Goal: Task Accomplishment & Management: Complete application form

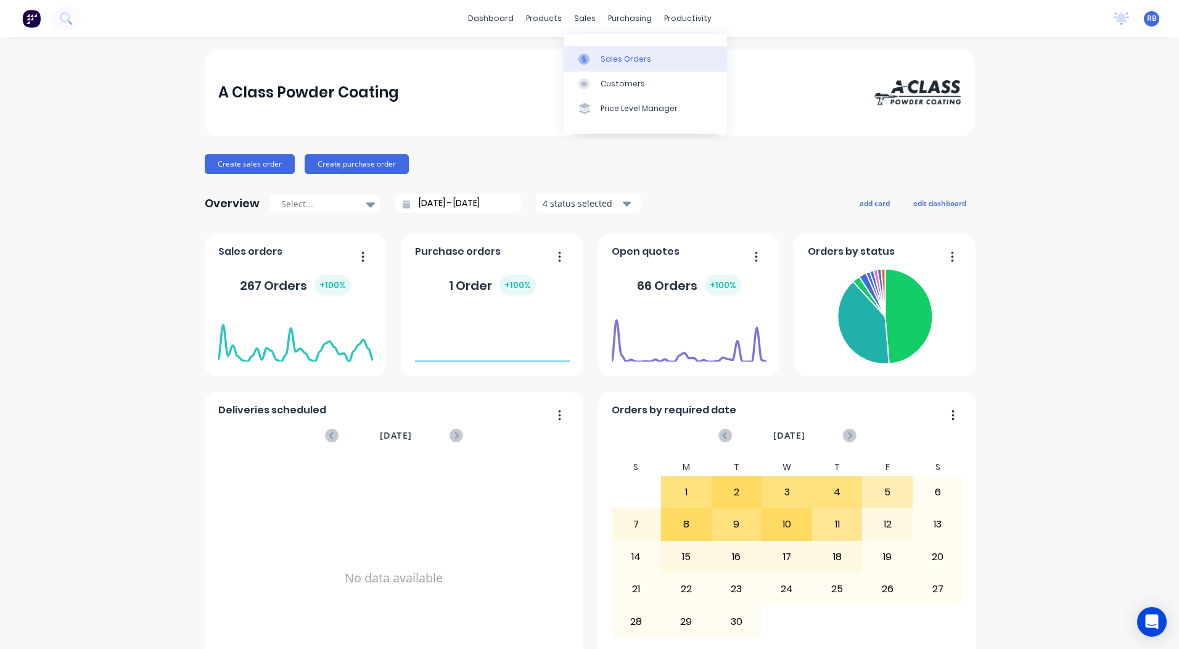
click at [603, 54] on div "Sales Orders" at bounding box center [626, 59] width 51 height 11
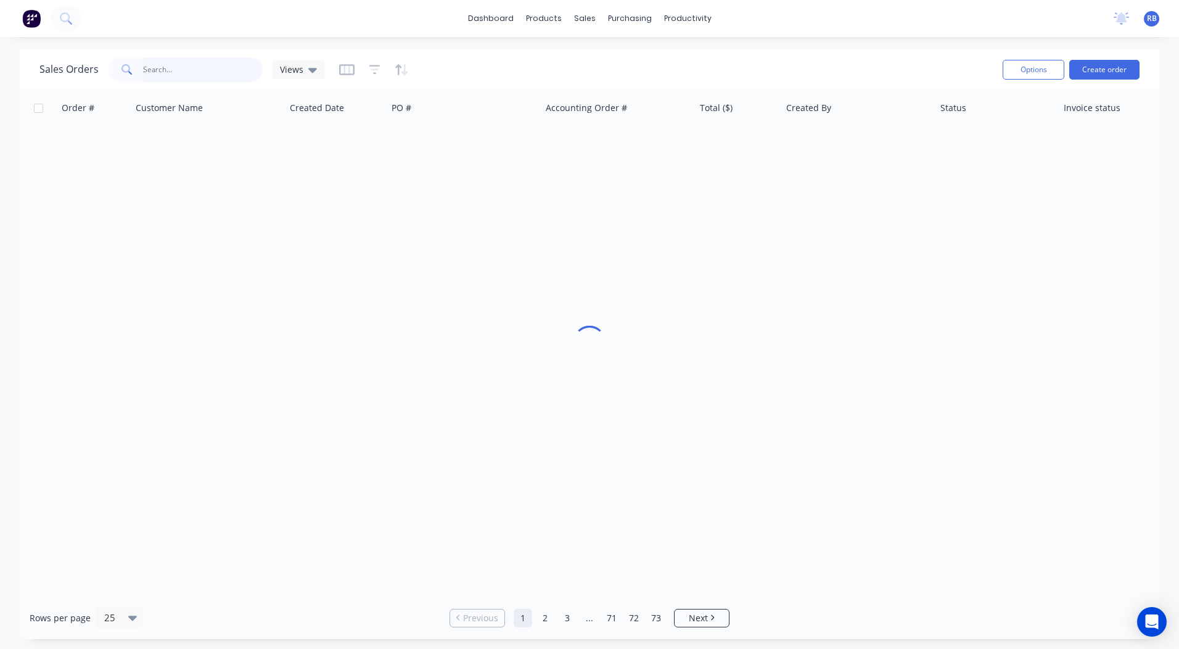
click at [159, 68] on input "text" at bounding box center [203, 69] width 120 height 25
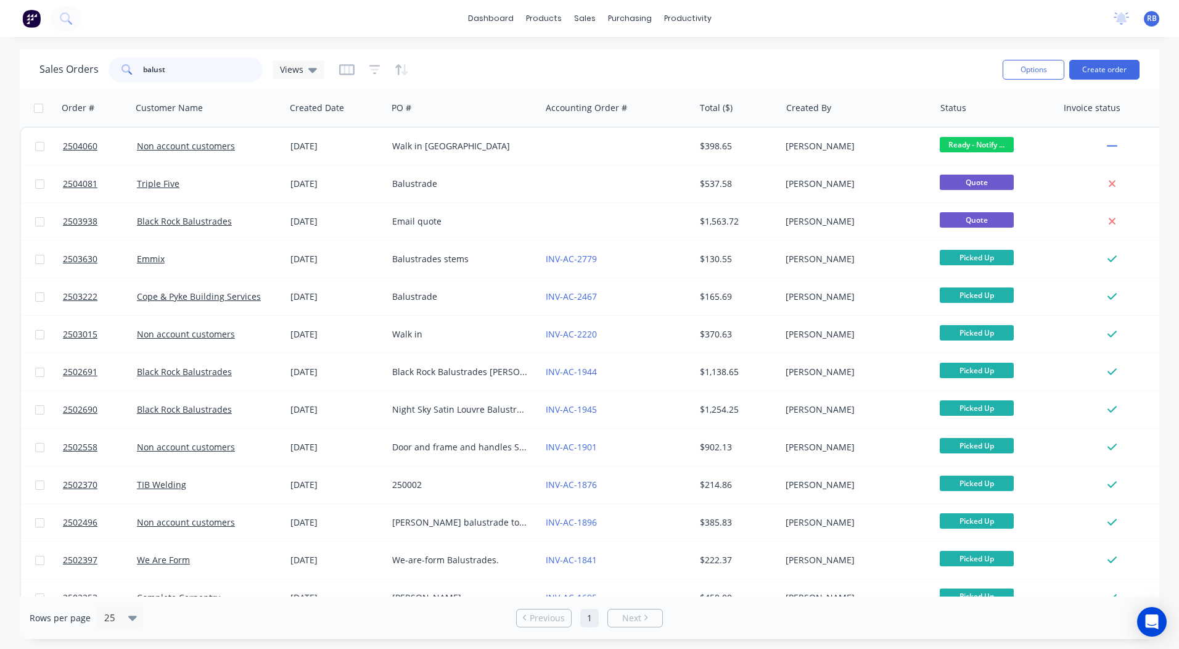
drag, startPoint x: 169, startPoint y: 70, endPoint x: 92, endPoint y: 75, distance: 77.3
click at [92, 75] on div "Sales Orders balust Views" at bounding box center [181, 69] width 285 height 25
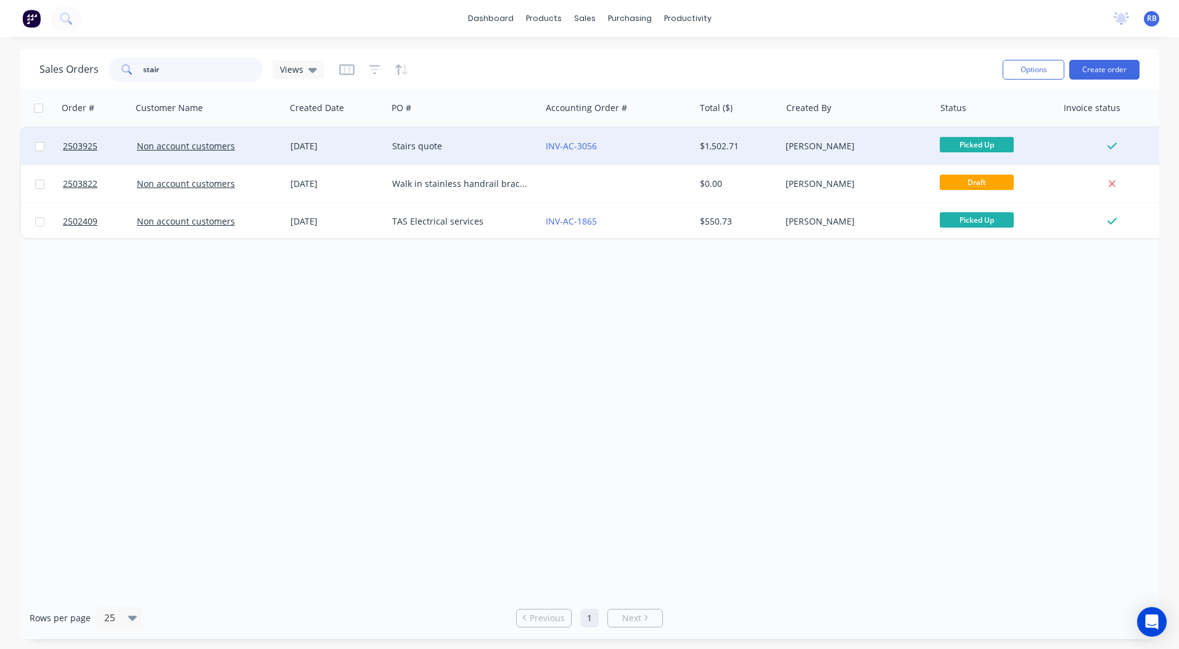
type input "stair"
click at [443, 147] on div "Stairs quote" at bounding box center [460, 146] width 137 height 12
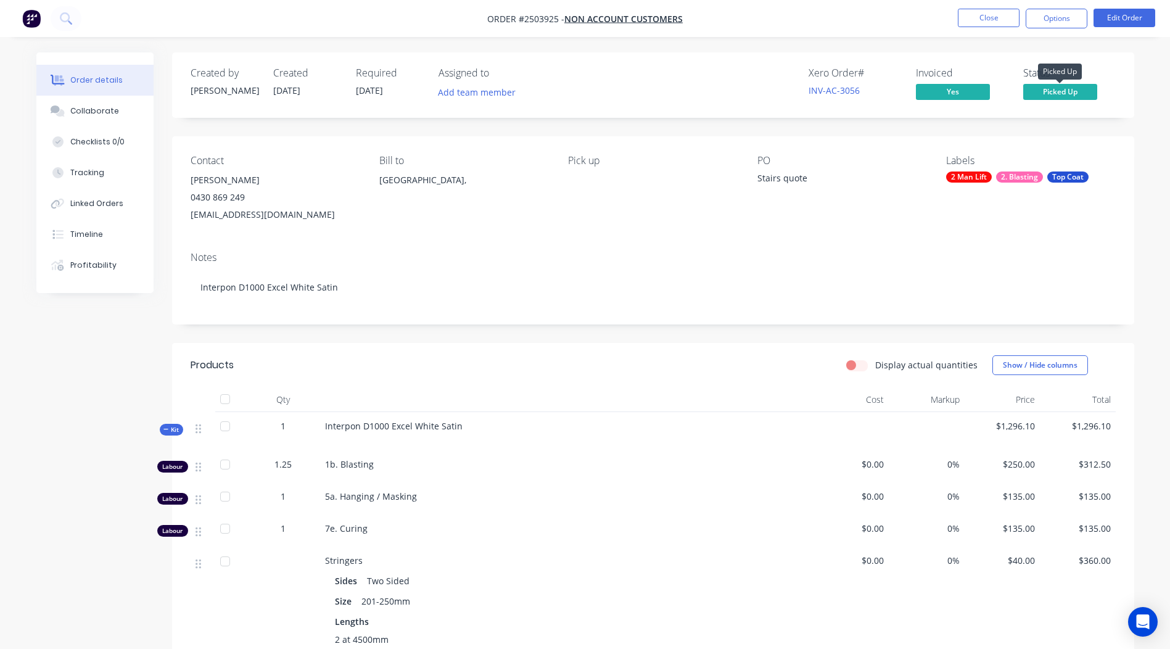
click at [1060, 87] on span "Picked Up" at bounding box center [1060, 91] width 74 height 15
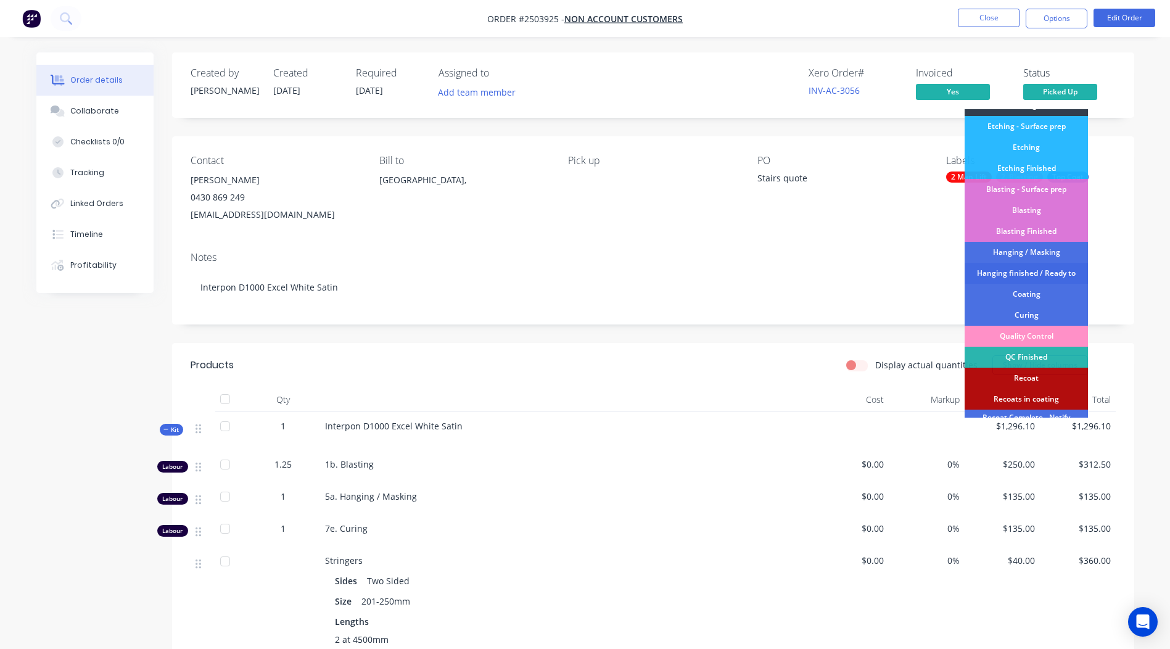
scroll to position [264, 0]
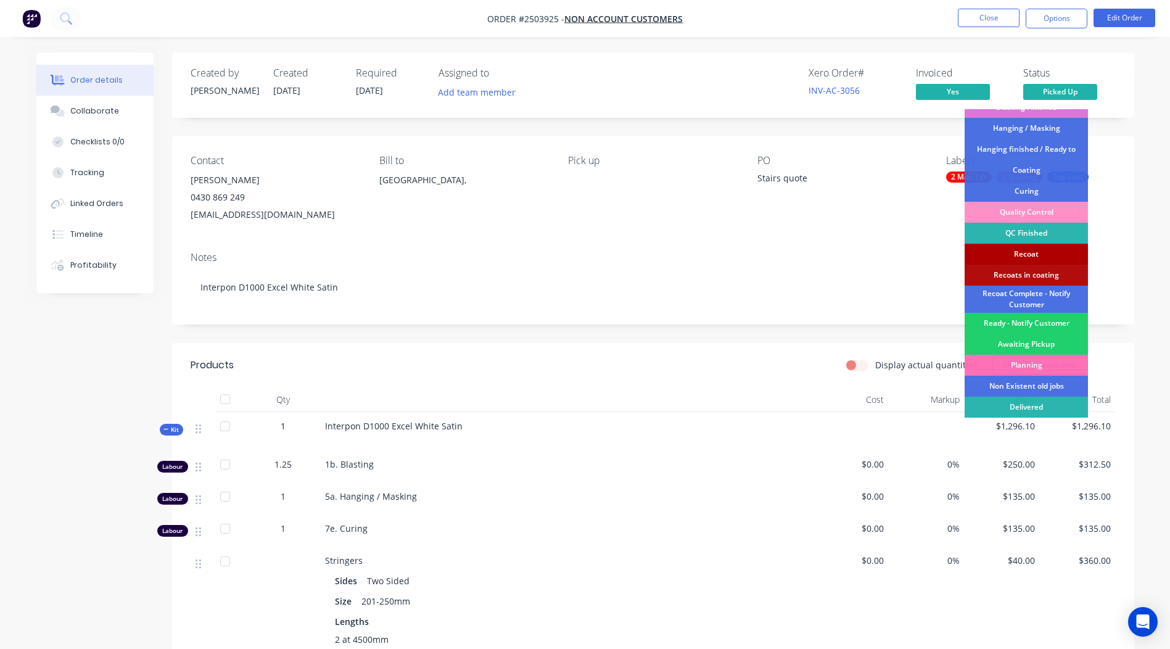
click at [1038, 258] on div "Recoat" at bounding box center [1026, 254] width 123 height 21
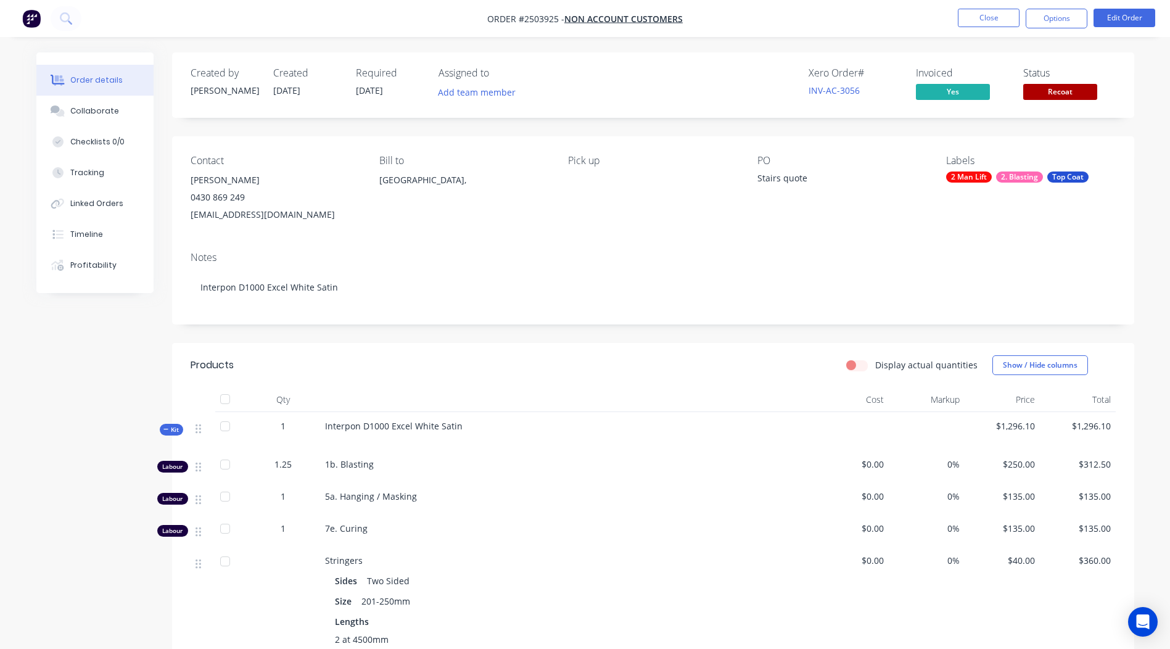
click at [1125, 177] on div "Contact [PERSON_NAME] [PHONE_NUMBER] [EMAIL_ADDRESS][DOMAIN_NAME] Bill to [GEOG…" at bounding box center [653, 188] width 962 height 105
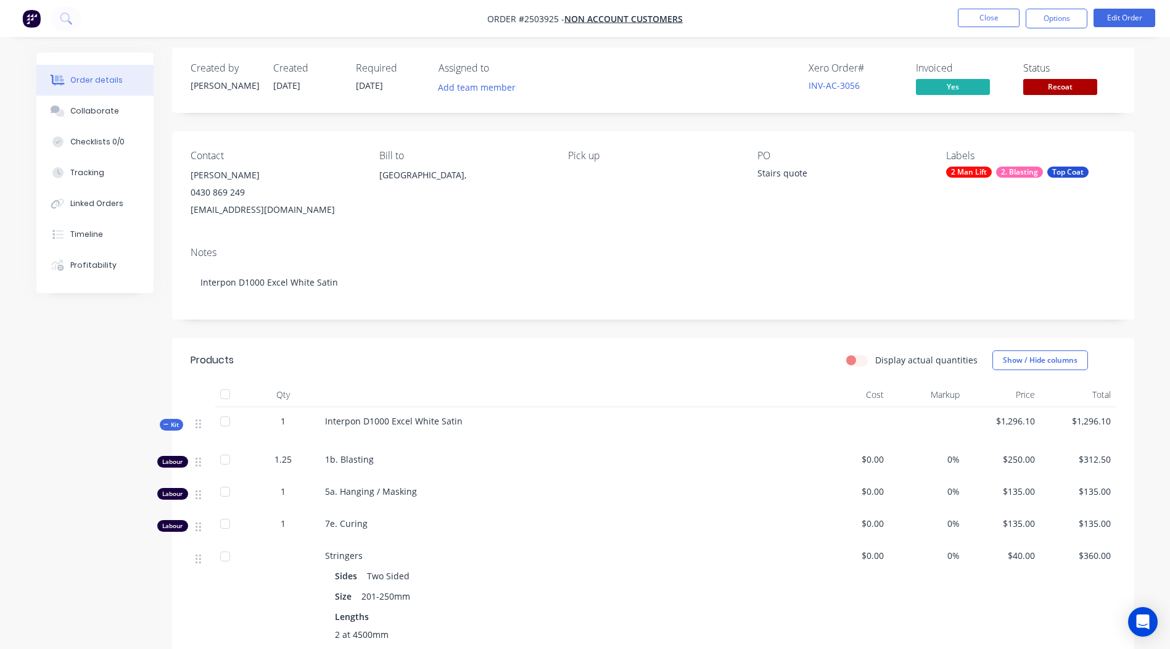
scroll to position [0, 0]
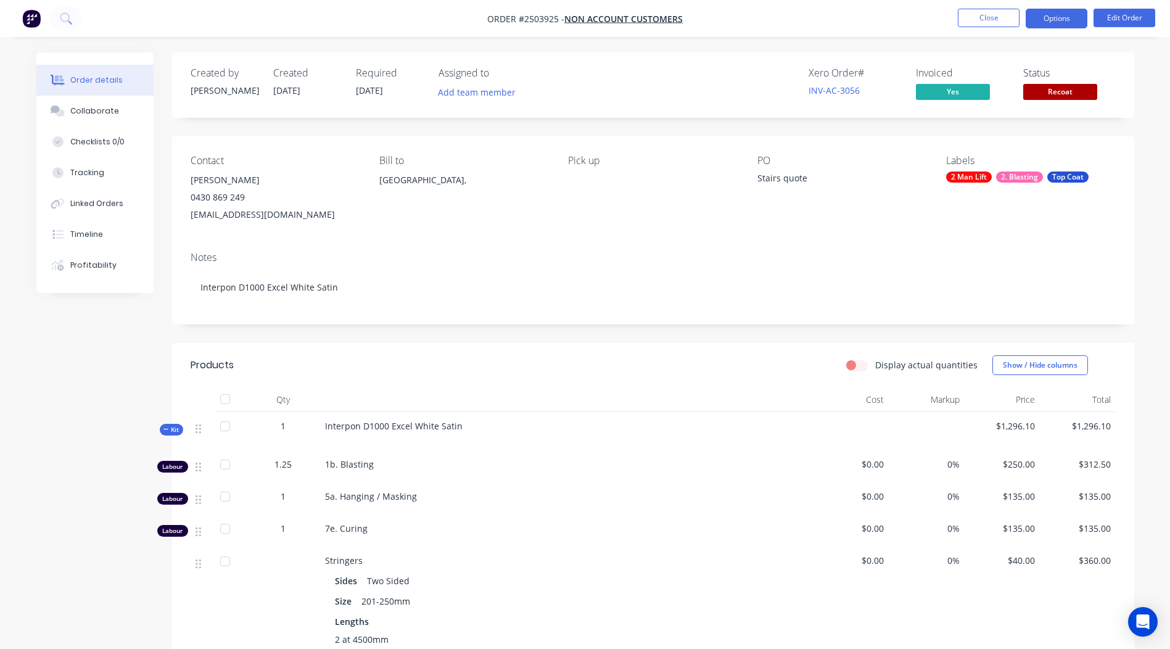
click at [1066, 19] on button "Options" at bounding box center [1057, 19] width 62 height 20
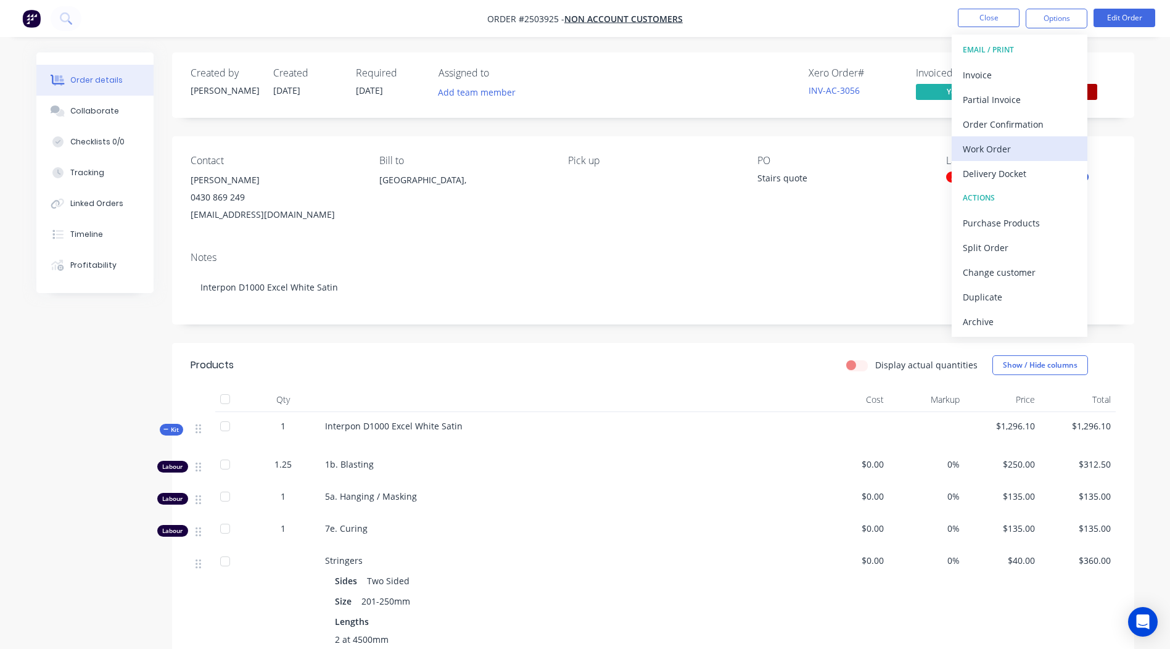
click at [1010, 147] on div "Work Order" at bounding box center [1020, 149] width 114 height 18
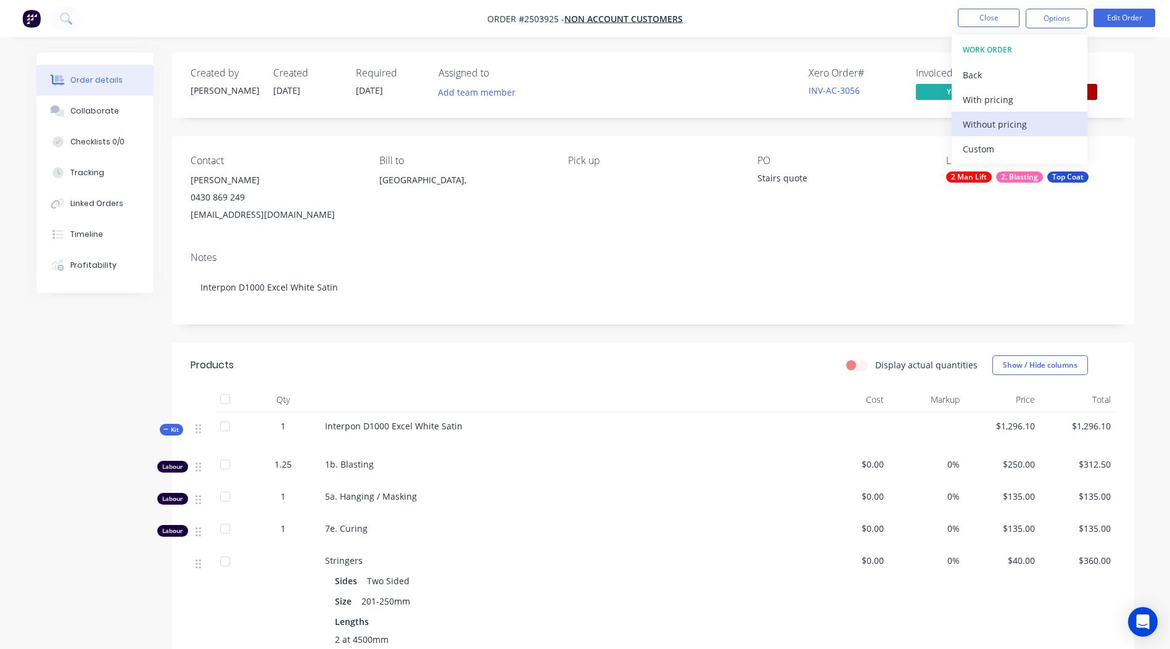
click at [1019, 129] on div "Without pricing" at bounding box center [1020, 124] width 114 height 18
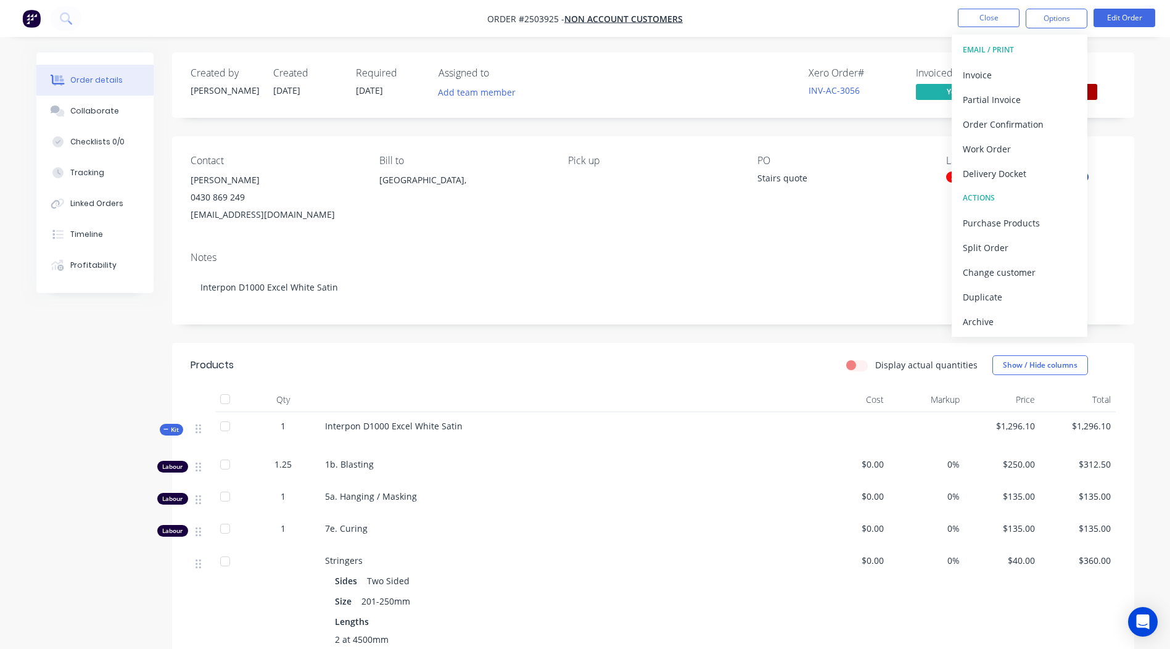
click at [642, 128] on div "Created by [PERSON_NAME] Created [DATE] Required [DATE] Assigned to Add team me…" at bounding box center [653, 645] width 962 height 1186
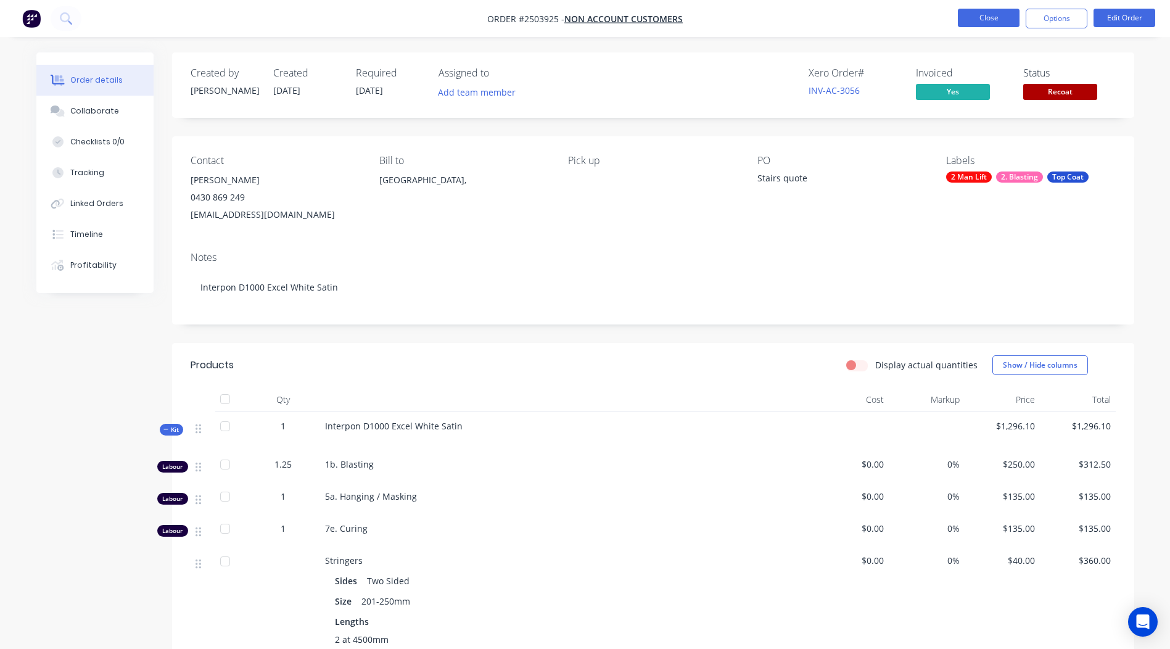
click at [986, 14] on button "Close" at bounding box center [989, 18] width 62 height 19
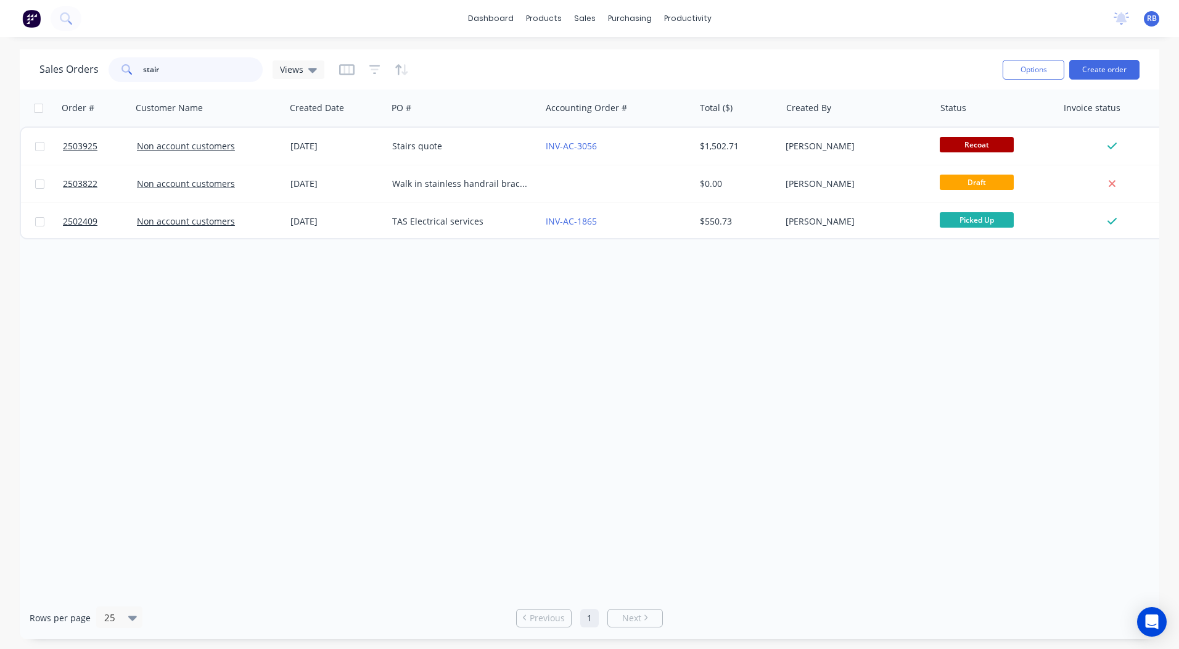
drag, startPoint x: 183, startPoint y: 61, endPoint x: 0, endPoint y: 73, distance: 183.6
click at [0, 73] on html "dashboard products sales purchasing productivity dashboard products Product Cat…" at bounding box center [589, 324] width 1179 height 649
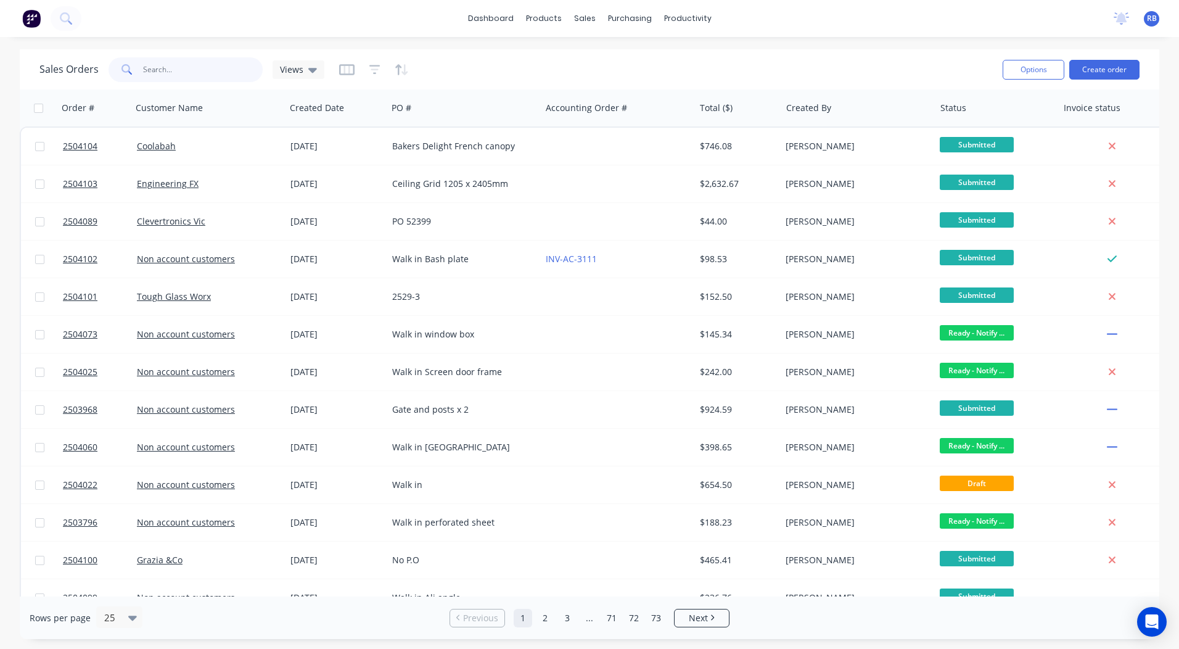
click at [160, 66] on input "text" at bounding box center [203, 69] width 120 height 25
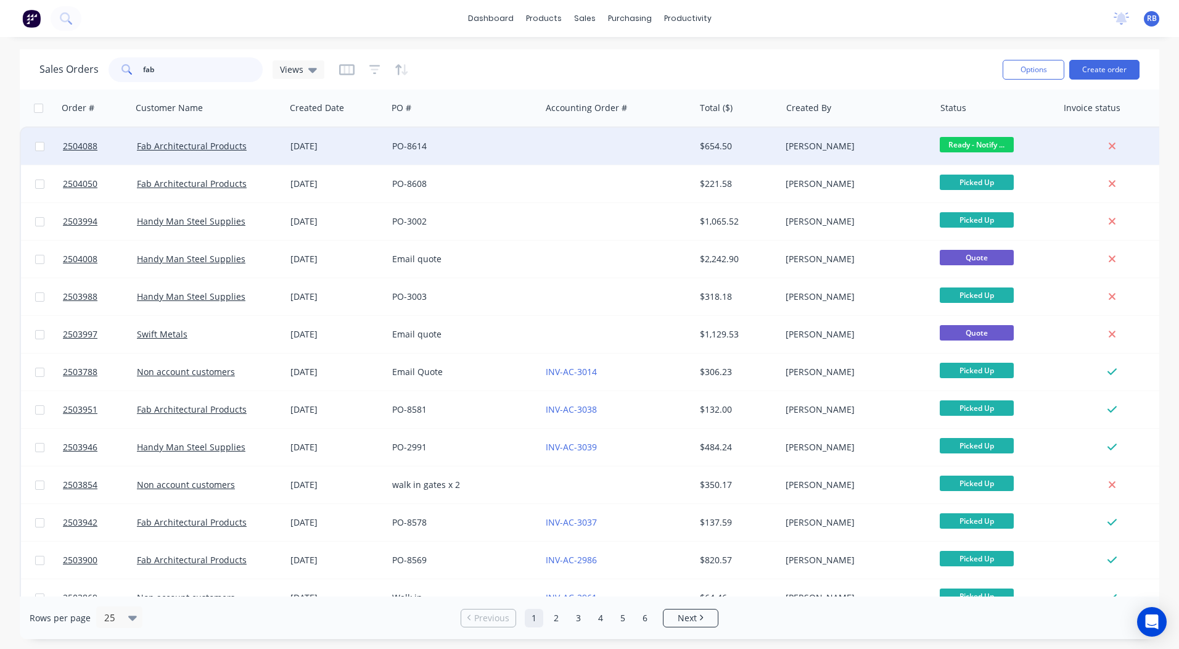
type input "fab"
click at [671, 146] on div at bounding box center [618, 146] width 154 height 37
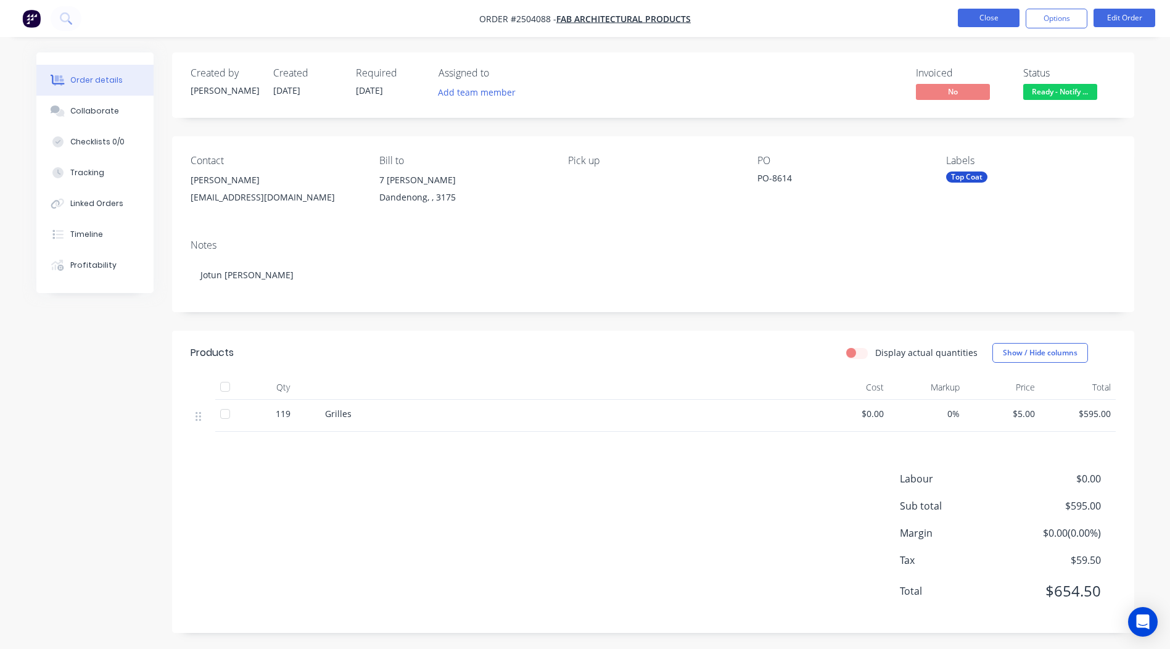
click at [988, 12] on button "Close" at bounding box center [989, 18] width 62 height 19
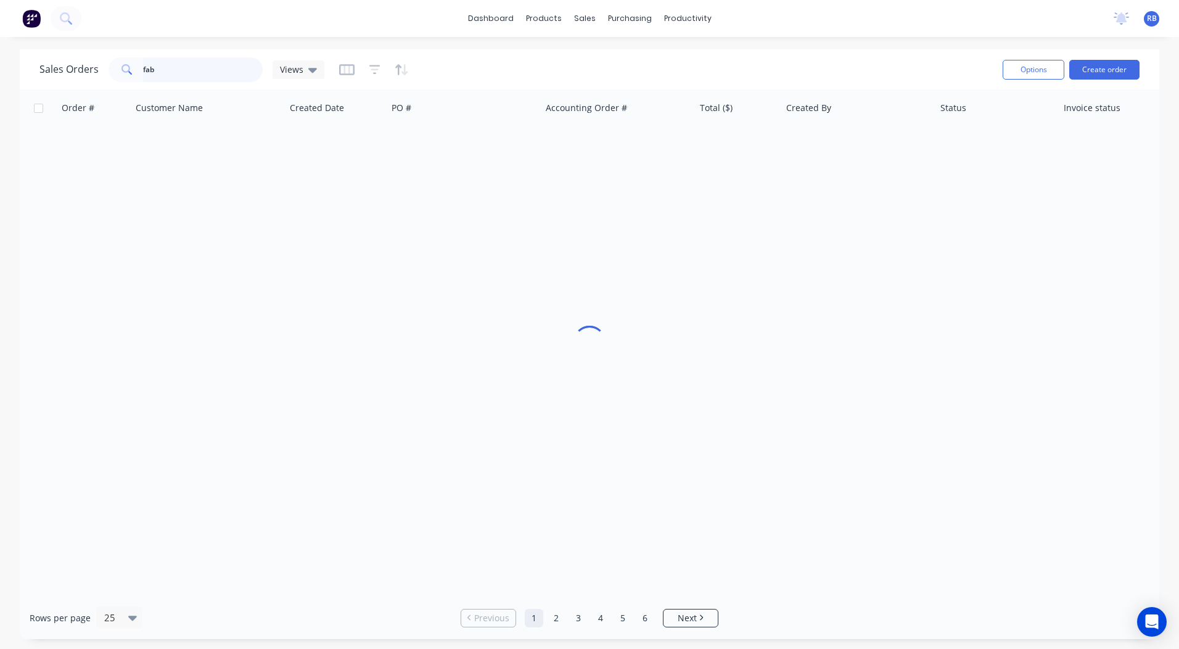
click at [0, 65] on html "dashboard products sales purchasing productivity dashboard products Product Cat…" at bounding box center [589, 324] width 1179 height 649
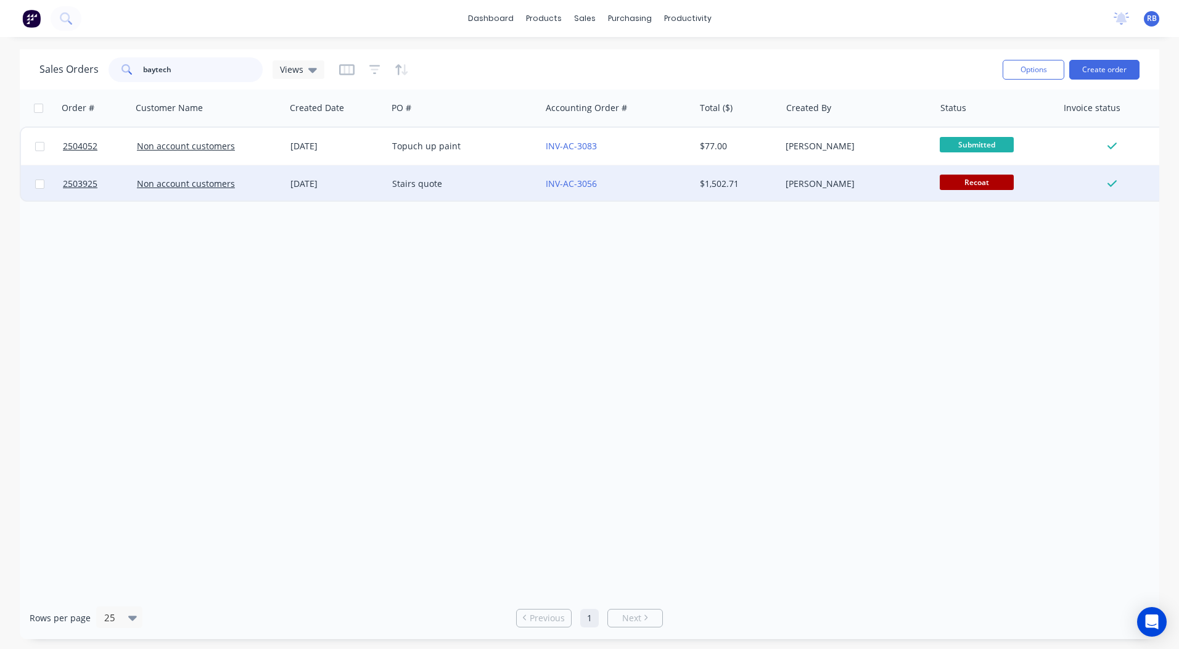
type input "baytech"
click at [501, 191] on div "Stairs quote" at bounding box center [464, 183] width 154 height 37
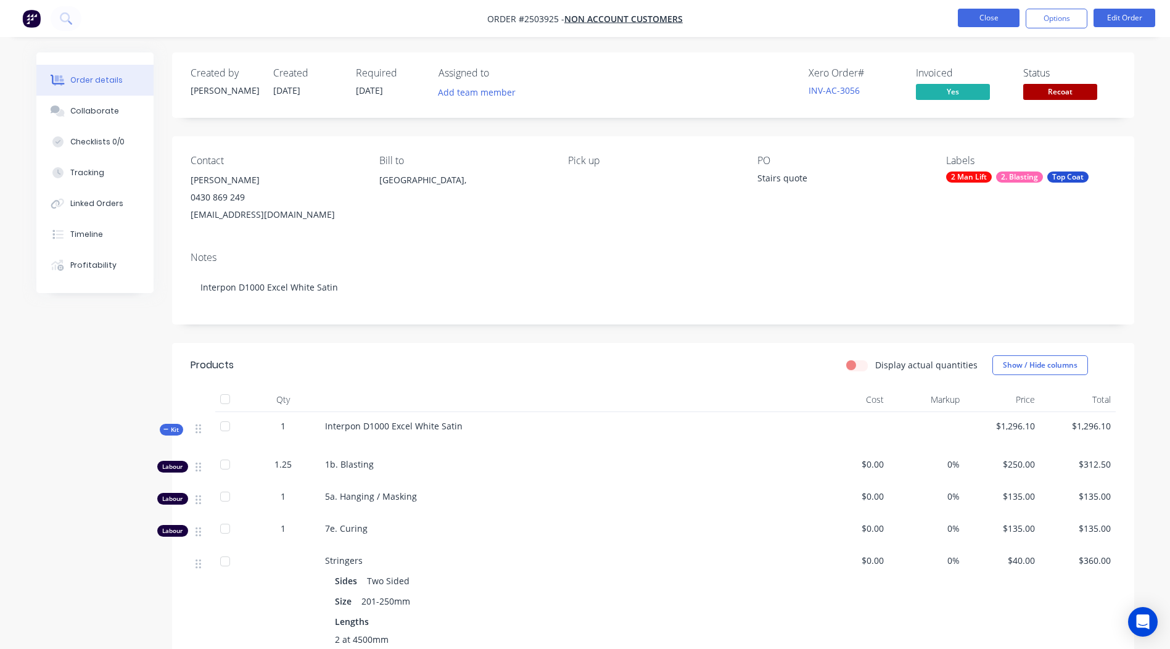
click at [988, 13] on button "Close" at bounding box center [989, 18] width 62 height 19
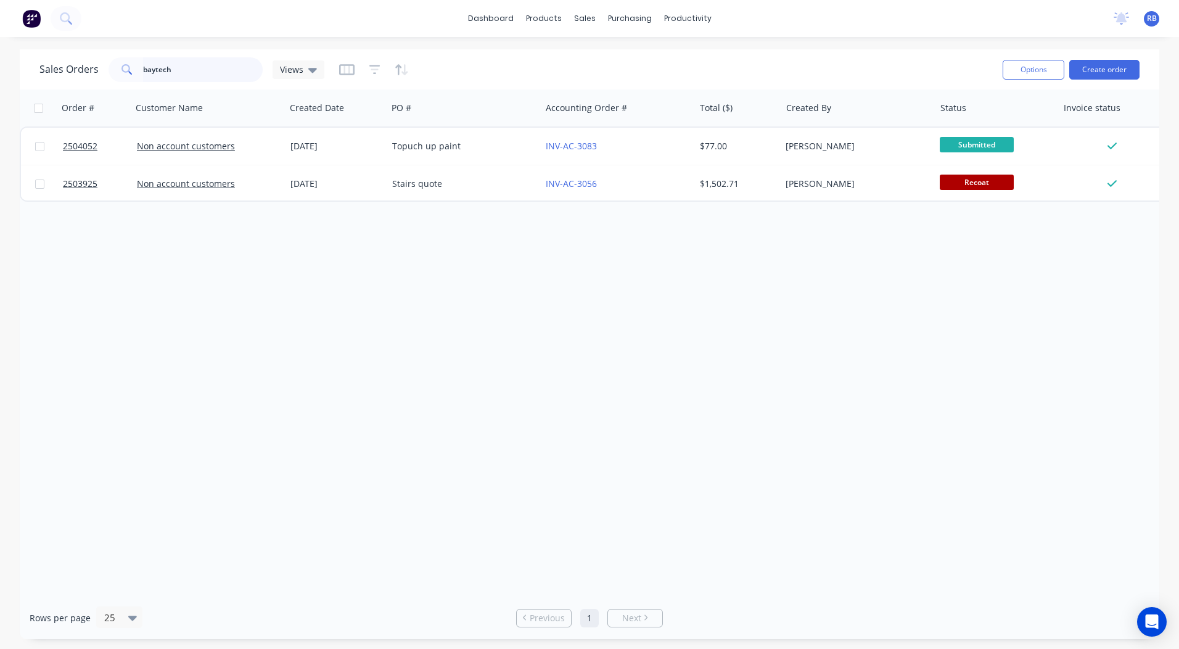
click at [0, 35] on html "dashboard products sales purchasing productivity dashboard products Product Cat…" at bounding box center [589, 324] width 1179 height 649
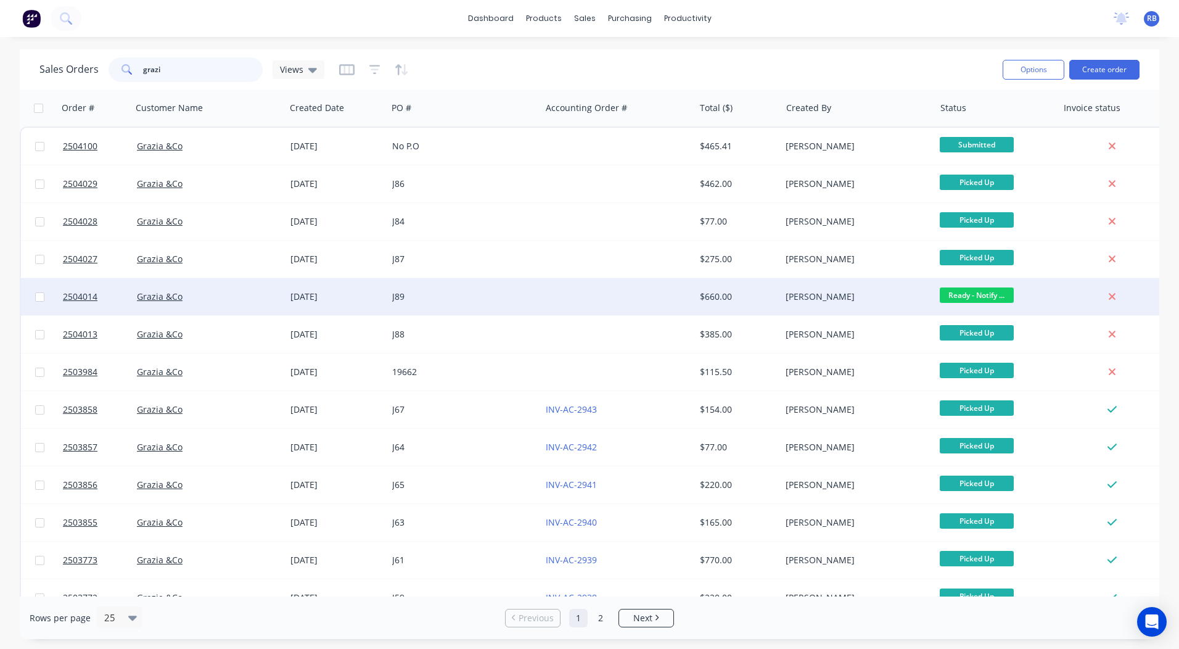
type input "grazi"
click at [761, 299] on div "$660.00" at bounding box center [736, 297] width 72 height 12
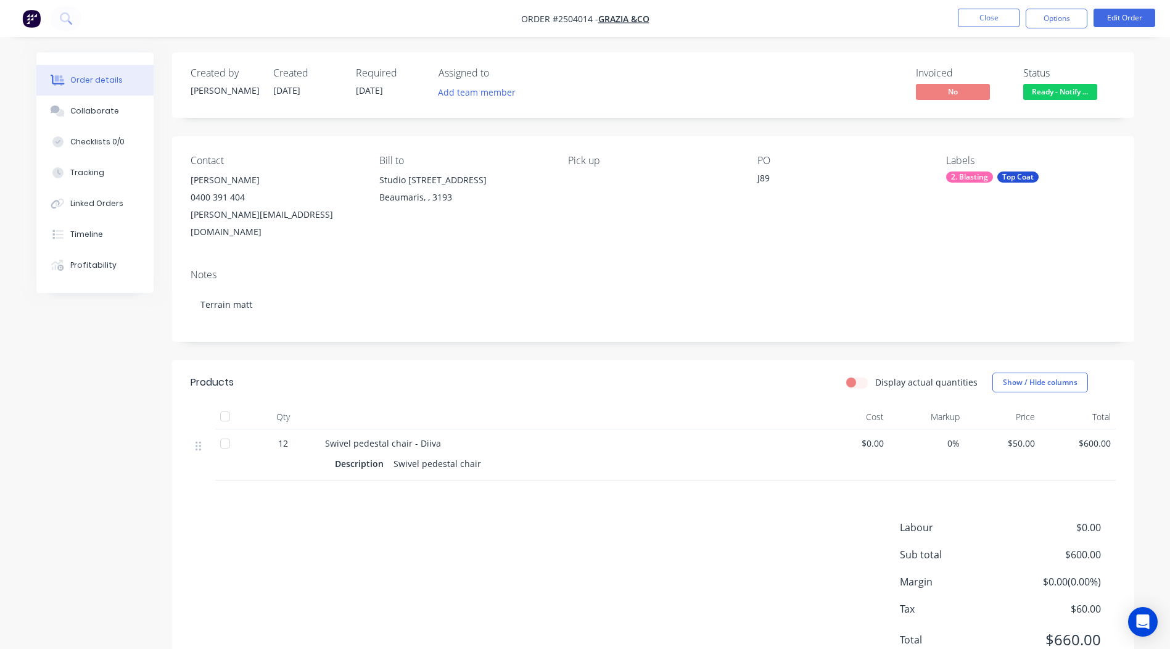
click at [1051, 99] on span "Ready - Notify ..." at bounding box center [1060, 91] width 74 height 15
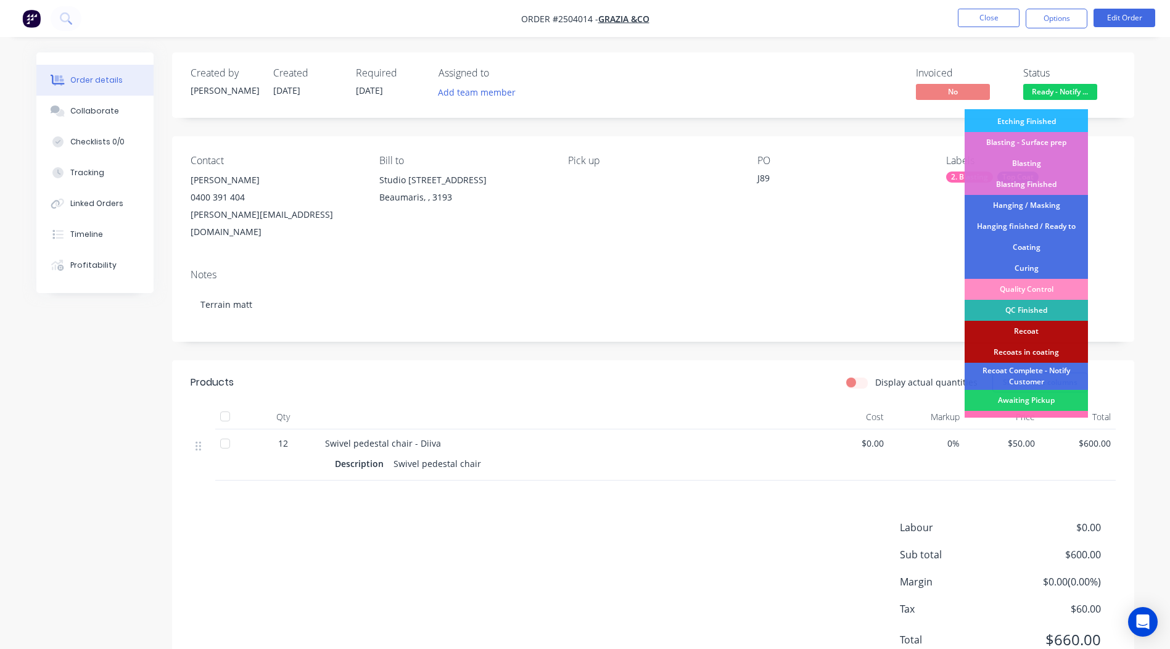
scroll to position [264, 0]
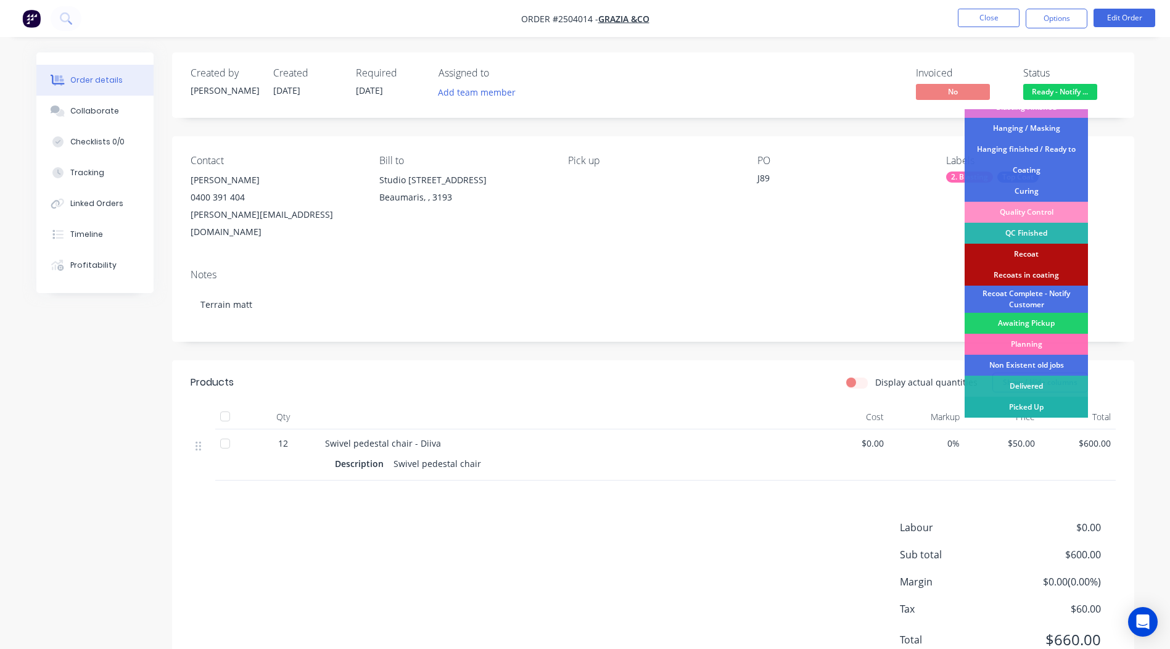
click at [1036, 410] on div "Picked Up" at bounding box center [1026, 407] width 123 height 21
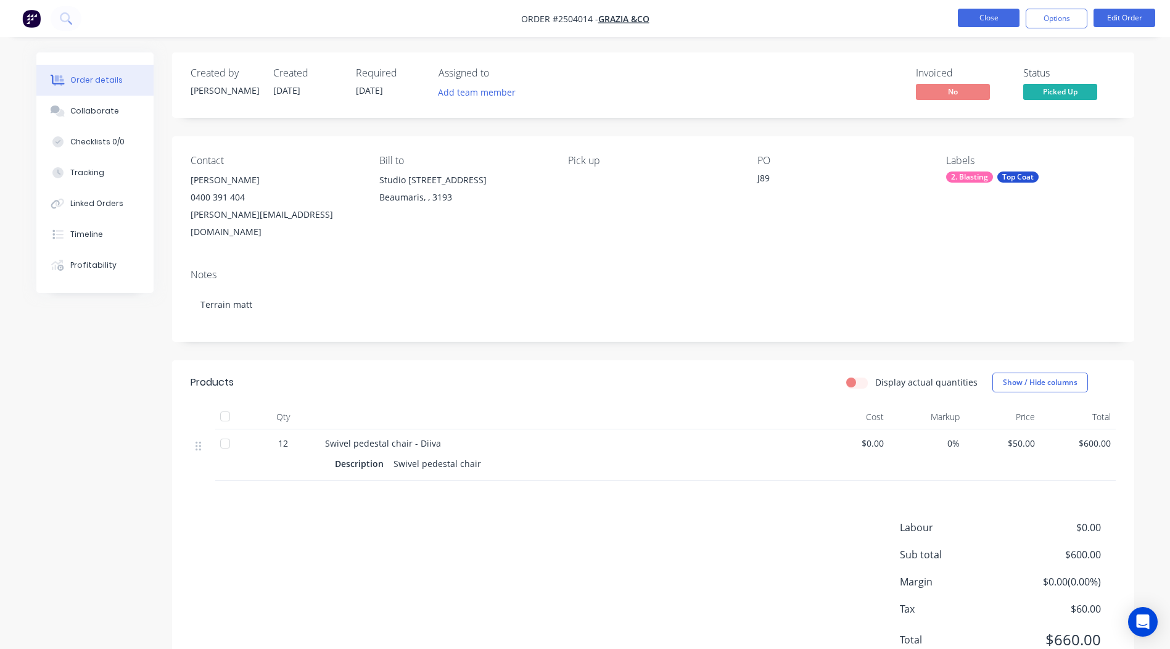
click at [986, 18] on button "Close" at bounding box center [989, 18] width 62 height 19
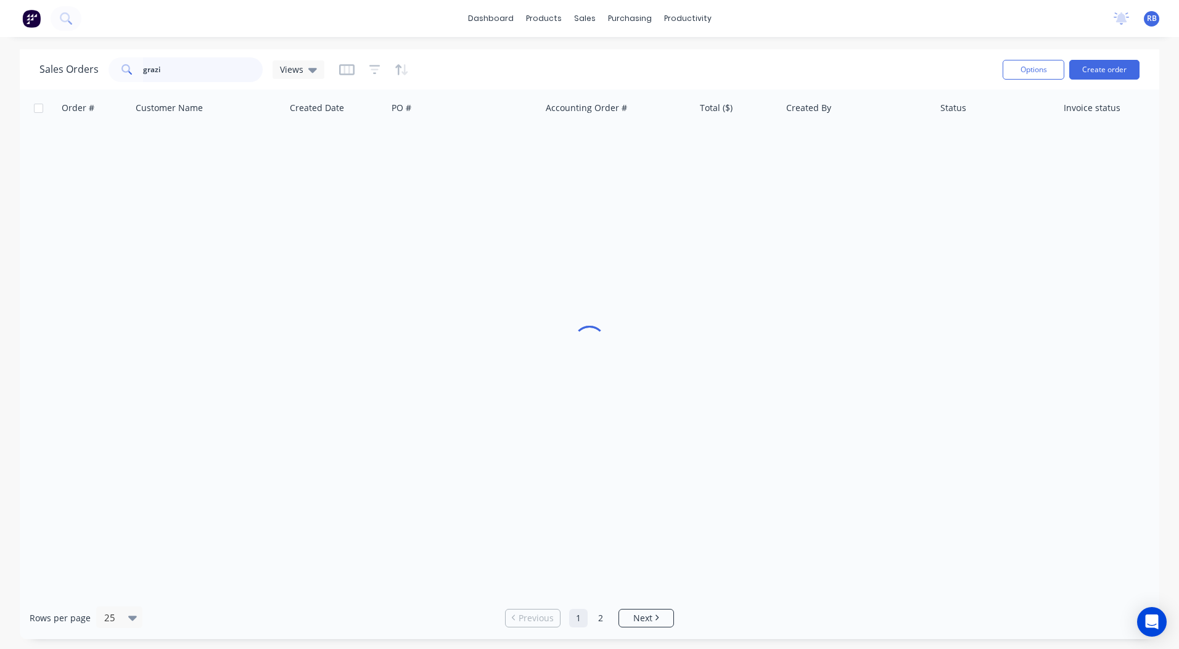
click at [0, 81] on html "dashboard products sales purchasing productivity dashboard products Product Cat…" at bounding box center [589, 324] width 1179 height 649
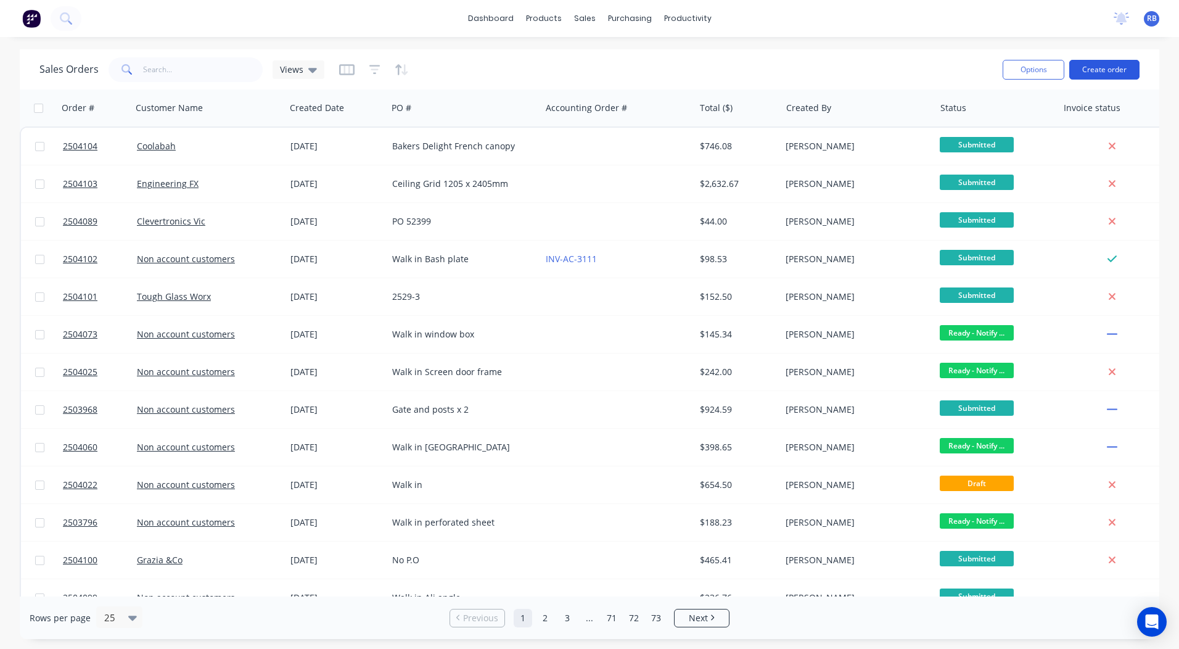
click at [1096, 66] on button "Create order" at bounding box center [1105, 70] width 70 height 20
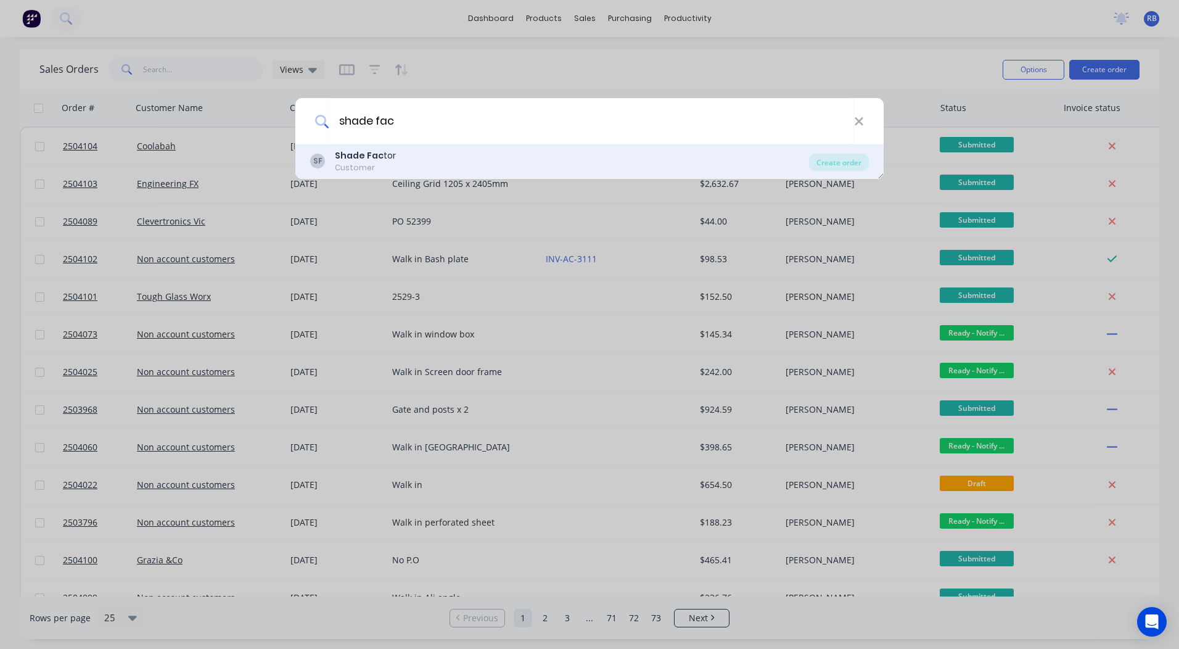
type input "shade fac"
click at [368, 156] on b "Shade Fac" at bounding box center [359, 155] width 49 height 12
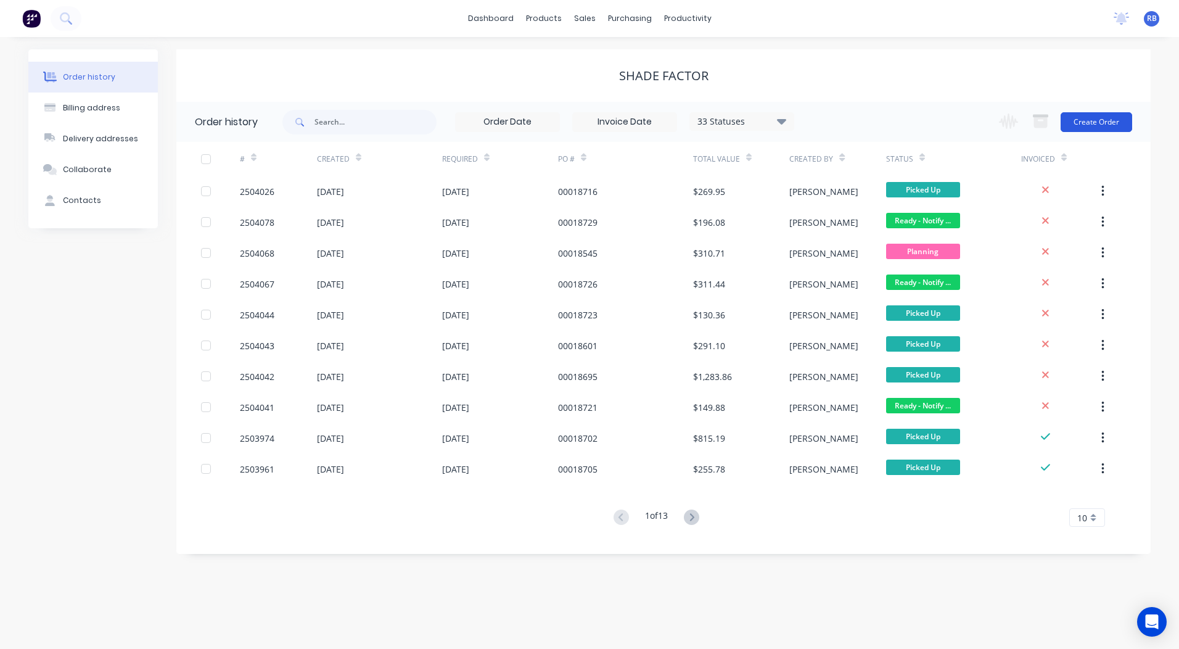
click at [1094, 120] on button "Create Order" at bounding box center [1097, 122] width 72 height 20
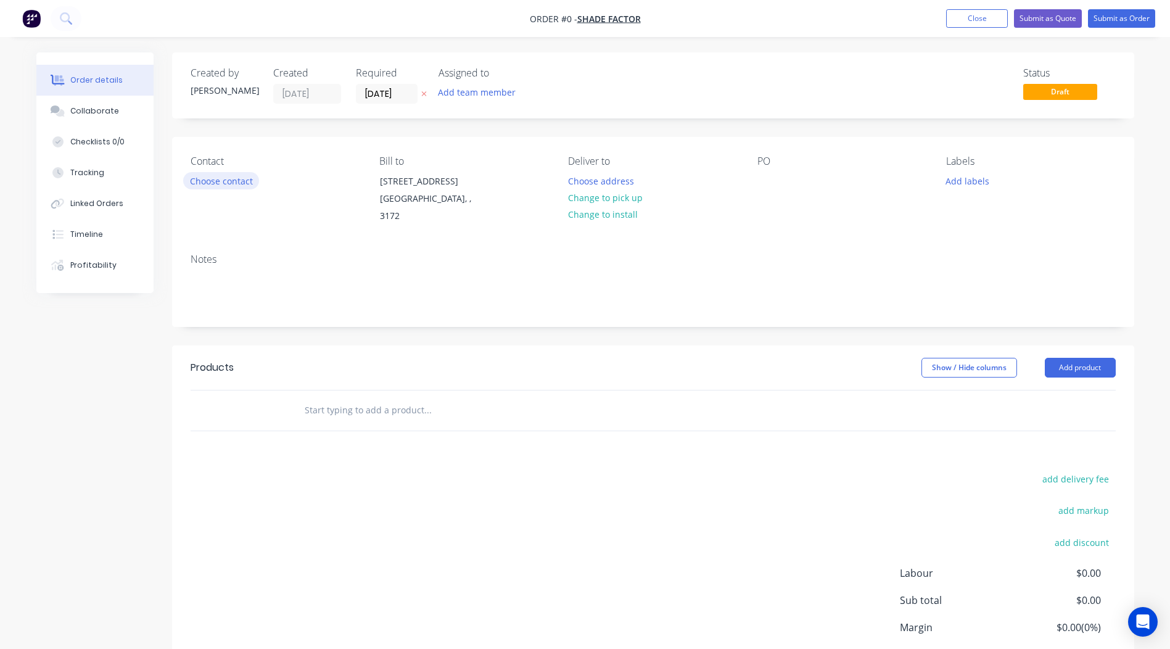
click at [194, 185] on button "Choose contact" at bounding box center [221, 180] width 76 height 17
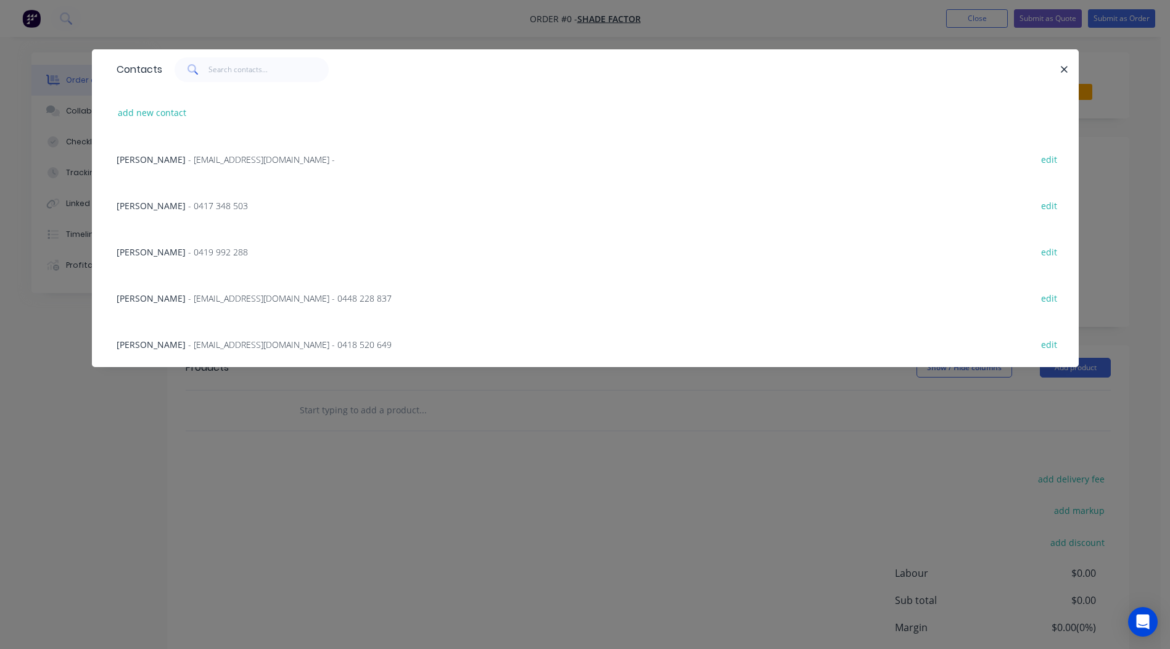
click at [188, 208] on span "- 0417 348 503" at bounding box center [218, 206] width 60 height 12
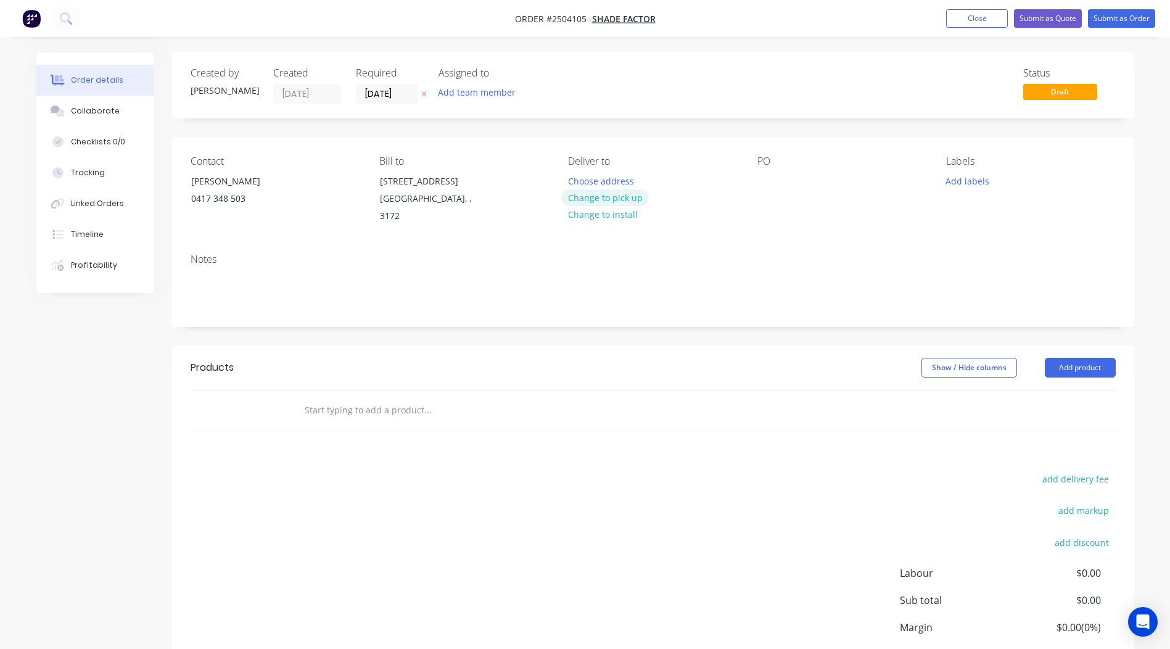
click at [624, 198] on button "Change to pick up" at bounding box center [605, 197] width 88 height 17
click at [760, 175] on div at bounding box center [768, 181] width 20 height 18
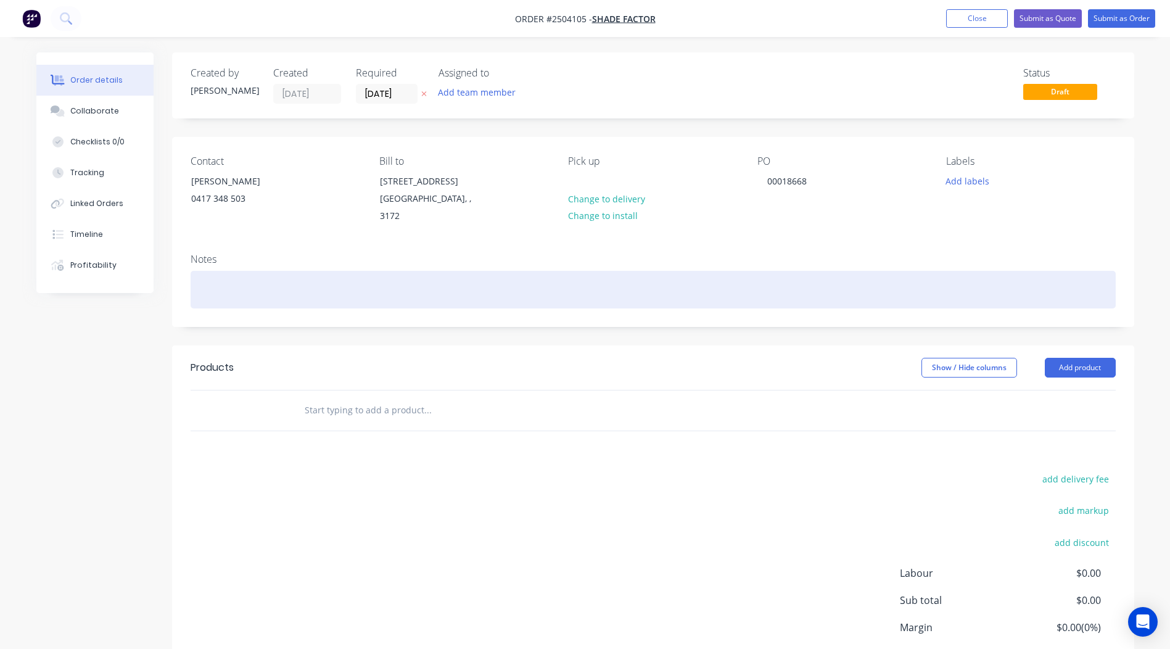
click at [251, 286] on div at bounding box center [653, 290] width 925 height 38
drag, startPoint x: 295, startPoint y: 276, endPoint x: 0, endPoint y: 281, distance: 295.5
click at [9, 281] on div "Order details Collaborate Checklists 0/0 Tracking Linked Orders Timeline Profit…" at bounding box center [585, 373] width 1170 height 746
copy div "D2525 dark bronze"
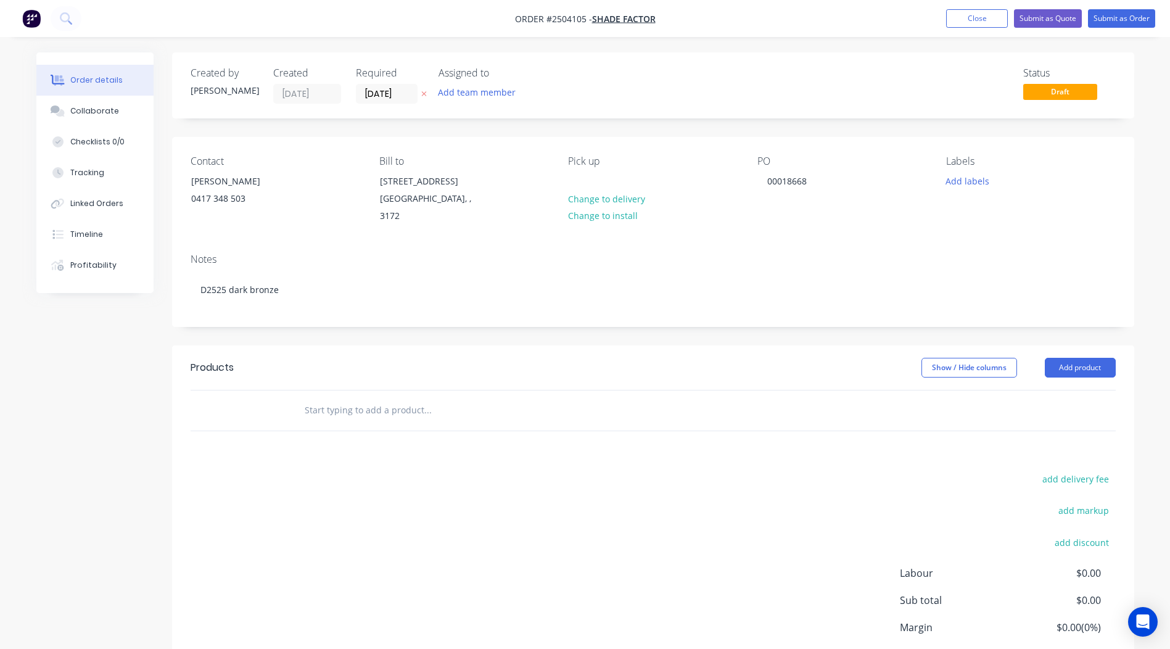
click at [929, 370] on header "Products Show / Hide columns Add product" at bounding box center [653, 367] width 962 height 44
click at [1090, 361] on button "Add product" at bounding box center [1080, 368] width 71 height 20
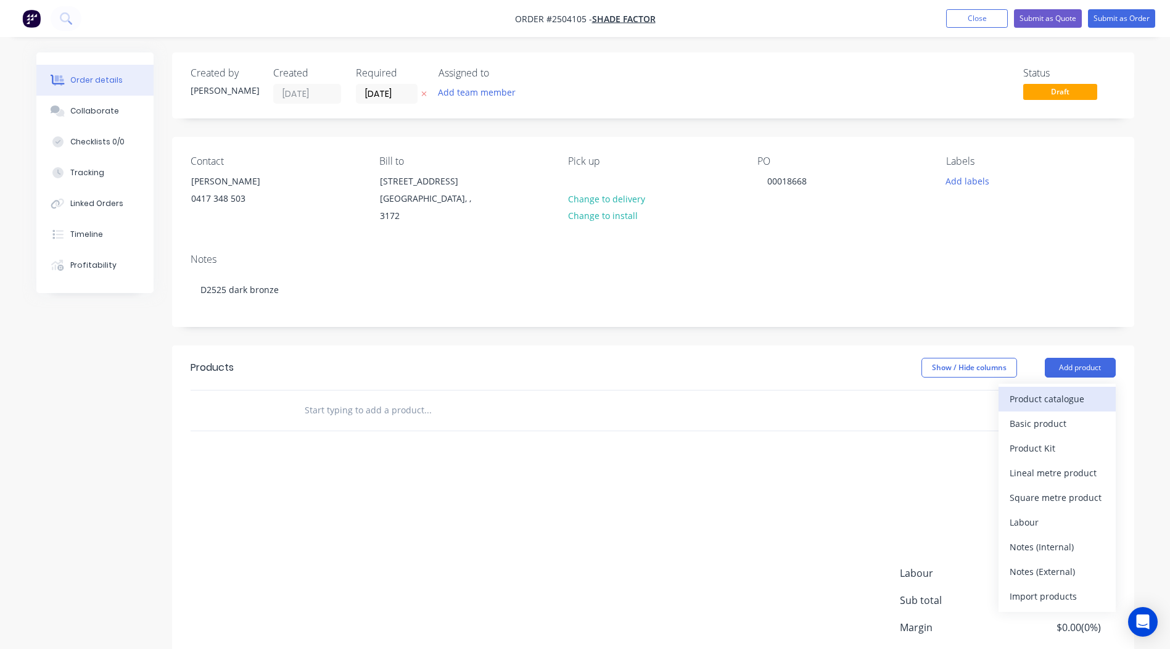
click at [1089, 390] on div "Product catalogue" at bounding box center [1057, 399] width 95 height 18
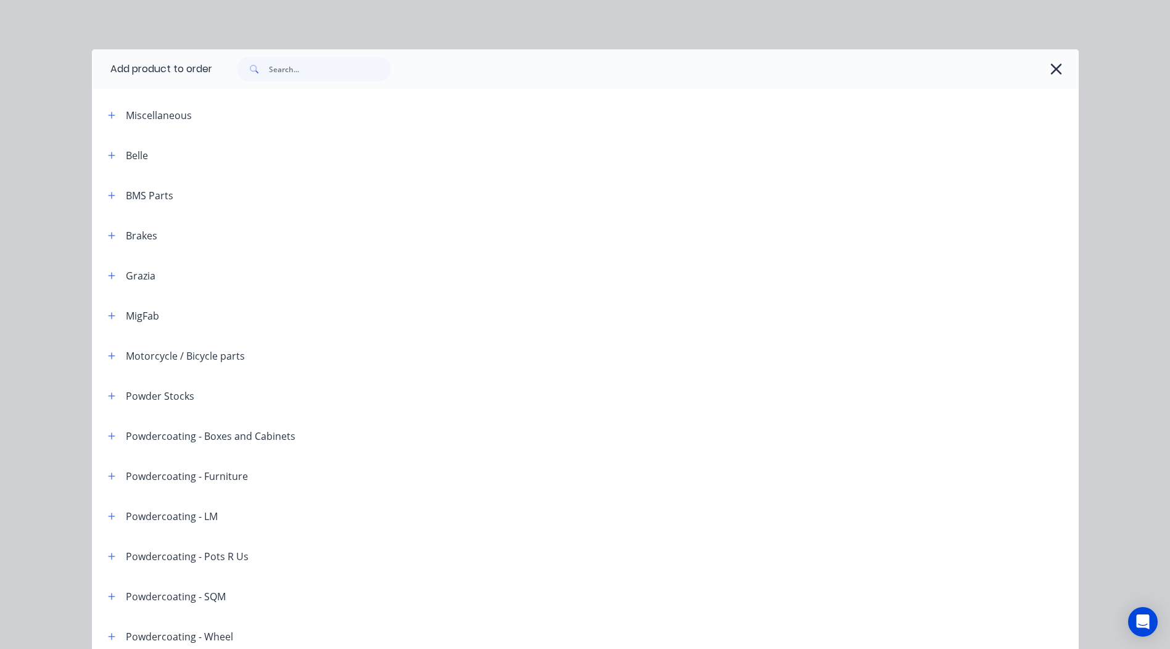
click at [279, 85] on div at bounding box center [645, 68] width 867 height 39
click at [276, 79] on input "text" at bounding box center [330, 69] width 122 height 25
paste input "D2525 dark bronze"
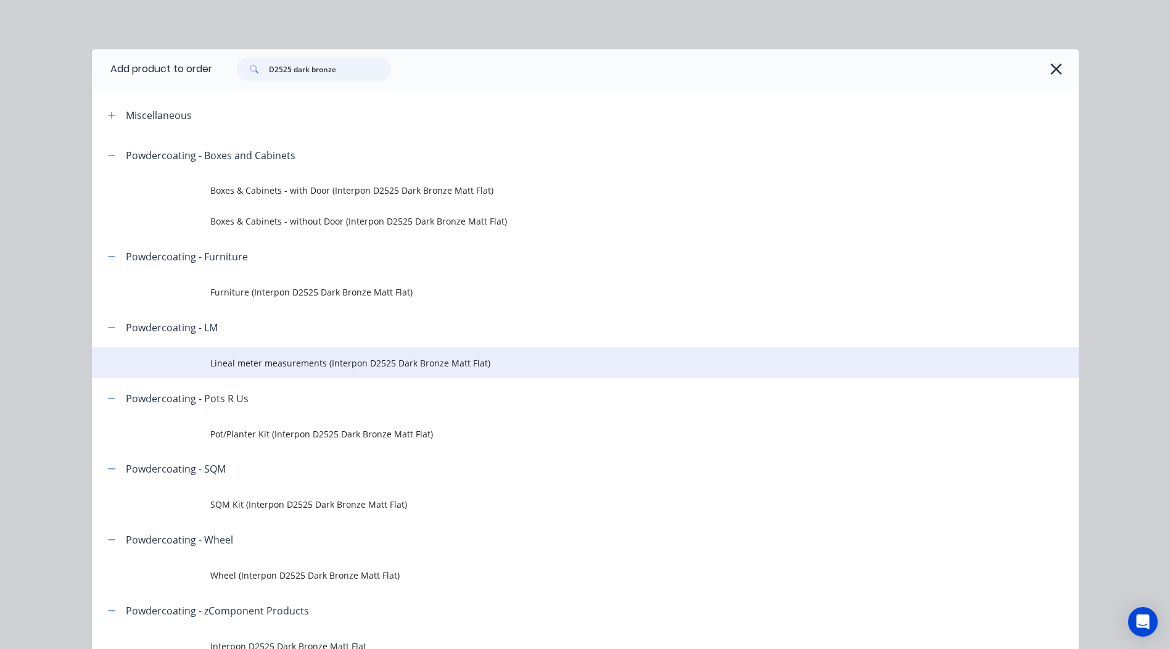
type input "D2525 dark bronze"
click at [316, 349] on td "Lineal meter measurements (Interpon D2525 Dark Bronze Matt Flat)" at bounding box center [644, 362] width 869 height 31
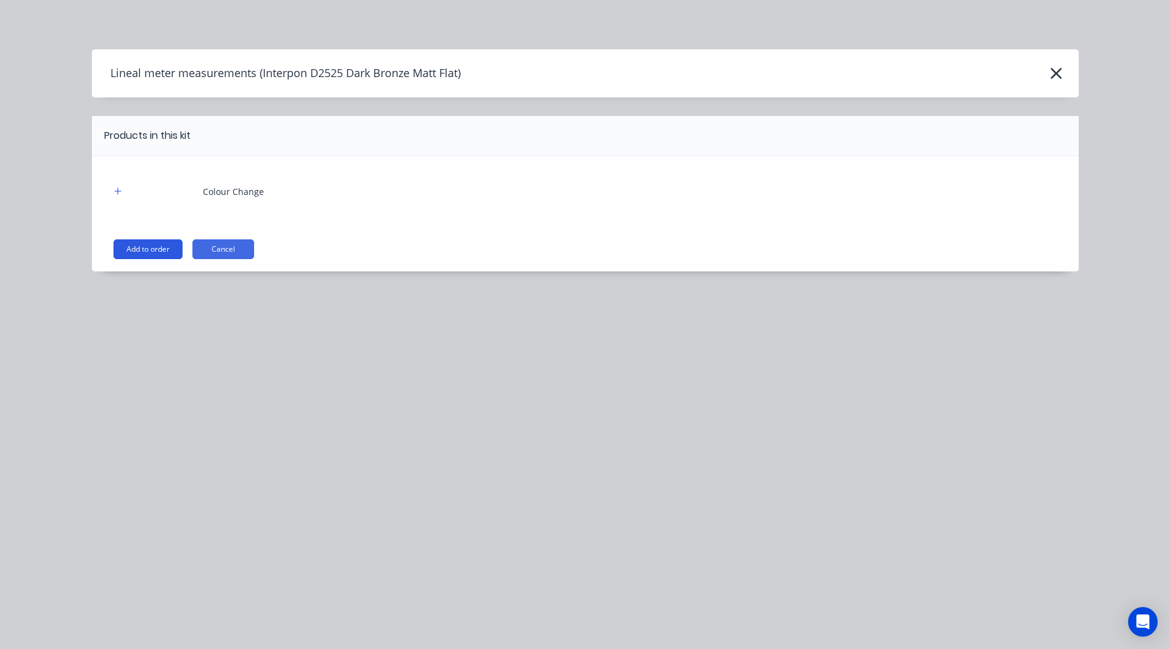
click at [149, 239] on button "Add to order" at bounding box center [148, 249] width 69 height 20
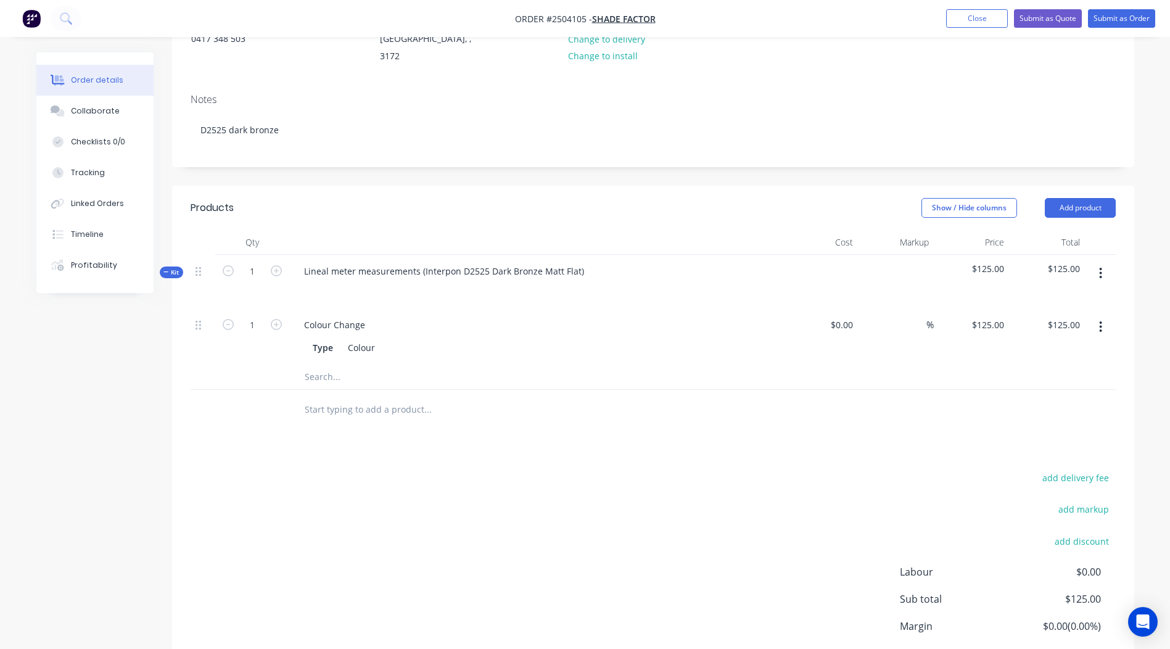
scroll to position [185, 0]
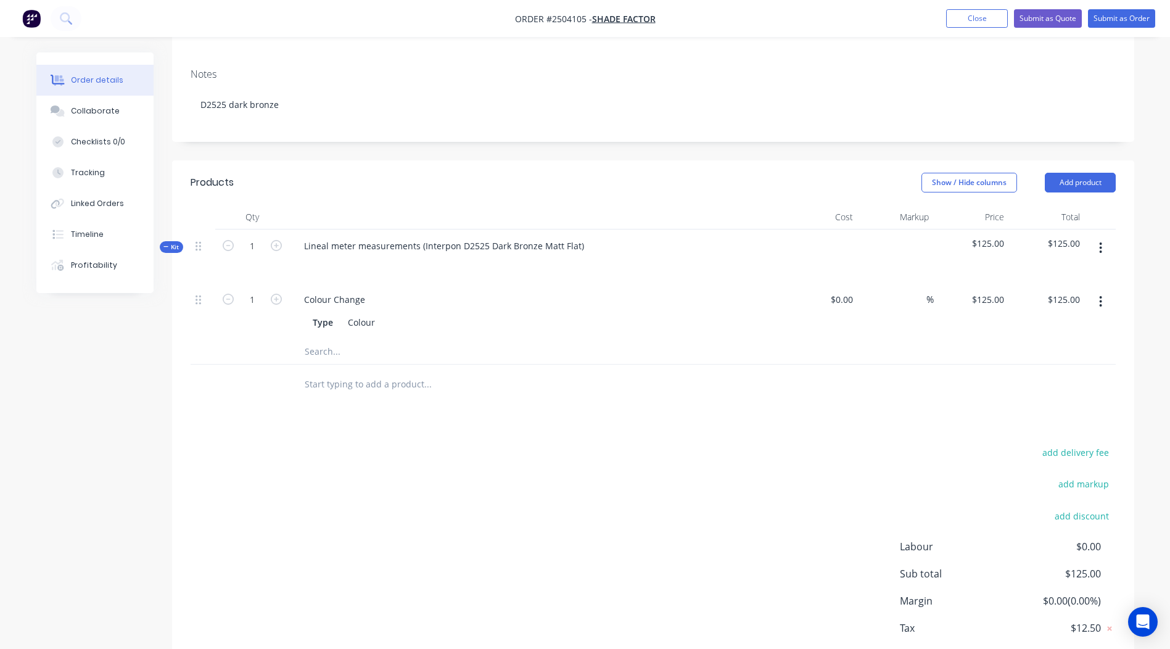
click at [1108, 241] on button "button" at bounding box center [1100, 248] width 29 height 22
click at [1065, 271] on div "Add product to kit" at bounding box center [1057, 280] width 95 height 18
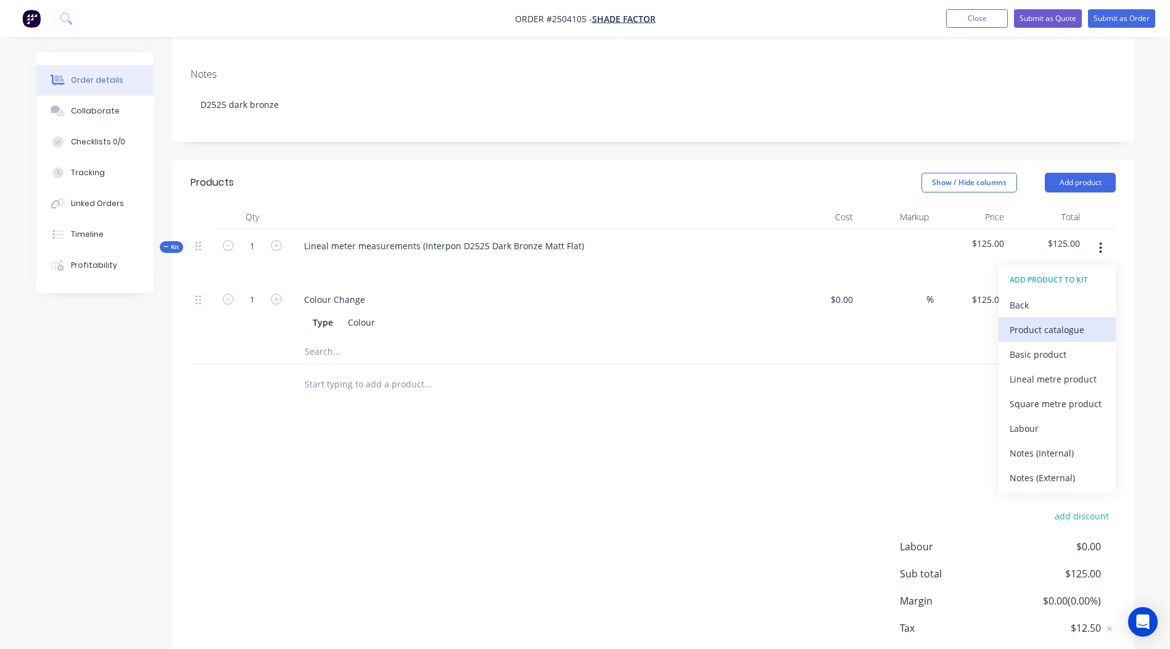
click at [1042, 321] on div "Product catalogue" at bounding box center [1057, 330] width 95 height 18
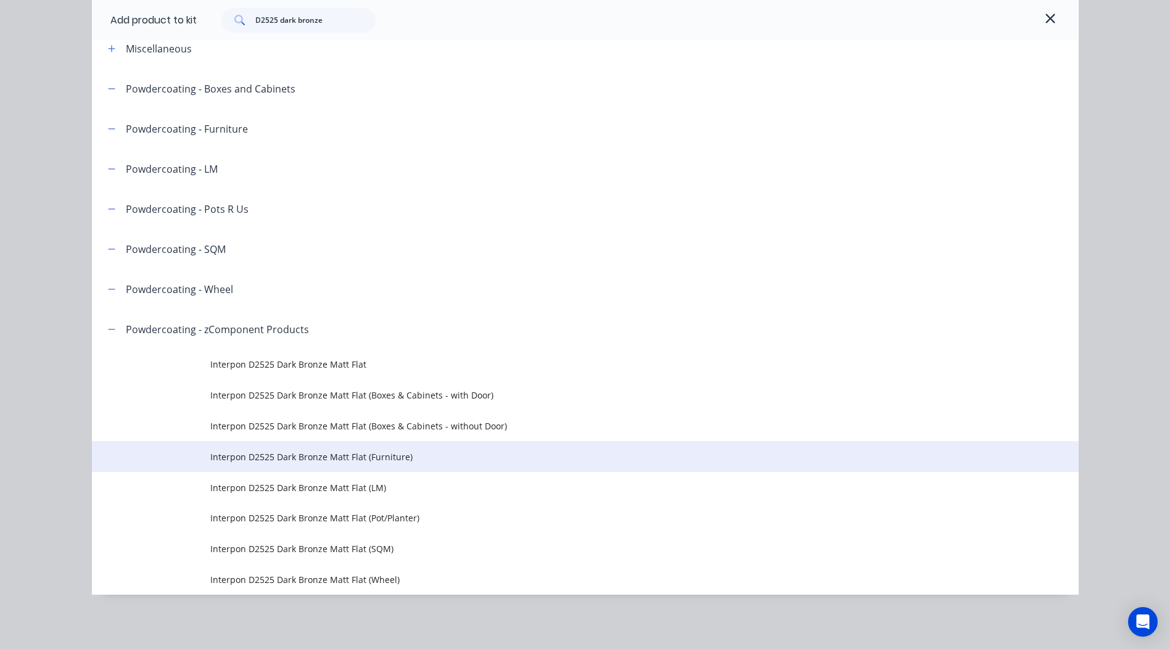
scroll to position [259, 0]
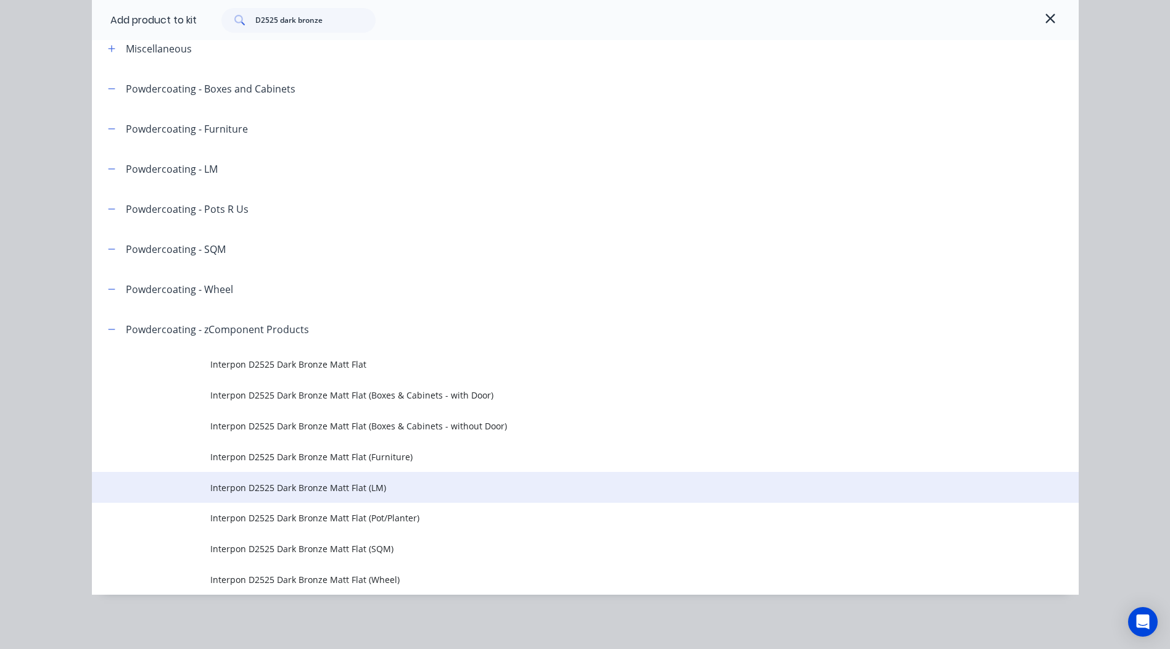
click at [389, 479] on td "Interpon D2525 Dark Bronze Matt Flat (LM)" at bounding box center [644, 487] width 869 height 31
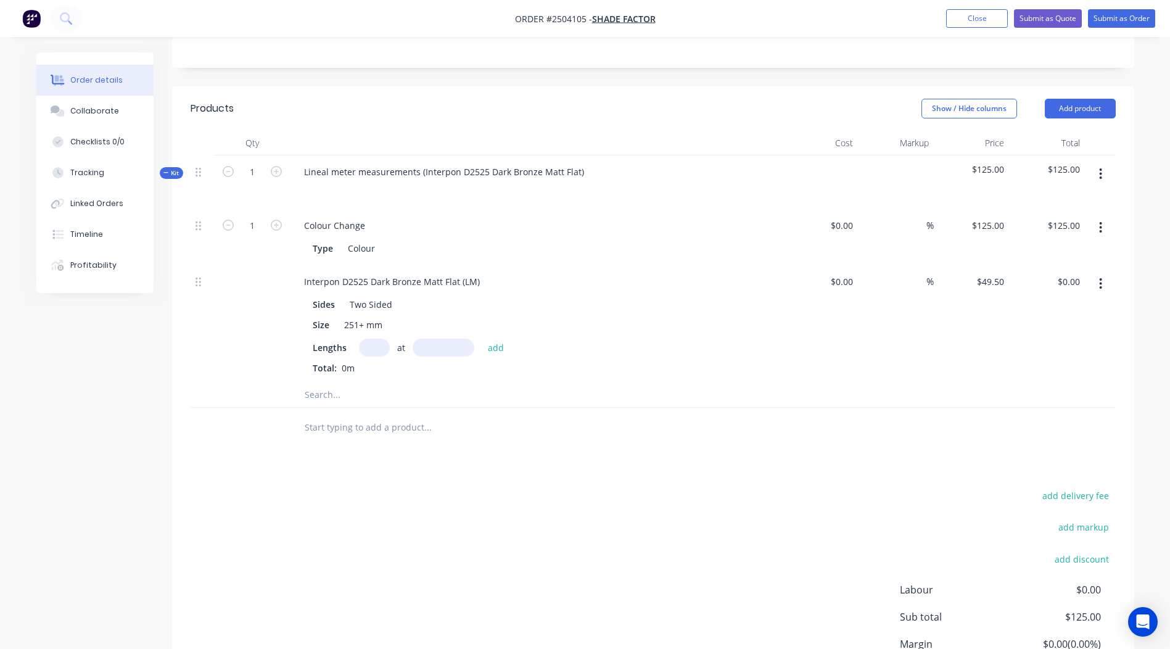
click at [370, 339] on input "text" at bounding box center [374, 348] width 31 height 18
drag, startPoint x: 476, startPoint y: 268, endPoint x: 0, endPoint y: 303, distance: 477.6
click at [0, 302] on html "Order #2504105 - Shade Factor Add product Close Submit as Quote Submit as Order…" at bounding box center [585, 252] width 1170 height 1022
click at [376, 339] on input "text" at bounding box center [374, 348] width 31 height 18
type input "1"
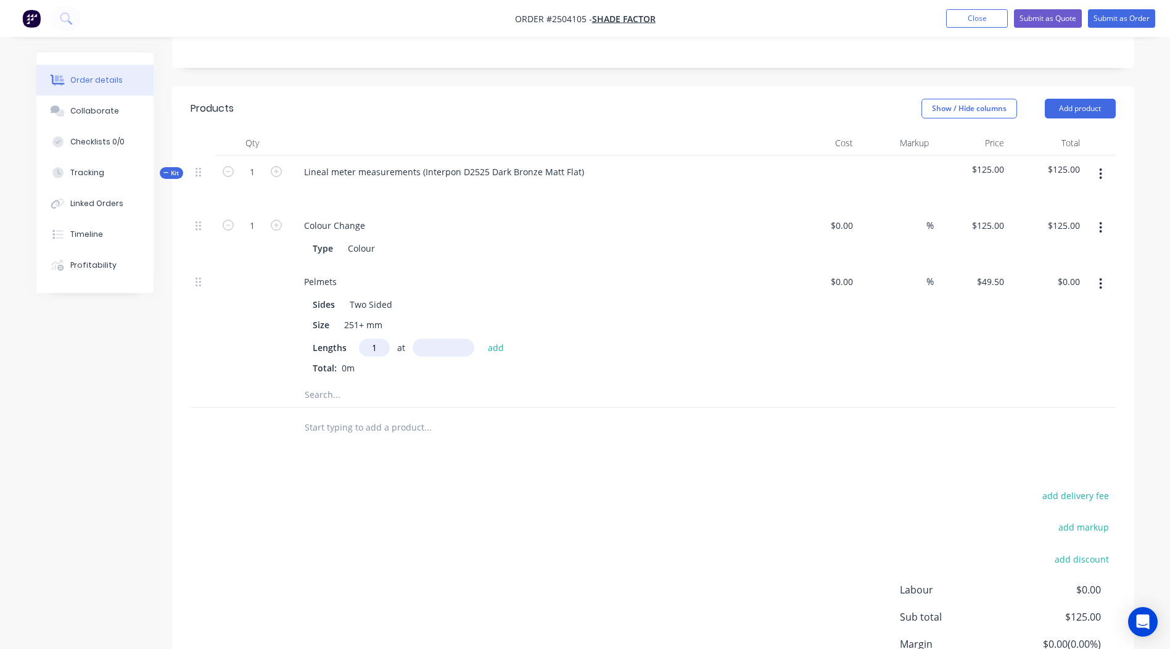
click at [424, 339] on input "text" at bounding box center [444, 348] width 62 height 18
type input "2300"
click at [482, 339] on button "add" at bounding box center [496, 347] width 29 height 17
type input "$113.85"
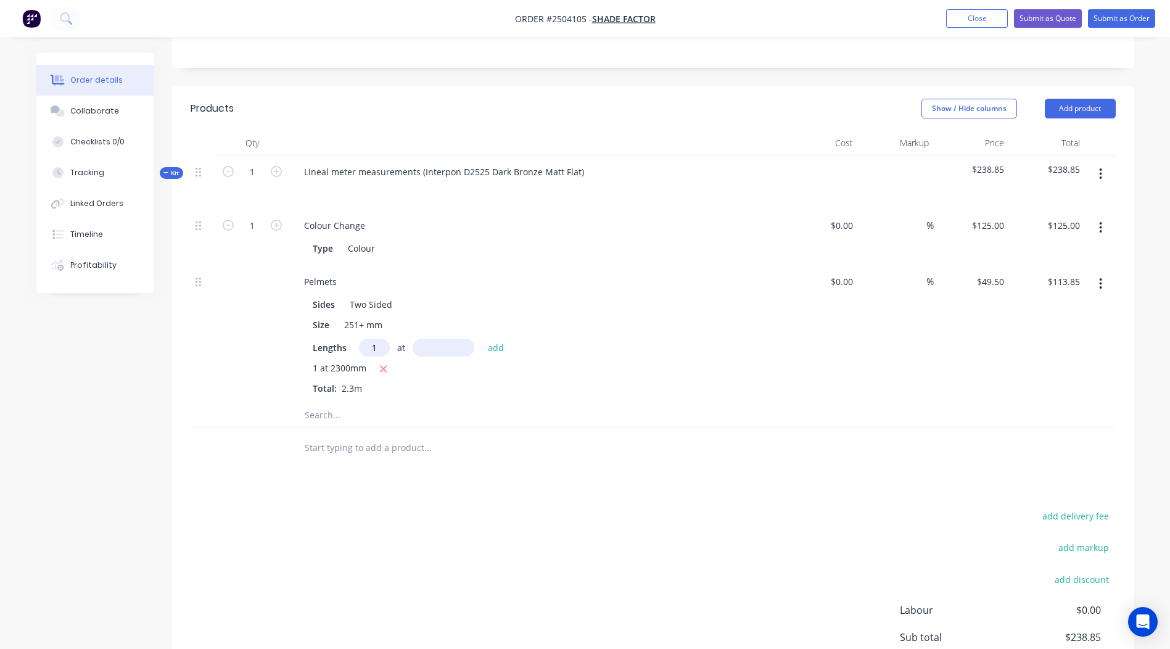
type input "1"
click at [434, 339] on input "text" at bounding box center [444, 348] width 62 height 18
type input "1200"
click at [482, 339] on button "add" at bounding box center [496, 347] width 29 height 17
type input "$173.25"
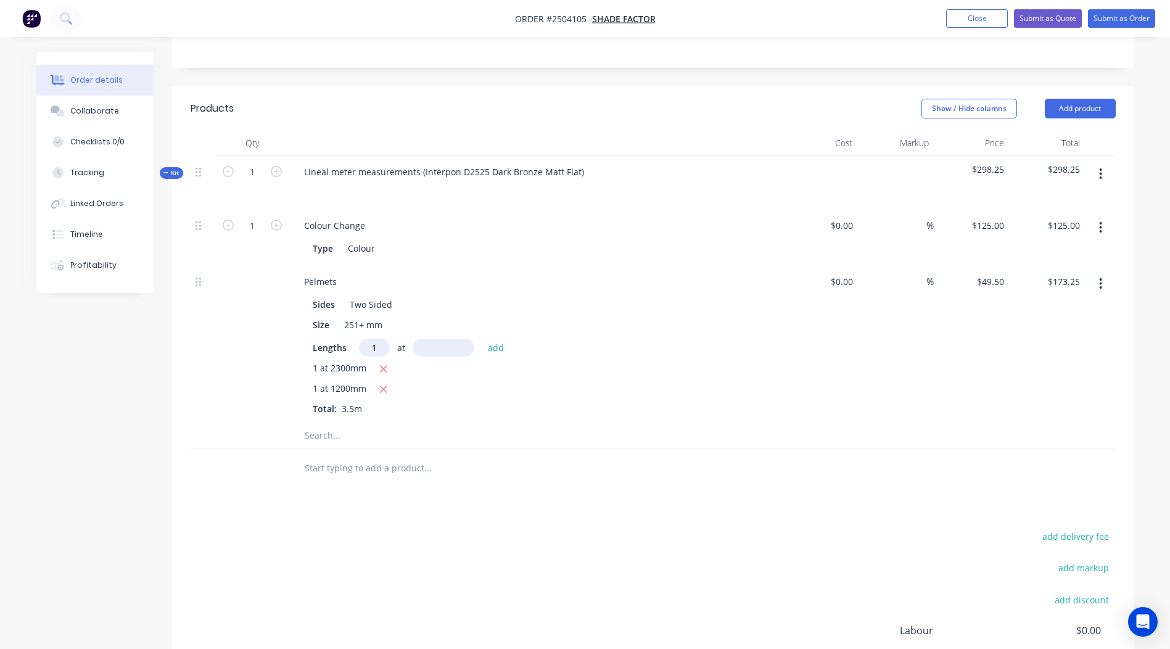
type input "1"
click at [434, 339] on input "text" at bounding box center [444, 348] width 62 height 18
type input "2400"
click at [482, 339] on button "add" at bounding box center [496, 347] width 29 height 17
type input "$292.05"
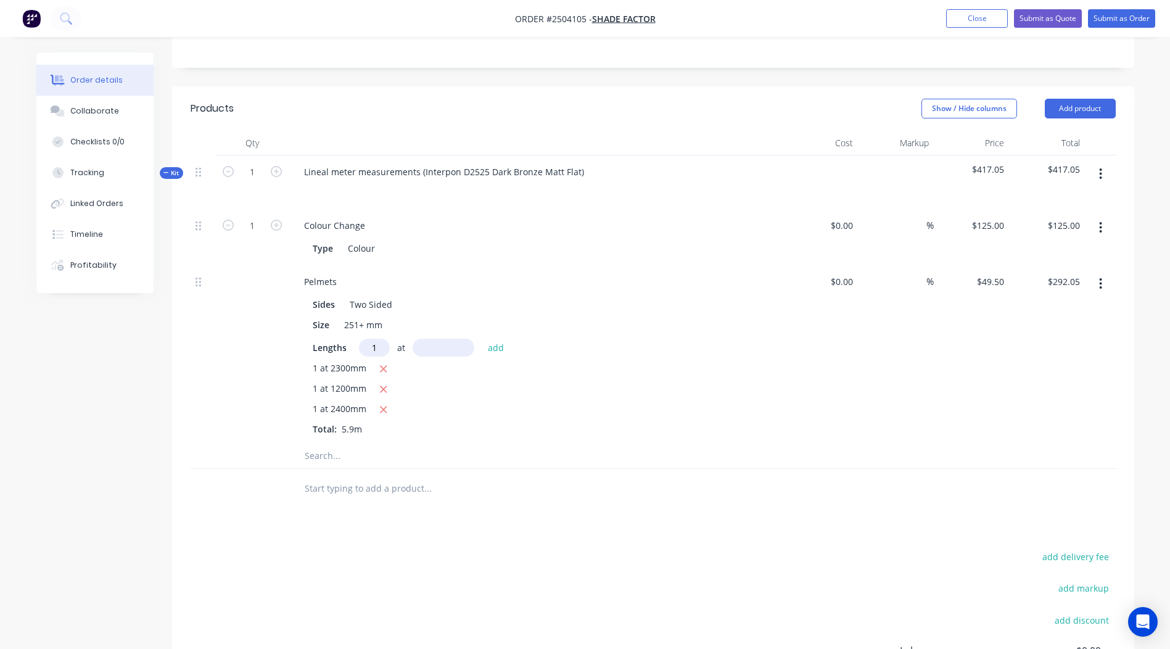
type input "1"
click at [434, 339] on input "text" at bounding box center [444, 348] width 62 height 18
type input "1300"
click at [482, 339] on button "add" at bounding box center [496, 347] width 29 height 17
type input "$356.40"
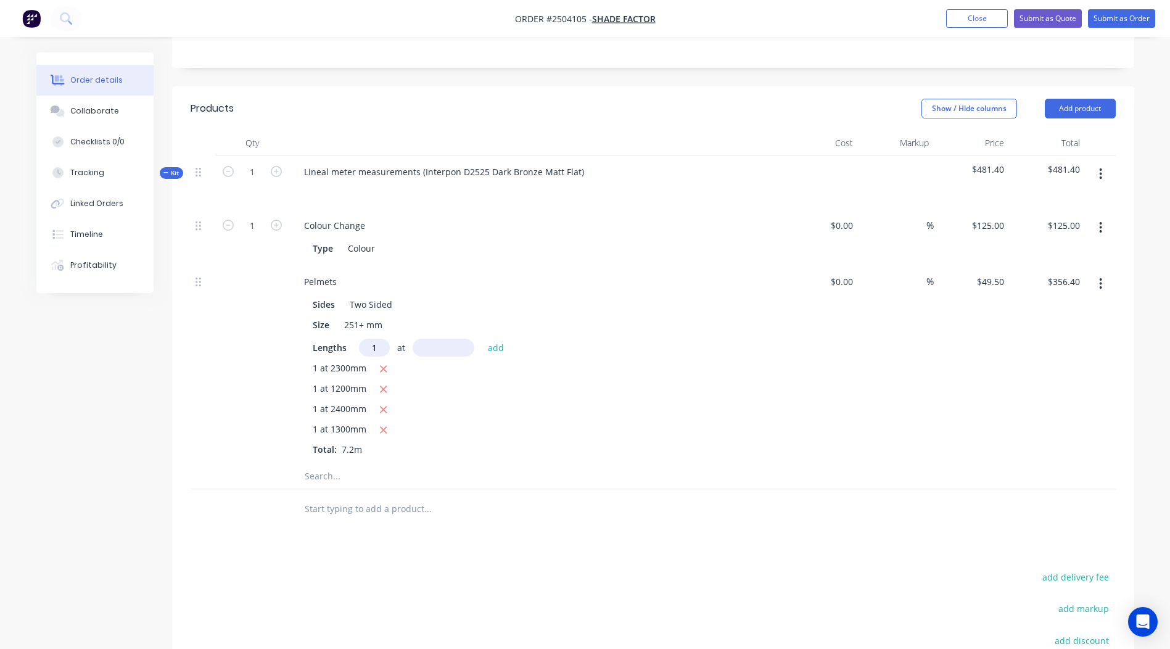
type input "1"
click at [434, 339] on input "text" at bounding box center [444, 348] width 62 height 18
type input "2300"
click at [482, 339] on button "add" at bounding box center [496, 347] width 29 height 17
type input "$470.25"
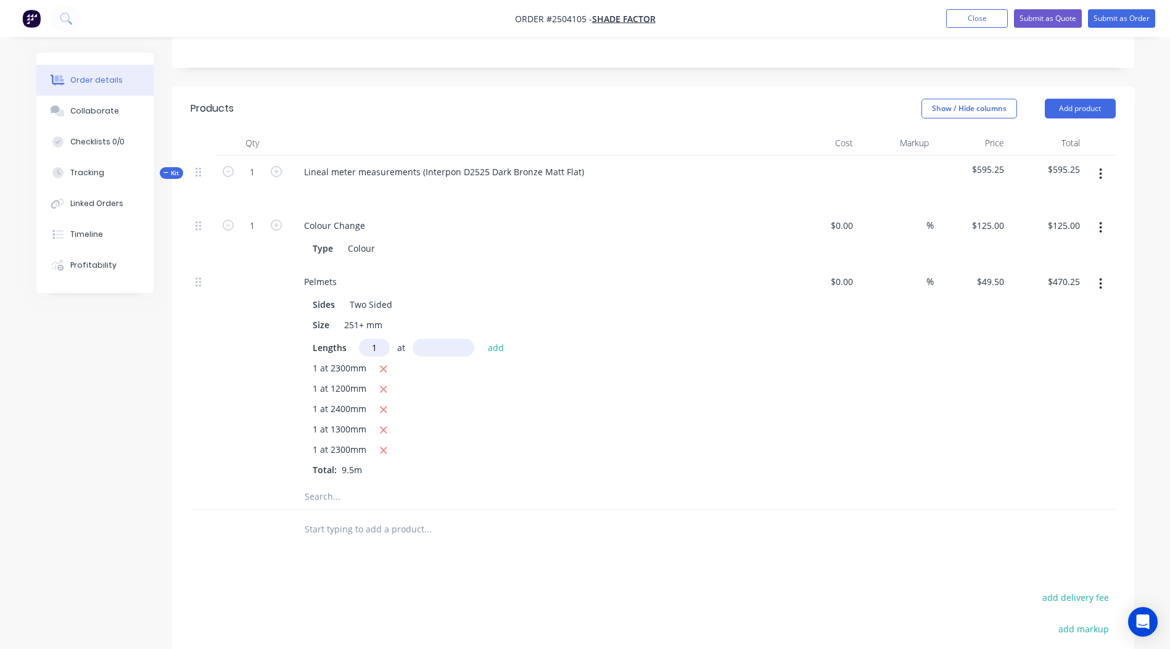
type input "1"
click at [438, 339] on input "text" at bounding box center [444, 348] width 62 height 18
type input "1300"
click at [482, 339] on button "add" at bounding box center [496, 347] width 29 height 17
type input "$534.60"
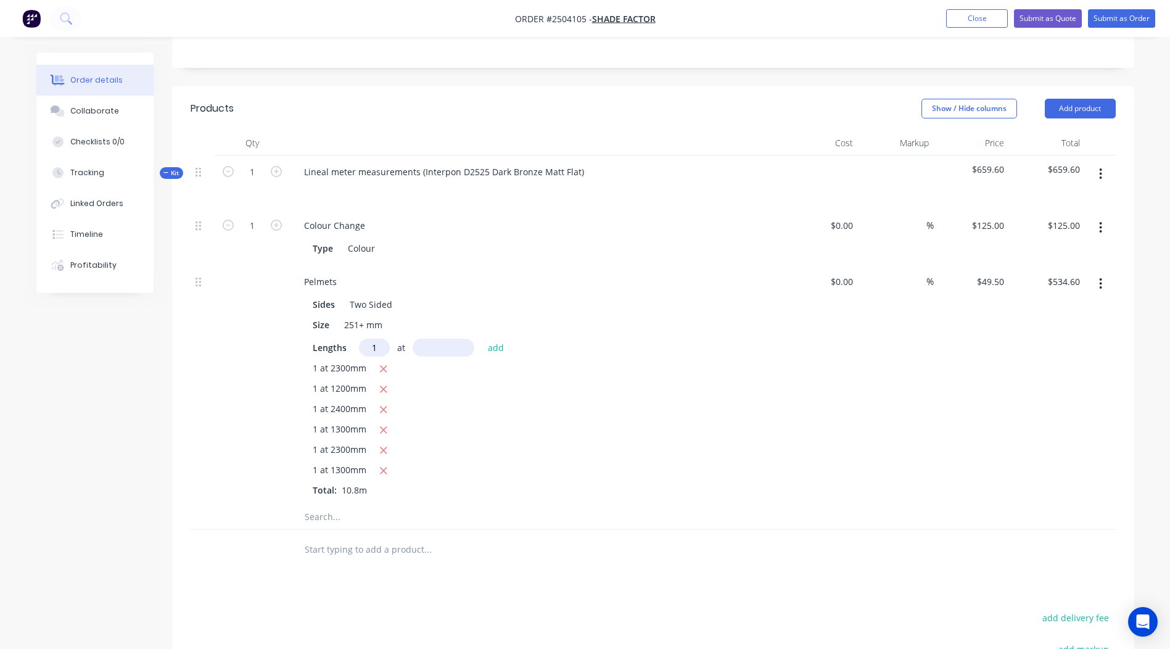
type input "1"
click at [438, 339] on input "text" at bounding box center [444, 348] width 62 height 18
type input "2140"
click at [482, 339] on button "add" at bounding box center [496, 347] width 29 height 17
type input "$640.53"
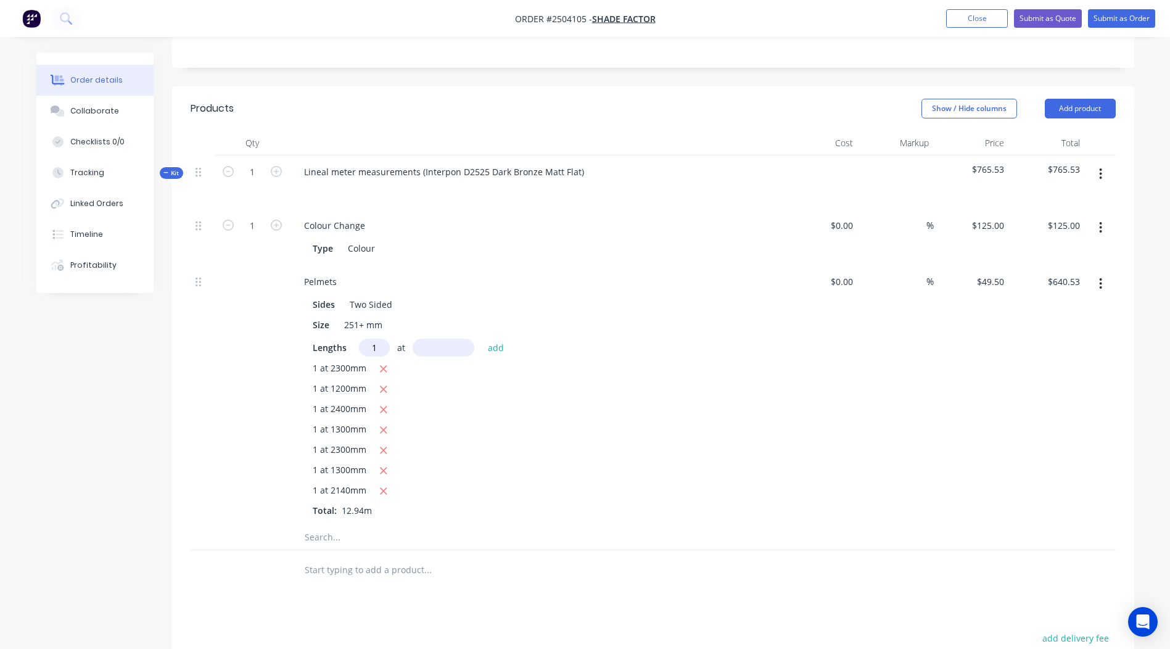
type input "1"
click at [441, 339] on input "text" at bounding box center [444, 348] width 62 height 18
type input "2132"
click at [482, 339] on button "add" at bounding box center [496, 347] width 29 height 17
type input "$746.06"
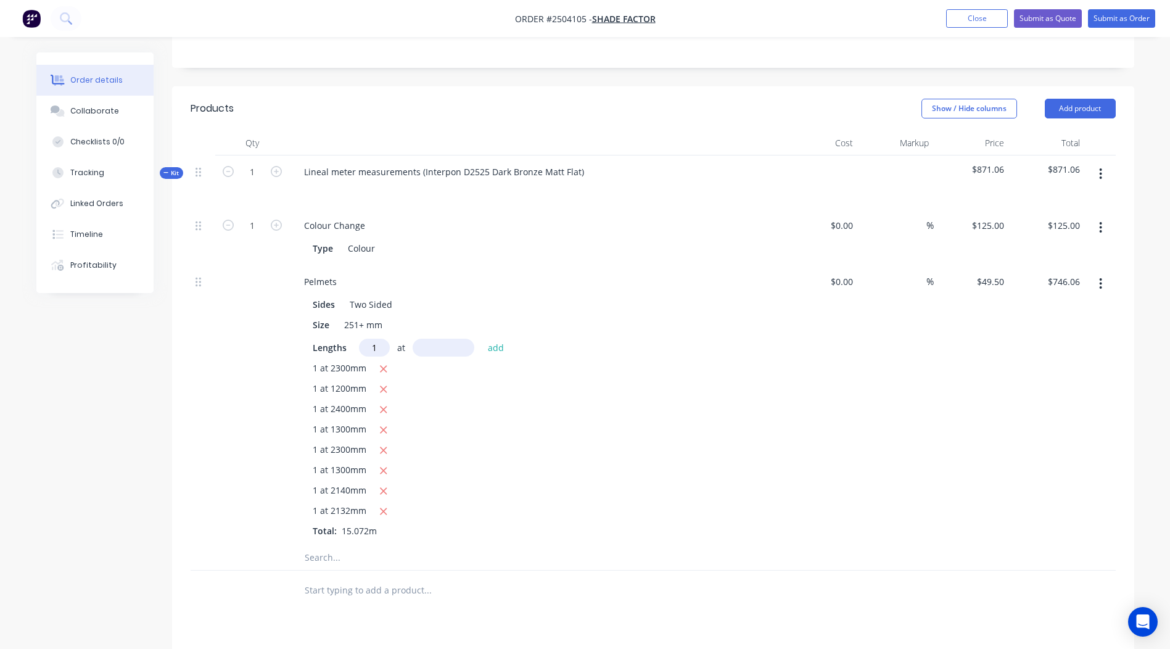
type input "1"
click at [453, 322] on div "Sides Two Sided Size 251+ mm Lengths 1 at add 1 at 2300mm 1 at 1200mm 1 at 2400…" at bounding box center [536, 415] width 484 height 244
click at [445, 339] on input "text" at bounding box center [444, 348] width 62 height 18
type input "2128"
click at [482, 339] on button "add" at bounding box center [496, 347] width 29 height 17
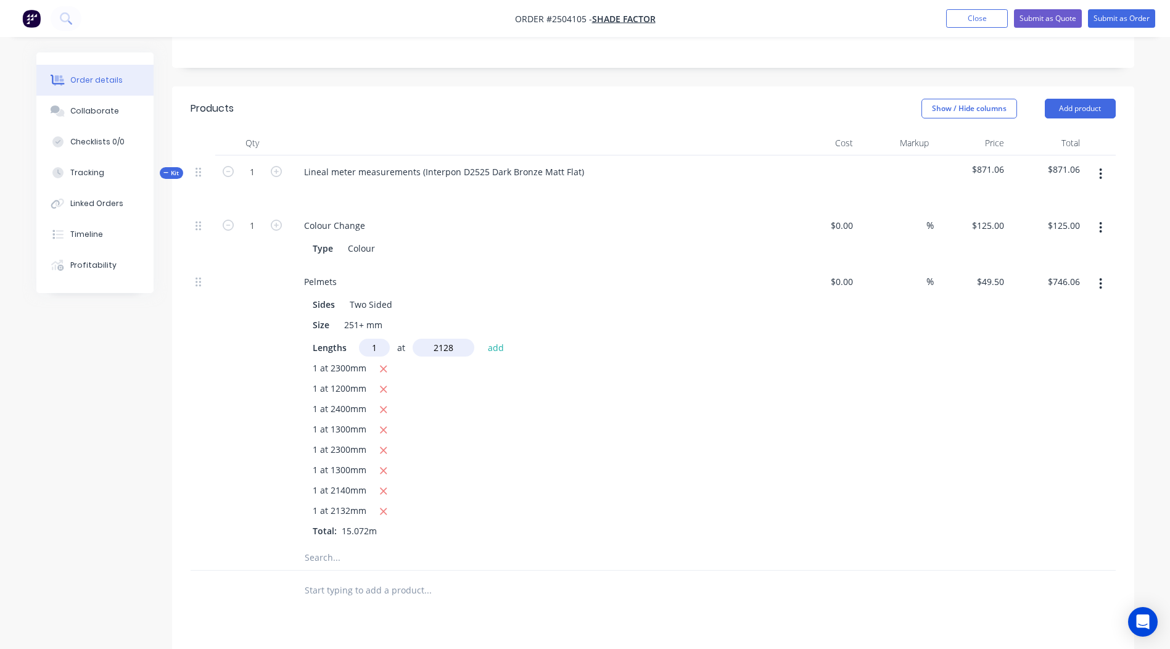
type input "$851.40"
type input "1"
click at [446, 339] on input "text" at bounding box center [444, 348] width 62 height 18
type input "1990"
click at [482, 339] on button "add" at bounding box center [496, 347] width 29 height 17
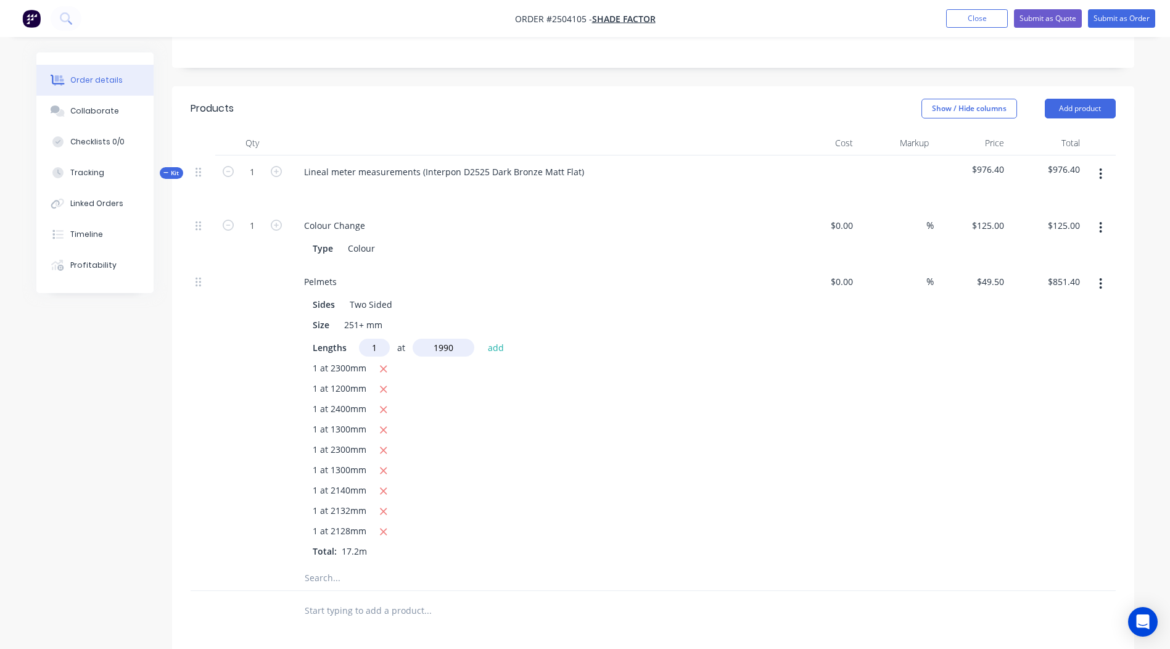
type input "$949.91"
type input "1"
click at [446, 339] on input "text" at bounding box center [444, 348] width 62 height 18
type input "1983"
click at [482, 339] on button "add" at bounding box center [496, 347] width 29 height 17
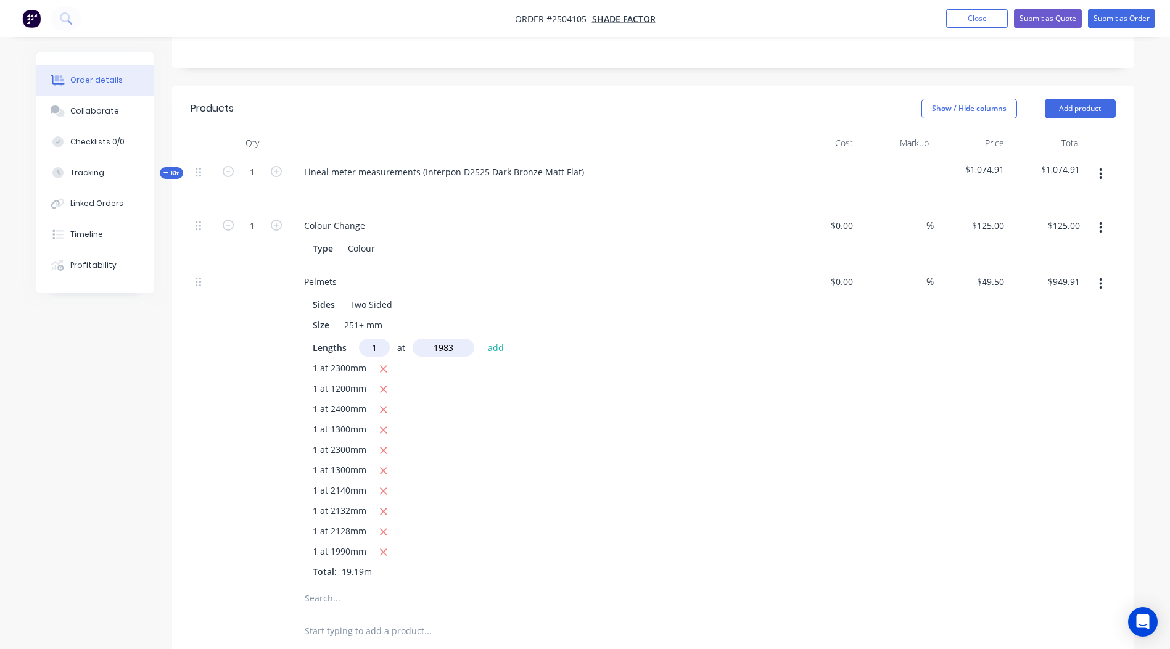
type input "$1,048.06"
type input "1"
click at [446, 339] on input "text" at bounding box center [444, 348] width 62 height 18
type input "1975"
click at [482, 339] on button "add" at bounding box center [496, 347] width 29 height 17
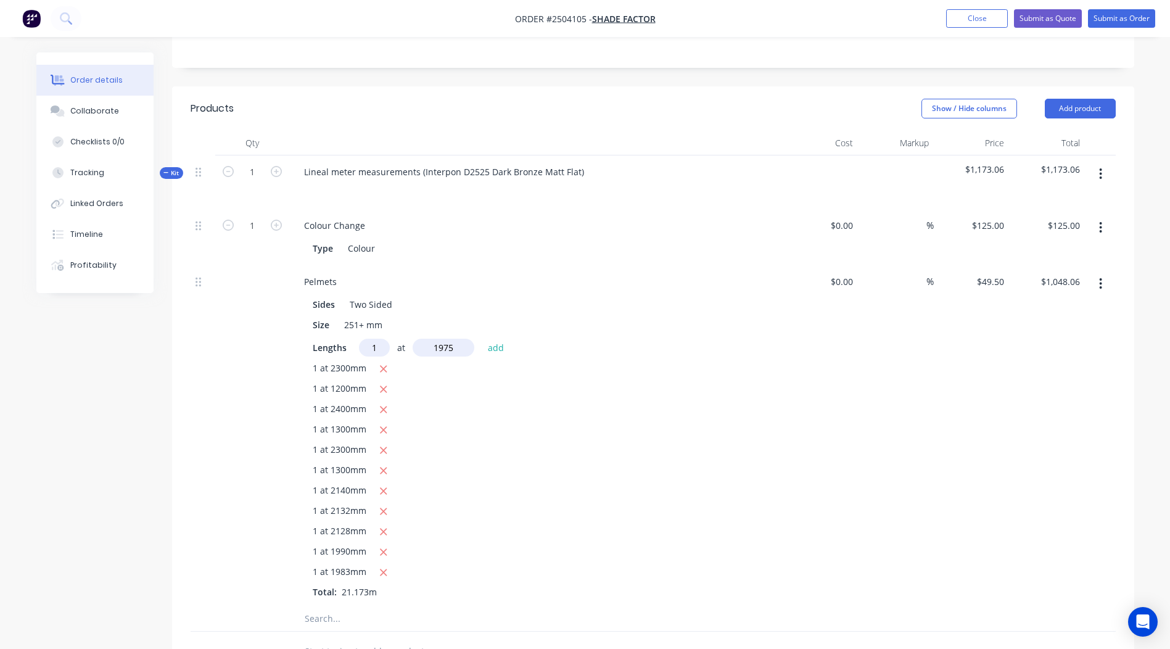
type input "$1,145.83"
type input "1"
click at [446, 339] on input "text" at bounding box center [444, 348] width 62 height 18
type input "2036"
click at [482, 339] on button "add" at bounding box center [496, 347] width 29 height 17
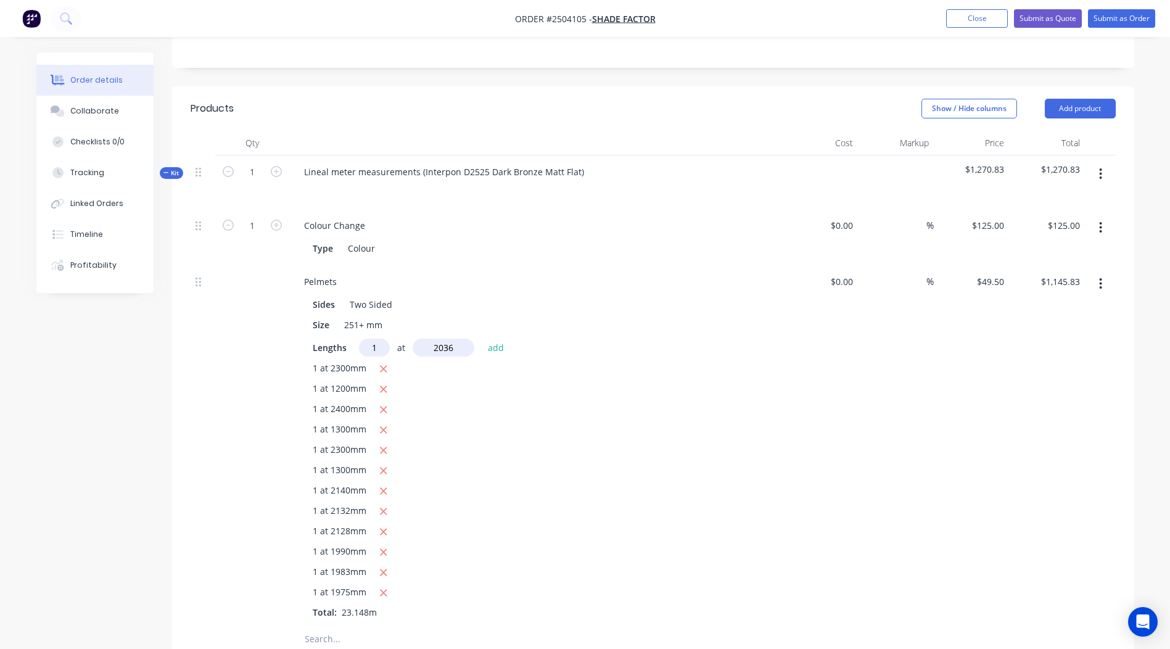
type input "$1,246.61"
type input "1"
click at [446, 339] on input "text" at bounding box center [444, 348] width 62 height 18
type input "2030"
click at [482, 339] on button "add" at bounding box center [496, 347] width 29 height 17
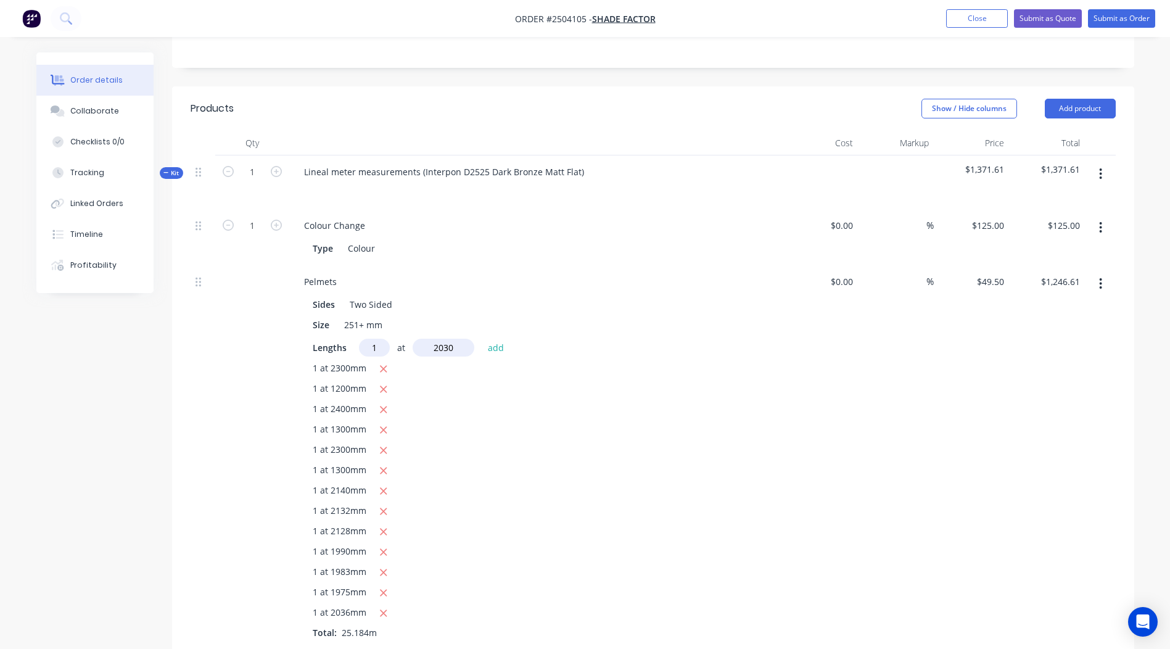
type input "$1,347.09"
type input "1"
click at [446, 339] on input "text" at bounding box center [444, 348] width 62 height 18
type input "2030"
click at [482, 339] on button "add" at bounding box center [496, 347] width 29 height 17
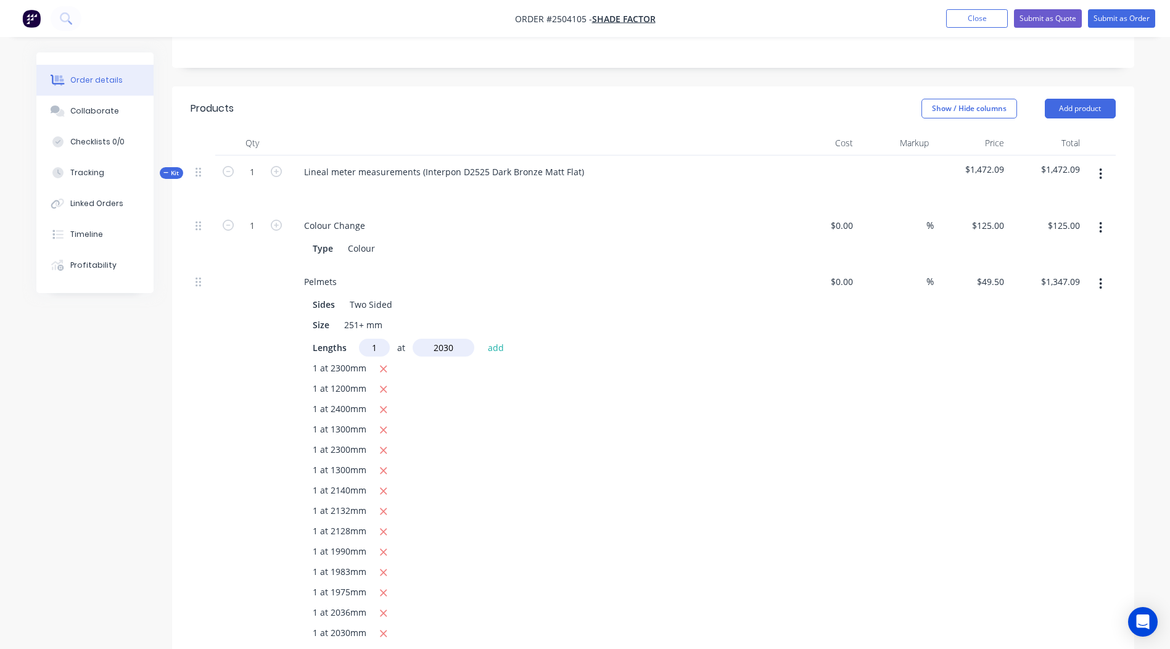
type input "$1,447.58"
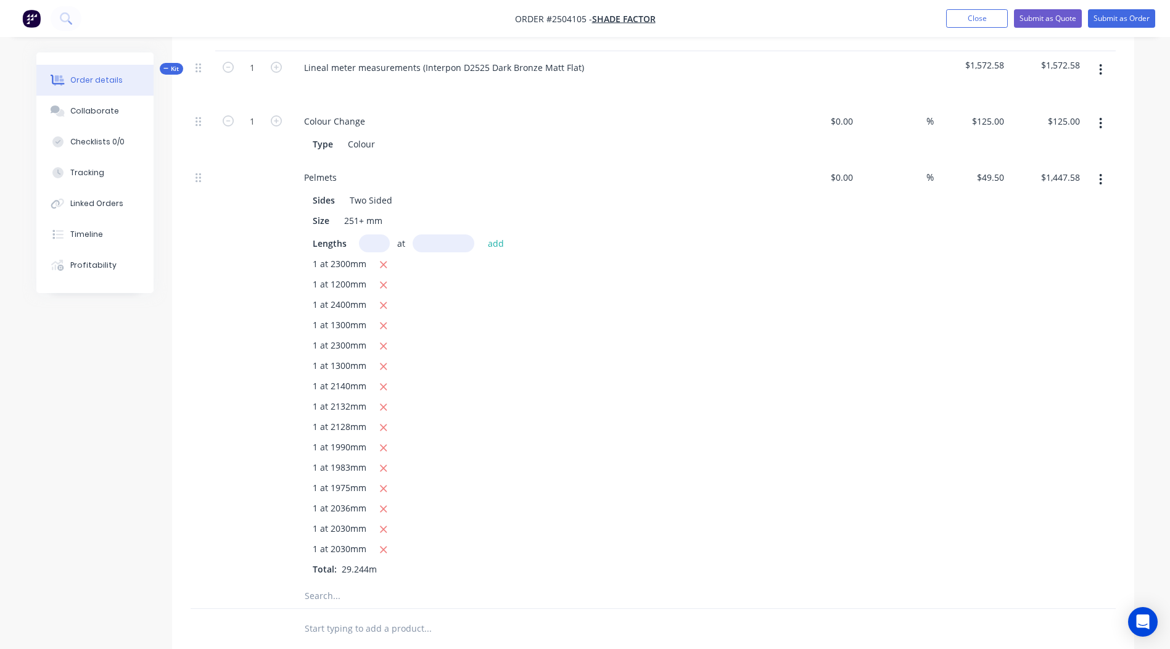
scroll to position [259, 0]
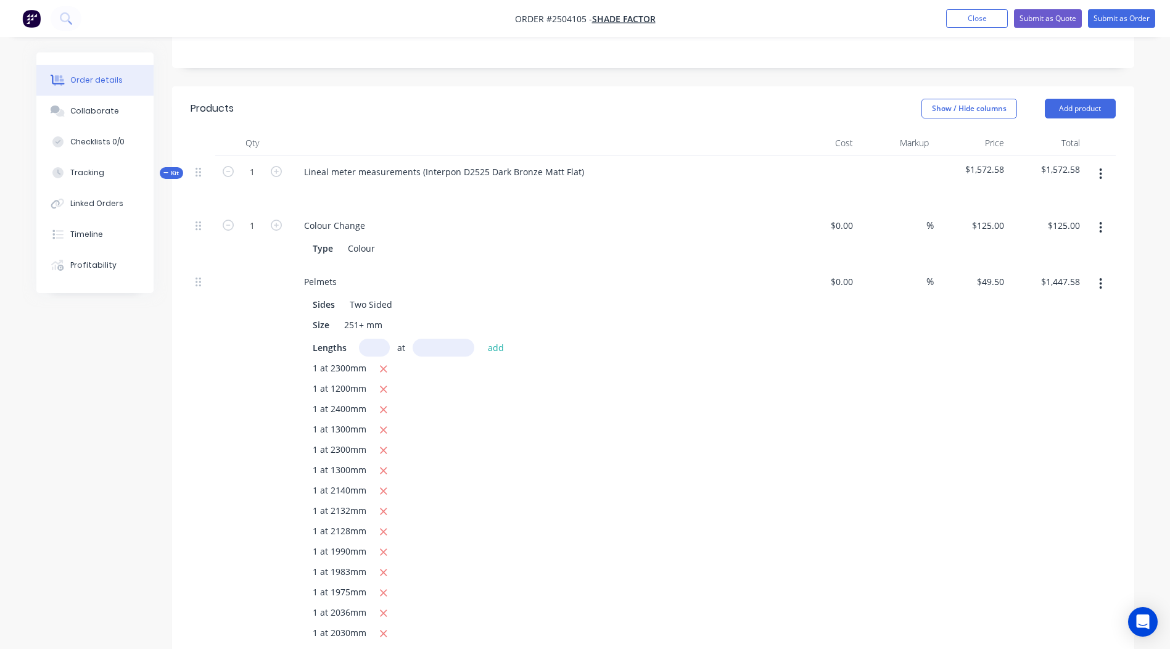
click at [1104, 163] on button "button" at bounding box center [1100, 174] width 29 height 22
click at [1091, 194] on button "Add product to kit" at bounding box center [1057, 206] width 117 height 25
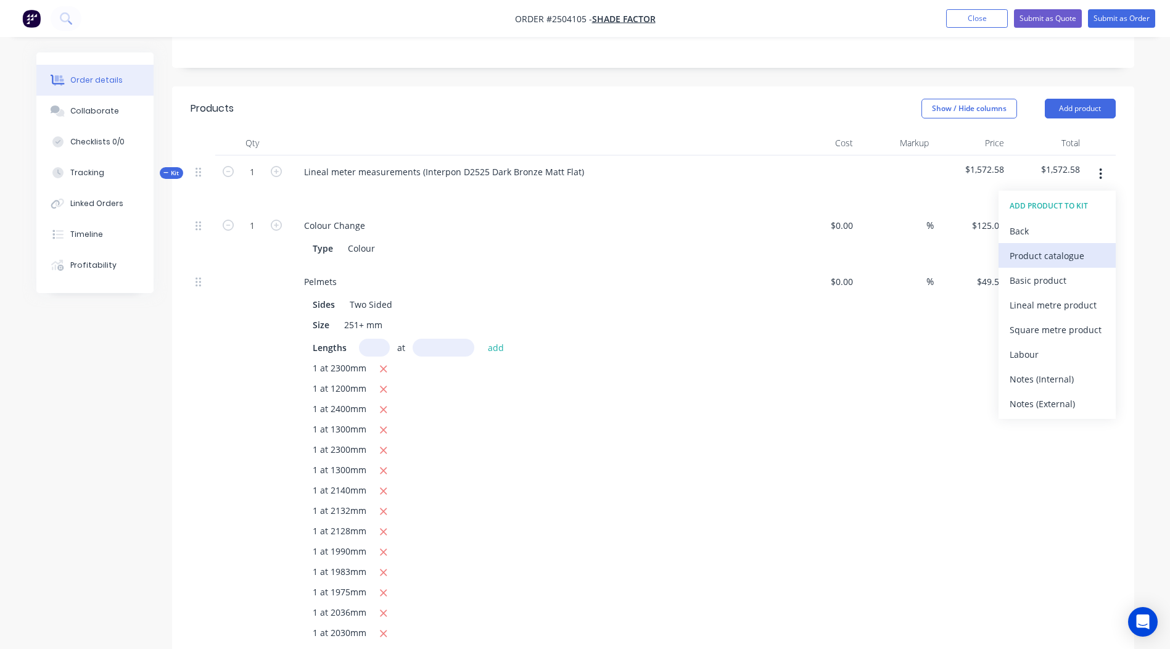
click at [1051, 248] on div "Product catalogue" at bounding box center [1057, 256] width 95 height 18
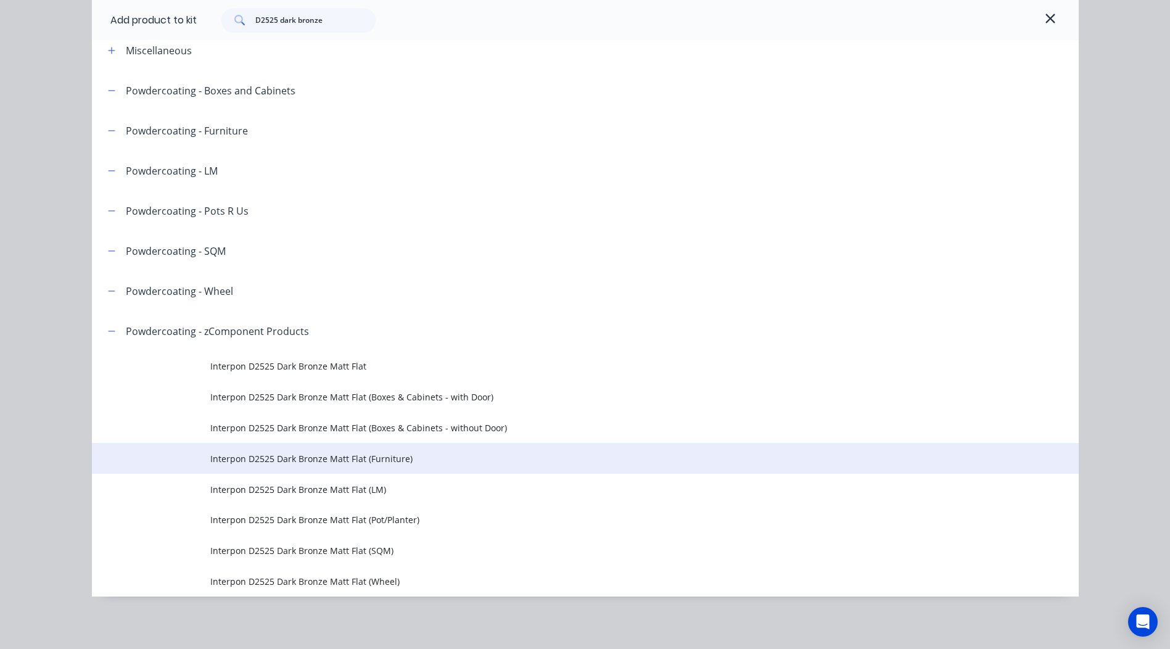
scroll to position [67, 0]
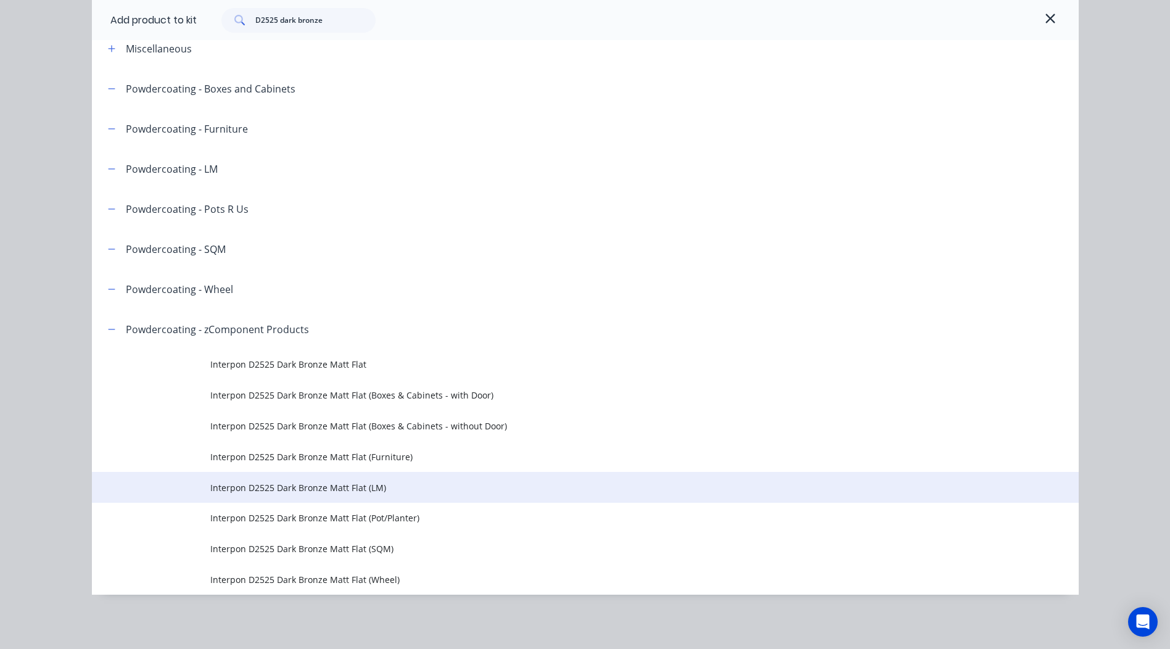
click at [372, 482] on span "Interpon D2525 Dark Bronze Matt Flat (LM)" at bounding box center [557, 487] width 695 height 13
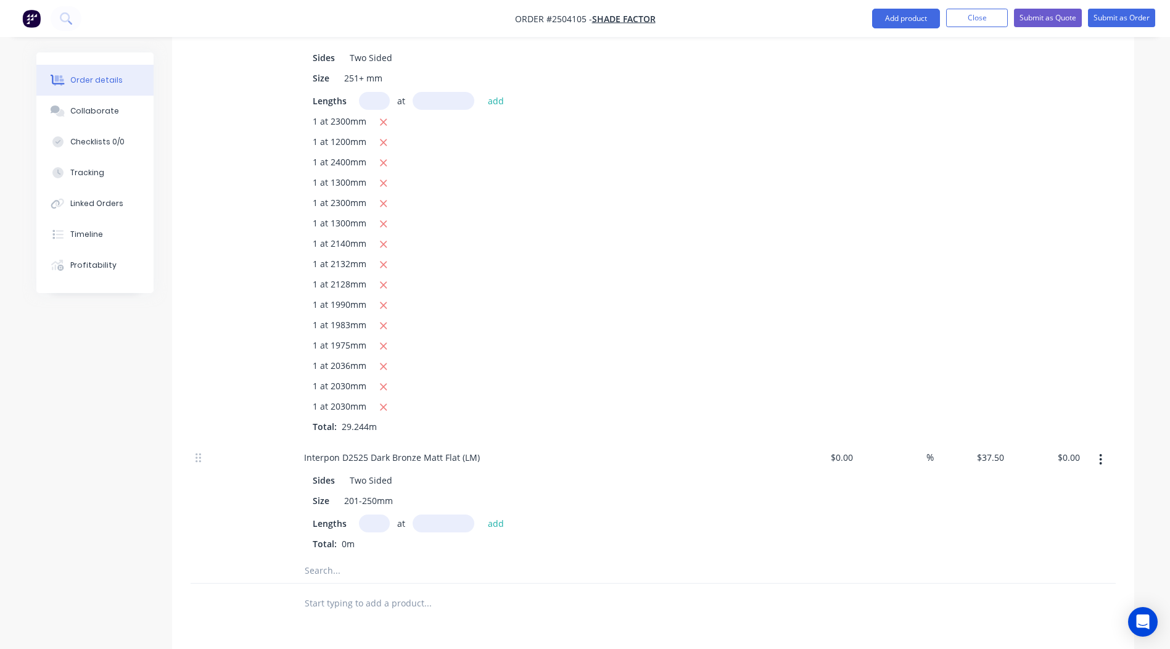
scroll to position [782, 0]
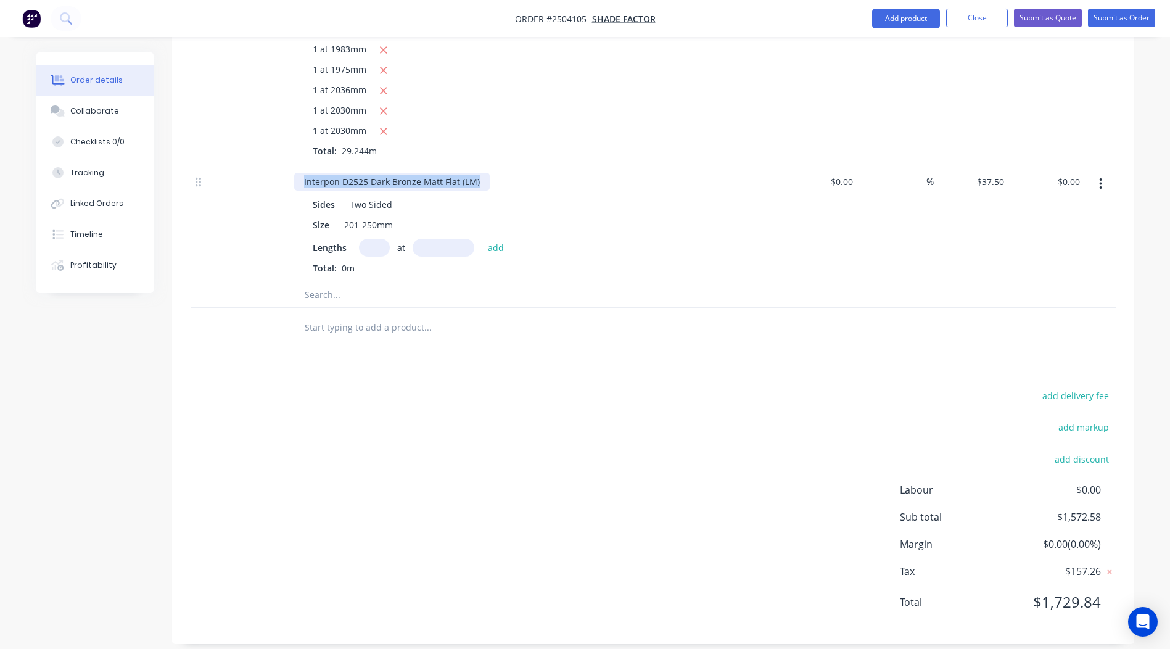
drag, startPoint x: 485, startPoint y: 169, endPoint x: 0, endPoint y: 239, distance: 490.4
click at [381, 239] on input "text" at bounding box center [374, 248] width 31 height 18
type input "1"
type input "2"
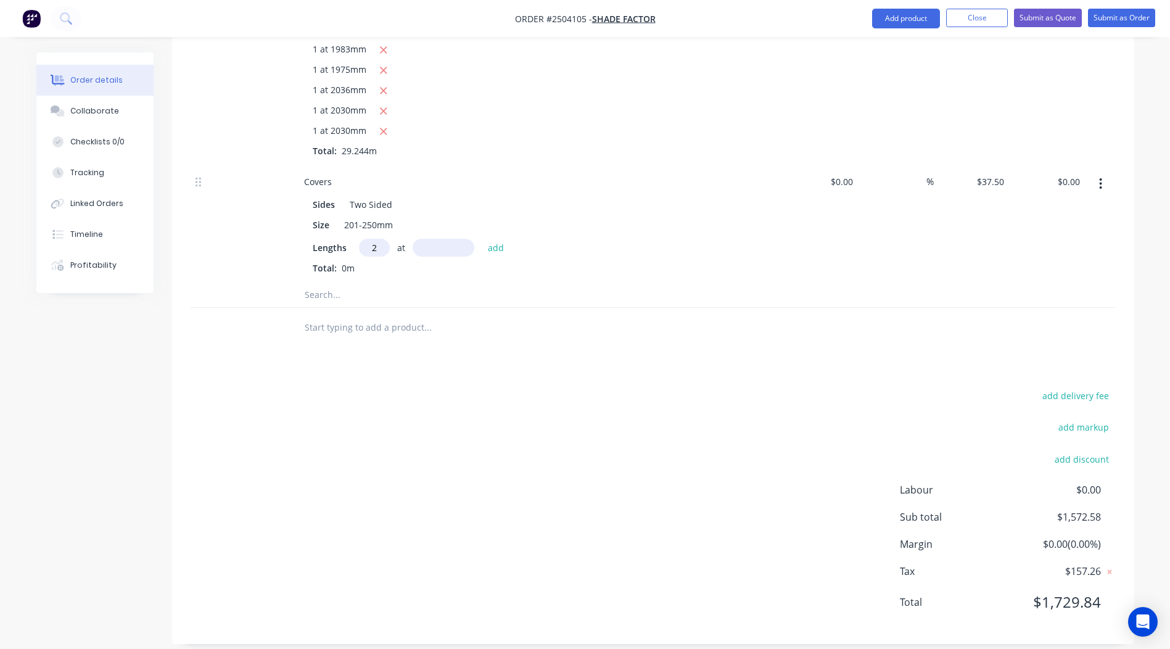
click at [449, 239] on input "text" at bounding box center [444, 248] width 62 height 18
type input "2300"
click at [482, 239] on button "add" at bounding box center [496, 247] width 29 height 17
type input "$172.50"
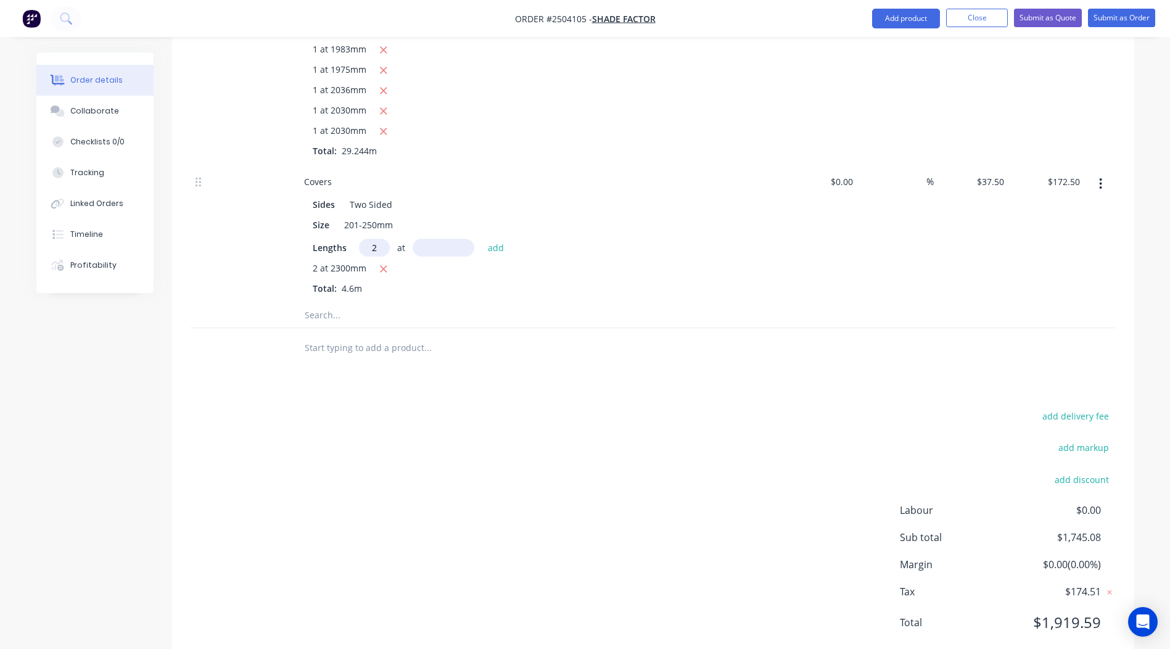
type input "2"
click at [448, 239] on input "text" at bounding box center [444, 248] width 62 height 18
type input "1200"
click at [482, 239] on button "add" at bounding box center [496, 247] width 29 height 17
type input "$262.50"
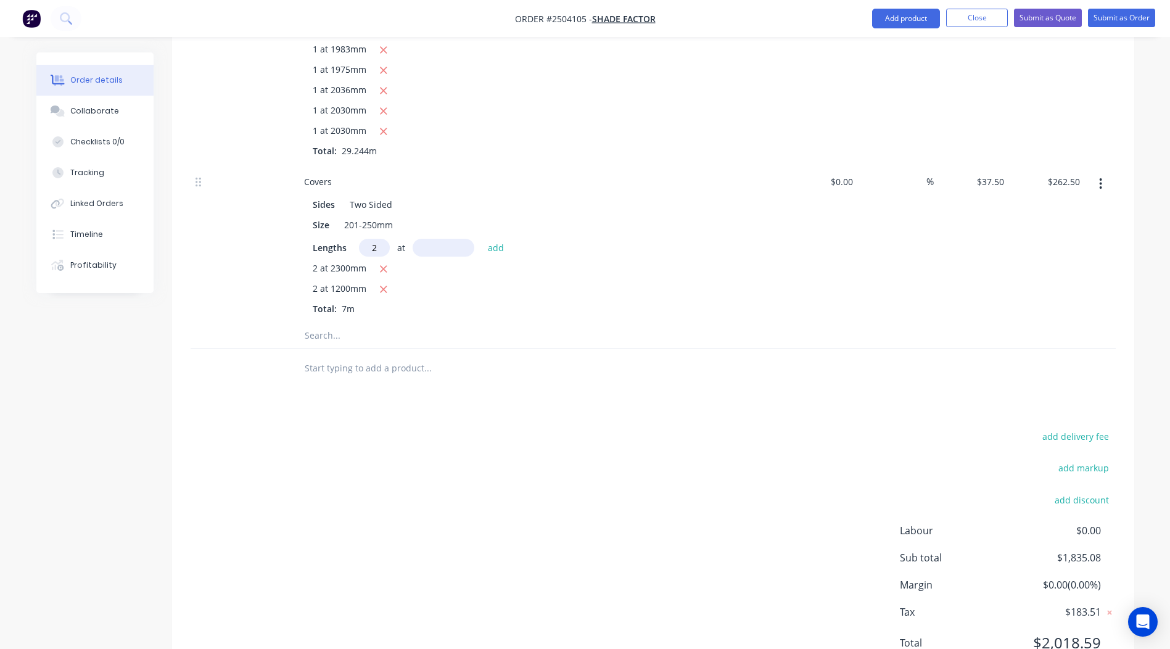
type input "2"
click at [448, 239] on input "text" at bounding box center [444, 248] width 62 height 18
type input "2400"
click at [482, 239] on button "add" at bounding box center [496, 247] width 29 height 17
type input "$442.50"
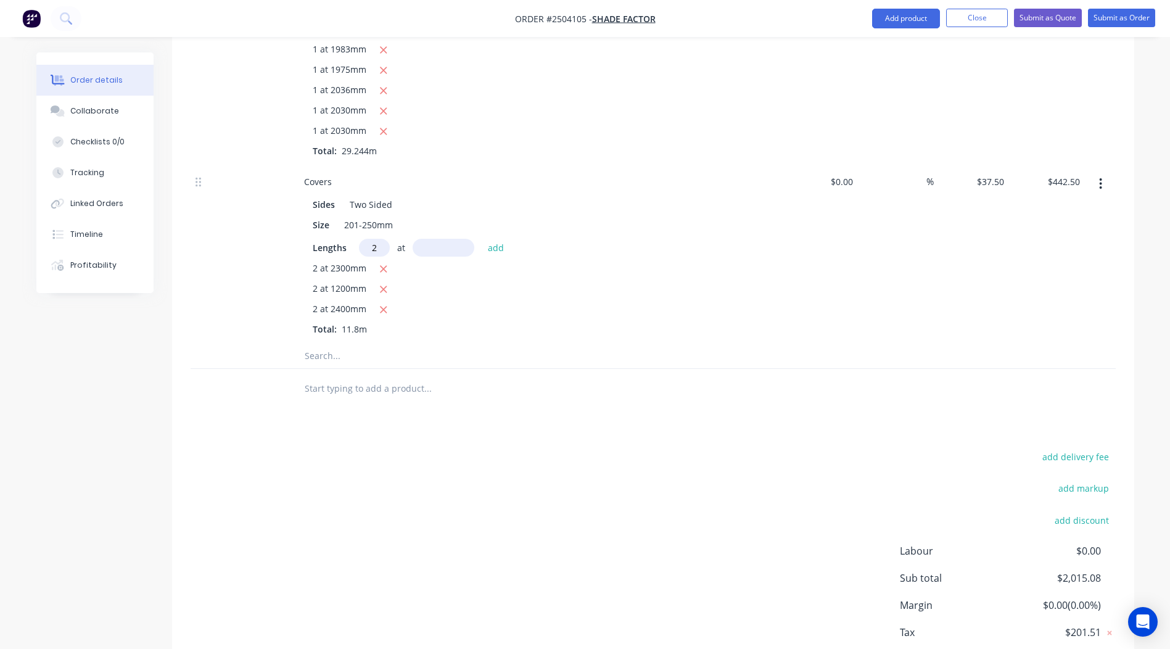
type input "2"
click at [448, 239] on input "text" at bounding box center [444, 248] width 62 height 18
type input "1300"
click at [482, 239] on button "add" at bounding box center [496, 247] width 29 height 17
type input "$540.00"
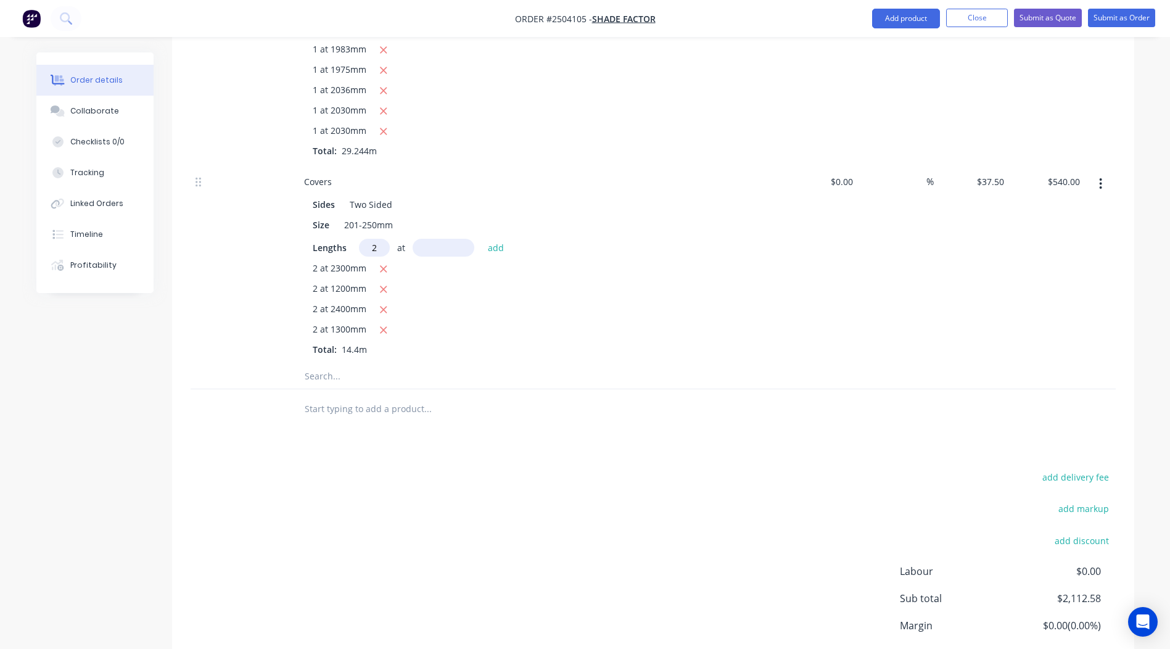
type input "2"
click at [448, 239] on input "text" at bounding box center [444, 248] width 62 height 18
type input "2300"
click at [482, 239] on button "add" at bounding box center [496, 247] width 29 height 17
type input "$712.50"
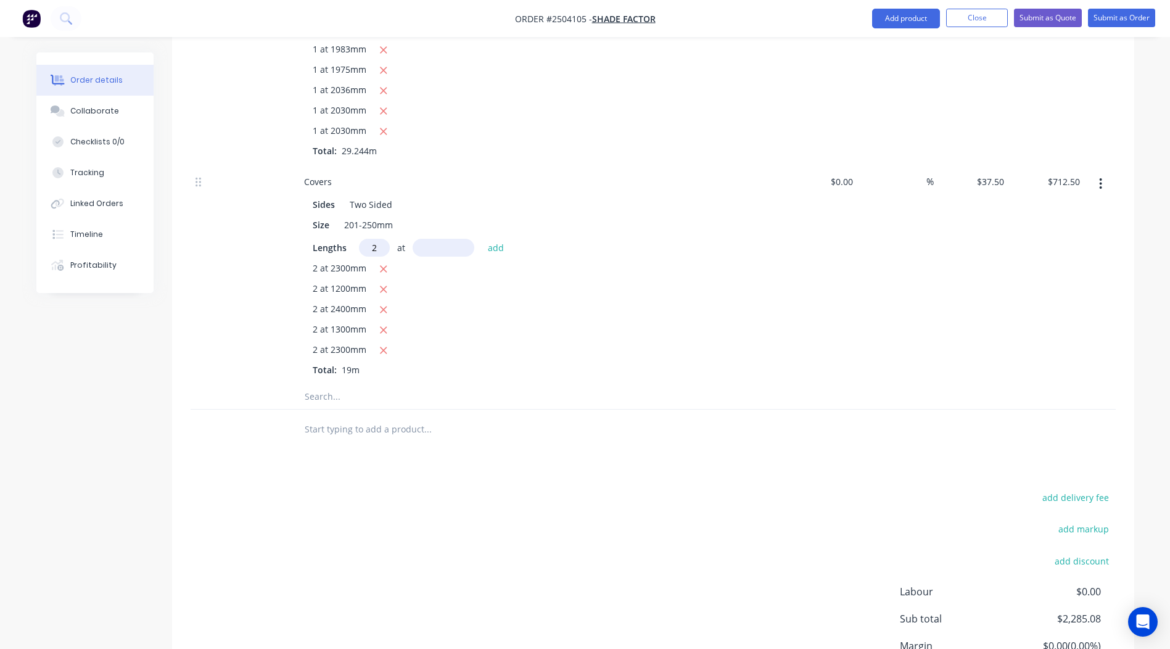
type input "2"
click at [450, 239] on input "text" at bounding box center [444, 248] width 62 height 18
type input "1300"
click at [482, 239] on button "add" at bounding box center [496, 247] width 29 height 17
type input "$810.00"
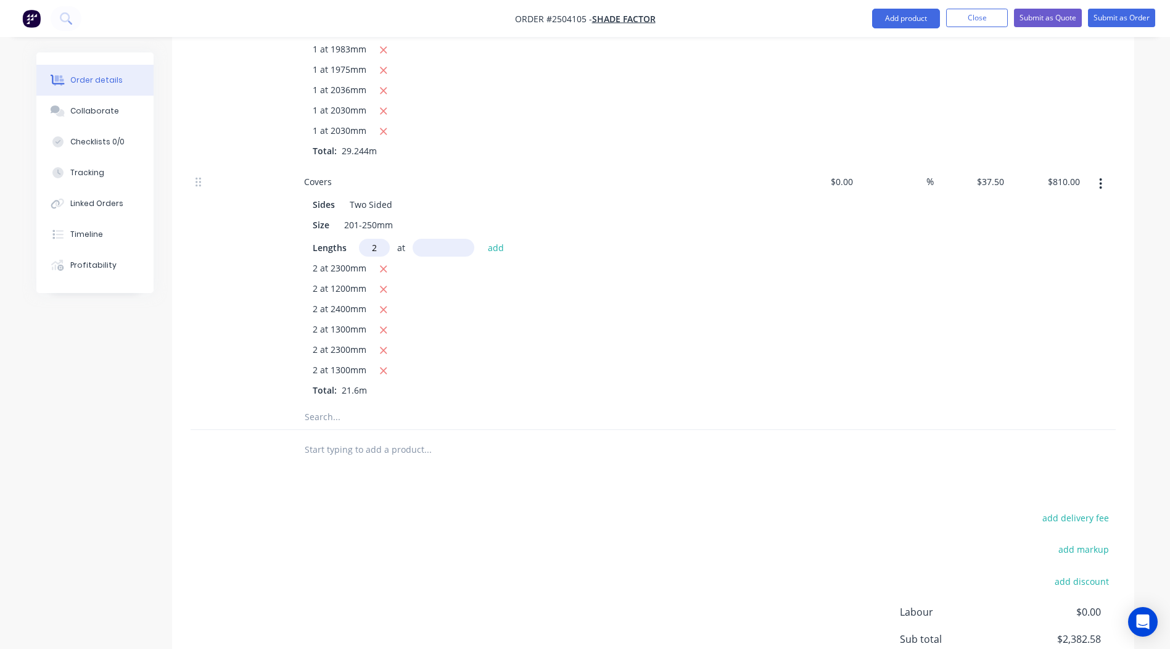
type input "2"
click at [450, 239] on input "text" at bounding box center [444, 248] width 62 height 18
type input "2140"
click at [482, 239] on button "add" at bounding box center [496, 247] width 29 height 17
type input "$970.50"
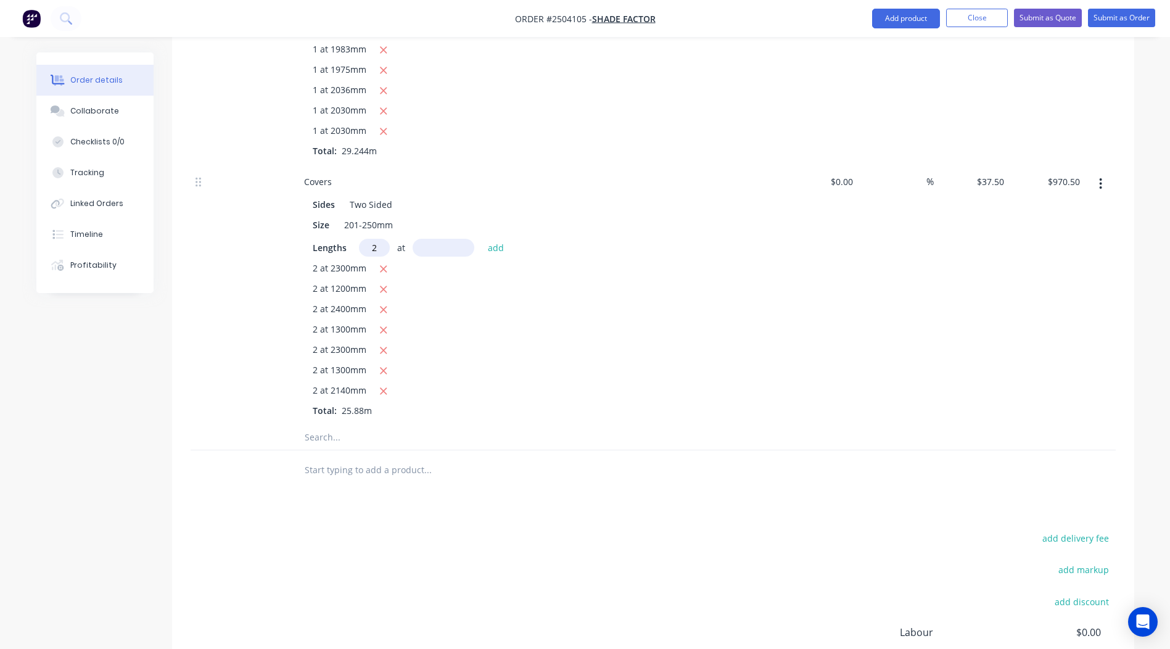
type input "2"
click at [450, 239] on input "text" at bounding box center [444, 248] width 62 height 18
type input "2132"
click at [482, 239] on button "add" at bounding box center [496, 247] width 29 height 17
type input "$1,130.40"
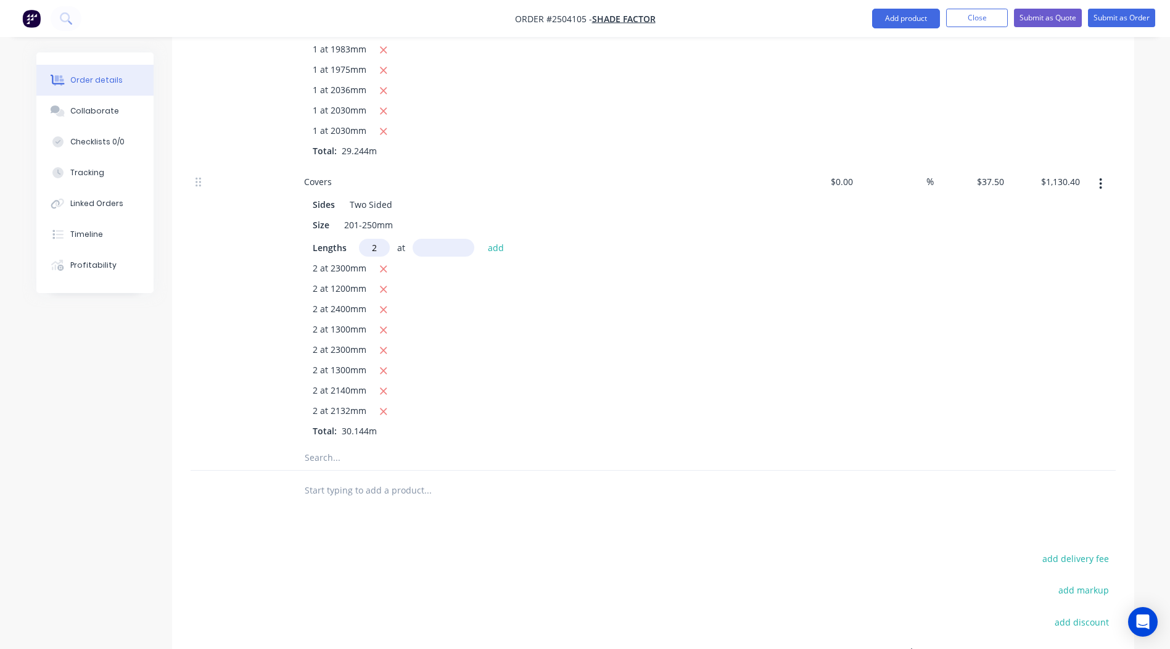
type input "2"
click at [452, 239] on input "text" at bounding box center [444, 248] width 62 height 18
type input "2128"
click at [482, 239] on button "add" at bounding box center [496, 247] width 29 height 17
type input "$1,290.00"
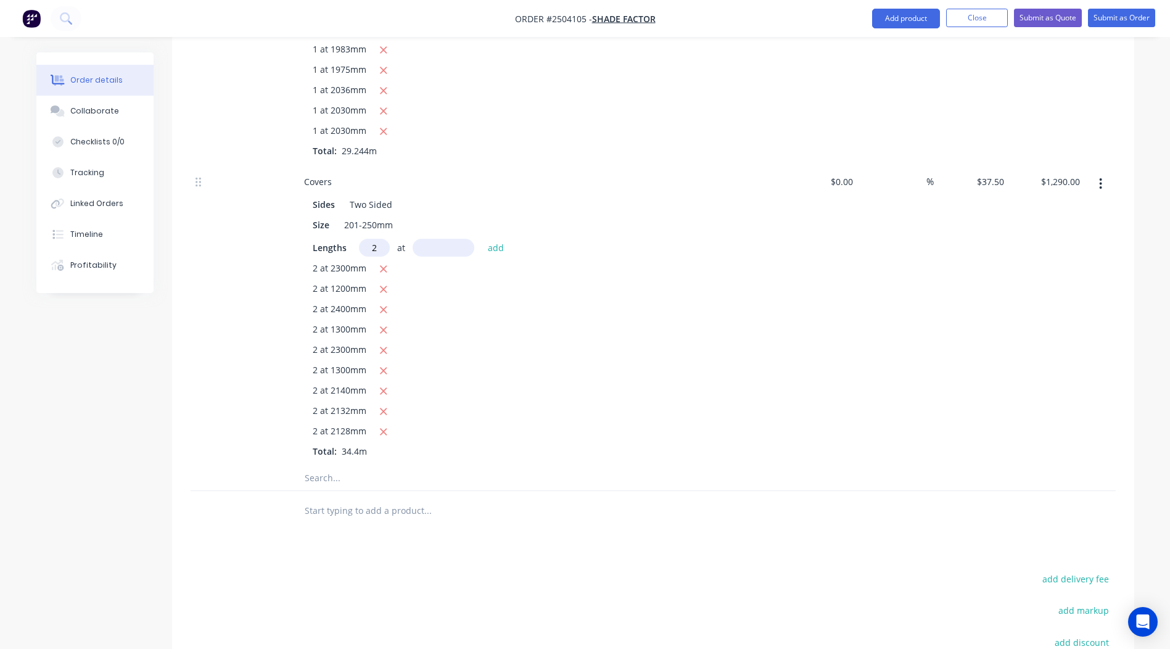
type input "2"
click at [452, 223] on div "Sides Two Sided Size 201-250mm Lengths 2 at add 2 at 2300mm 2 at 1200mm 2 at 24…" at bounding box center [536, 325] width 484 height 265
click at [448, 239] on input "text" at bounding box center [444, 248] width 62 height 18
type input "1990"
click at [482, 239] on button "add" at bounding box center [496, 247] width 29 height 17
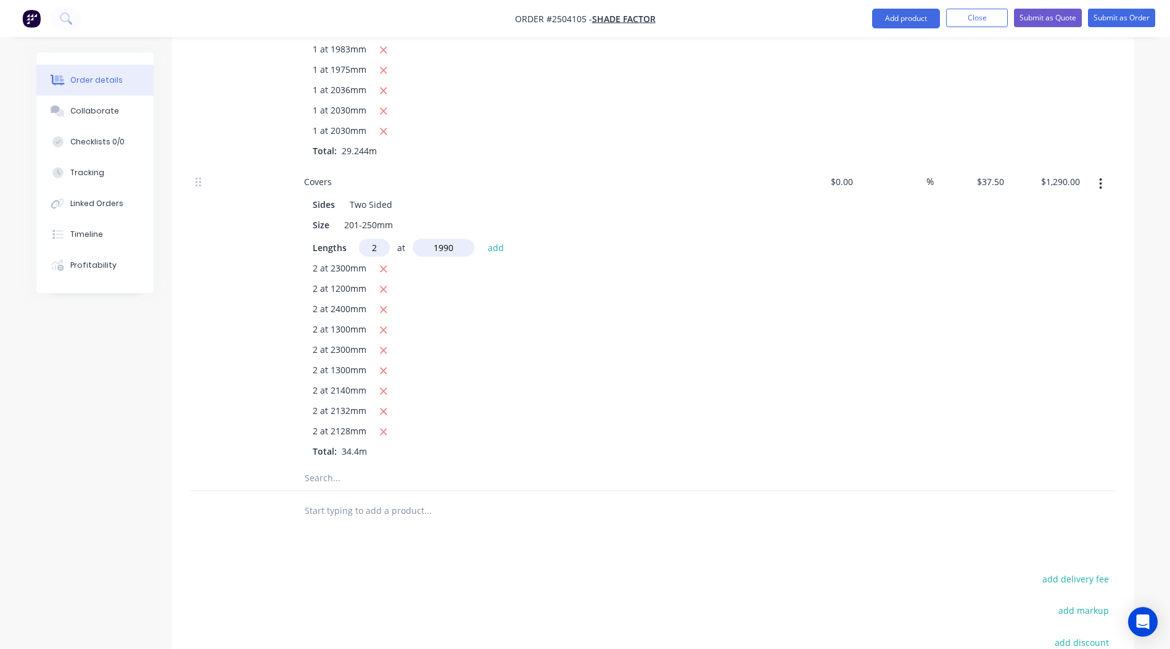
type input "$1,439.25"
type input "2"
click at [455, 239] on input "text" at bounding box center [444, 248] width 62 height 18
type input "1983"
click at [482, 239] on button "add" at bounding box center [496, 247] width 29 height 17
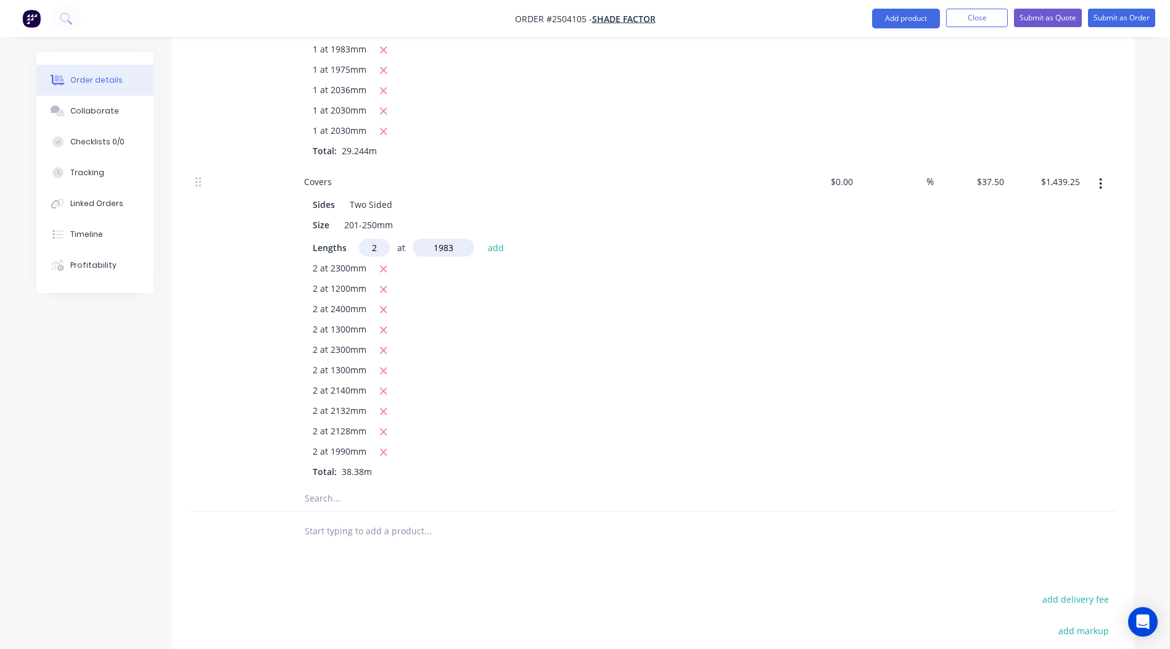
type input "$1,587.98"
type input "2"
click at [442, 239] on input "text" at bounding box center [444, 248] width 62 height 18
type input "1975"
click at [482, 239] on button "add" at bounding box center [496, 247] width 29 height 17
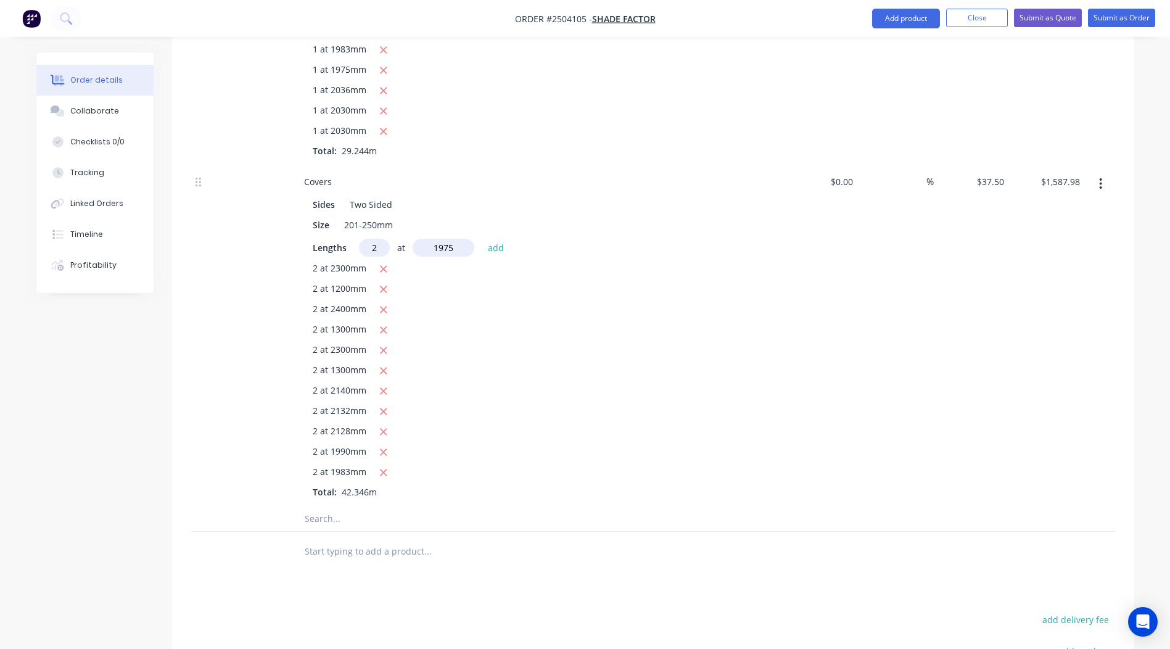
type input "$1,736.10"
type input "2"
click at [452, 239] on input "text" at bounding box center [444, 248] width 62 height 18
type input "2036"
click at [482, 239] on button "add" at bounding box center [496, 247] width 29 height 17
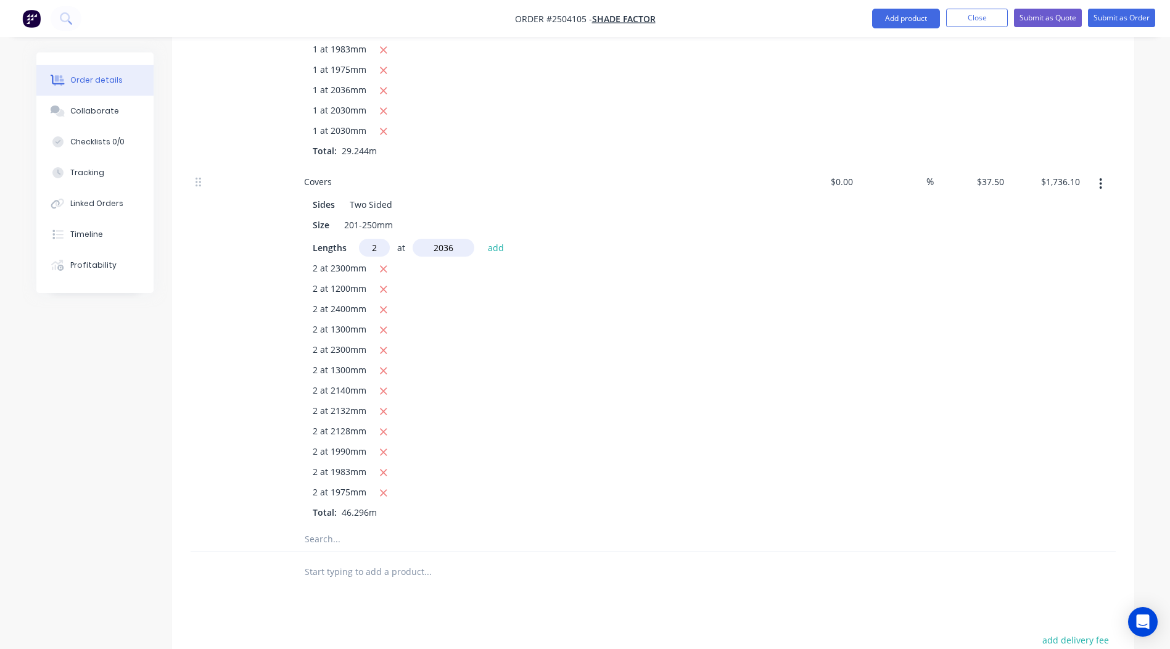
type input "$1,888.80"
type input "2"
click at [452, 239] on input "text" at bounding box center [444, 248] width 62 height 18
type input "2030"
click at [482, 239] on button "add" at bounding box center [496, 247] width 29 height 17
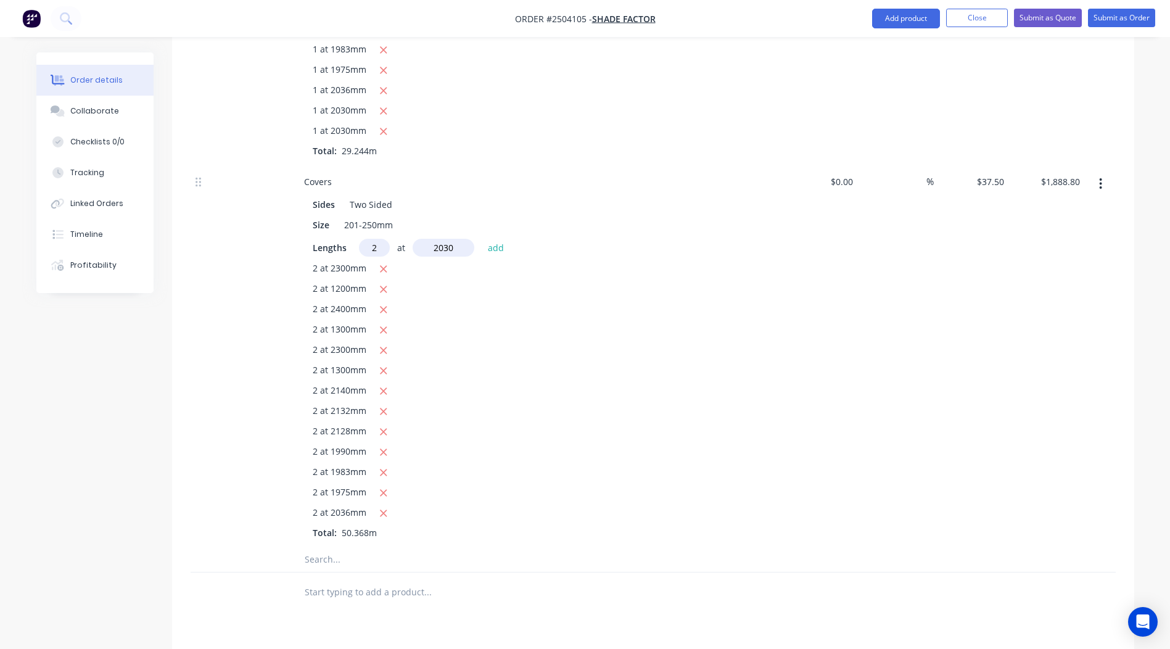
type input "$2,041.05"
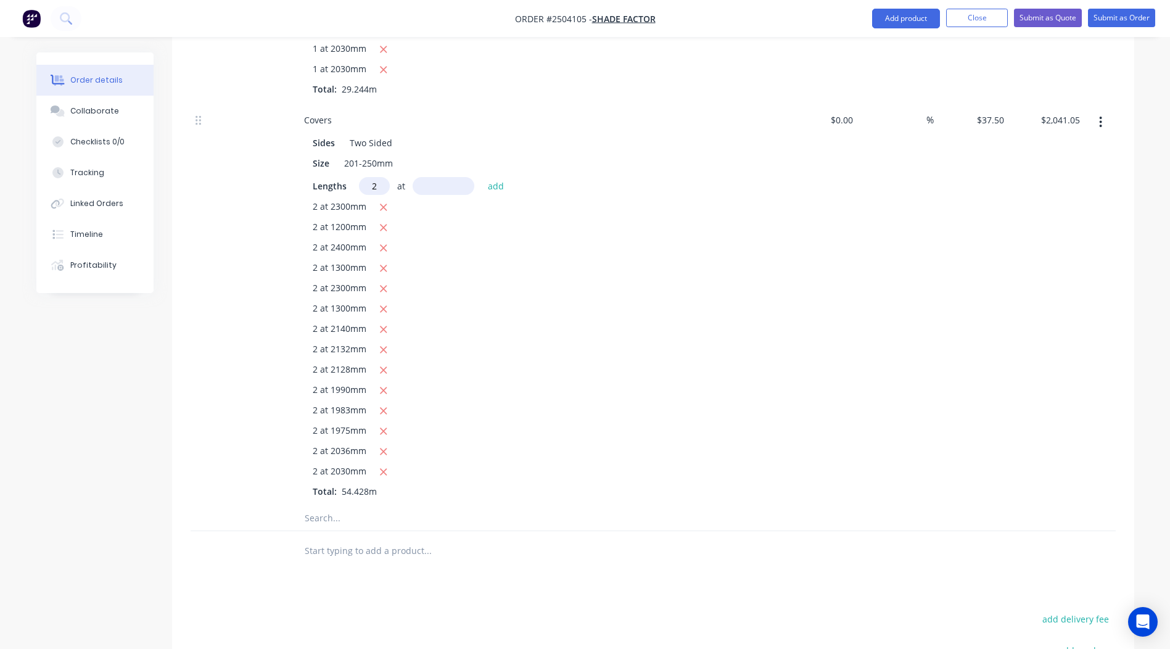
type input "2"
click at [453, 177] on input "text" at bounding box center [444, 186] width 62 height 18
type input "2030"
click at [482, 177] on button "add" at bounding box center [496, 185] width 29 height 17
type input "$2,193.30"
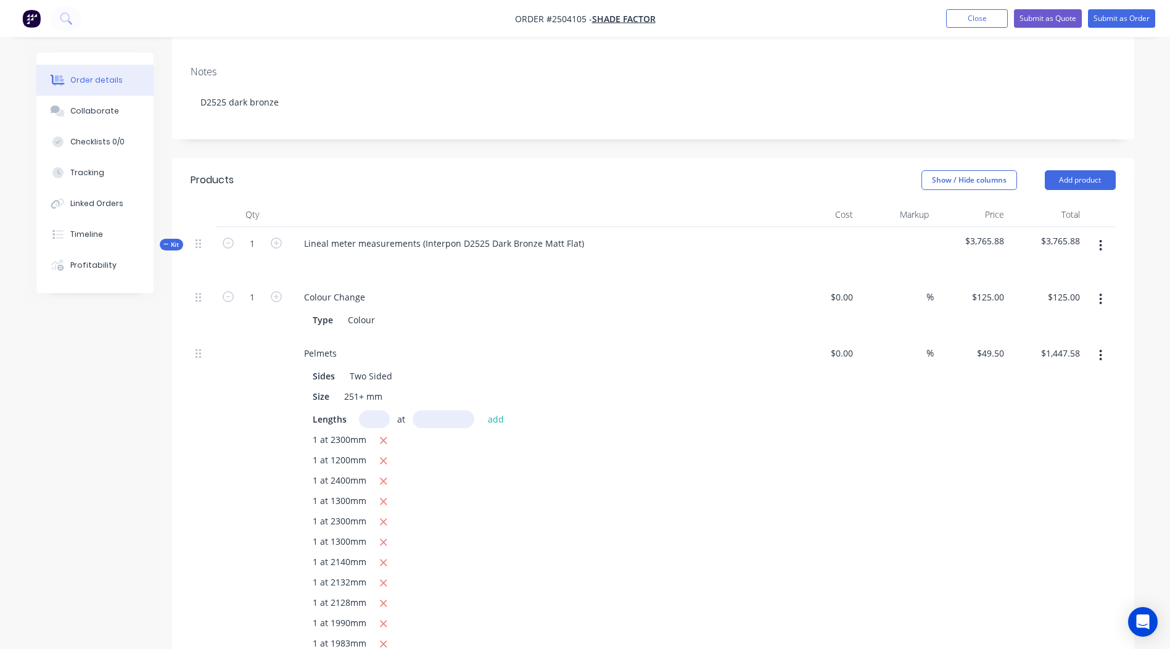
scroll to position [144, 0]
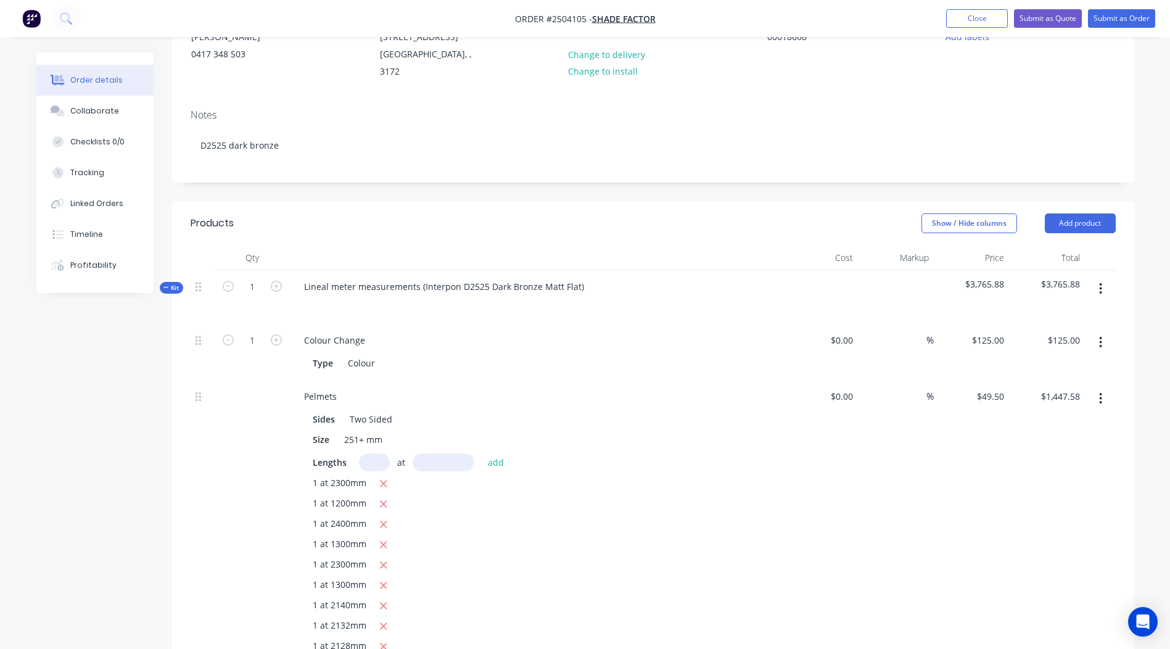
click at [1104, 278] on button "button" at bounding box center [1100, 289] width 29 height 22
click at [1071, 312] on div "Add product to kit" at bounding box center [1057, 321] width 95 height 18
click at [1046, 364] on div "Product catalogue" at bounding box center [1057, 370] width 95 height 18
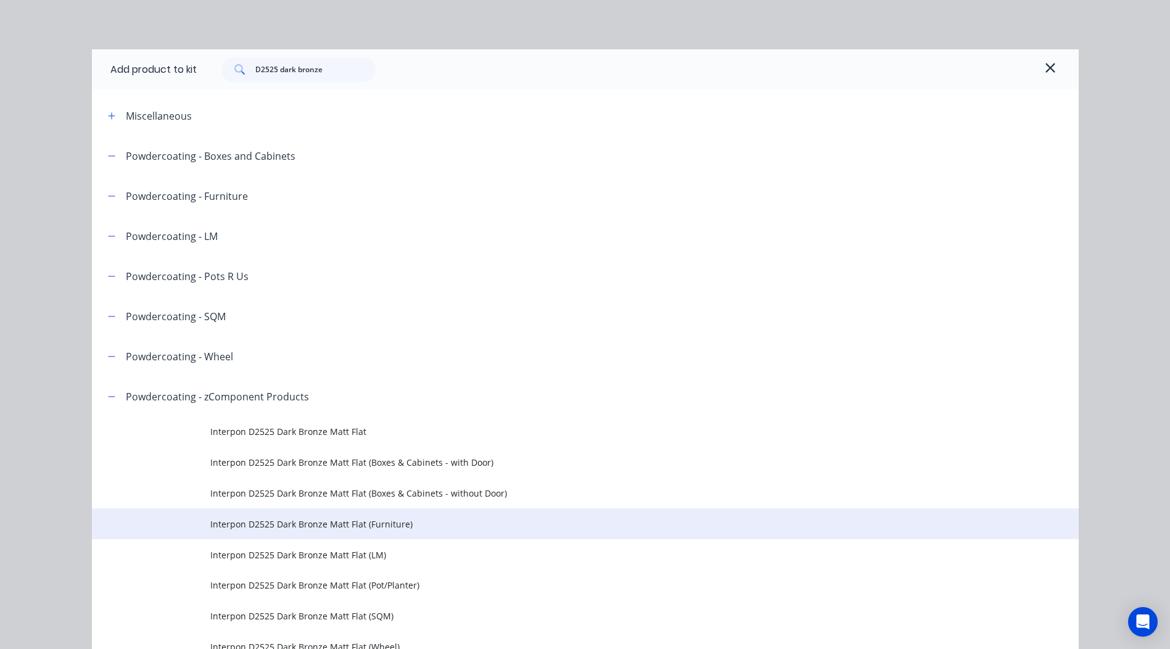
scroll to position [67, 0]
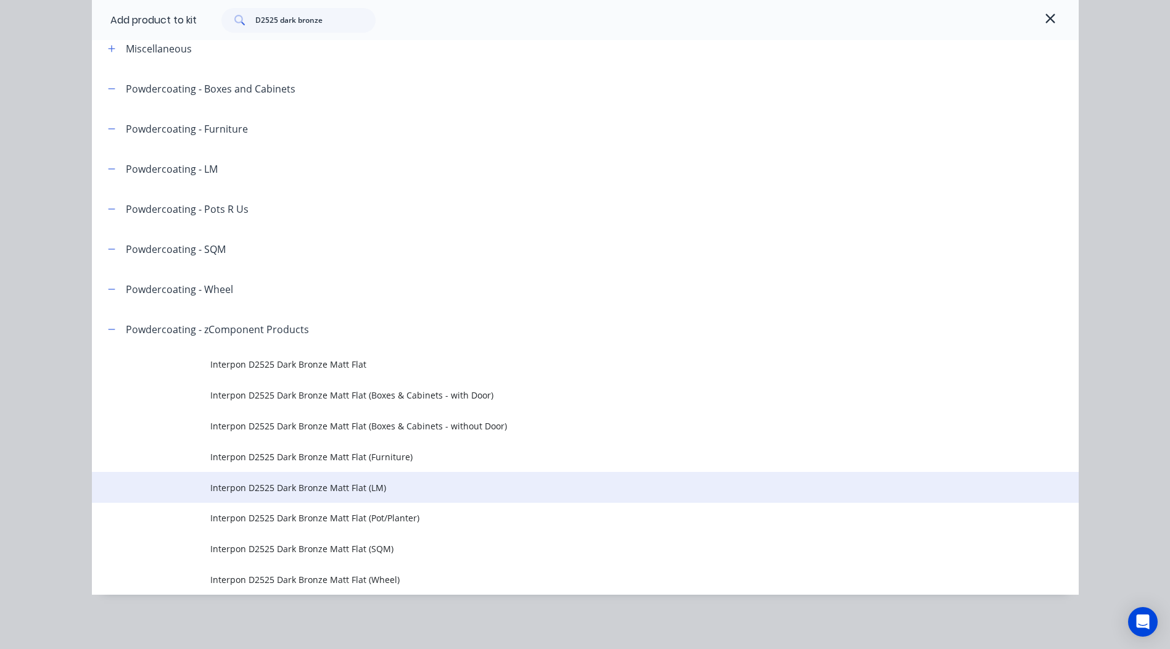
click at [429, 487] on span "Interpon D2525 Dark Bronze Matt Flat (LM)" at bounding box center [557, 487] width 695 height 13
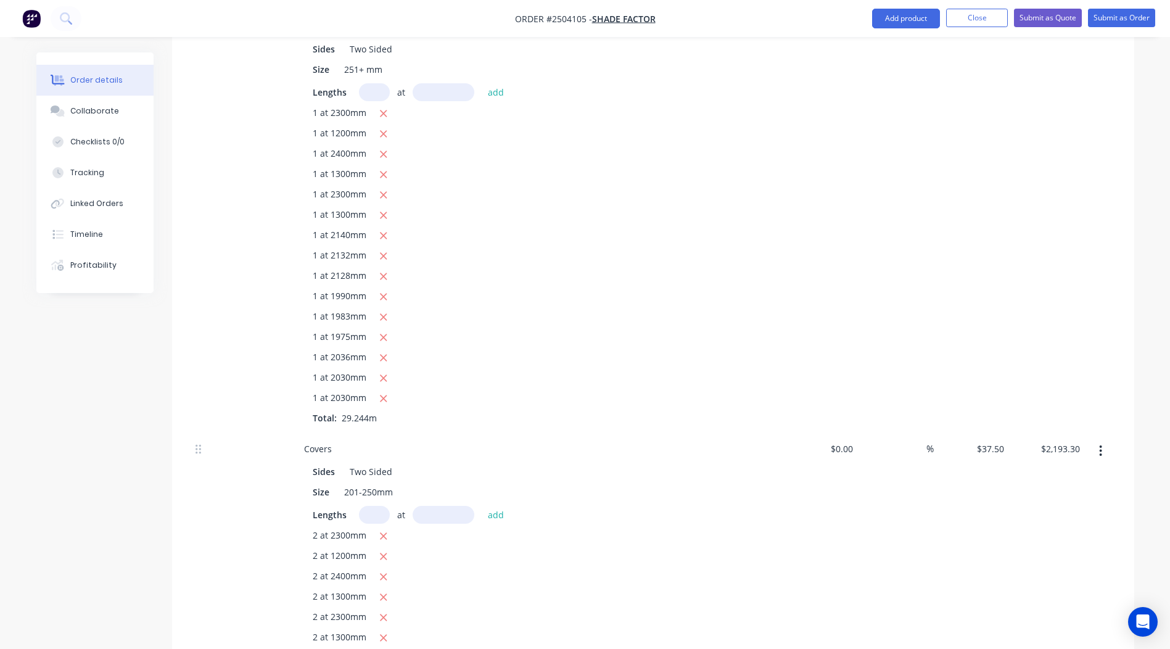
scroll to position [1204, 0]
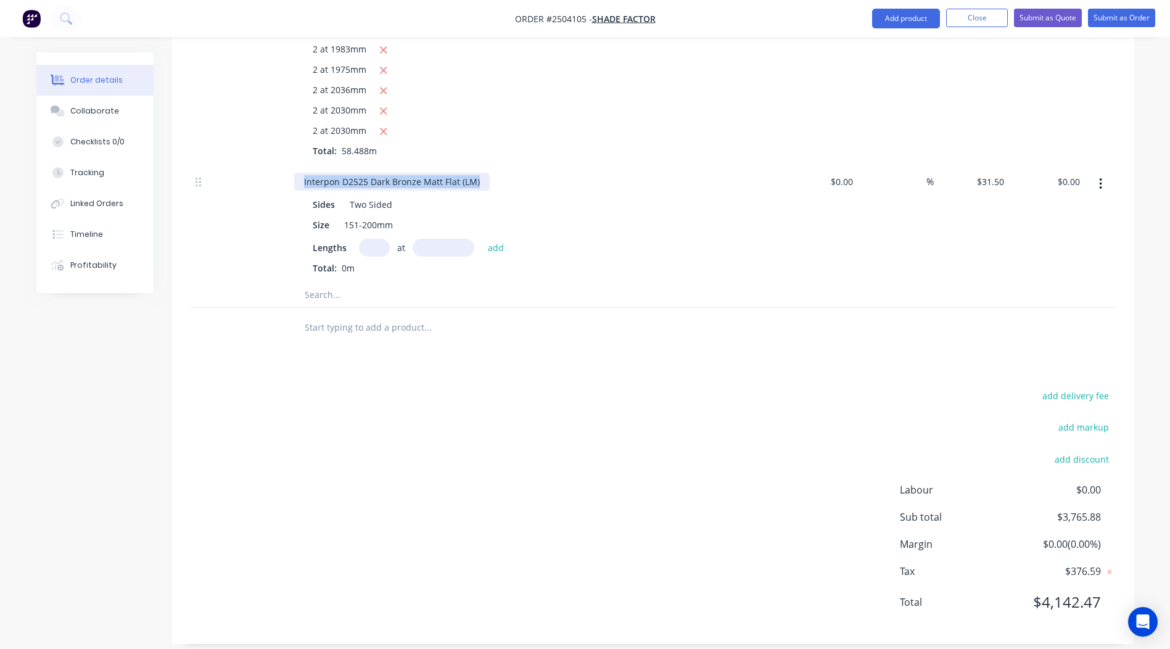
drag, startPoint x: 478, startPoint y: 168, endPoint x: 0, endPoint y: 180, distance: 478.2
click at [437, 239] on input "text" at bounding box center [444, 248] width 62 height 18
type input "220mm"
click at [379, 239] on input "text" at bounding box center [374, 248] width 31 height 18
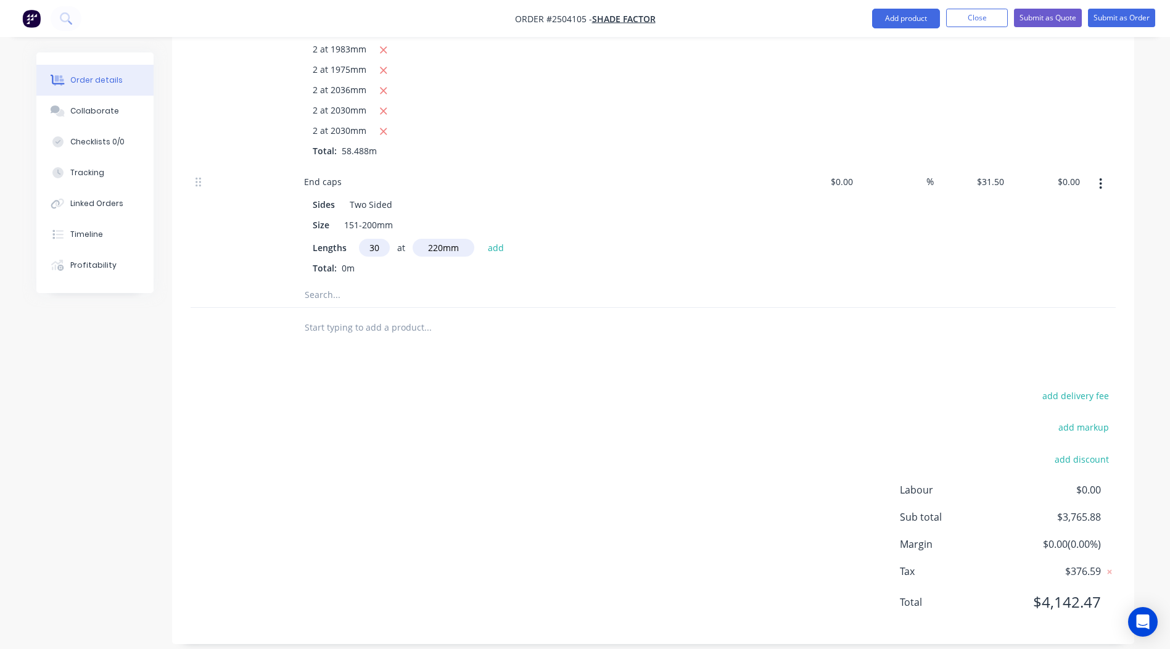
type input "30"
click at [482, 239] on button "add" at bounding box center [496, 247] width 29 height 17
type input "$207.90"
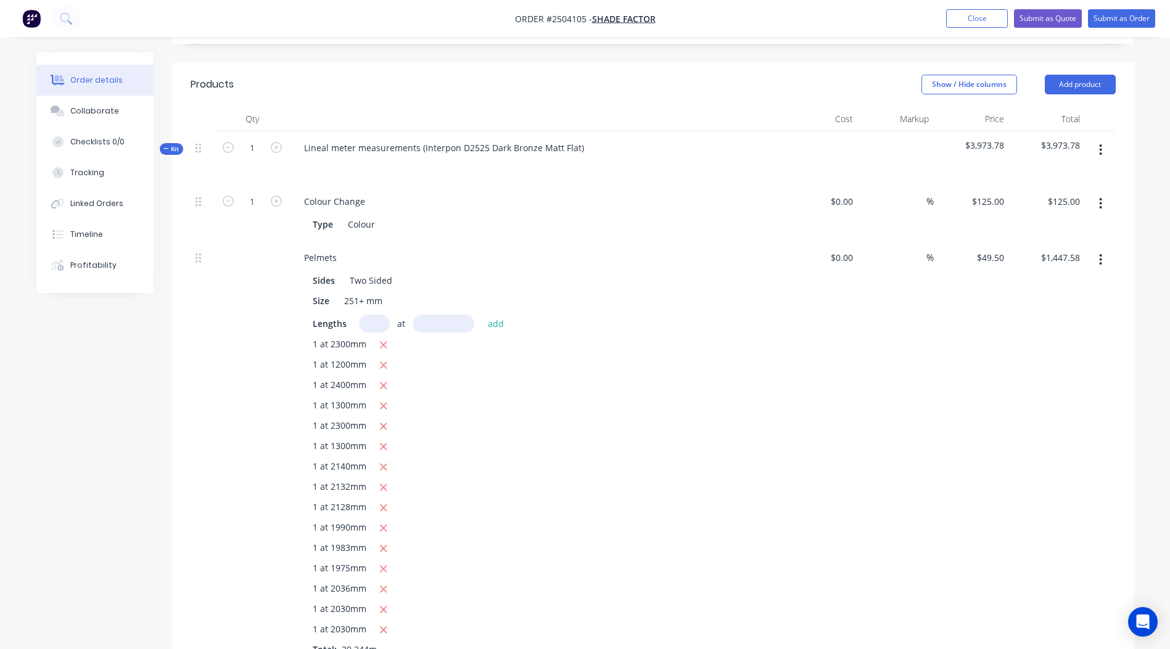
scroll to position [257, 0]
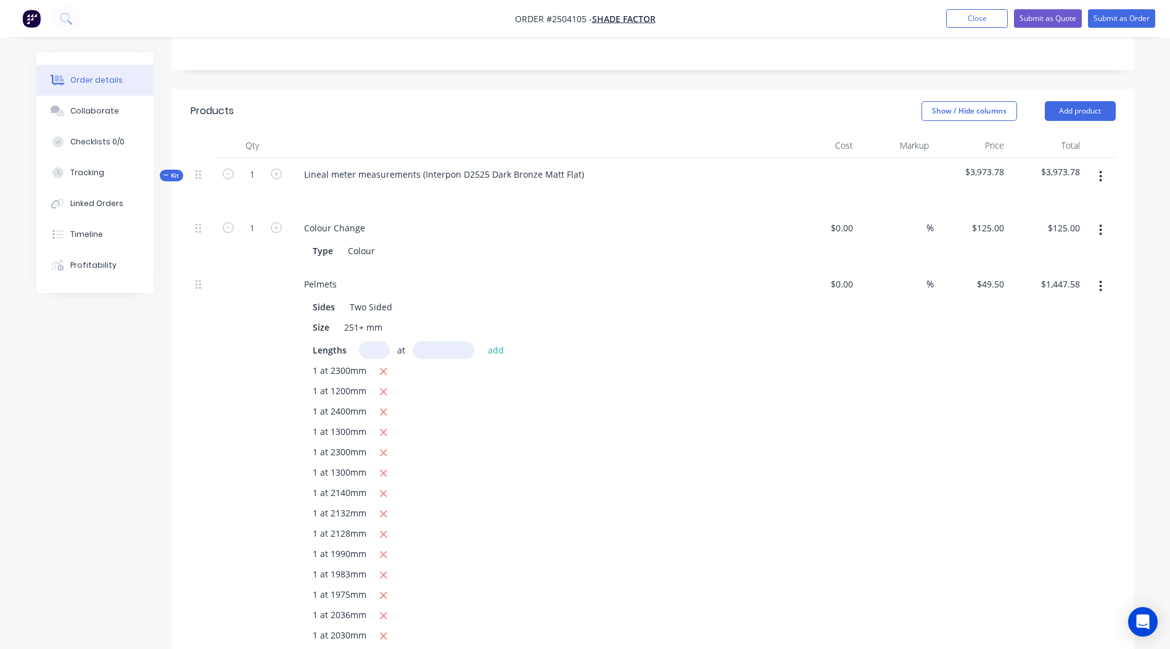
click at [1105, 165] on button "button" at bounding box center [1100, 176] width 29 height 22
click at [1066, 200] on div "Add product to kit" at bounding box center [1057, 209] width 95 height 18
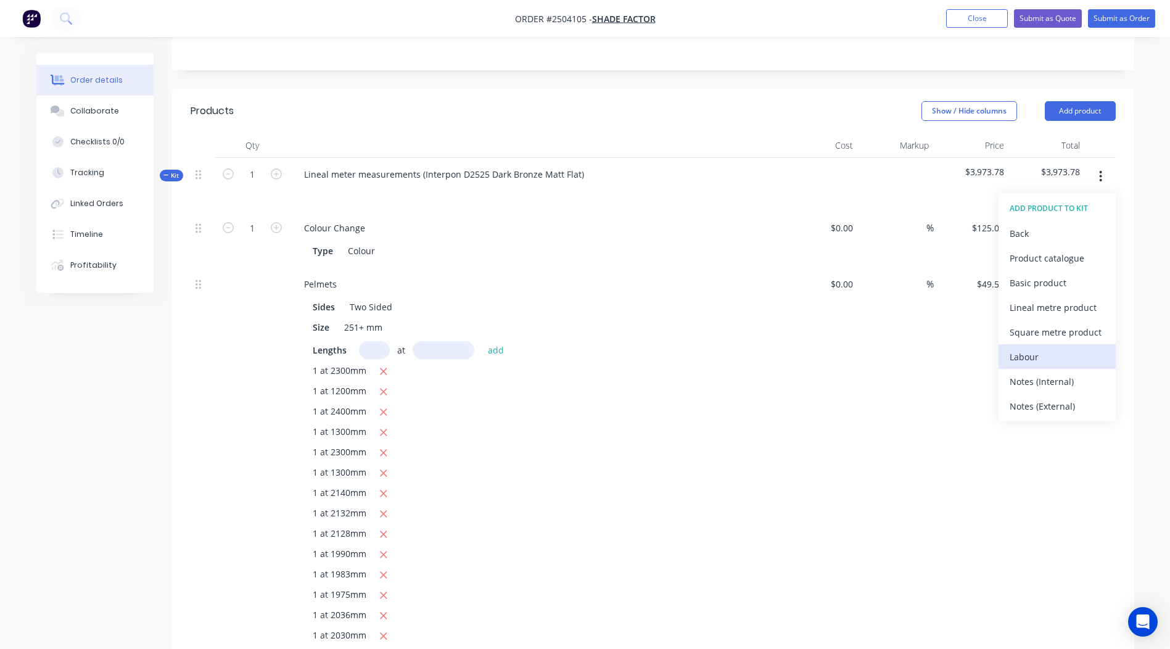
click at [1048, 352] on button "Labour" at bounding box center [1057, 356] width 117 height 25
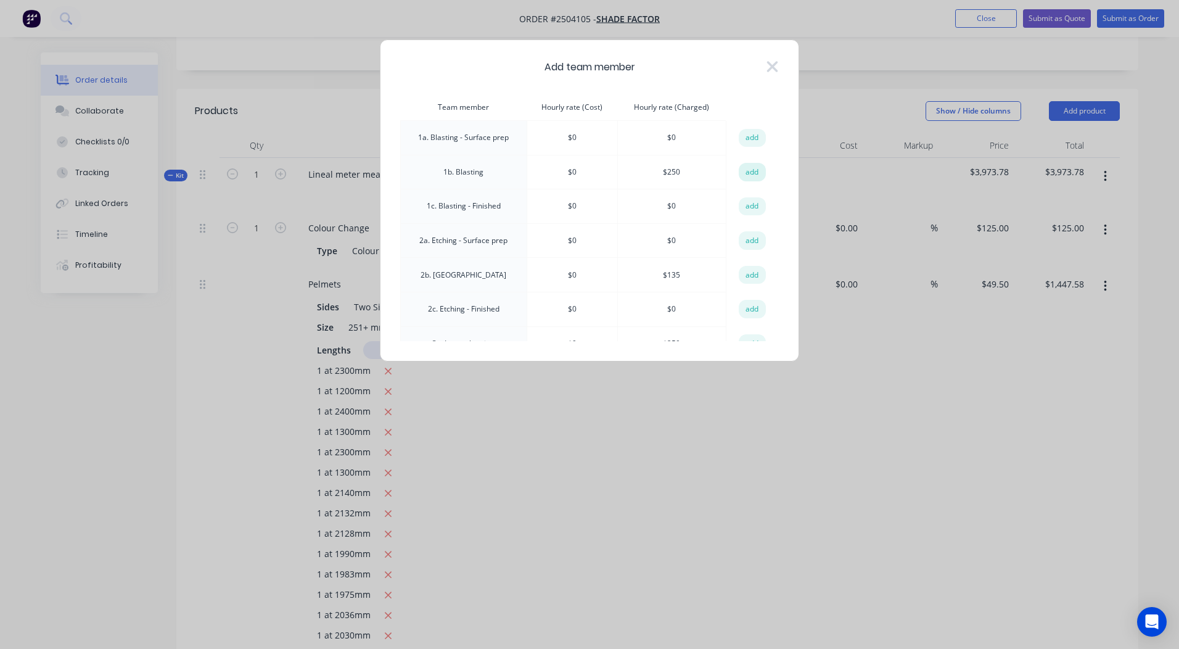
click at [753, 173] on button "add" at bounding box center [752, 172] width 27 height 19
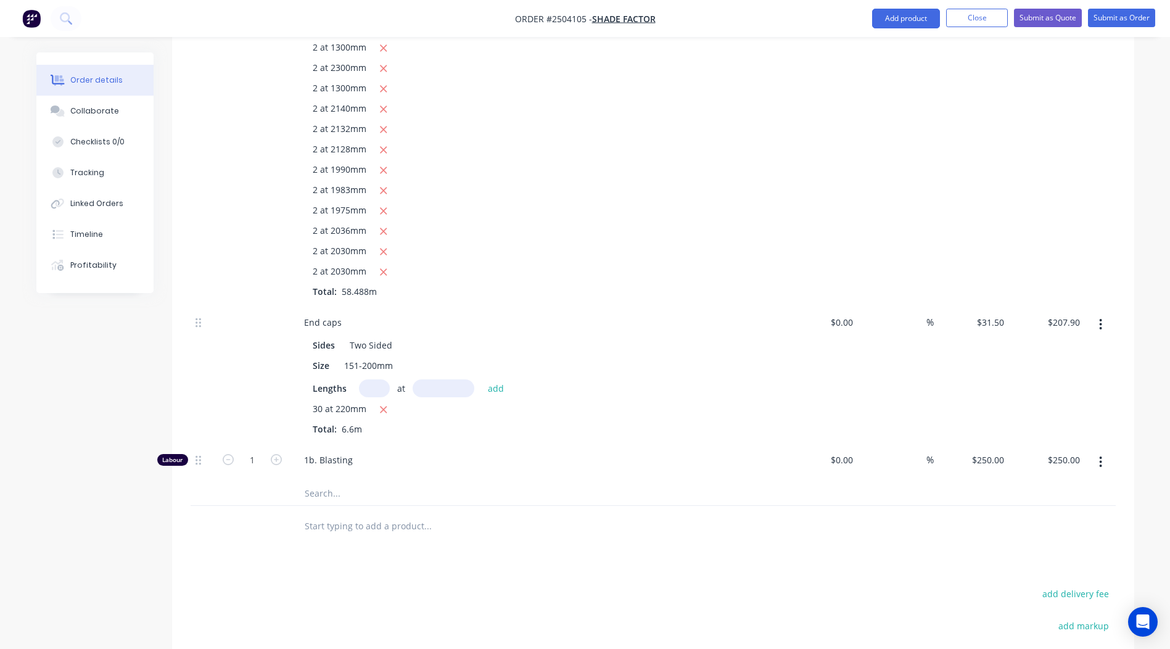
scroll to position [1182, 0]
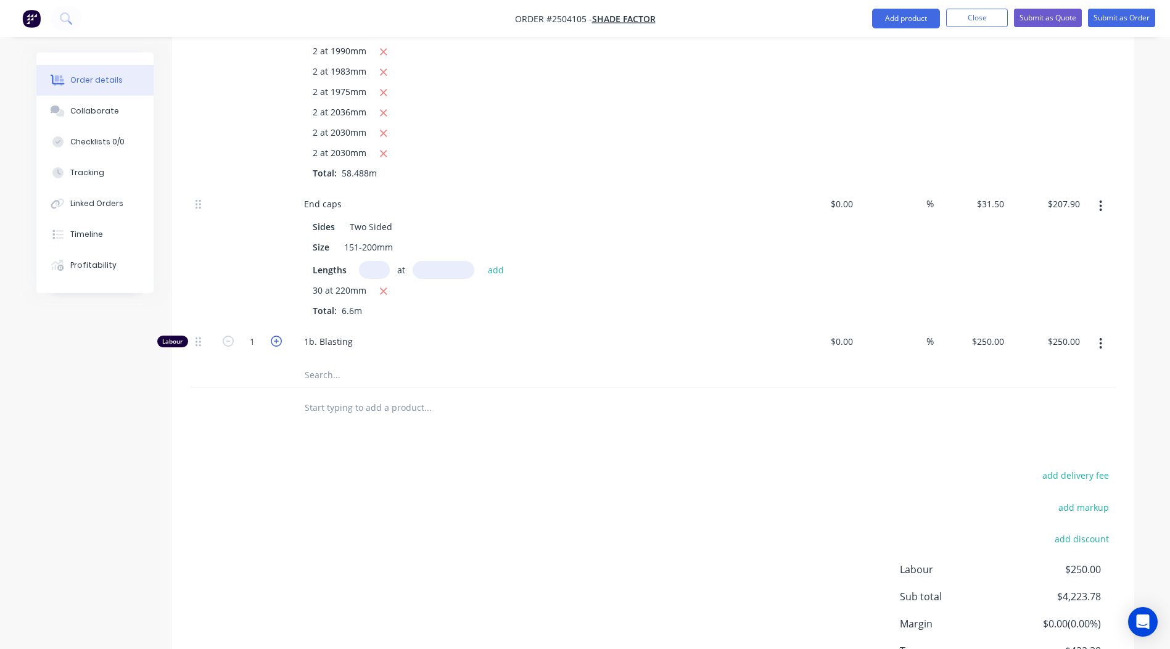
click at [281, 336] on icon "button" at bounding box center [276, 341] width 11 height 11
type input "2"
type input "$500.00"
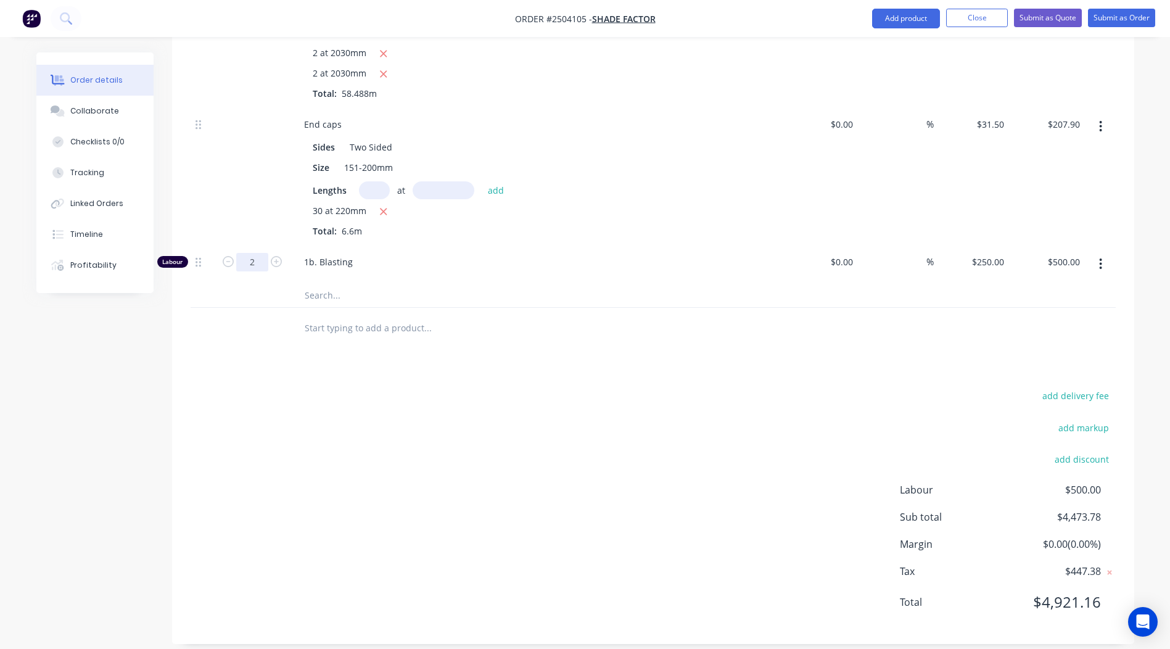
click at [255, 253] on input "2" at bounding box center [252, 262] width 32 height 19
type input "2.5"
type input "$625.00"
click at [453, 466] on div "add delivery fee add markup add discount Labour $500.00 Sub total $4,473.78 Mar…" at bounding box center [653, 506] width 925 height 238
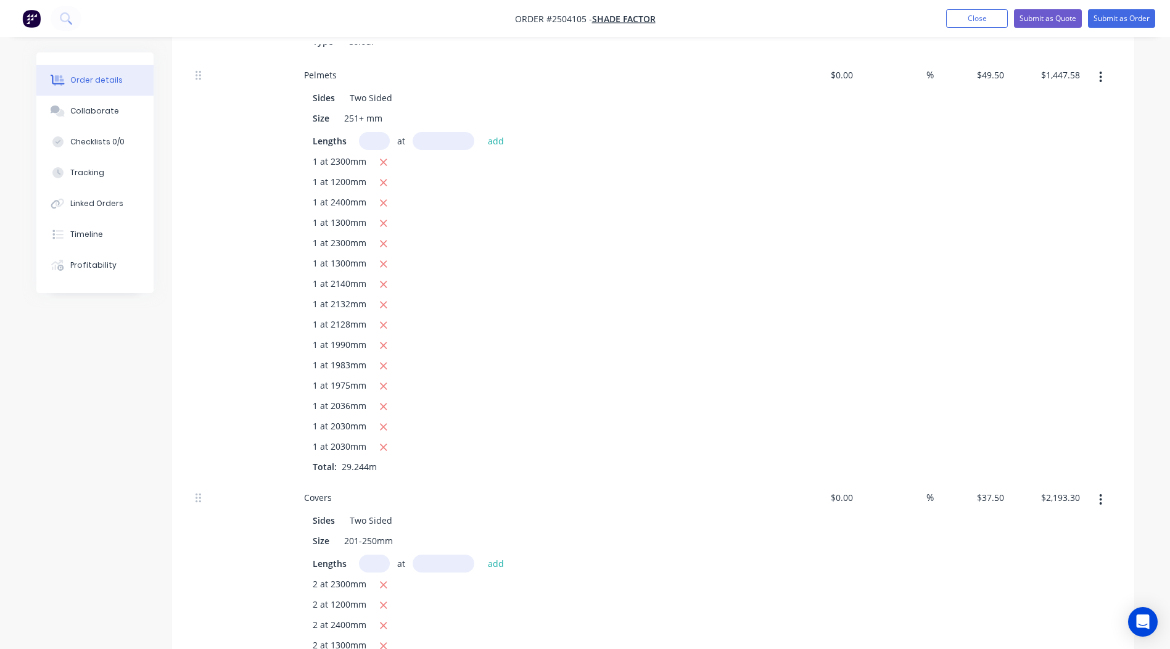
scroll to position [0, 0]
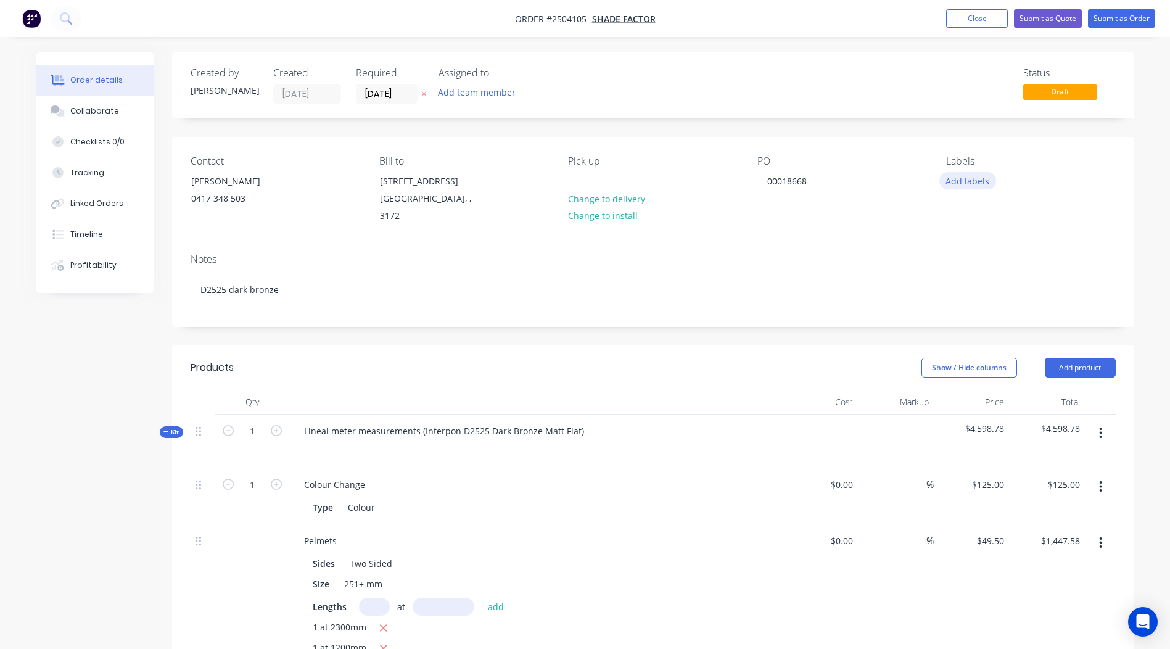
click at [981, 179] on button "Add labels" at bounding box center [967, 180] width 57 height 17
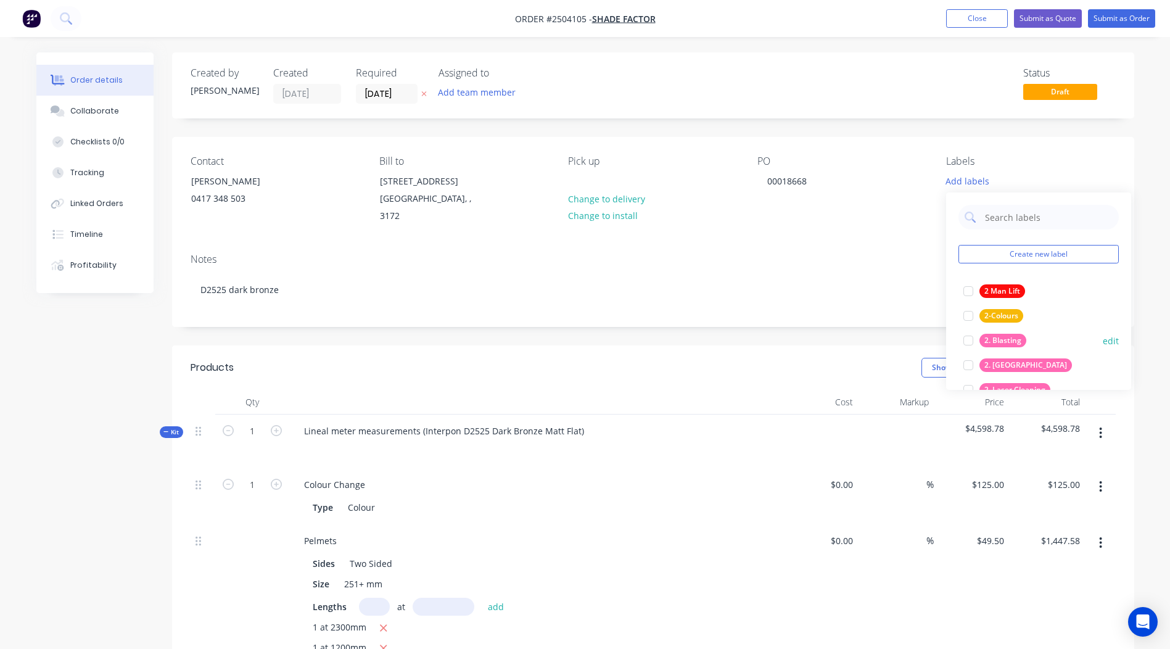
click at [1009, 337] on div "2. Blasting" at bounding box center [1003, 341] width 47 height 14
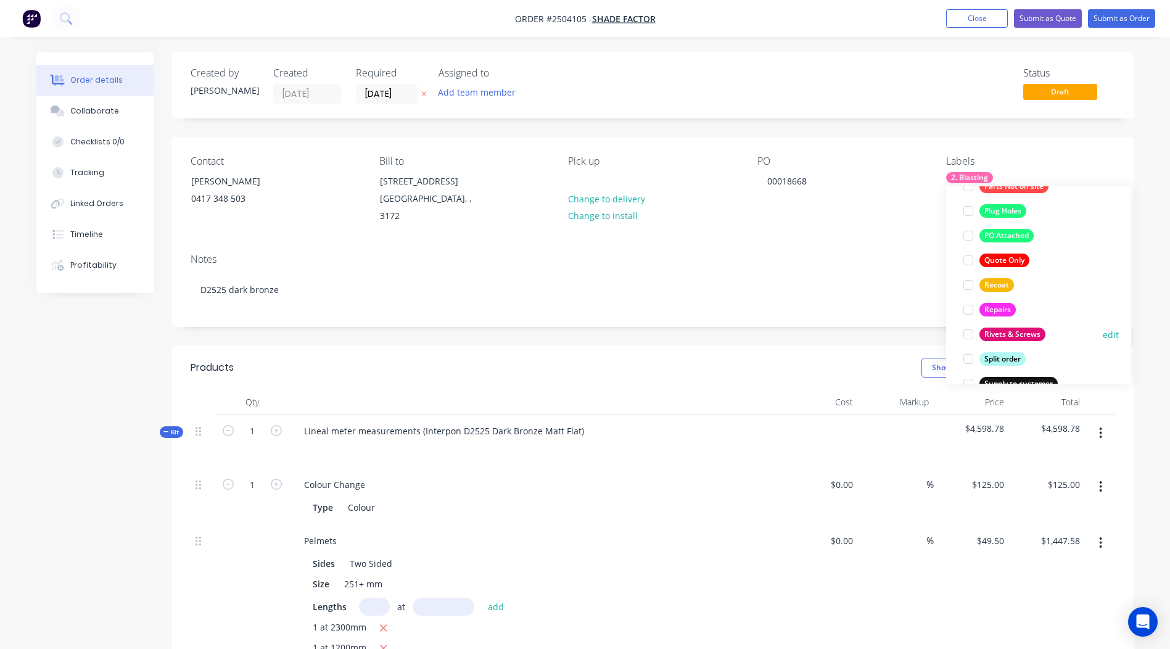
scroll to position [913, 0]
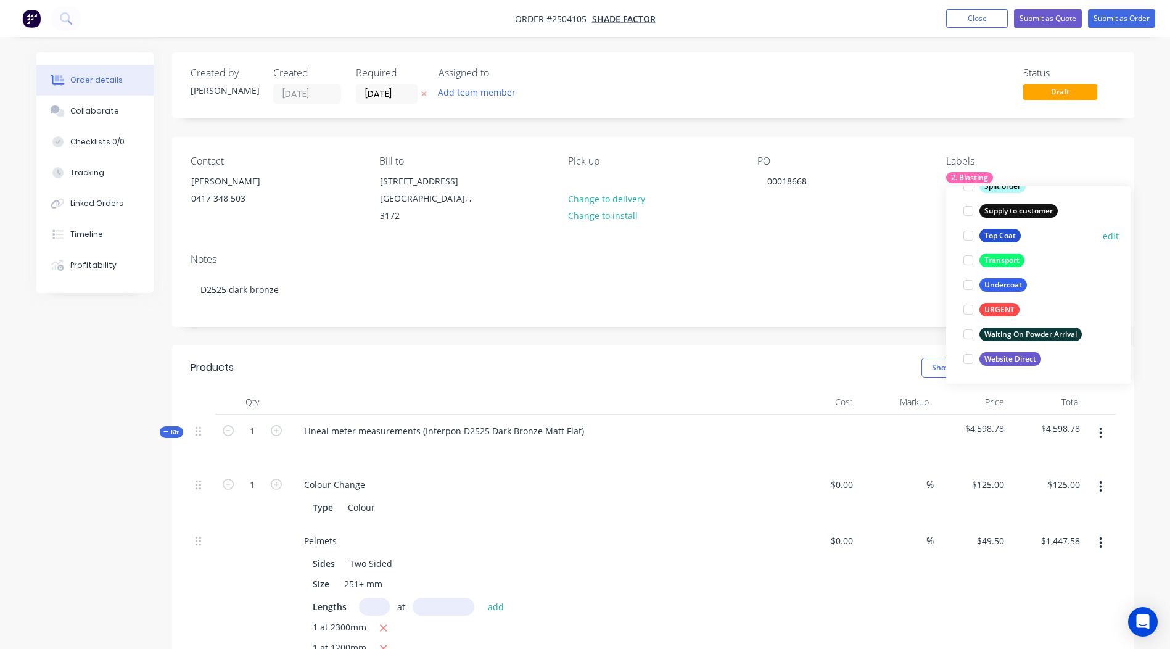
click at [1002, 239] on div "Top Coat" at bounding box center [1000, 236] width 41 height 14
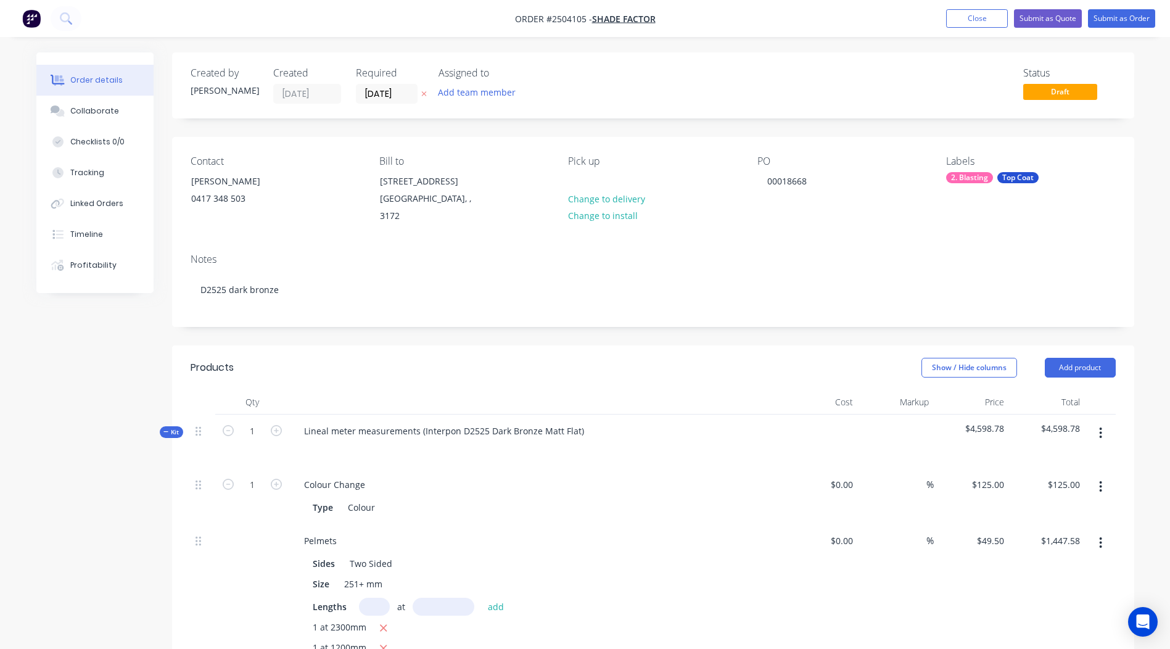
drag, startPoint x: 422, startPoint y: 418, endPoint x: 211, endPoint y: 458, distance: 214.7
click at [471, 417] on div "Interpon D2525 Dark Bronze Matt Flat)" at bounding box center [535, 442] width 493 height 54
click at [466, 422] on div "Interpon D2525 Dark Bronze Matt Flat)" at bounding box center [383, 431] width 178 height 18
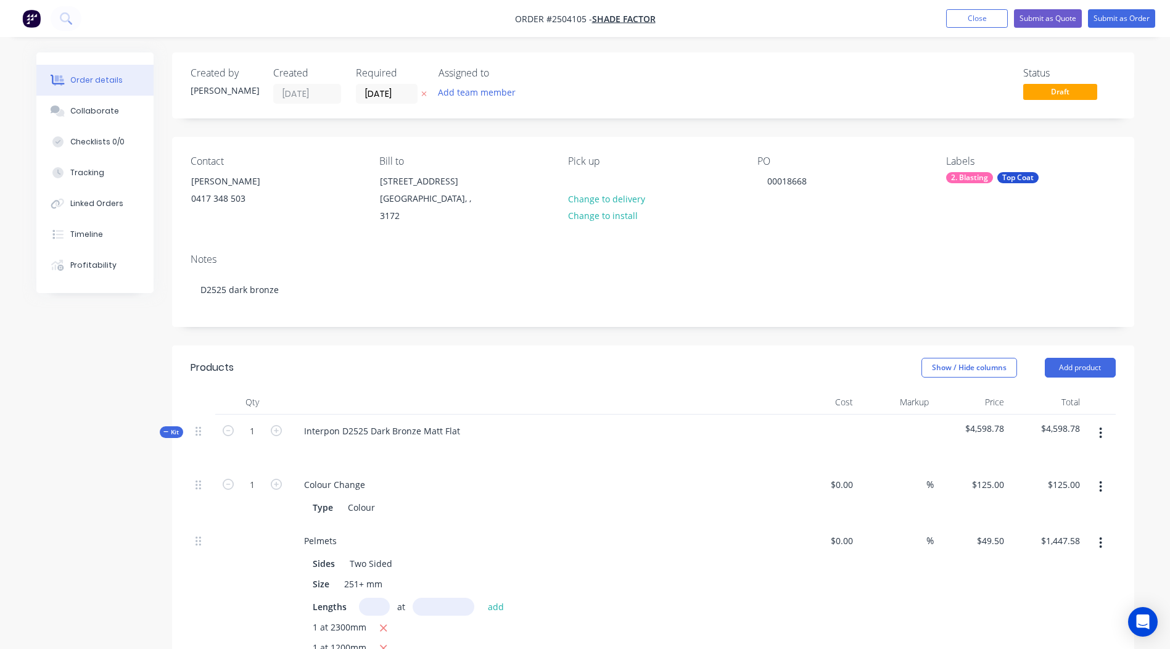
click at [640, 358] on div "Show / Hide columns Add product" at bounding box center [751, 368] width 729 height 20
click at [1141, 27] on button "Submit as Order" at bounding box center [1121, 18] width 67 height 19
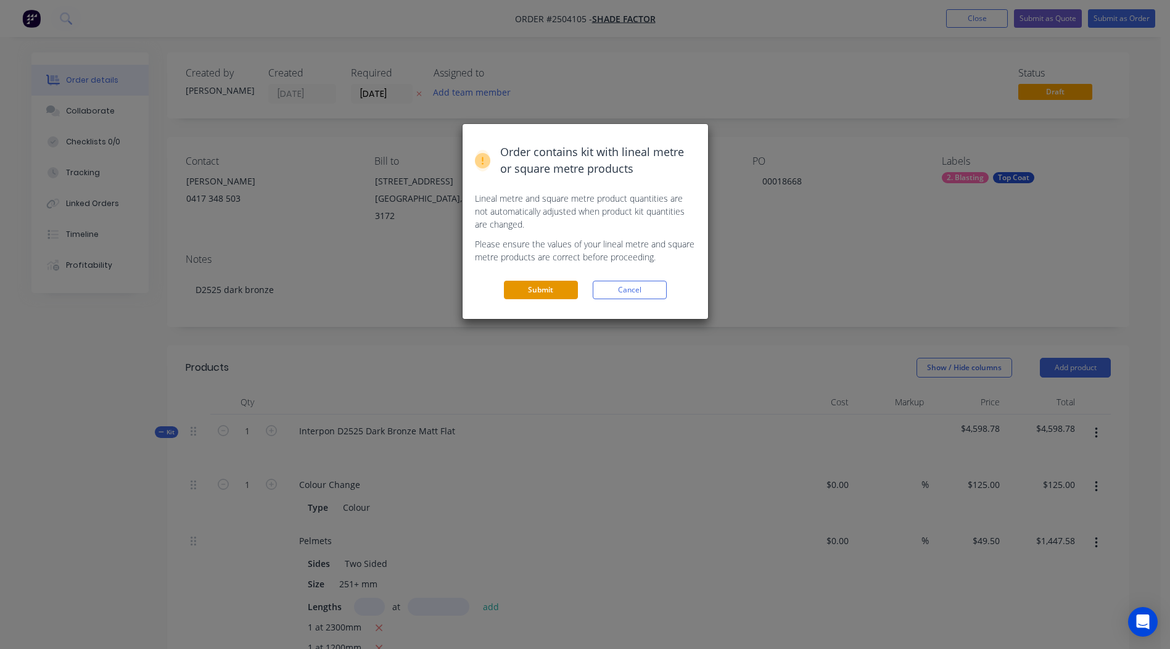
click at [531, 297] on button "Submit" at bounding box center [541, 290] width 74 height 19
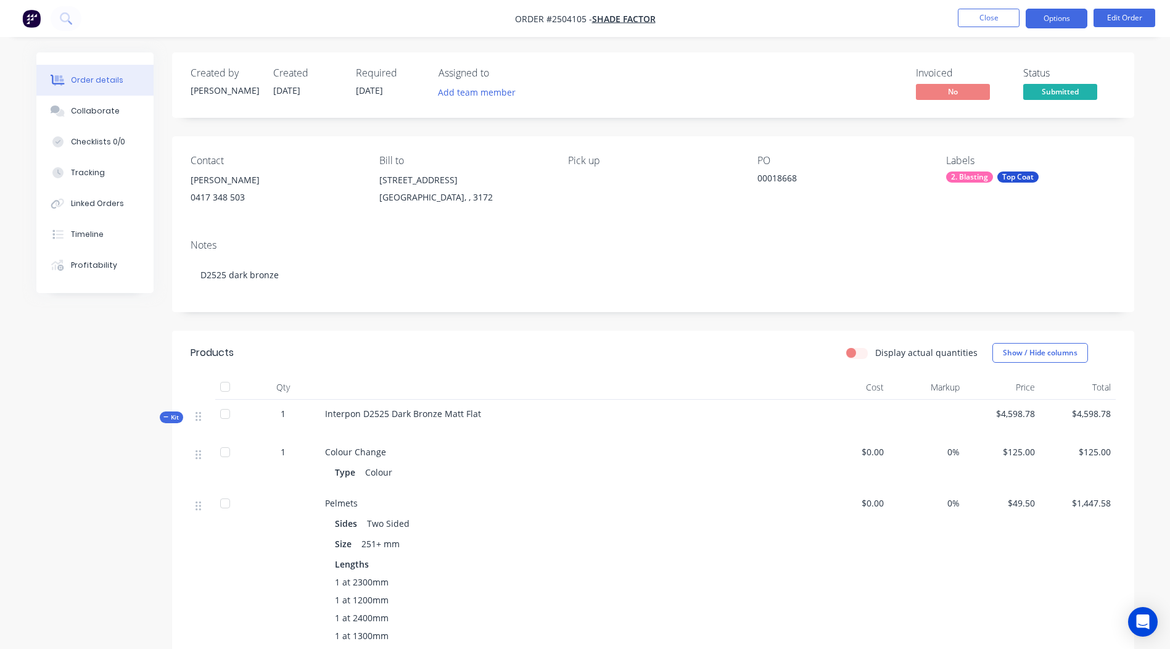
click at [1055, 20] on button "Options" at bounding box center [1057, 19] width 62 height 20
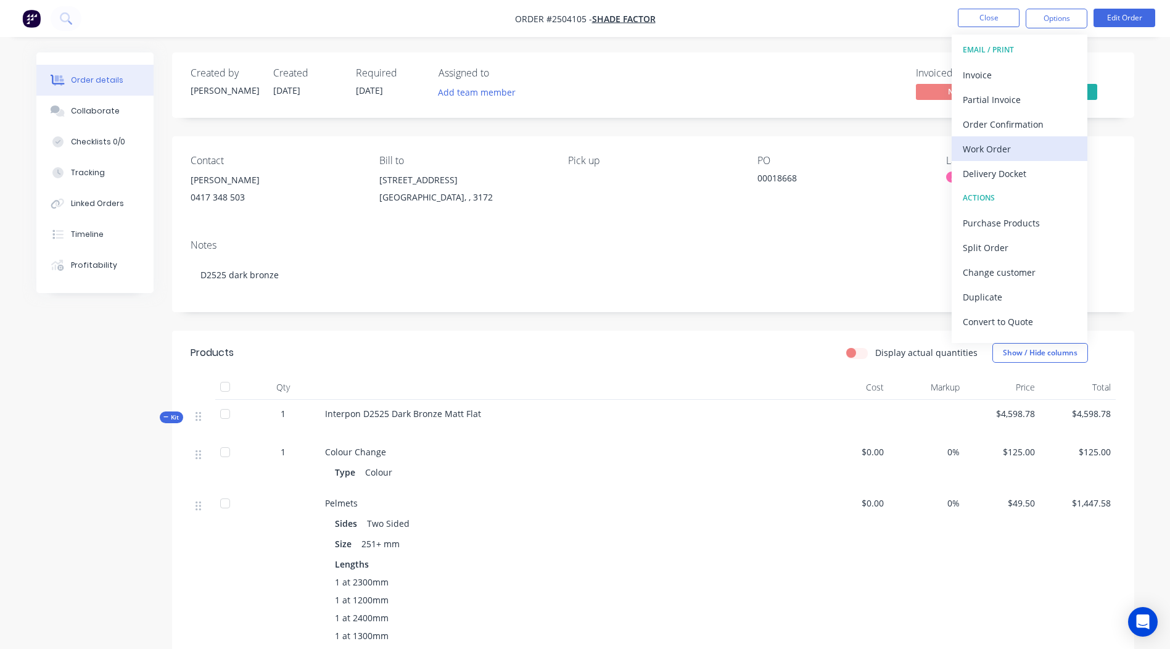
click at [1015, 155] on div "Work Order" at bounding box center [1020, 149] width 114 height 18
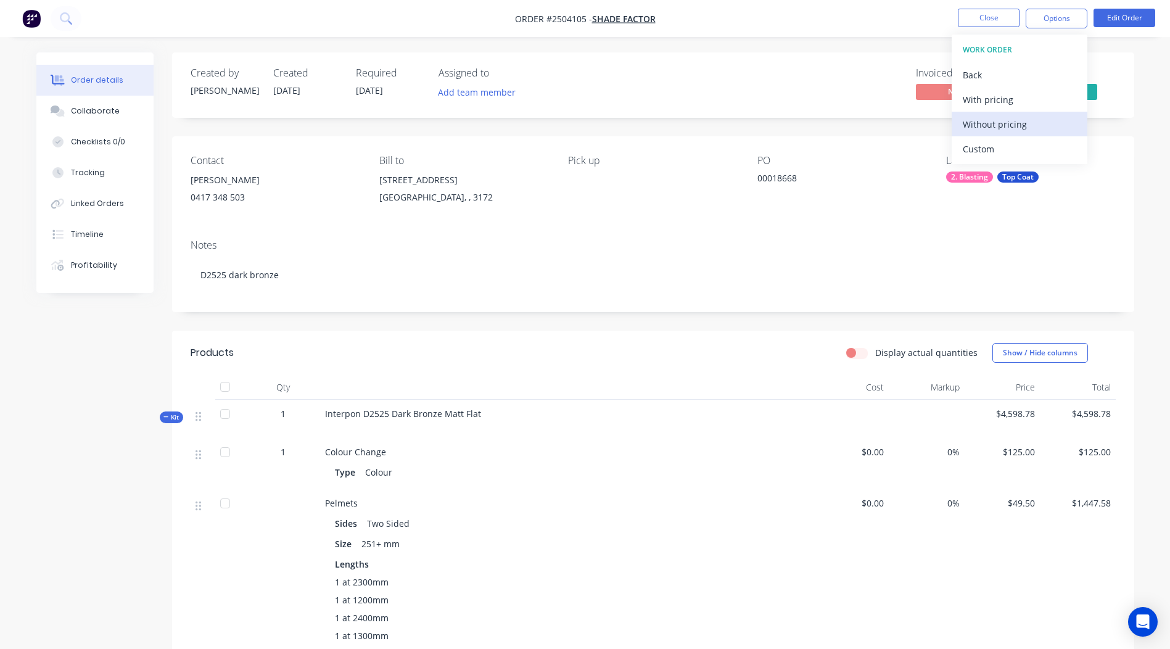
click at [1025, 131] on div "Without pricing" at bounding box center [1020, 124] width 114 height 18
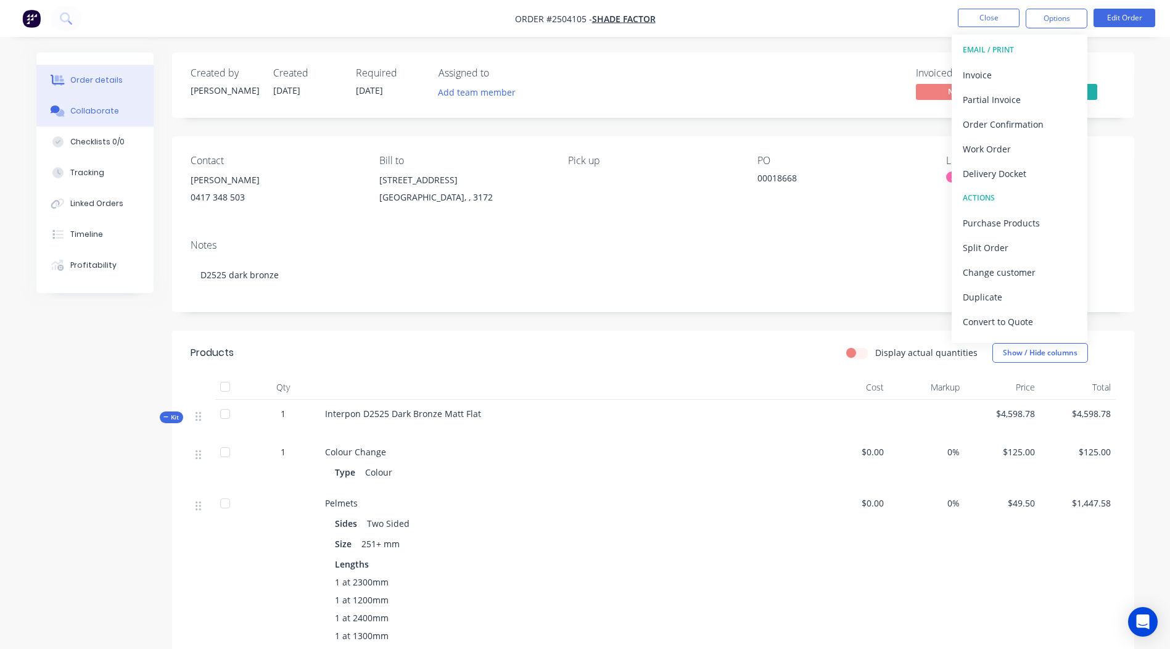
click at [102, 114] on div "Collaborate" at bounding box center [94, 110] width 49 height 11
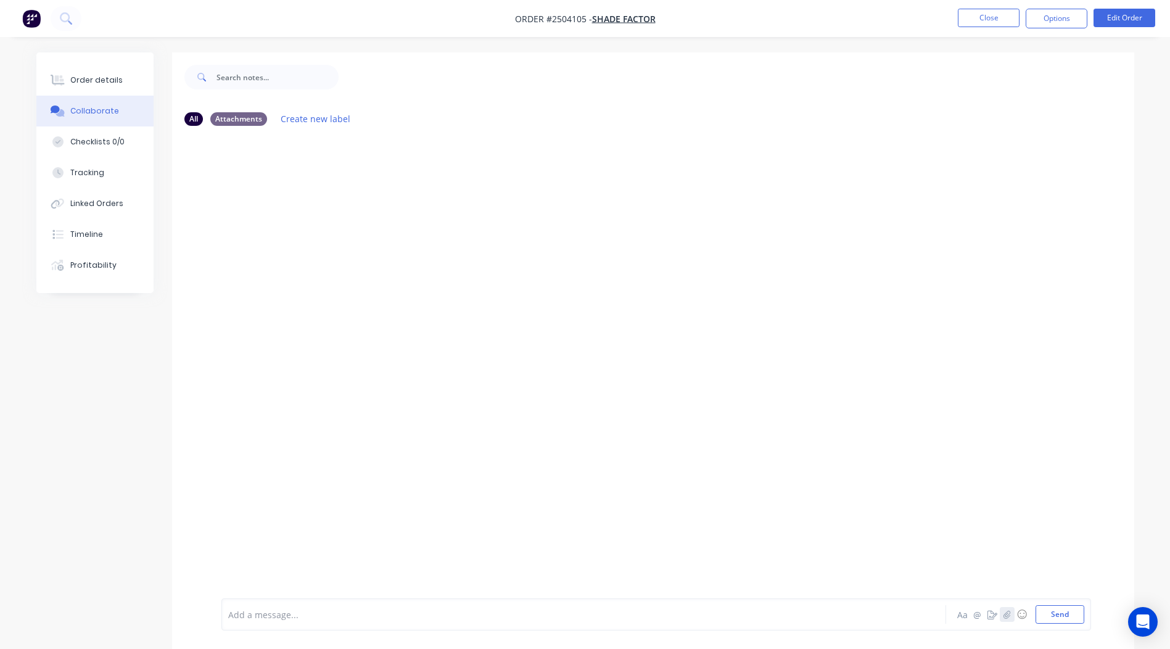
click at [1007, 613] on icon "button" at bounding box center [1006, 614] width 7 height 9
click at [1044, 618] on button "Send" at bounding box center [1060, 614] width 49 height 19
click at [960, 14] on button "Close" at bounding box center [989, 18] width 62 height 19
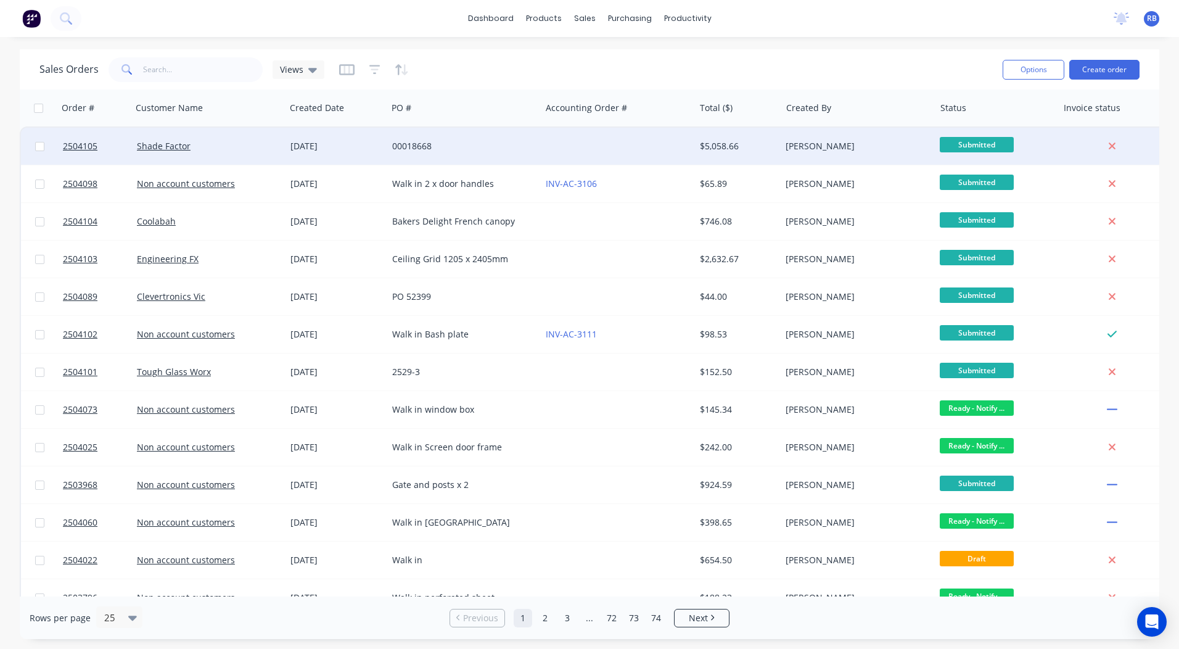
click at [462, 136] on div "00018668" at bounding box center [464, 146] width 154 height 37
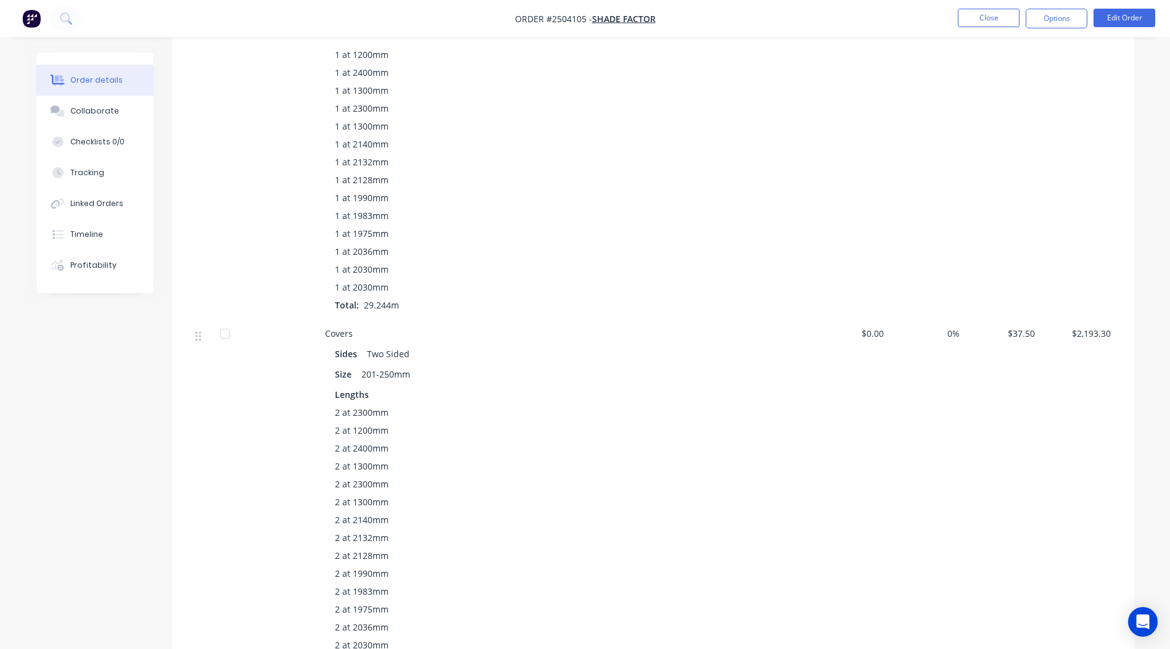
scroll to position [534, 0]
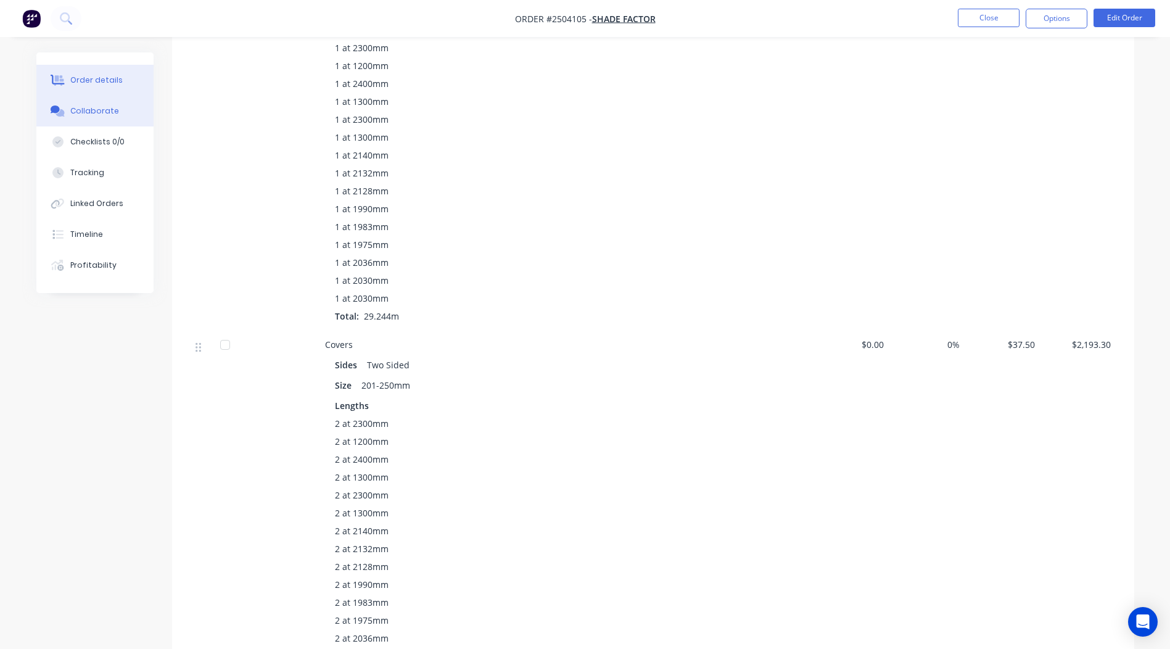
click at [96, 109] on div "Collaborate" at bounding box center [94, 110] width 49 height 11
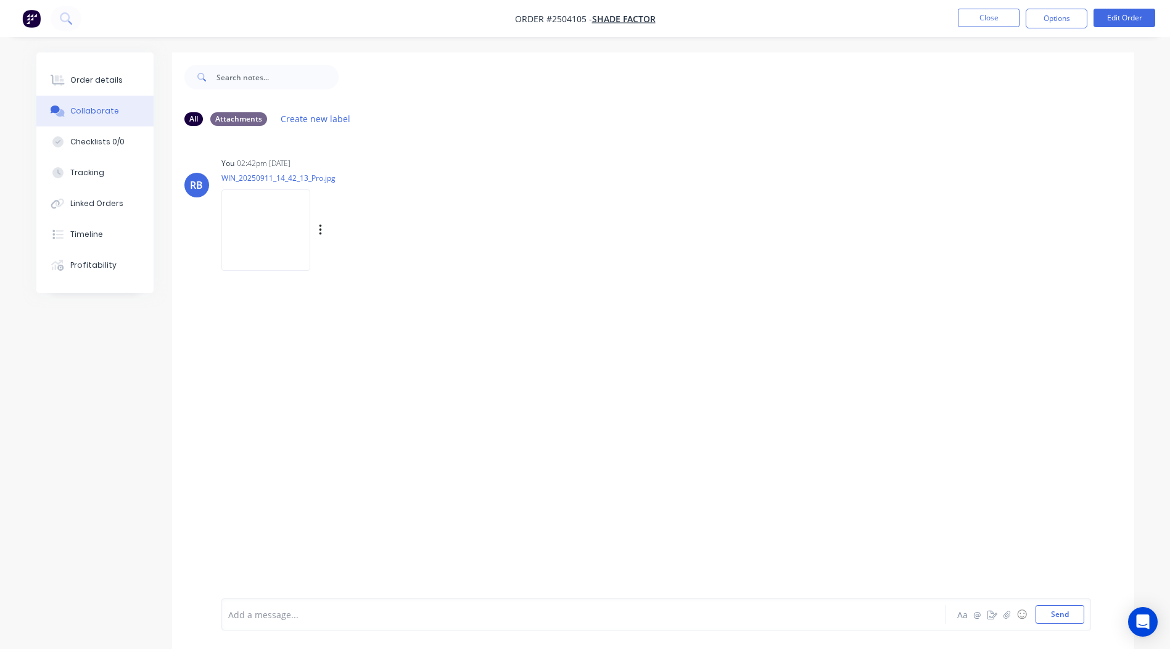
click at [288, 227] on img at bounding box center [265, 229] width 89 height 81
click at [125, 84] on button "Order details" at bounding box center [94, 80] width 117 height 31
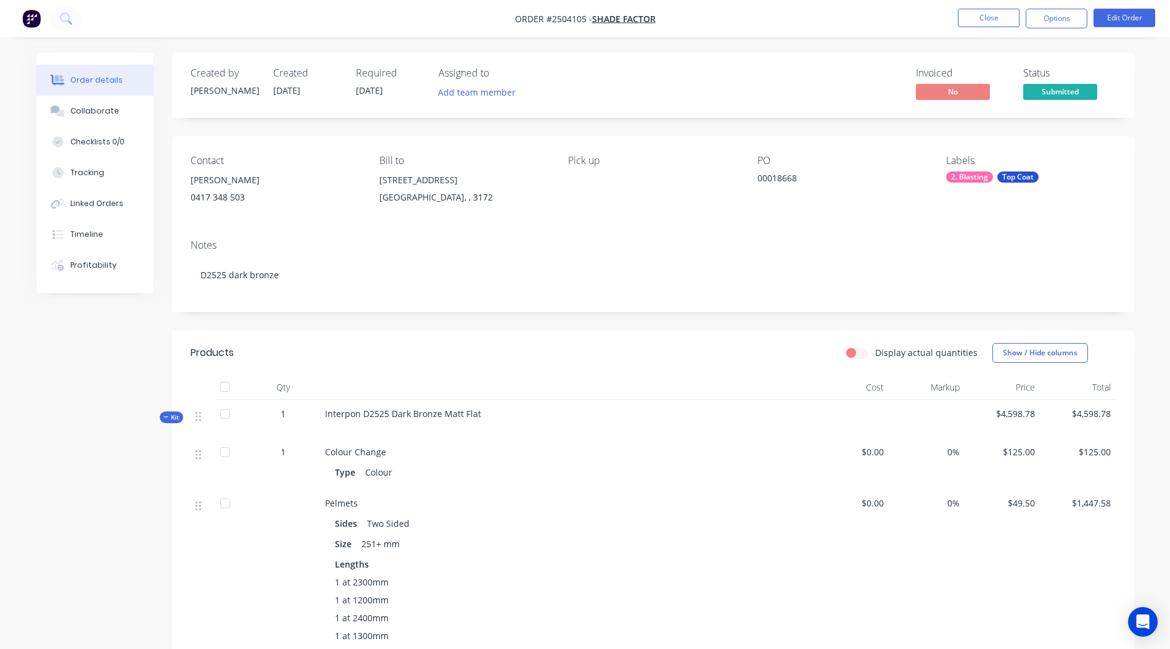
click at [1022, 13] on ul "Close Options Edit Order" at bounding box center [1056, 19] width 227 height 20
click at [1004, 19] on button "Close" at bounding box center [989, 18] width 62 height 19
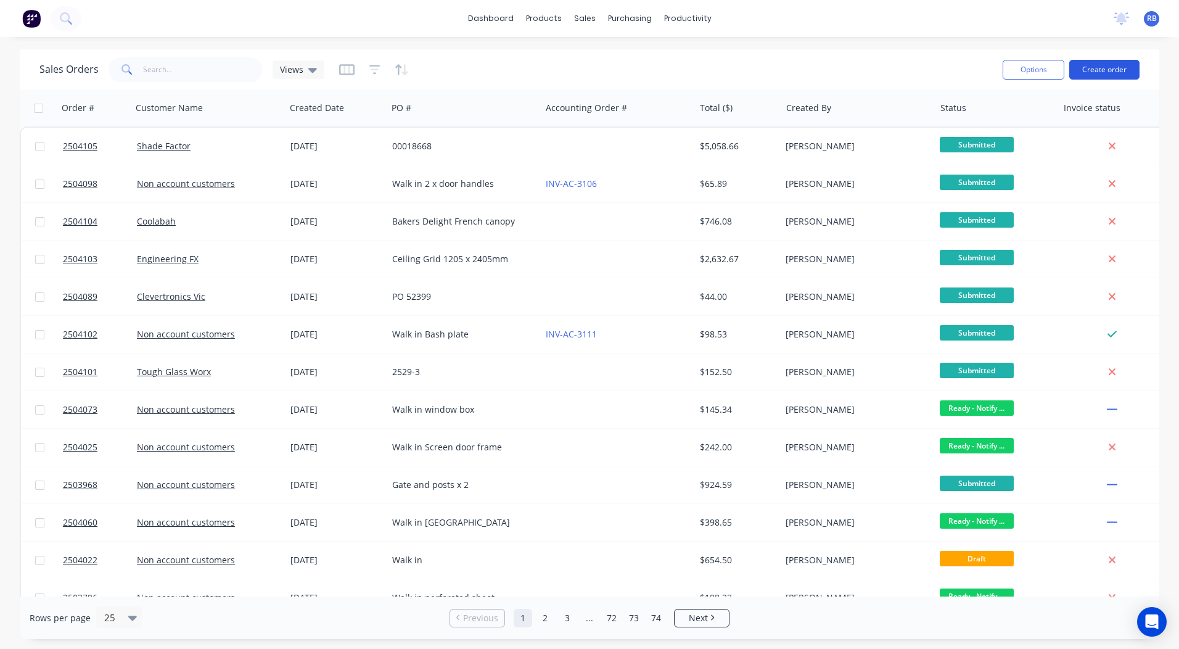
click at [1090, 67] on button "Create order" at bounding box center [1105, 70] width 70 height 20
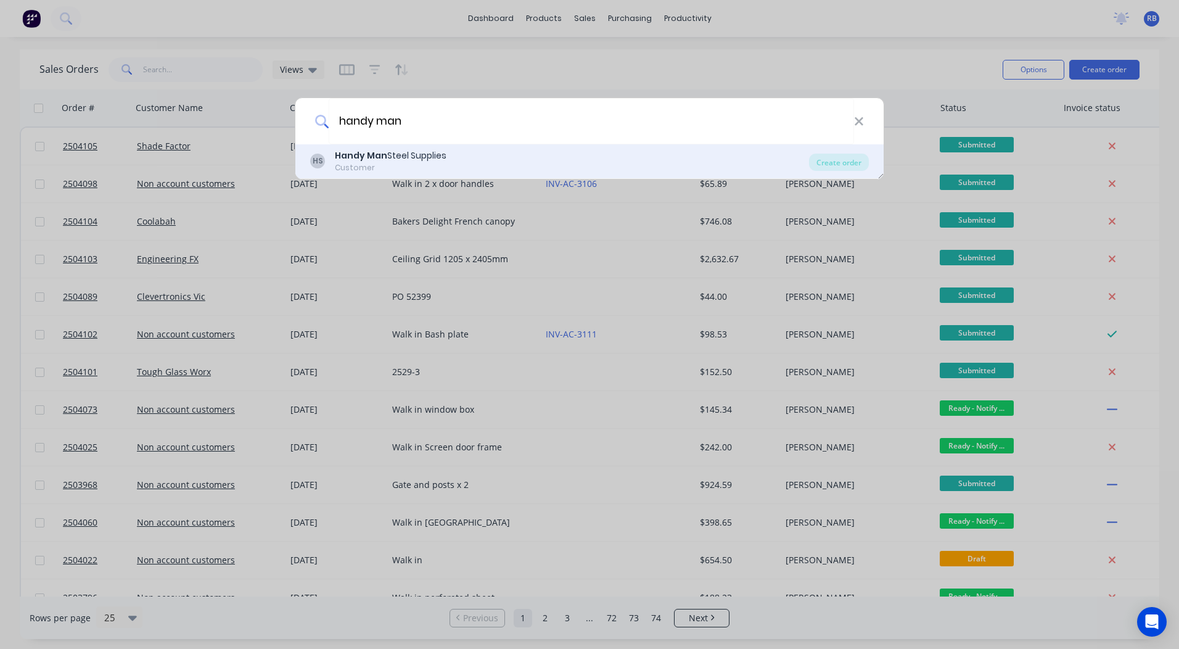
type input "handy man"
click at [401, 168] on div "Customer" at bounding box center [391, 167] width 112 height 11
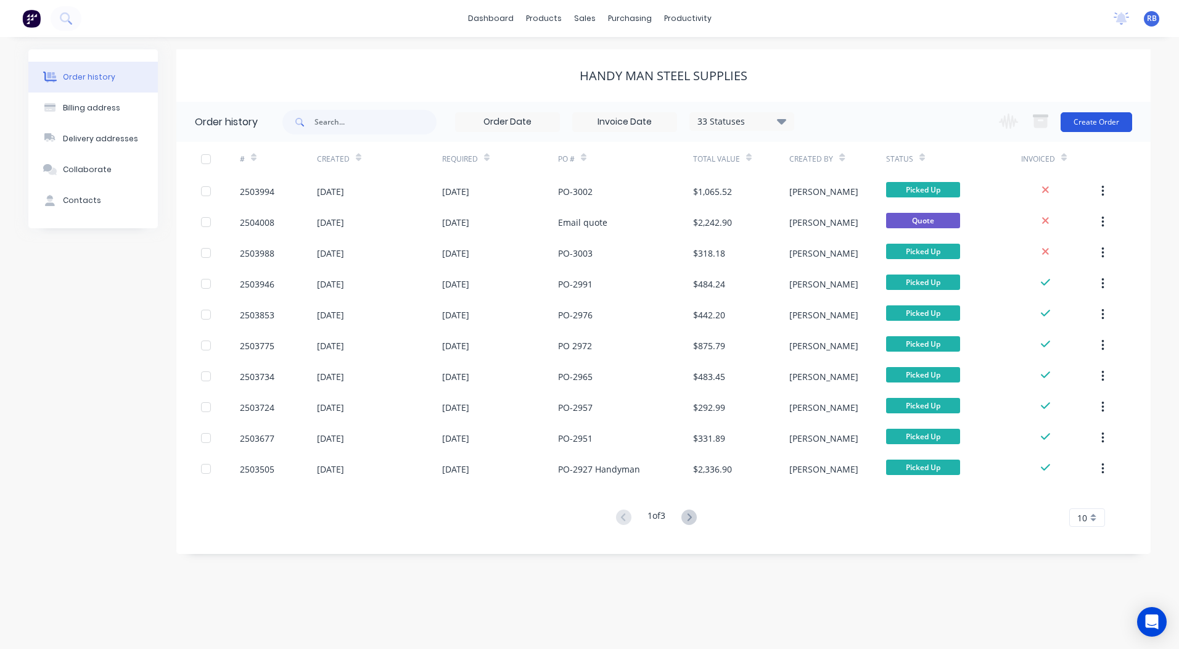
click at [1092, 120] on button "Create Order" at bounding box center [1097, 122] width 72 height 20
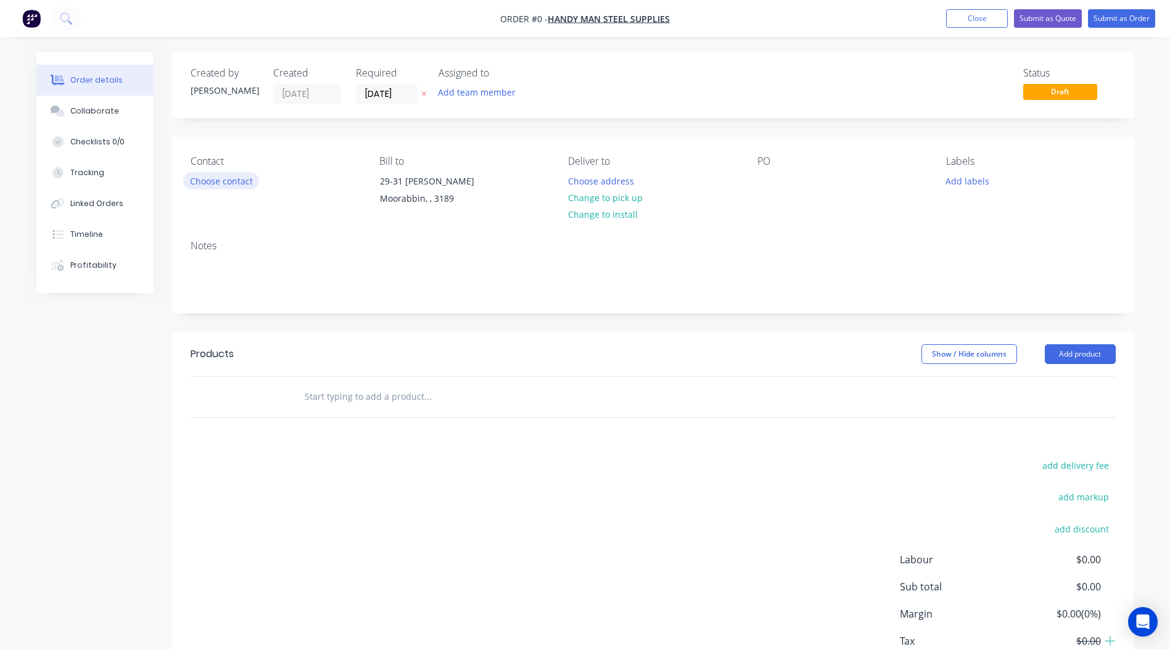
click at [199, 177] on button "Choose contact" at bounding box center [221, 180] width 76 height 17
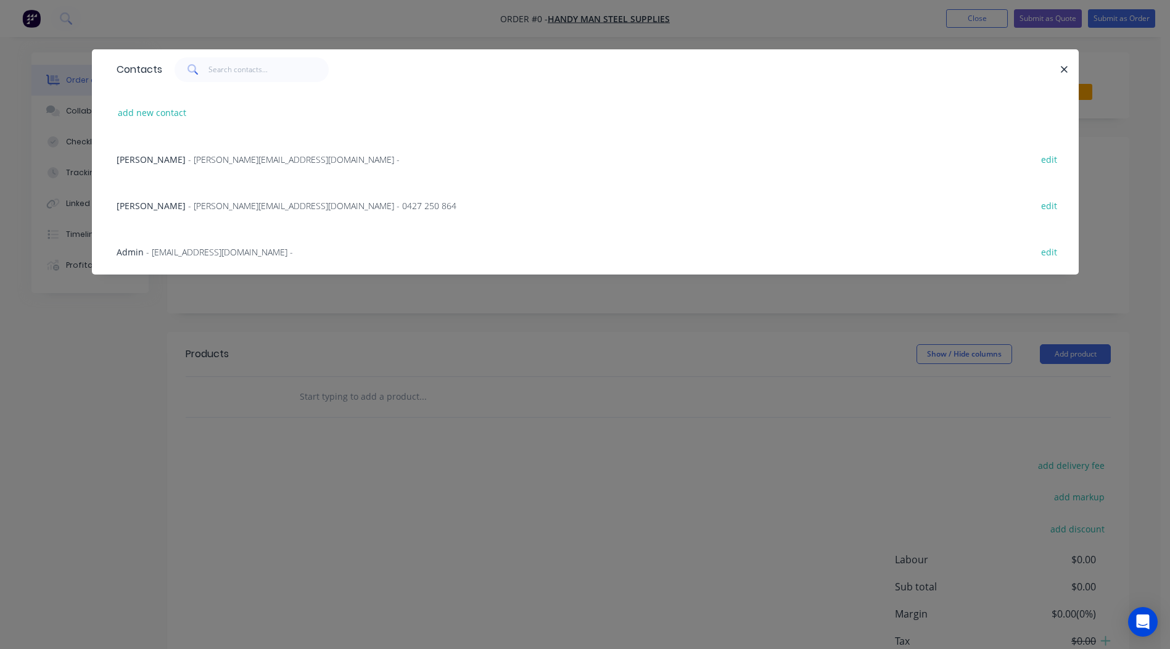
click at [194, 208] on span "- [PERSON_NAME][EMAIL_ADDRESS][DOMAIN_NAME] - 0427 250 864" at bounding box center [322, 206] width 268 height 12
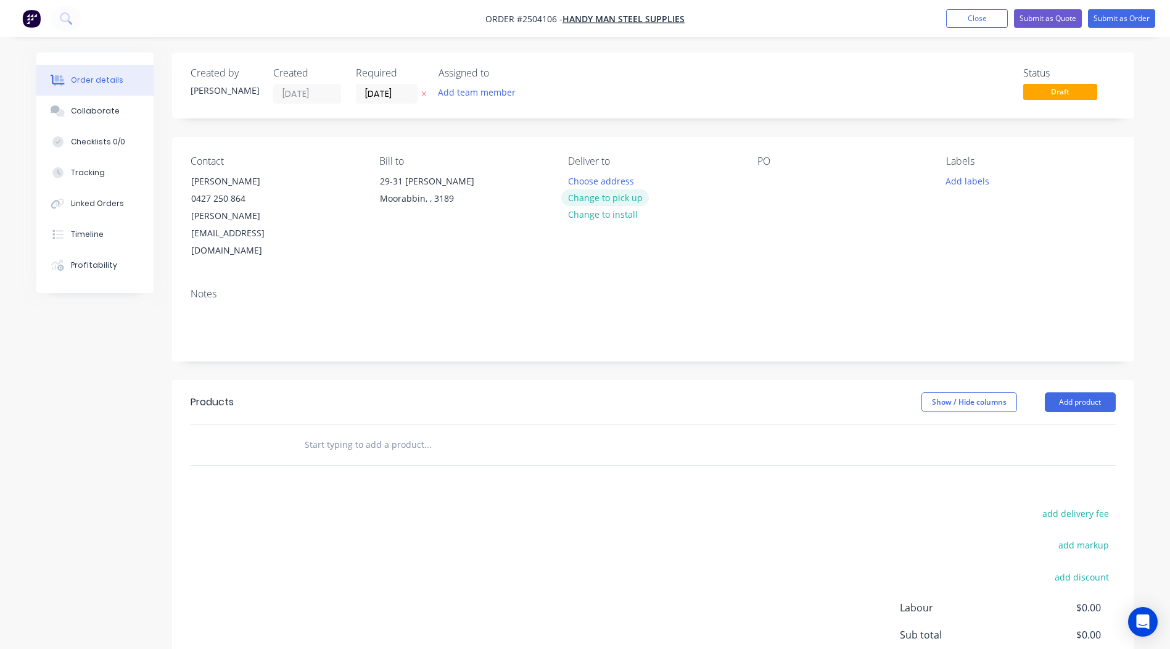
click at [637, 202] on button "Change to pick up" at bounding box center [605, 197] width 88 height 17
click at [771, 180] on div at bounding box center [768, 181] width 20 height 18
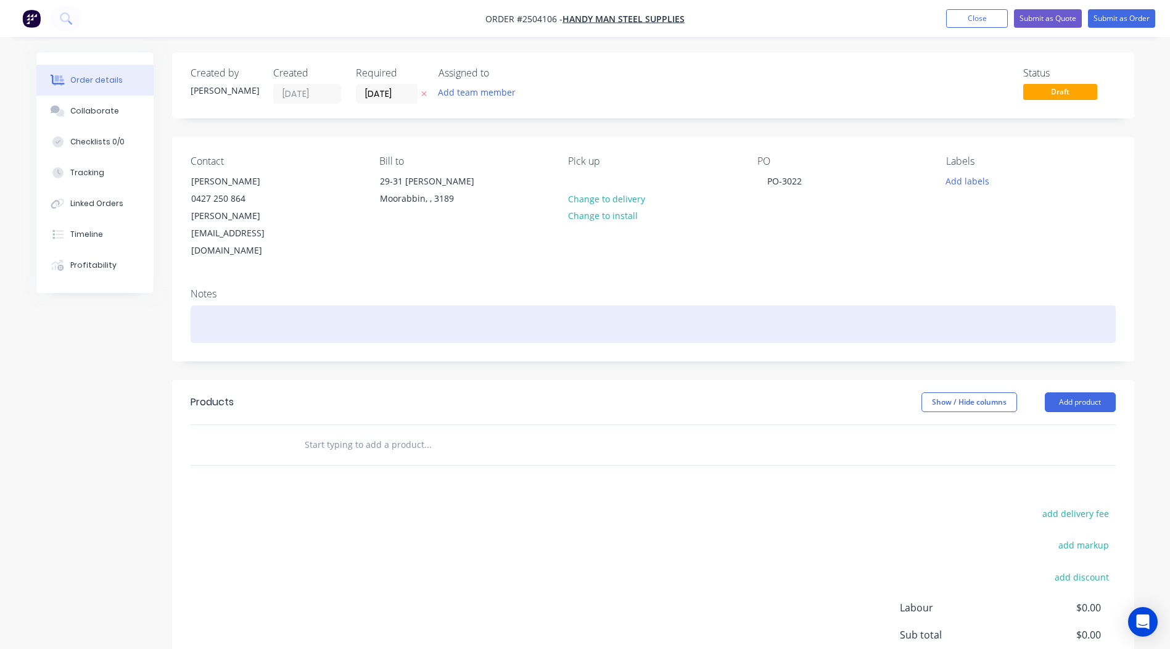
click at [280, 305] on div at bounding box center [653, 324] width 925 height 38
drag, startPoint x: 194, startPoint y: 291, endPoint x: 110, endPoint y: 281, distance: 85.1
click at [123, 283] on div "Order details Collaborate Checklists 0/0 Tracking Linked Orders Timeline Profit…" at bounding box center [585, 416] width 1123 height 728
copy div "Monument matt"
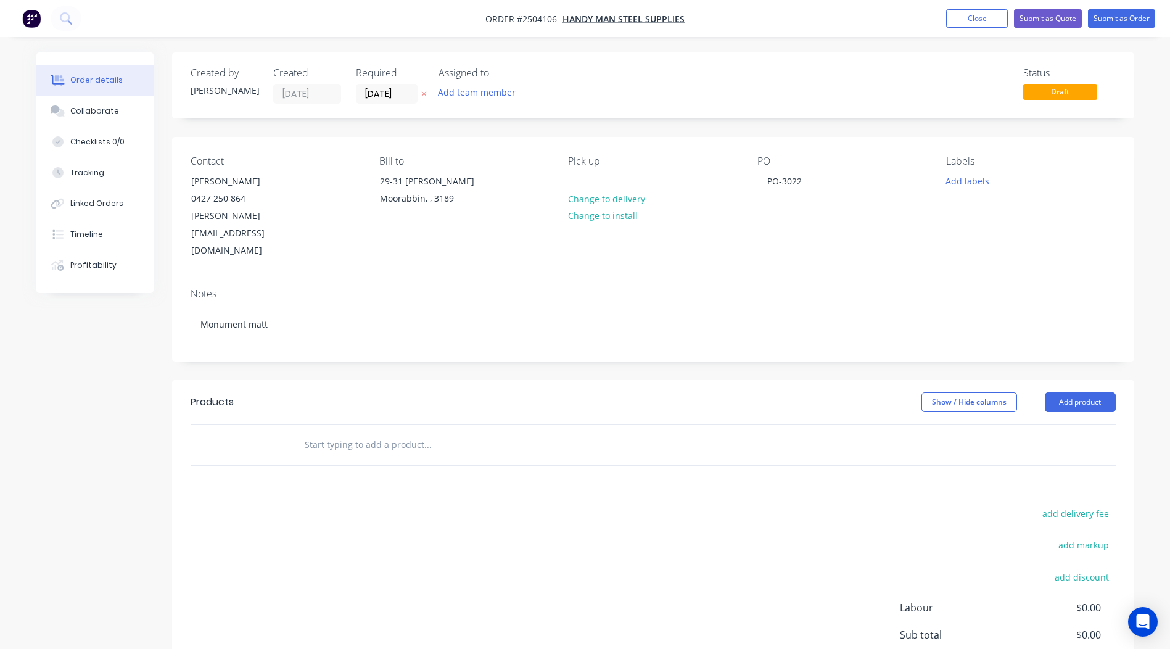
click at [565, 380] on header "Products Show / Hide columns Add product" at bounding box center [653, 402] width 962 height 44
click at [1091, 392] on button "Add product" at bounding box center [1080, 402] width 71 height 20
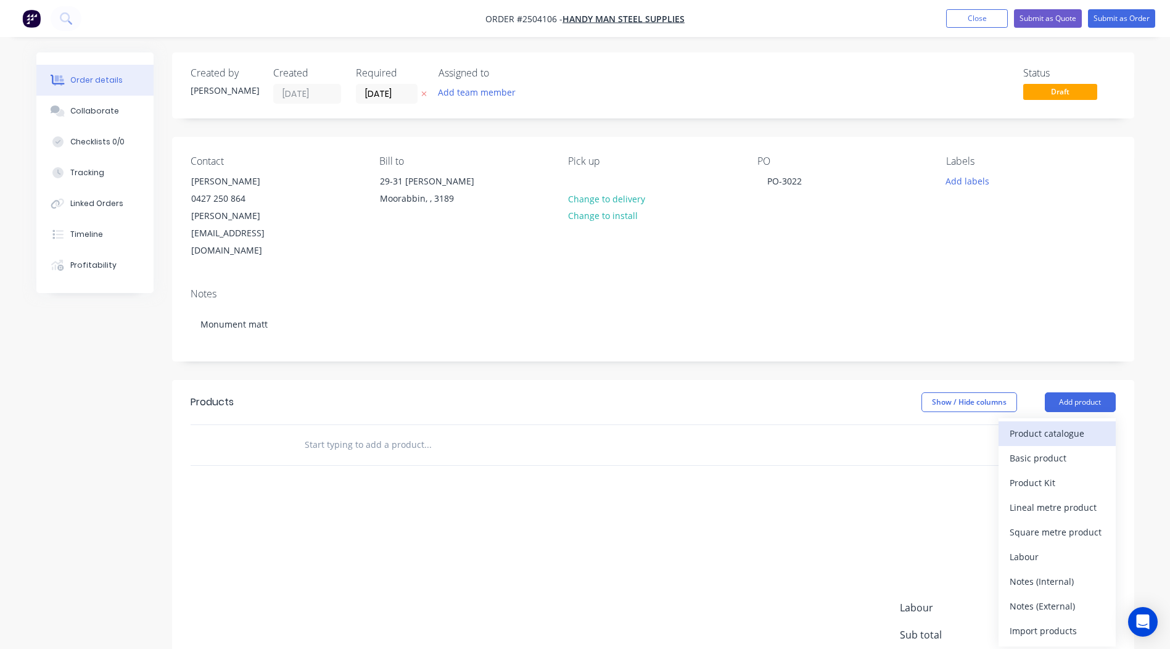
click at [1068, 421] on button "Product catalogue" at bounding box center [1057, 433] width 117 height 25
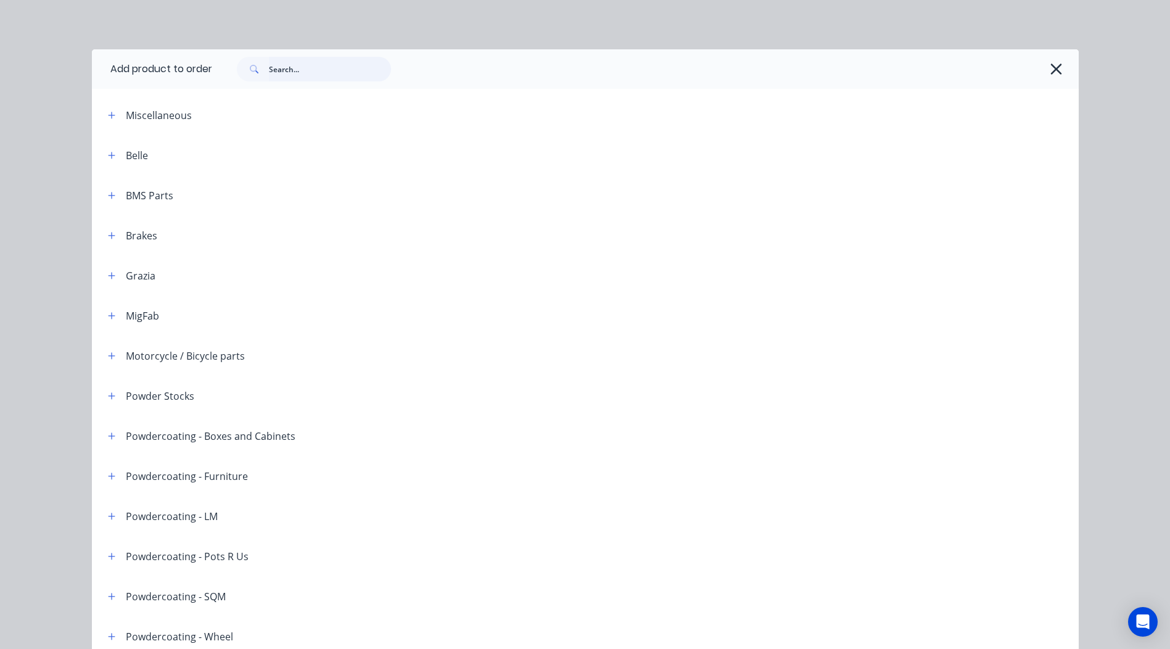
click at [286, 67] on input "text" at bounding box center [330, 69] width 122 height 25
paste input "Monument matt"
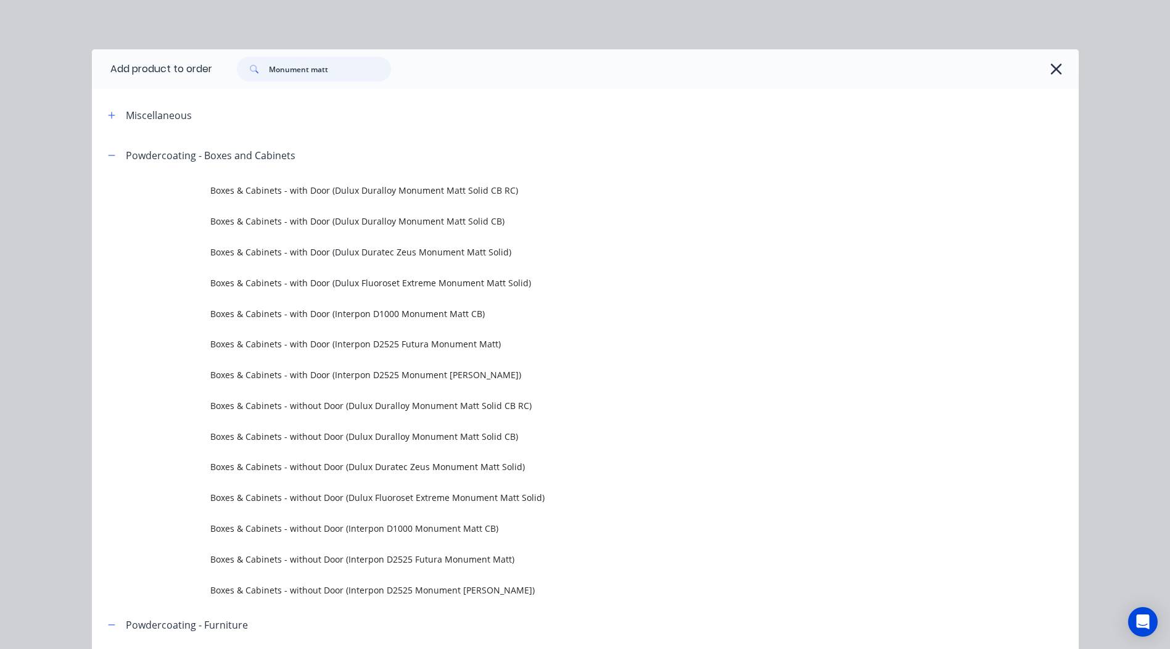
type input "Monument matt"
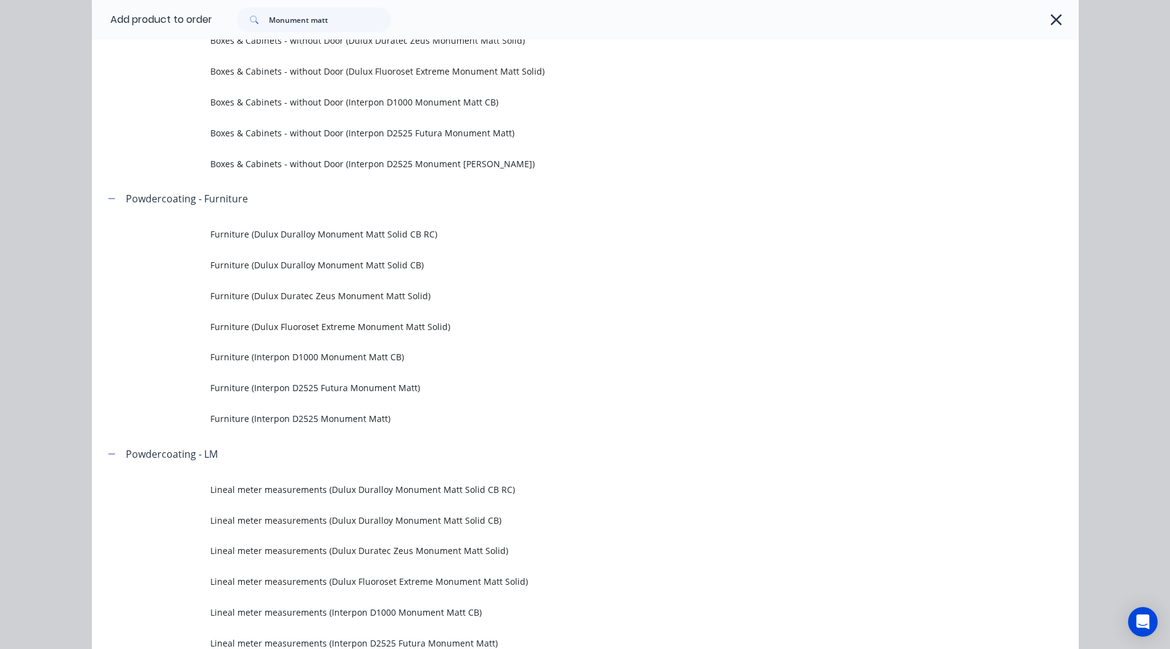
scroll to position [437, 0]
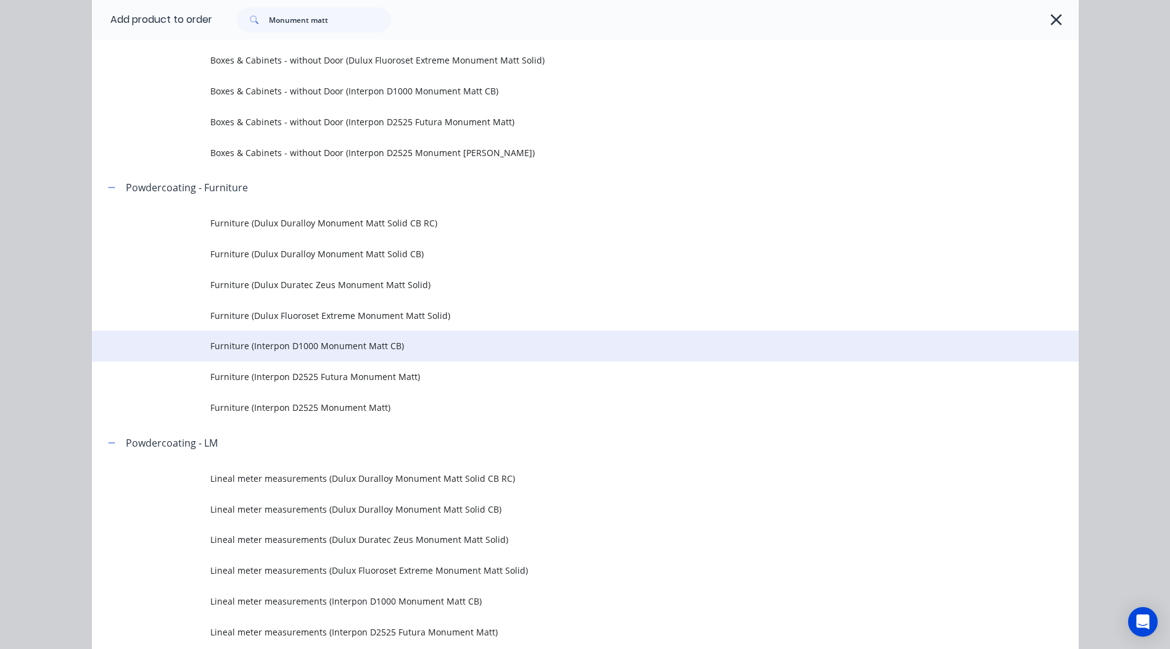
click at [402, 339] on span "Furniture (Interpon D1000 Monument Matt CB)" at bounding box center [557, 345] width 695 height 13
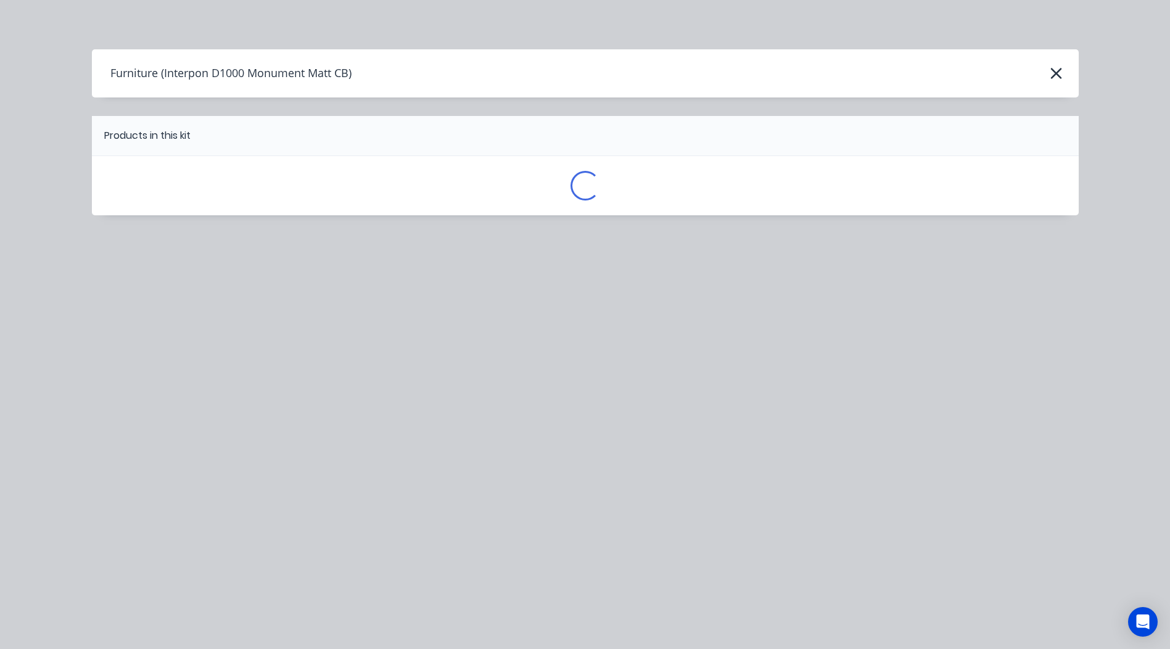
scroll to position [0, 0]
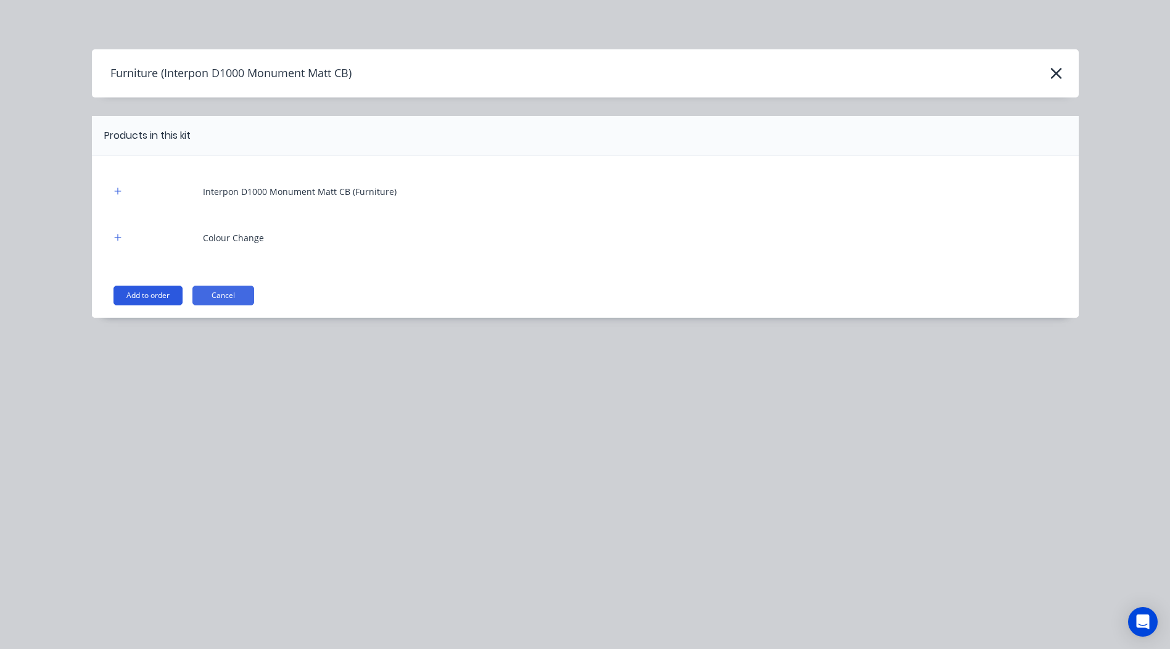
click at [162, 291] on button "Add to order" at bounding box center [148, 296] width 69 height 20
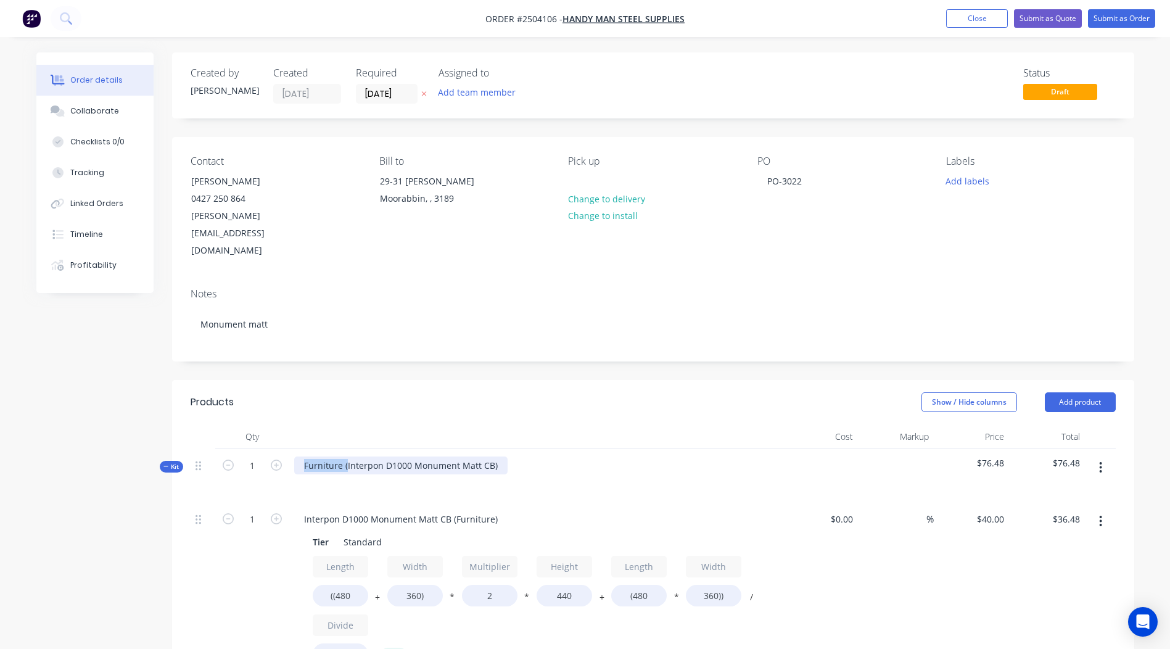
drag, startPoint x: 346, startPoint y: 431, endPoint x: 12, endPoint y: 484, distance: 338.4
click at [12, 484] on div "Order details Collaborate Checklists 0/0 Tracking Linked Orders Timeline Profit…" at bounding box center [585, 570] width 1170 height 1140
click at [455, 456] on div "Interpon D1000 Monument Matt CB)" at bounding box center [379, 465] width 170 height 18
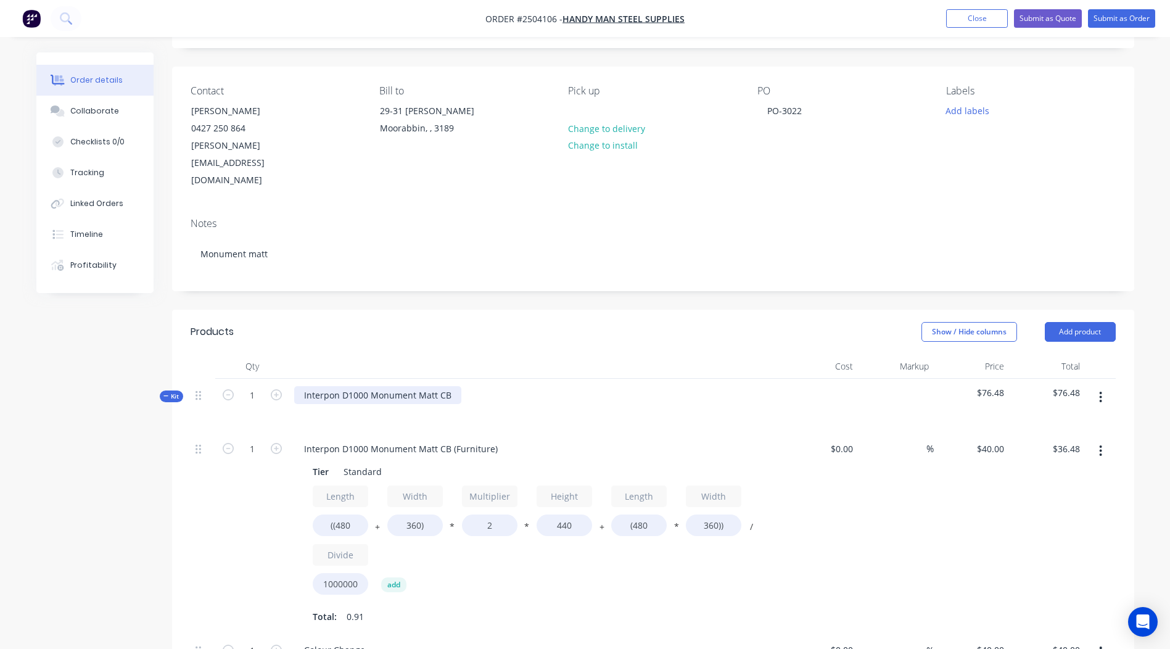
scroll to position [185, 0]
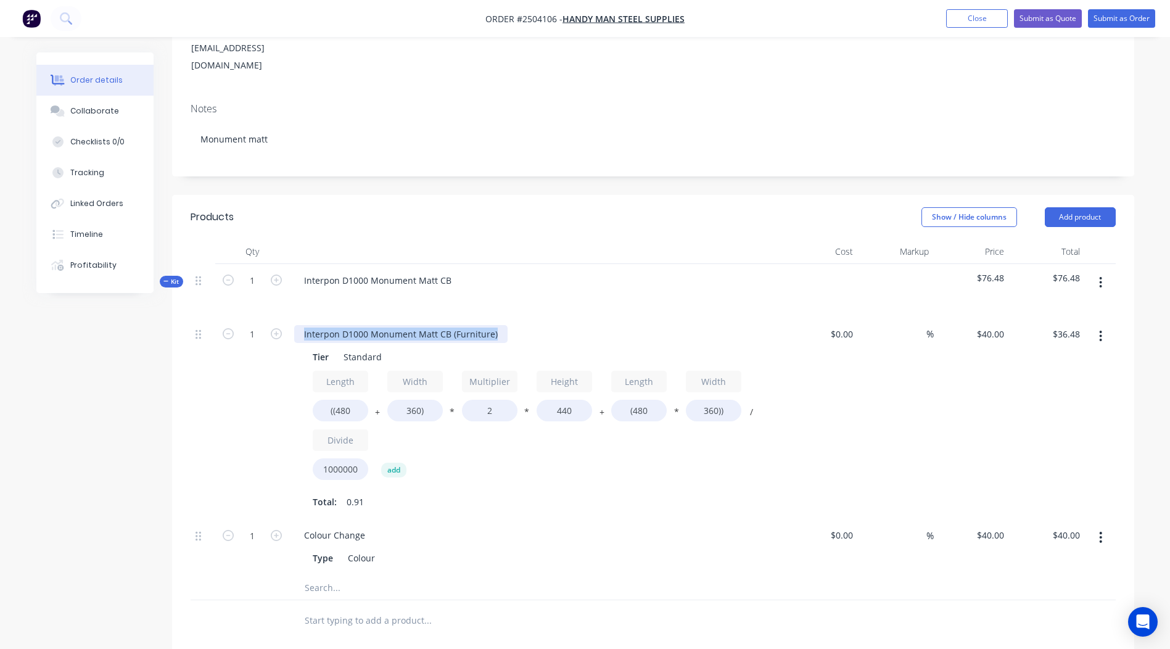
drag, startPoint x: 498, startPoint y: 302, endPoint x: 0, endPoint y: 316, distance: 498.6
click at [0, 316] on html "Order #[PHONE_NUMBER] - Handy Man Steel Supplies Add product Close Submit as Qu…" at bounding box center [585, 385] width 1170 height 1140
click at [355, 400] on input "((480" at bounding box center [341, 411] width 56 height 22
type input "((4"
type input "$19.72"
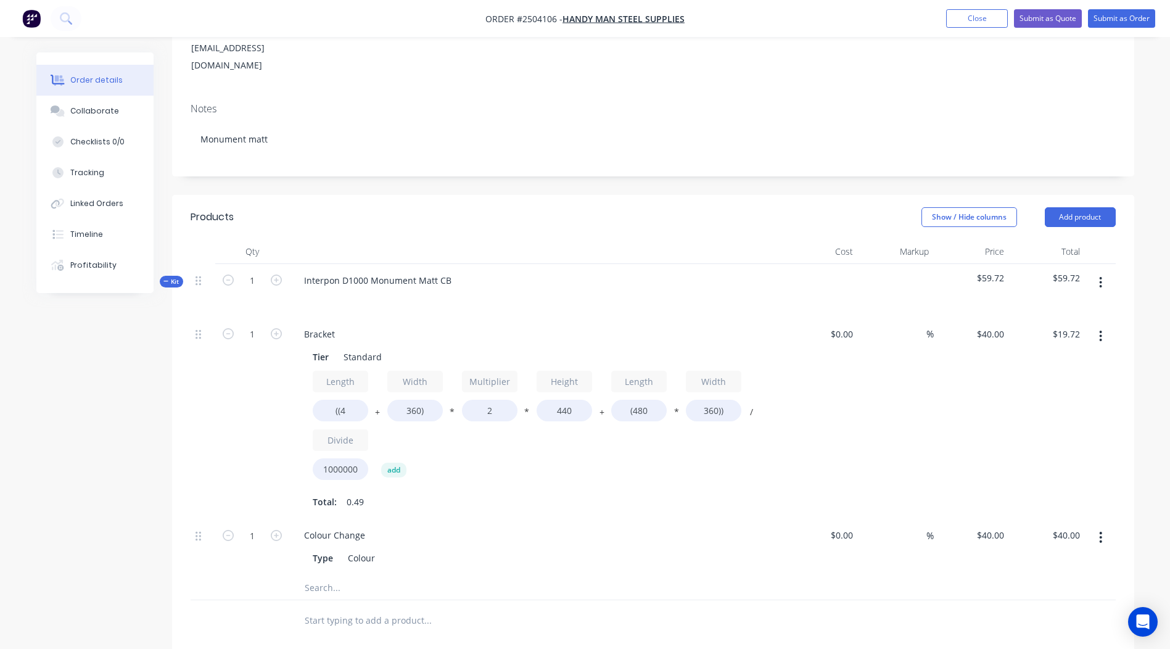
click at [1099, 329] on icon "button" at bounding box center [1100, 336] width 3 height 14
click at [1063, 409] on div "Delete" at bounding box center [1057, 418] width 95 height 18
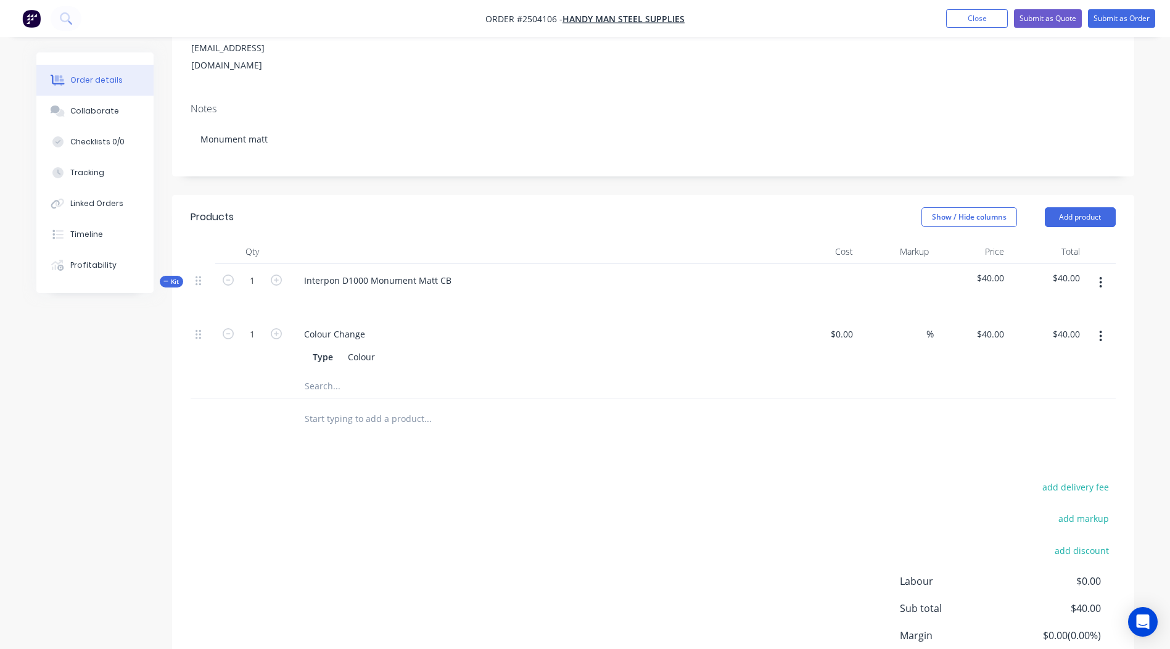
click at [1094, 271] on button "button" at bounding box center [1100, 282] width 29 height 22
click at [1078, 306] on div "Add product to kit" at bounding box center [1057, 315] width 95 height 18
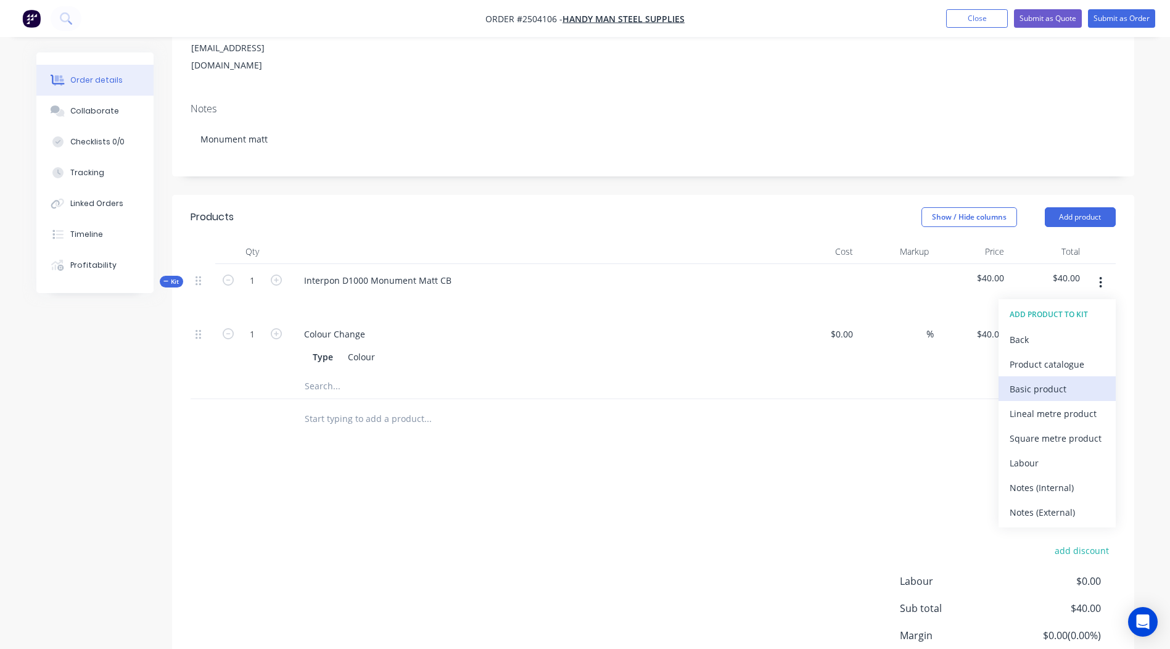
click at [1056, 380] on div "Basic product" at bounding box center [1057, 389] width 95 height 18
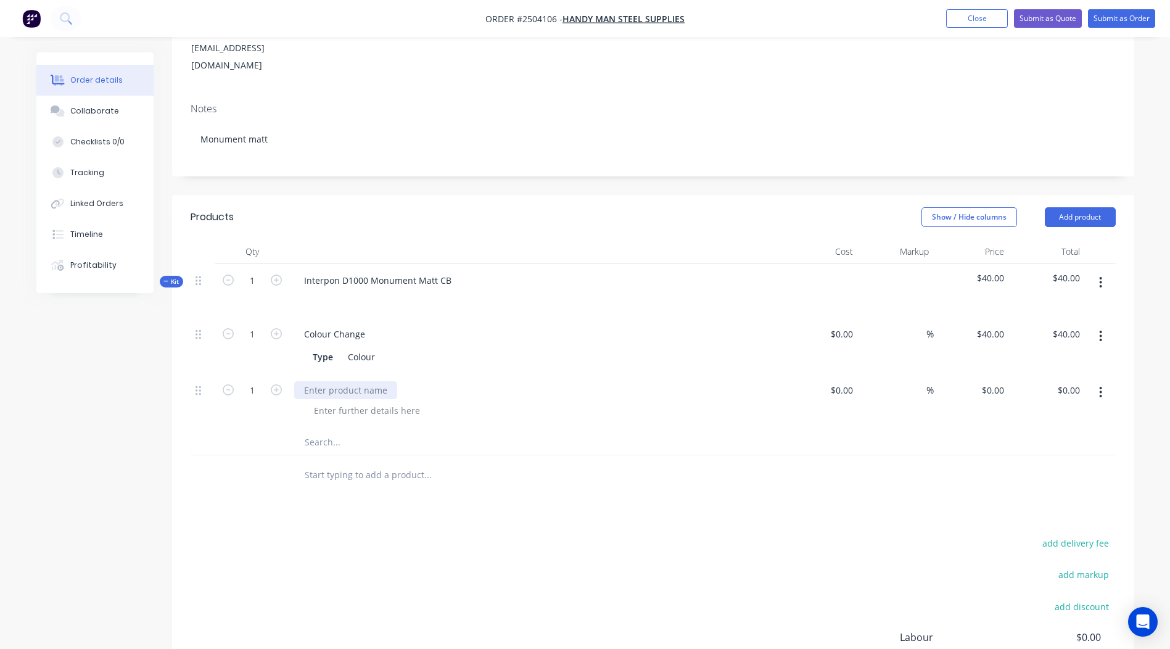
click at [345, 381] on div at bounding box center [345, 390] width 103 height 18
click at [994, 381] on div "0 $0.00" at bounding box center [992, 390] width 33 height 18
type input "$5.00"
click at [481, 535] on div "add delivery fee add markup add discount Labour $0.00 Sub total $40.00 Margin $…" at bounding box center [653, 654] width 925 height 238
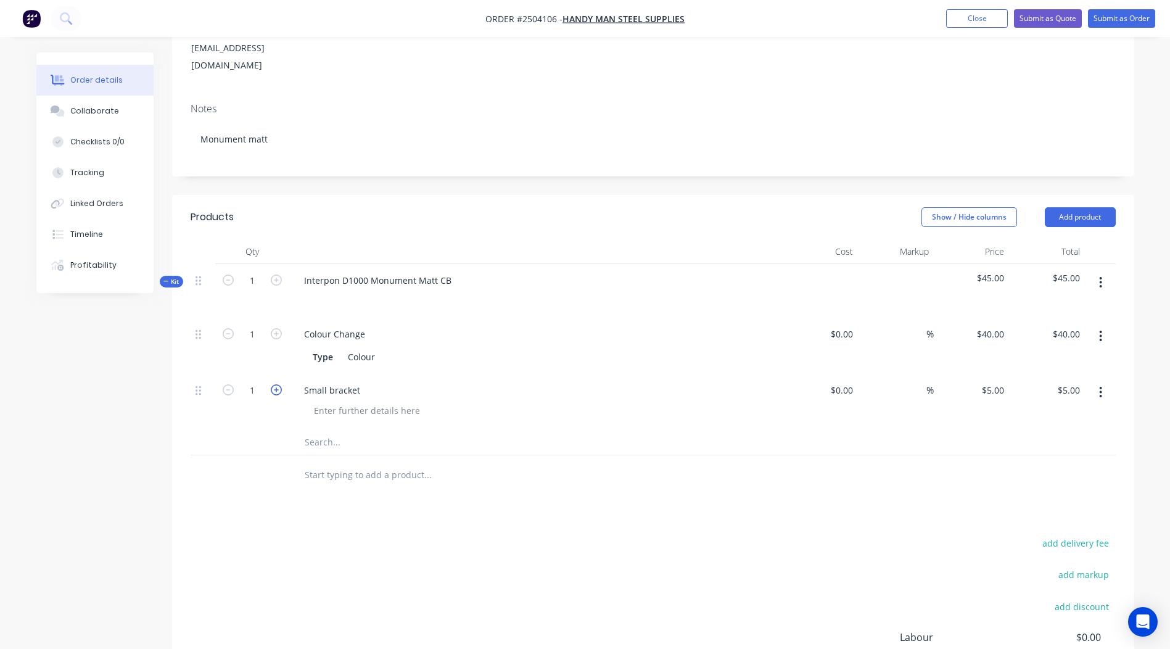
click at [279, 384] on icon "button" at bounding box center [276, 389] width 11 height 11
type input "2"
type input "$10.00"
click at [279, 384] on icon "button" at bounding box center [276, 389] width 11 height 11
type input "3"
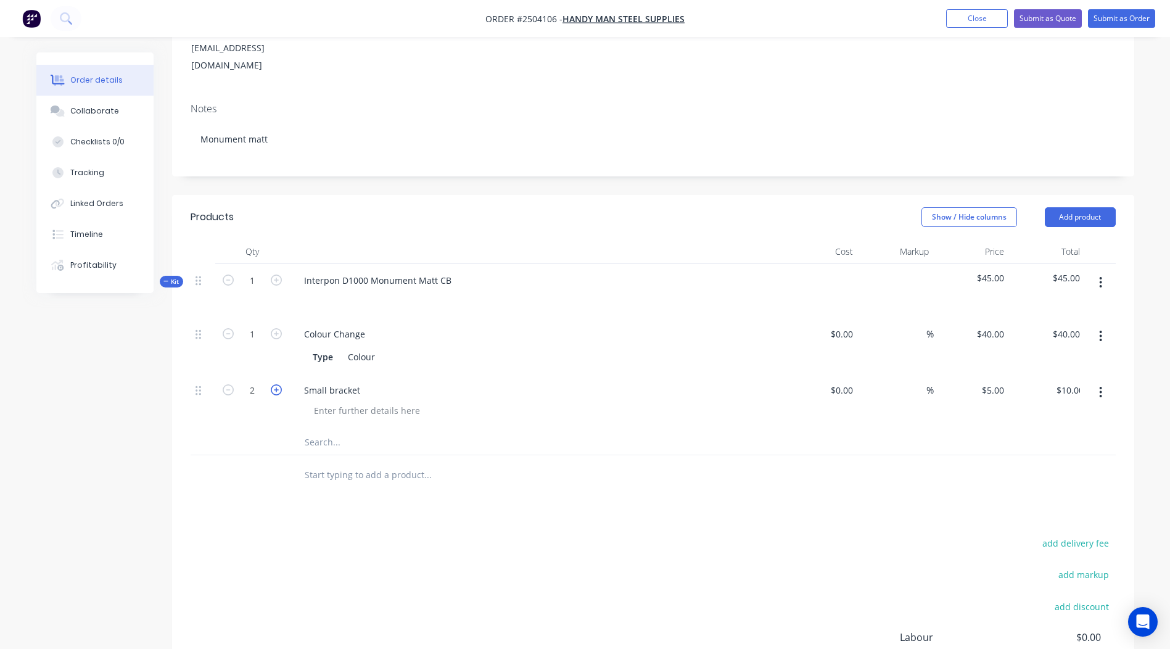
type input "$15.00"
click at [279, 384] on icon "button" at bounding box center [276, 389] width 11 height 11
type input "4"
type input "$20.00"
click at [279, 384] on icon "button" at bounding box center [276, 389] width 11 height 11
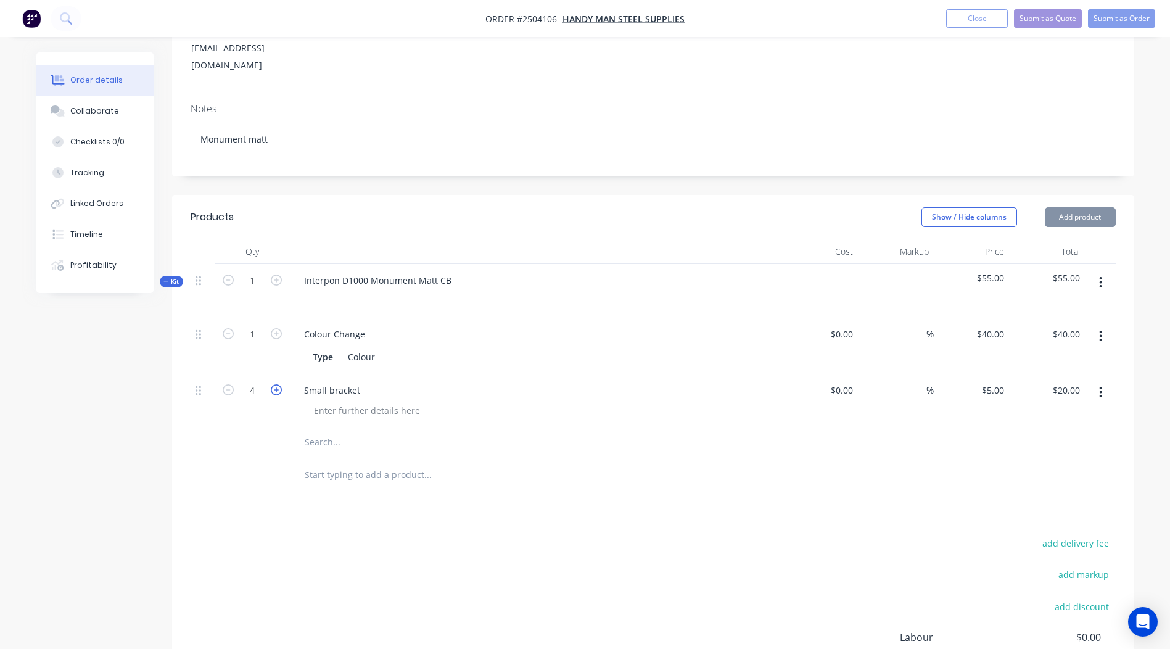
type input "5"
type input "$25.00"
click at [279, 384] on icon "button" at bounding box center [276, 389] width 11 height 11
type input "6"
type input "$30.00"
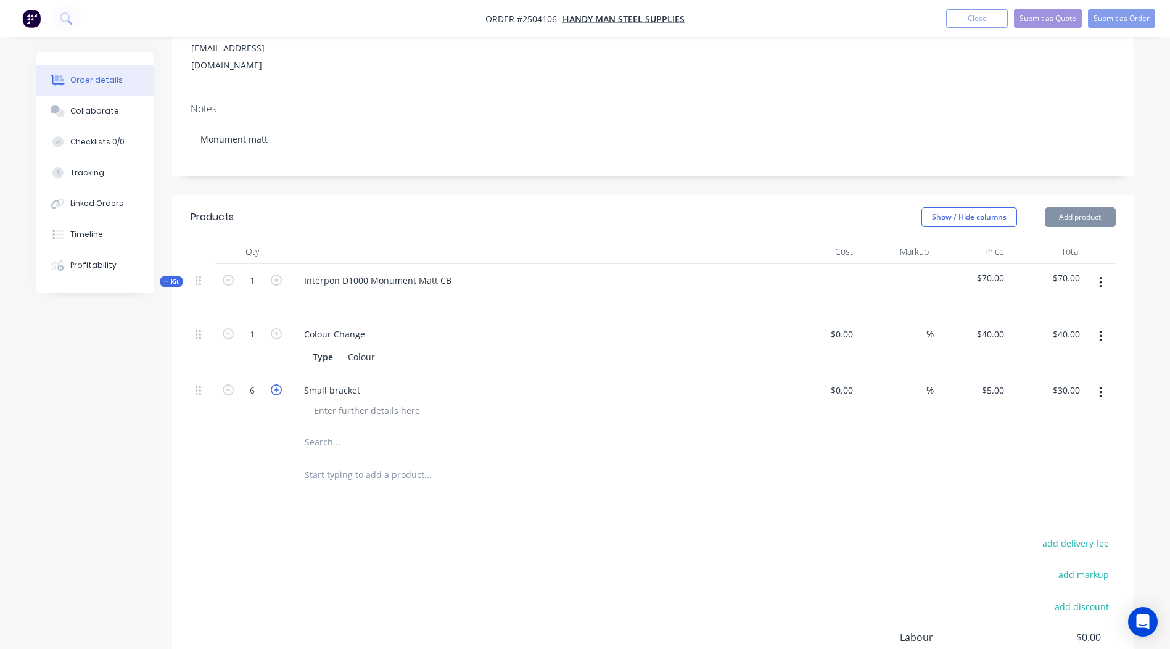
click at [279, 384] on icon "button" at bounding box center [276, 389] width 11 height 11
type input "7"
type input "$35.00"
click at [279, 384] on icon "button" at bounding box center [276, 389] width 11 height 11
type input "8"
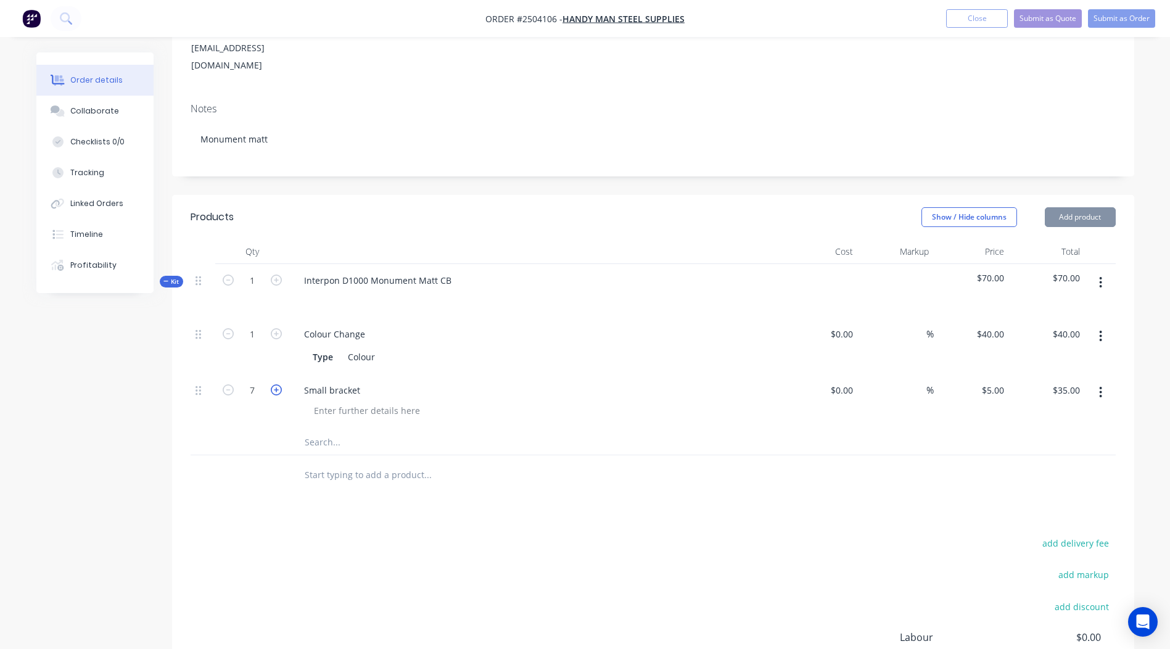
type input "$40.00"
click at [279, 384] on icon "button" at bounding box center [276, 389] width 11 height 11
type input "9"
type input "$45.00"
click at [279, 384] on icon "button" at bounding box center [276, 389] width 11 height 11
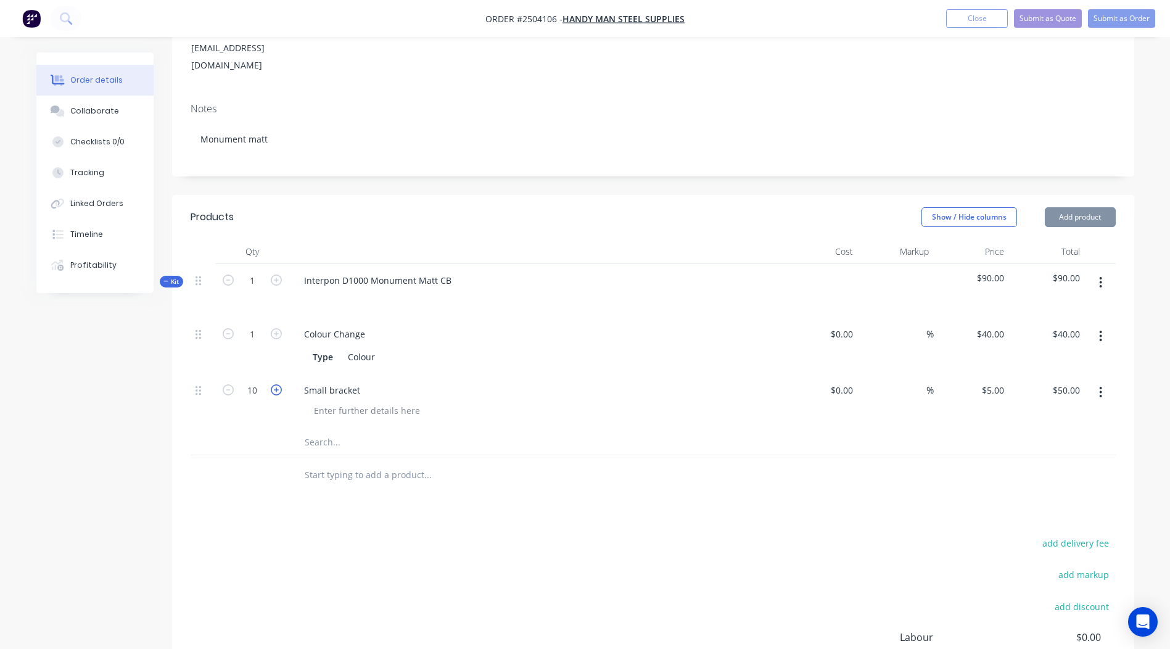
click at [279, 384] on icon "button" at bounding box center [276, 389] width 11 height 11
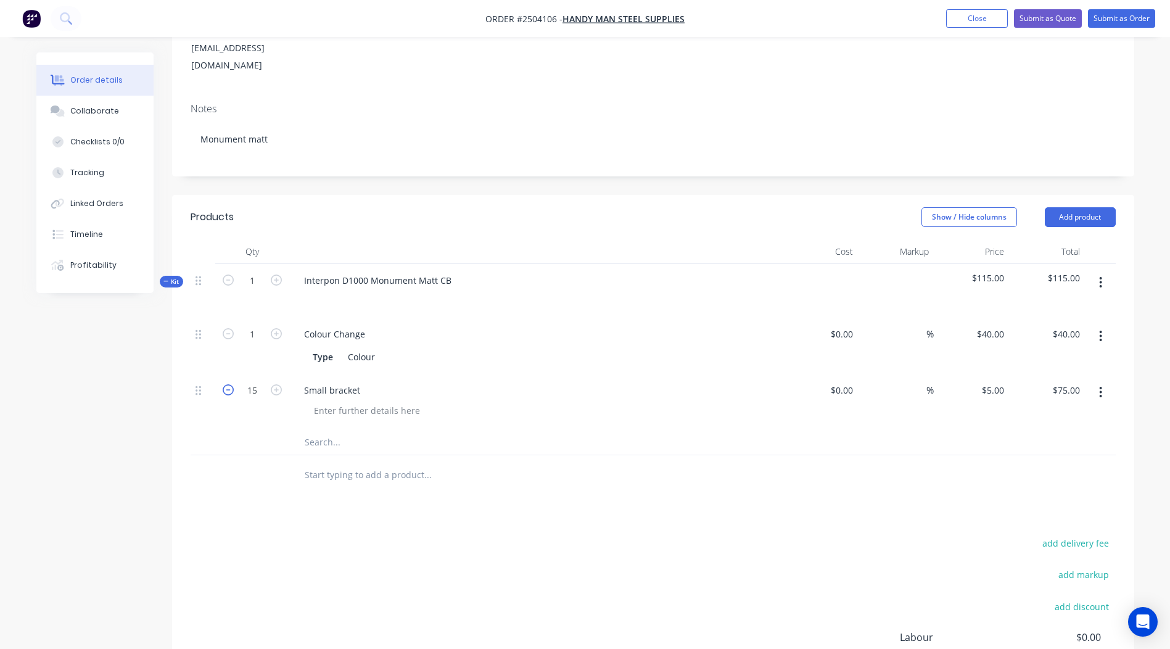
click at [225, 384] on icon "button" at bounding box center [228, 389] width 11 height 11
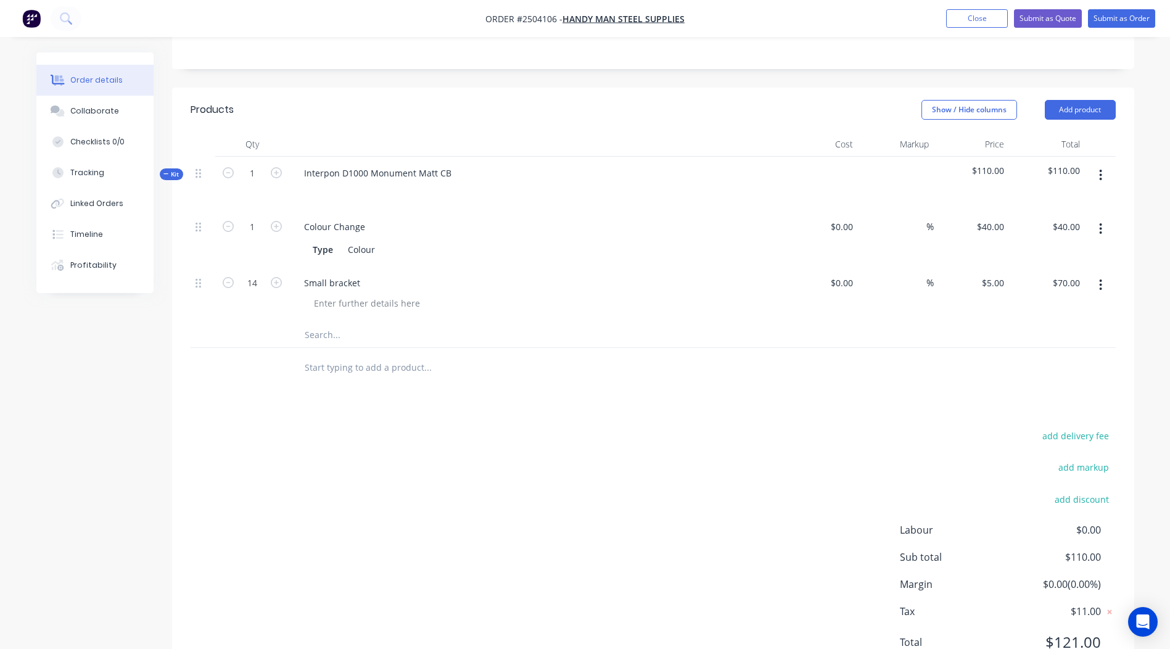
scroll to position [312, 0]
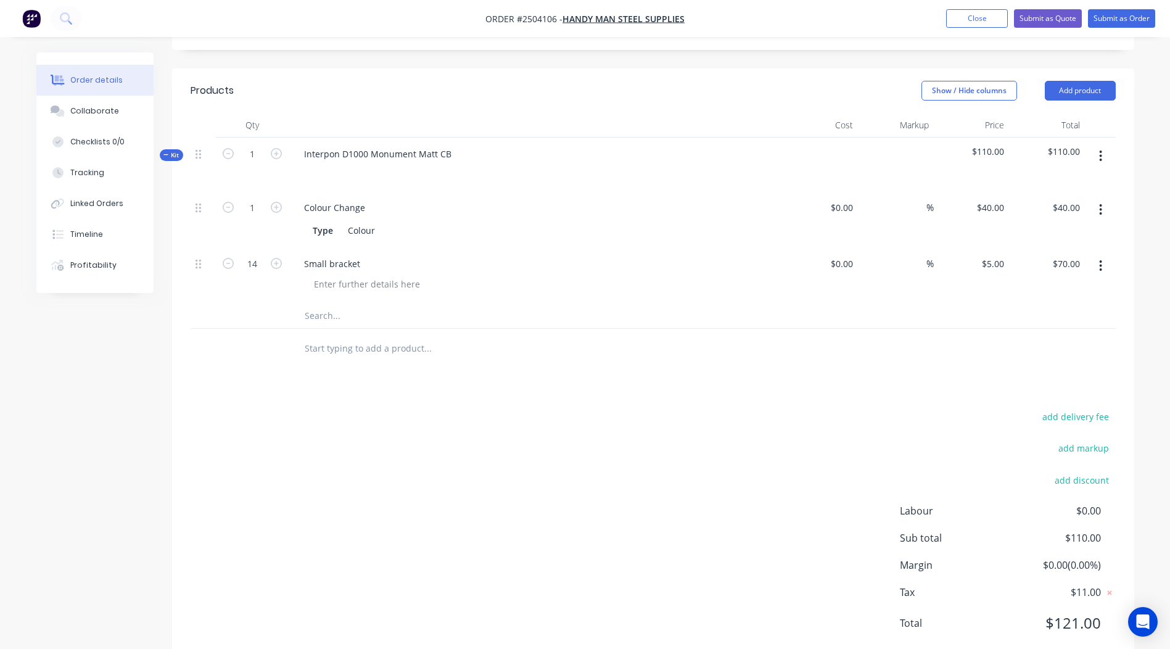
click at [1099, 145] on button "button" at bounding box center [1100, 156] width 29 height 22
click at [1068, 180] on div "Add product to kit" at bounding box center [1057, 189] width 95 height 18
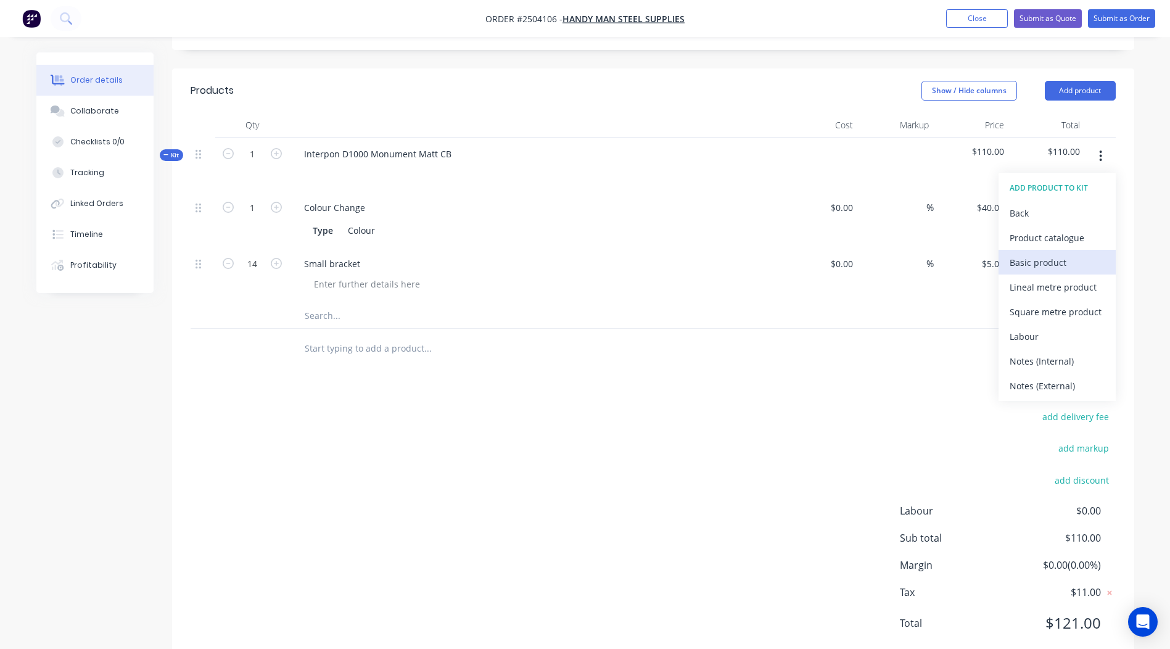
click at [1046, 254] on div "Basic product" at bounding box center [1057, 263] width 95 height 18
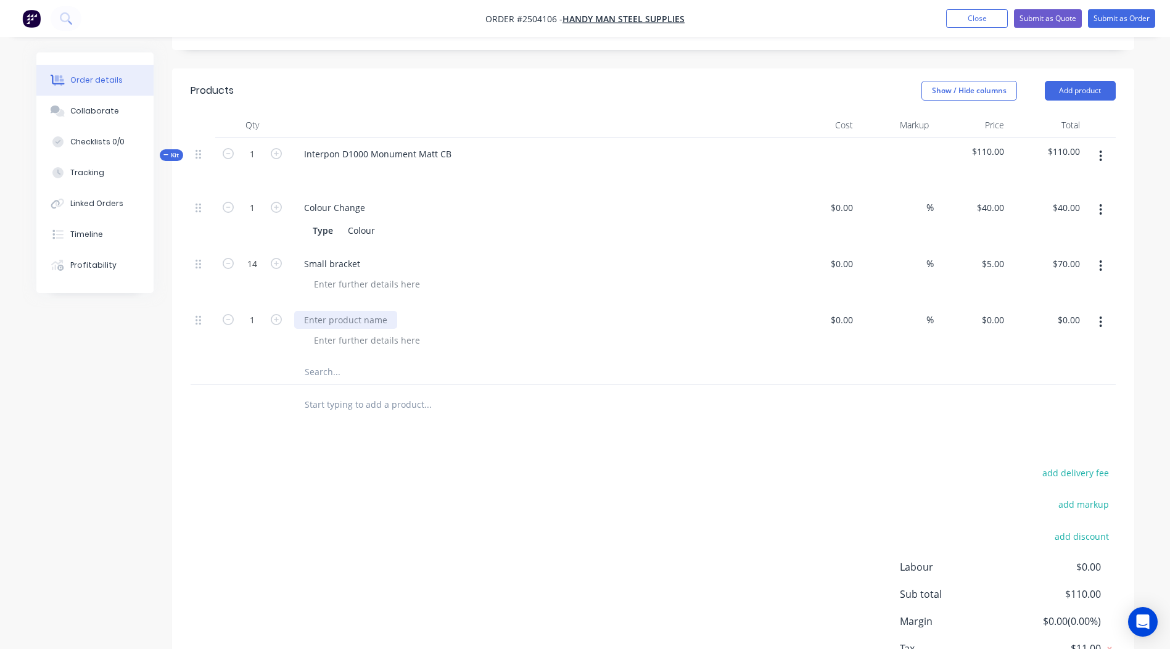
click at [316, 311] on div at bounding box center [345, 320] width 103 height 18
click at [279, 314] on icon "button" at bounding box center [276, 319] width 11 height 11
click at [1009, 303] on div "$0.00 $0.00" at bounding box center [1047, 331] width 76 height 56
click at [1002, 311] on input "0" at bounding box center [995, 320] width 28 height 18
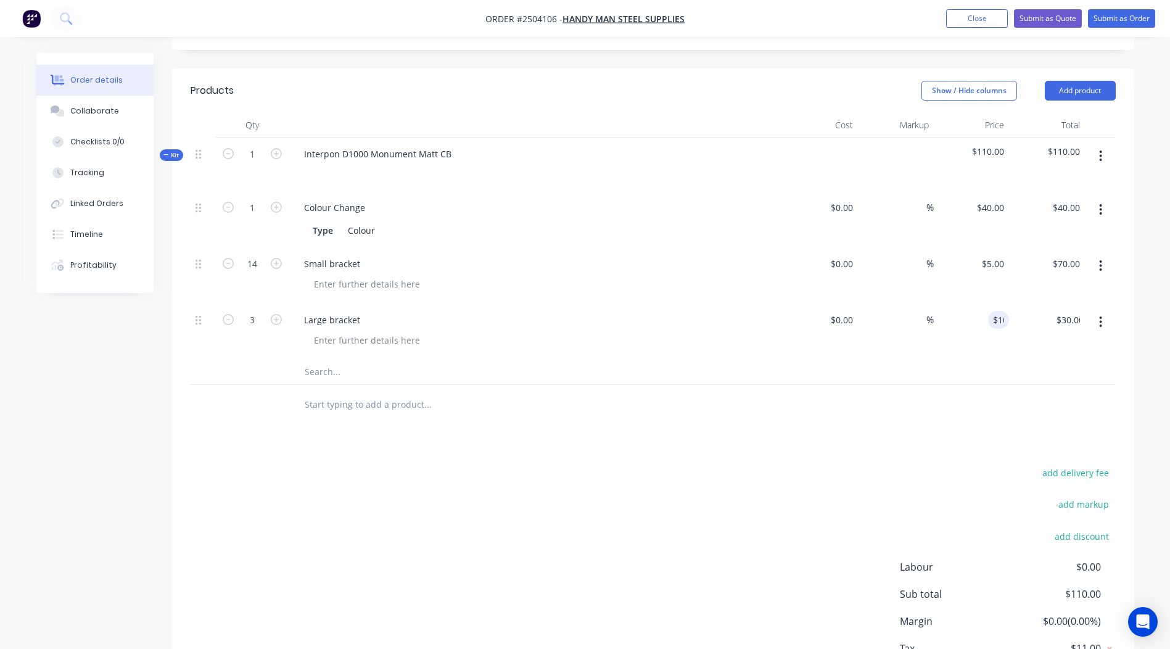
click at [606, 360] on div at bounding box center [479, 372] width 370 height 25
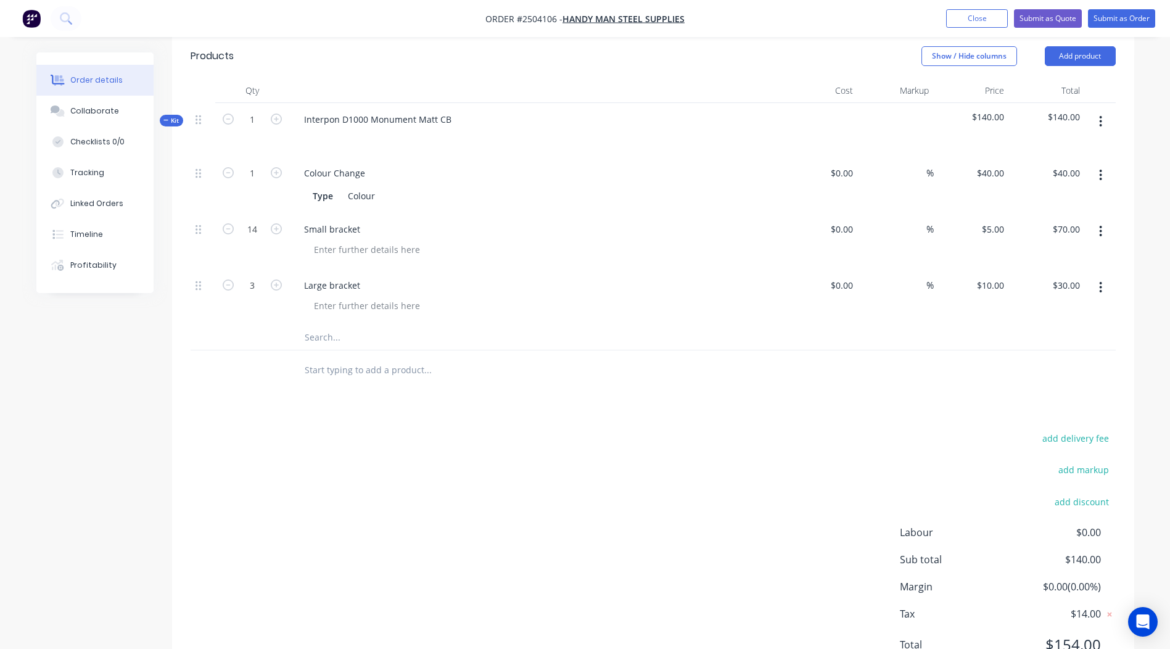
scroll to position [204, 0]
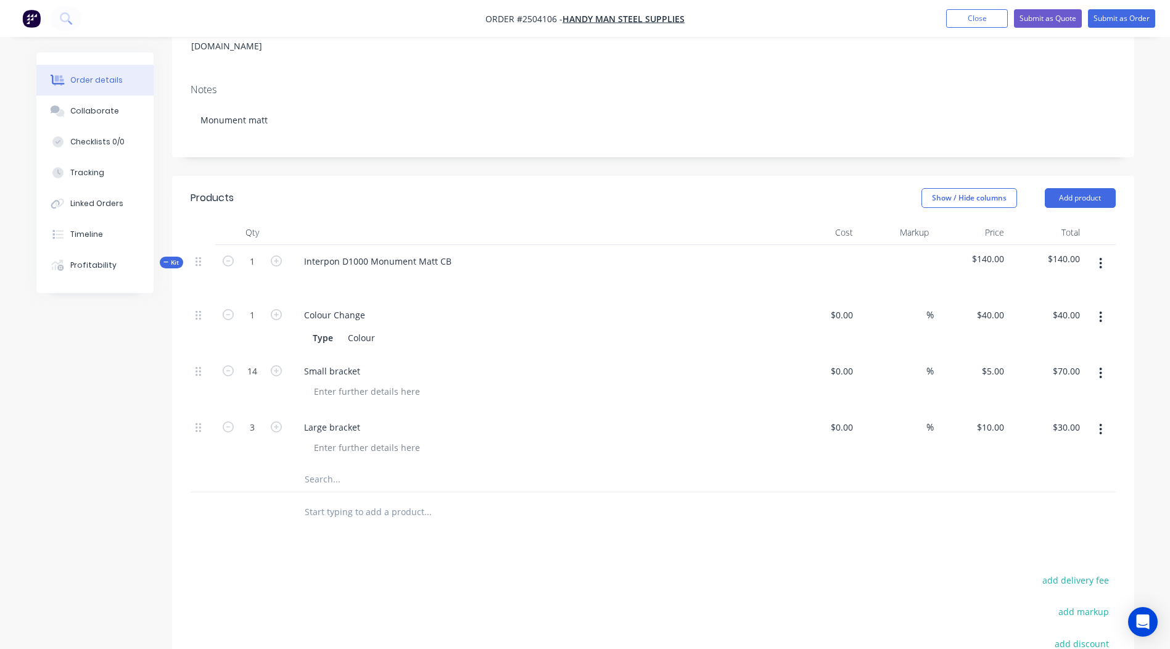
click at [1097, 252] on button "button" at bounding box center [1100, 263] width 29 height 22
click at [1055, 287] on div "Add product to kit" at bounding box center [1057, 296] width 95 height 18
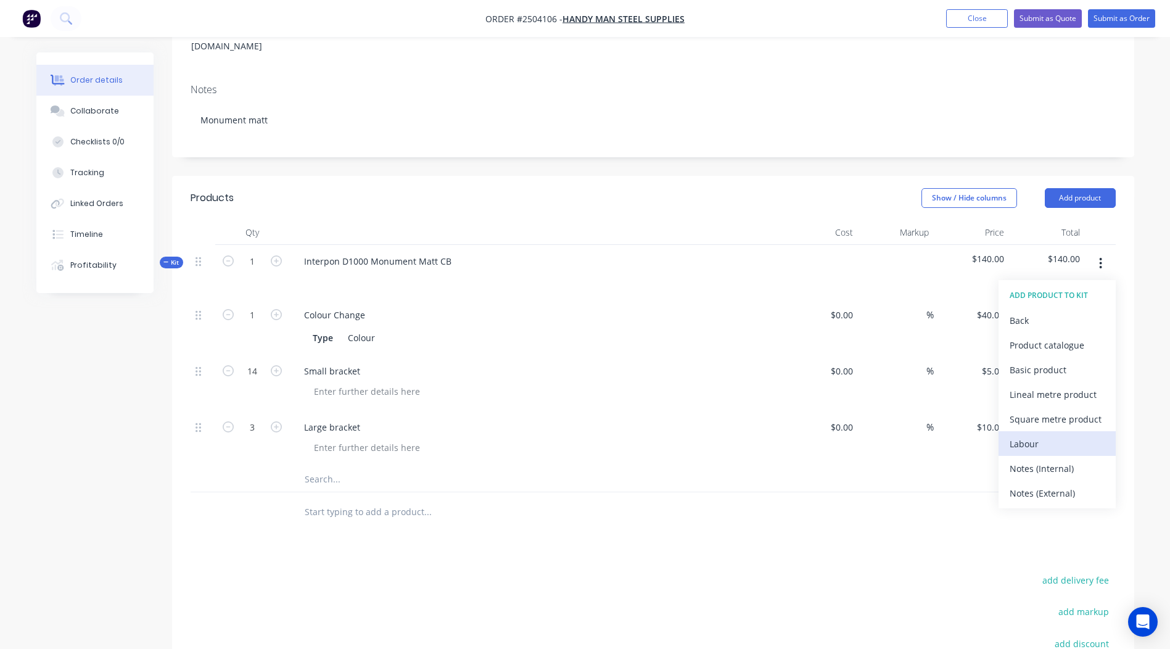
click at [1042, 435] on div "Labour" at bounding box center [1057, 444] width 95 height 18
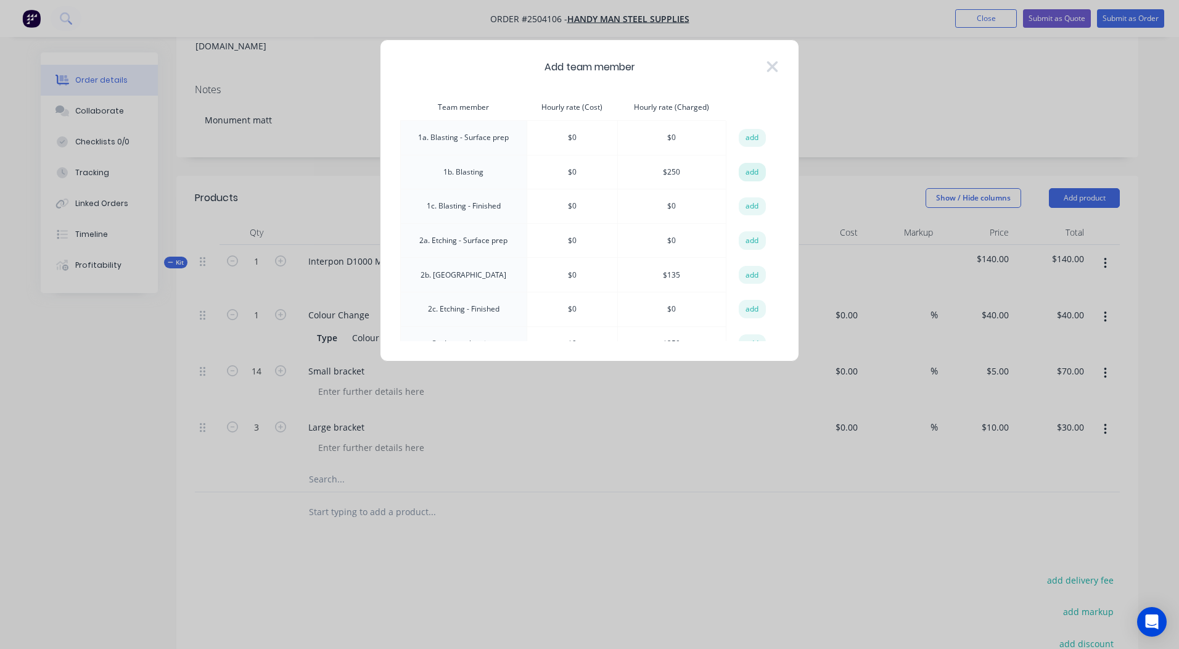
click at [740, 175] on button "add" at bounding box center [752, 172] width 27 height 19
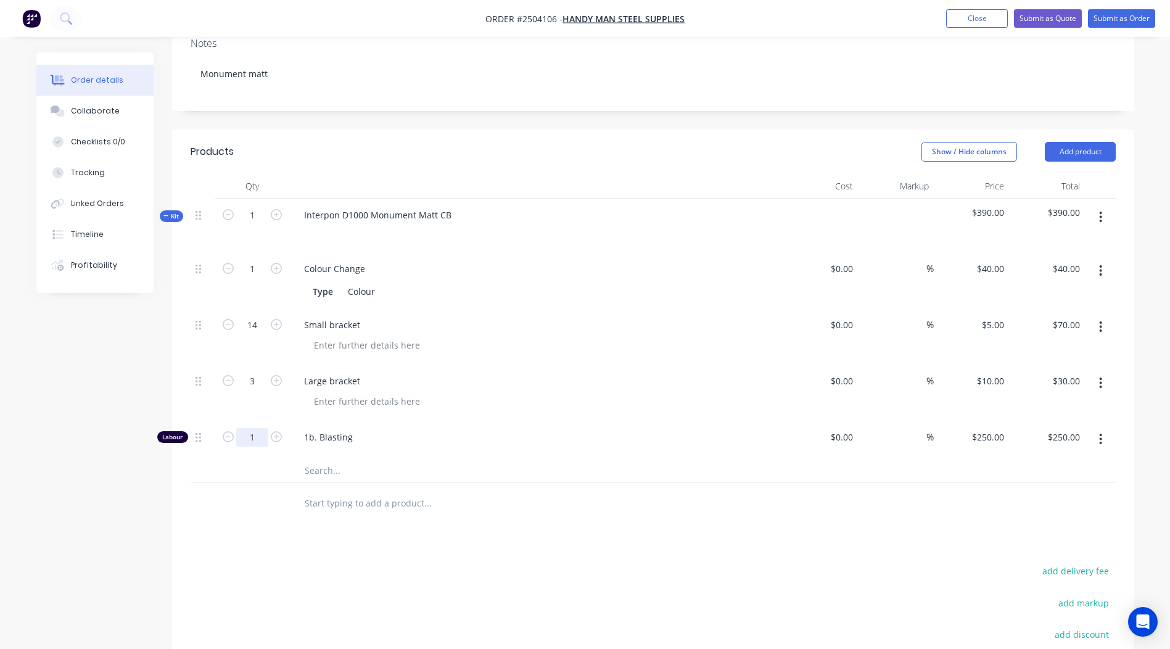
scroll to position [328, 0]
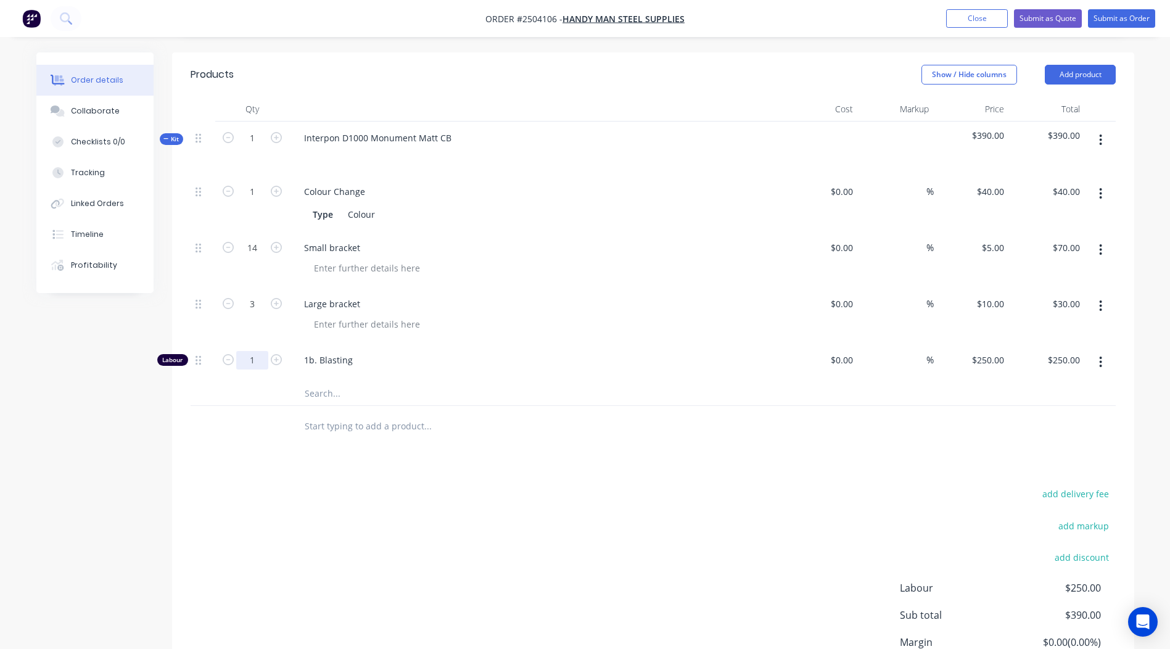
click at [249, 351] on input "1" at bounding box center [252, 360] width 32 height 19
click at [514, 485] on div "add delivery fee add markup add discount Labour $41.75 Sub total $181.75 Margin…" at bounding box center [653, 604] width 925 height 238
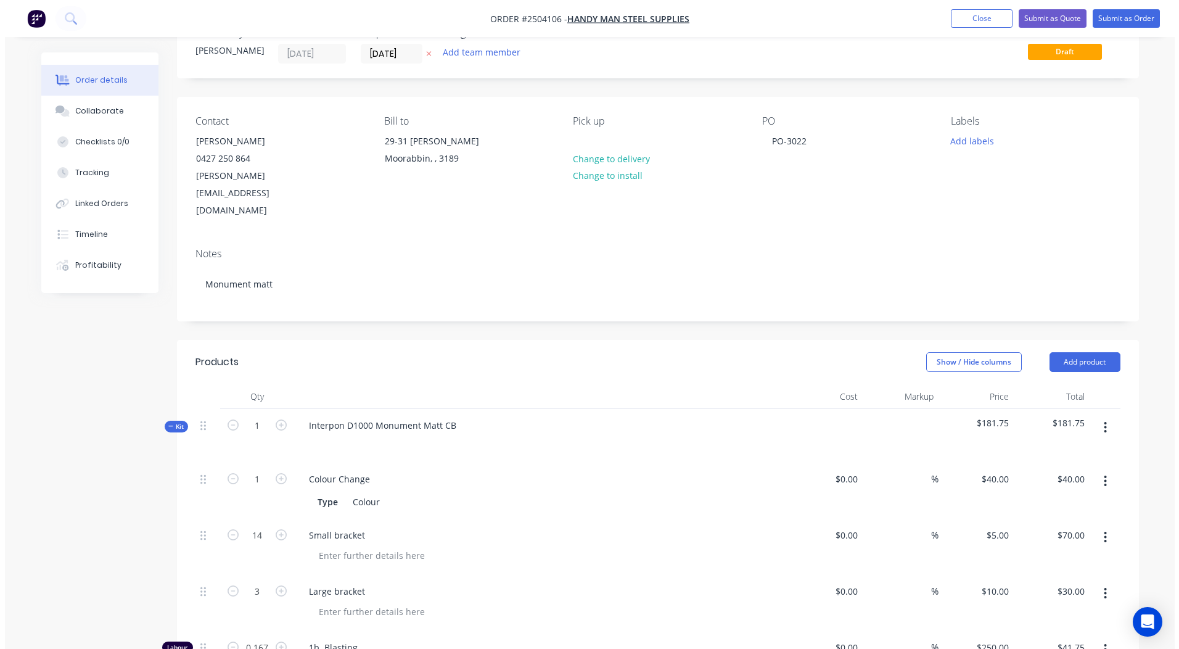
scroll to position [0, 0]
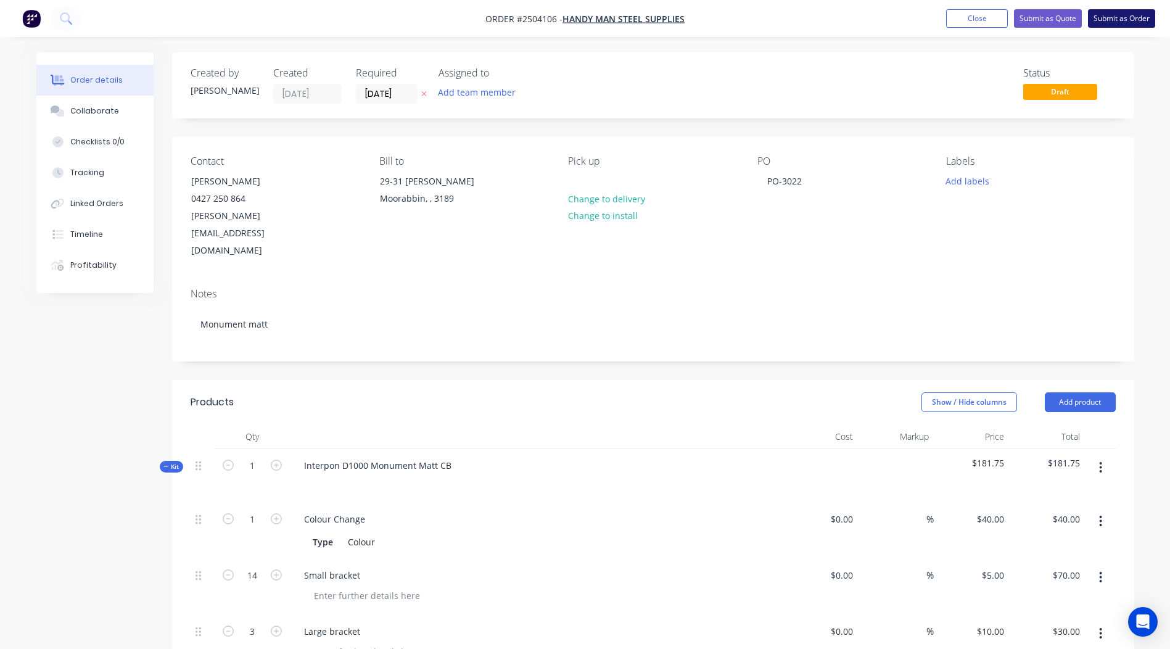
click at [1106, 18] on button "Submit as Order" at bounding box center [1121, 18] width 67 height 19
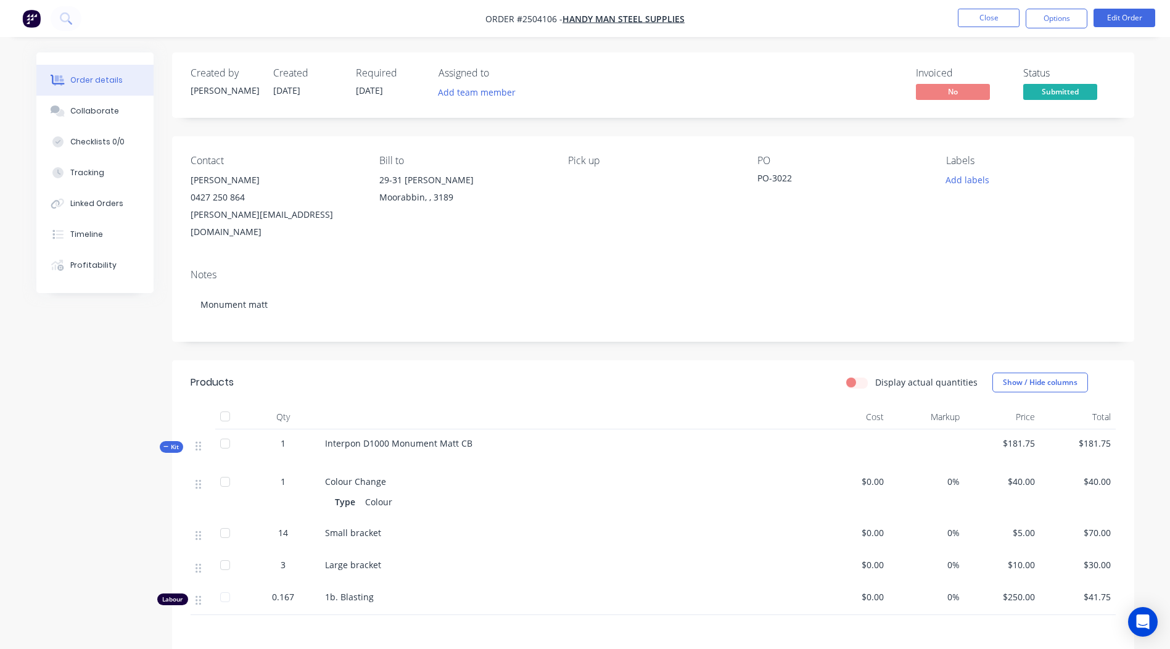
click at [1061, 6] on nav "Order #[PHONE_NUMBER] - Handy Man Steel Supplies Close Options Edit Order" at bounding box center [585, 18] width 1170 height 37
click at [1054, 13] on button "Options" at bounding box center [1057, 19] width 62 height 20
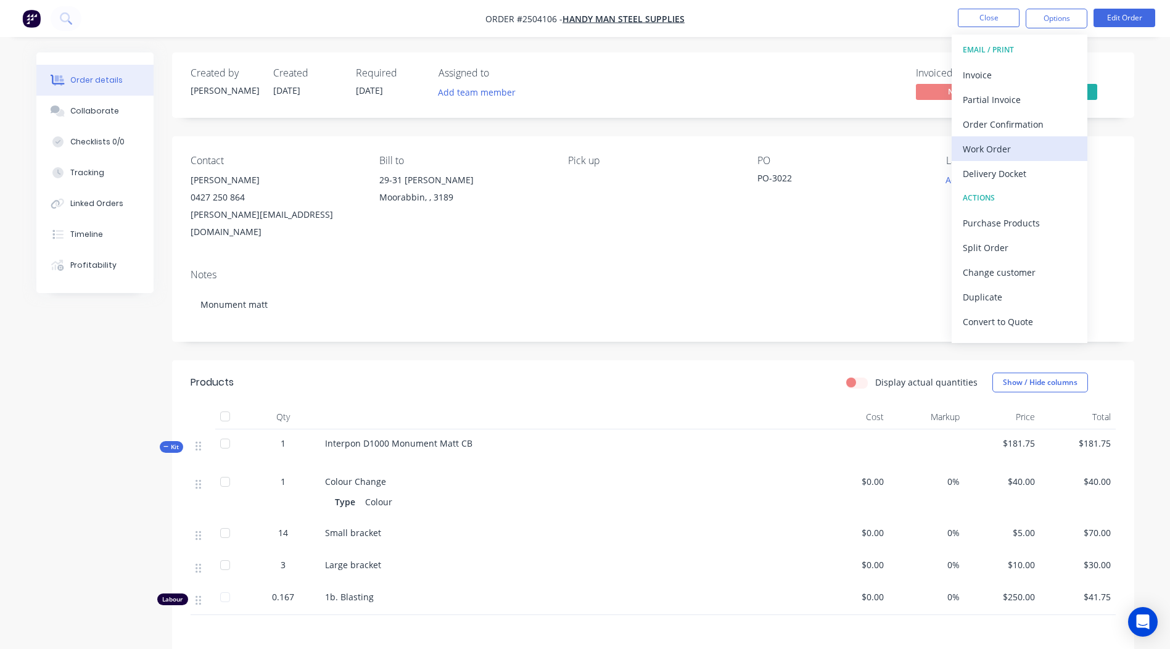
click at [991, 138] on button "Work Order" at bounding box center [1020, 148] width 136 height 25
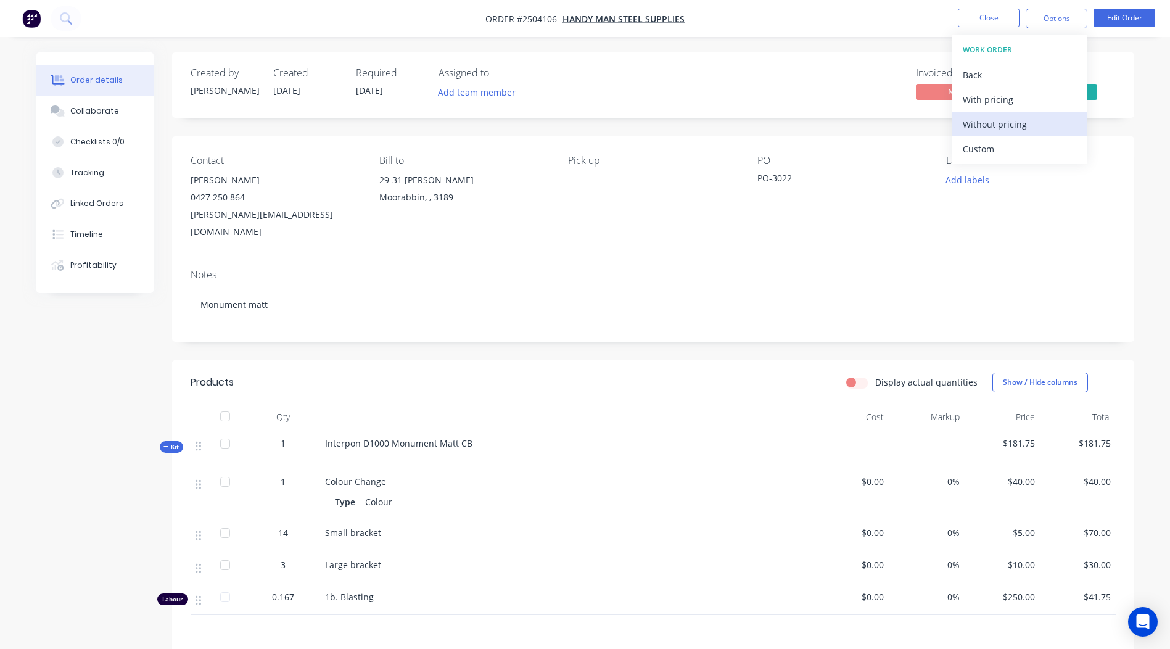
click at [1030, 118] on div "Without pricing" at bounding box center [1020, 124] width 114 height 18
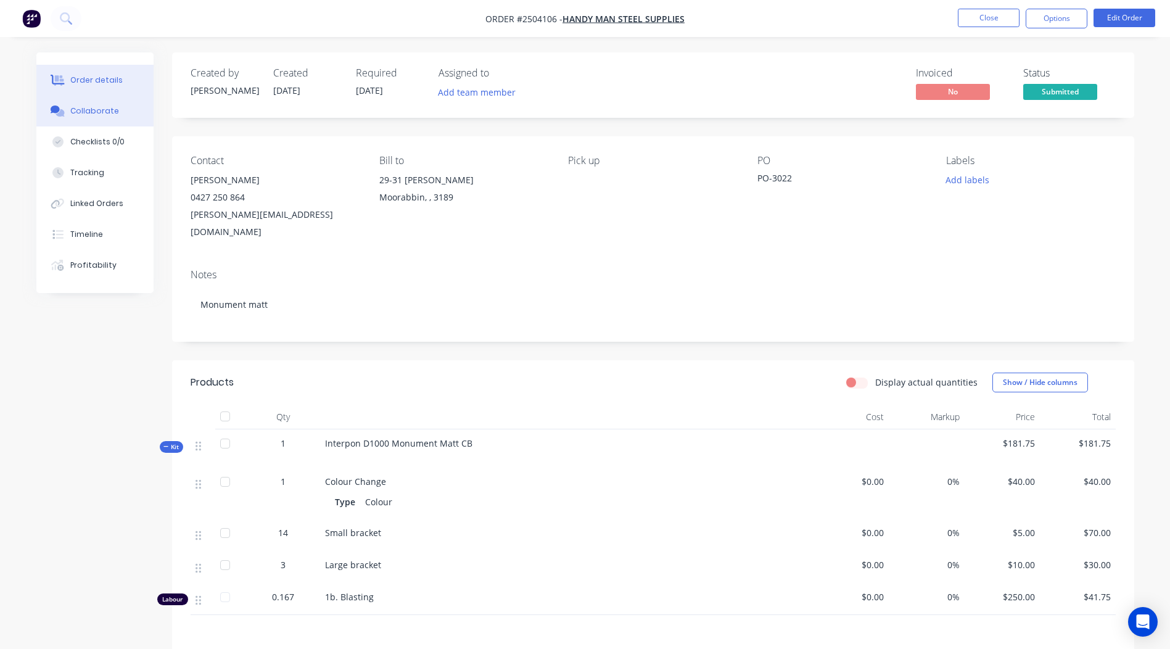
click at [87, 105] on button "Collaborate" at bounding box center [94, 111] width 117 height 31
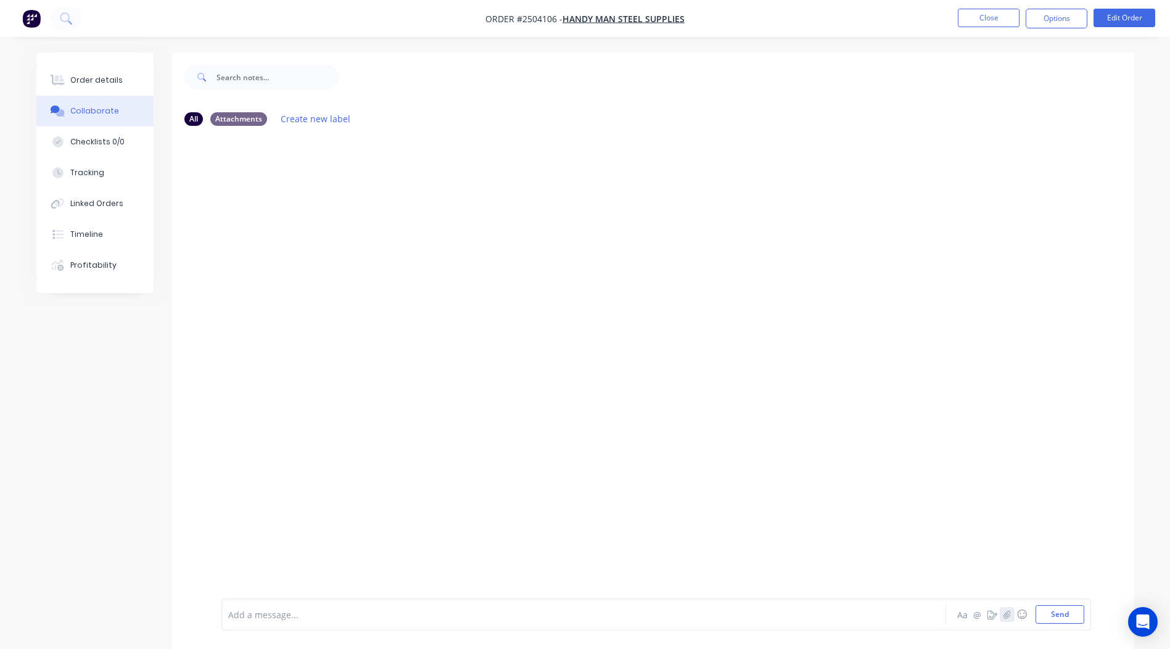
click at [1009, 619] on button "button" at bounding box center [1007, 614] width 15 height 15
click at [1063, 611] on button "Send" at bounding box center [1060, 614] width 49 height 19
click at [988, 22] on button "Close" at bounding box center [989, 18] width 62 height 19
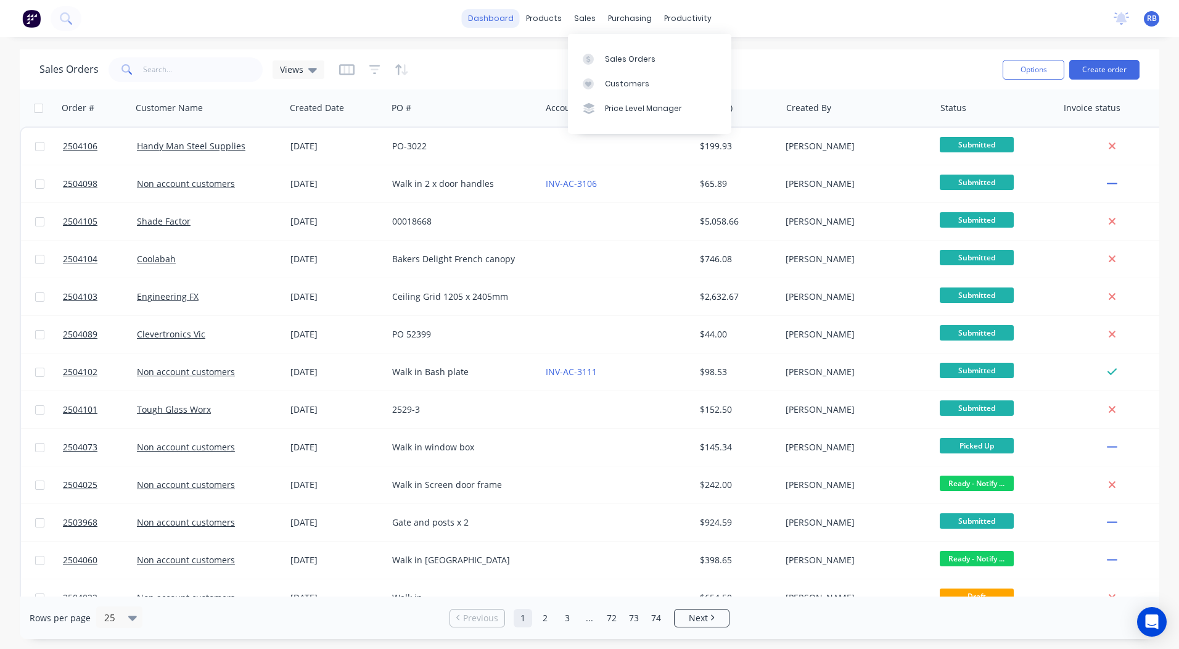
click at [493, 19] on link "dashboard" at bounding box center [491, 18] width 58 height 19
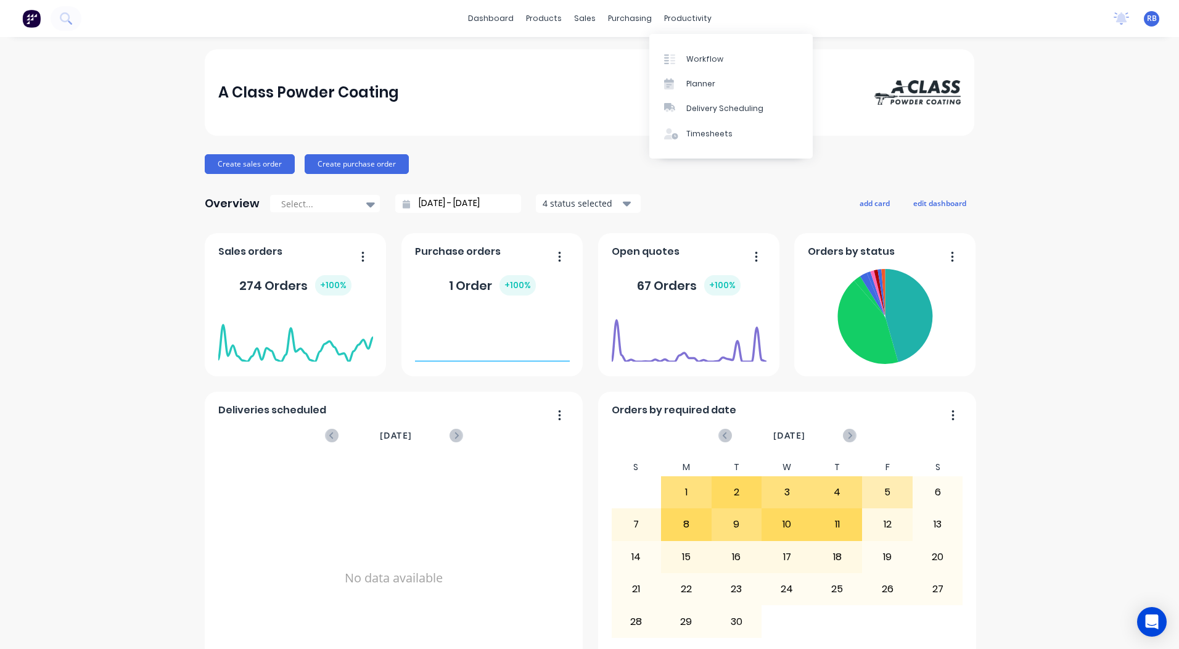
click at [554, 150] on div "A Class Powder Coating Create sales order Create purchase order Overview Select…" at bounding box center [590, 609] width 770 height 1120
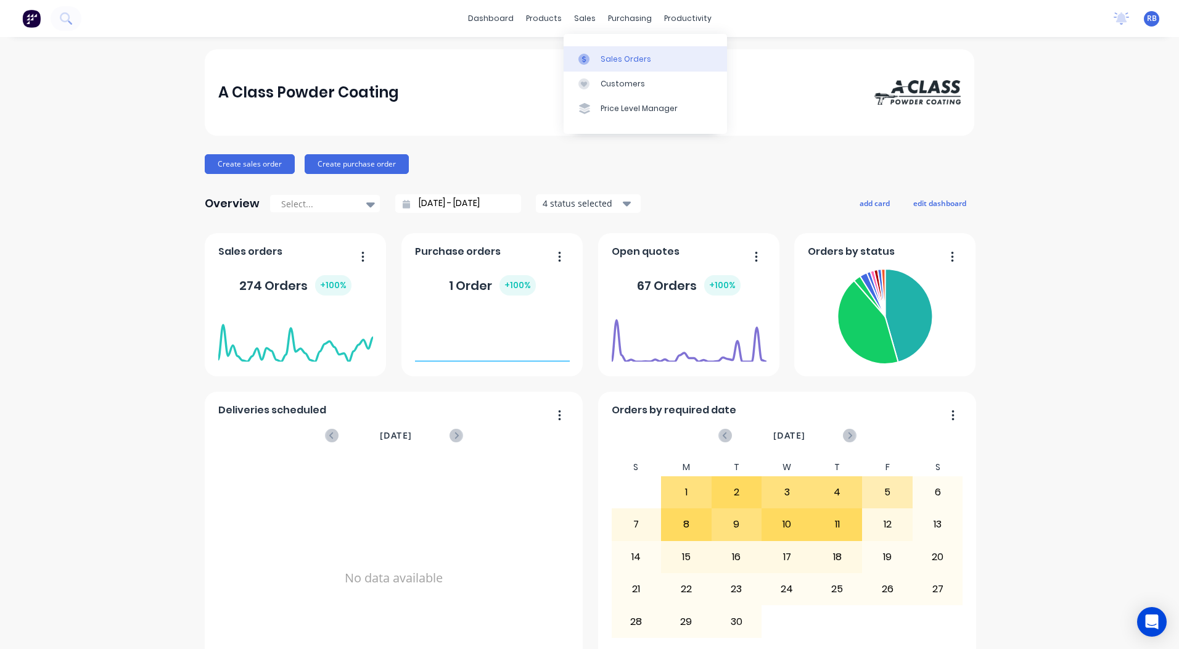
click at [598, 58] on link "Sales Orders" at bounding box center [645, 58] width 163 height 25
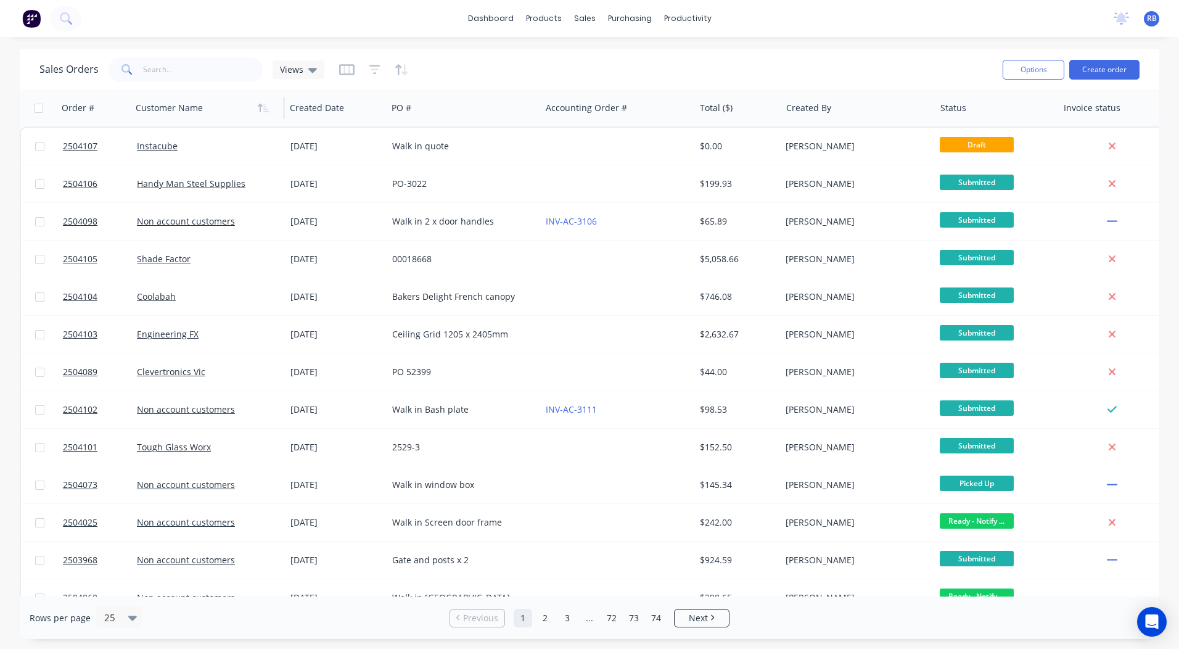
click at [162, 99] on div at bounding box center [204, 108] width 137 height 25
click at [163, 82] on div "Sales Orders Views" at bounding box center [516, 69] width 954 height 30
click at [164, 78] on input "text" at bounding box center [203, 69] width 120 height 25
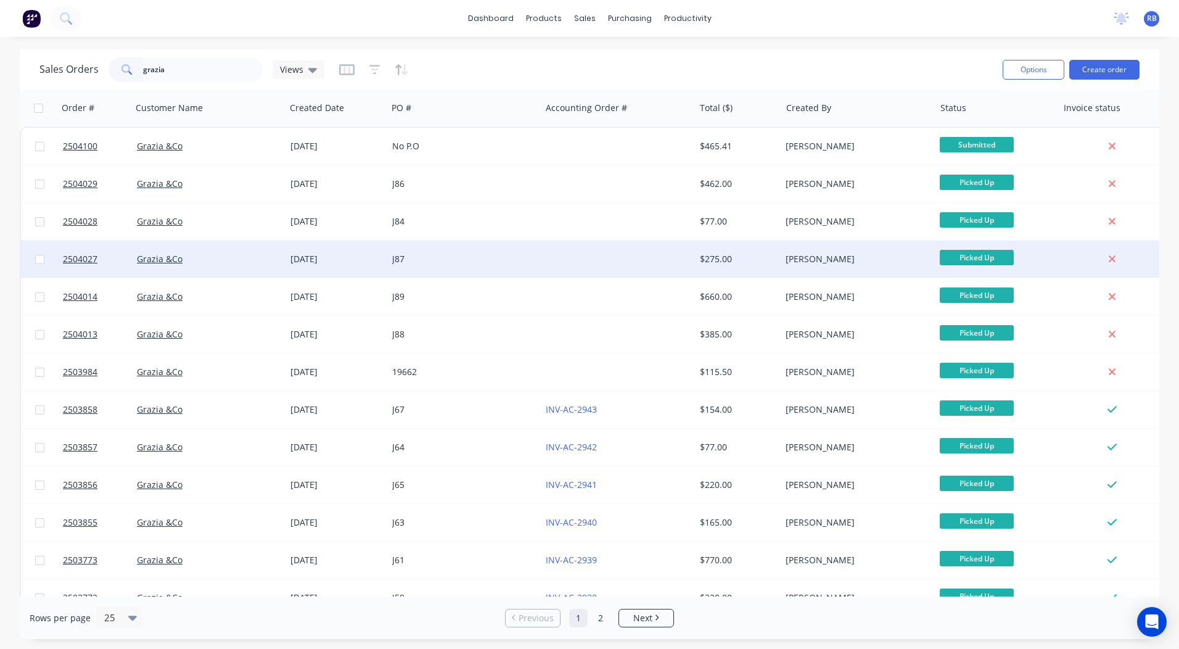
click at [613, 259] on div at bounding box center [618, 259] width 154 height 37
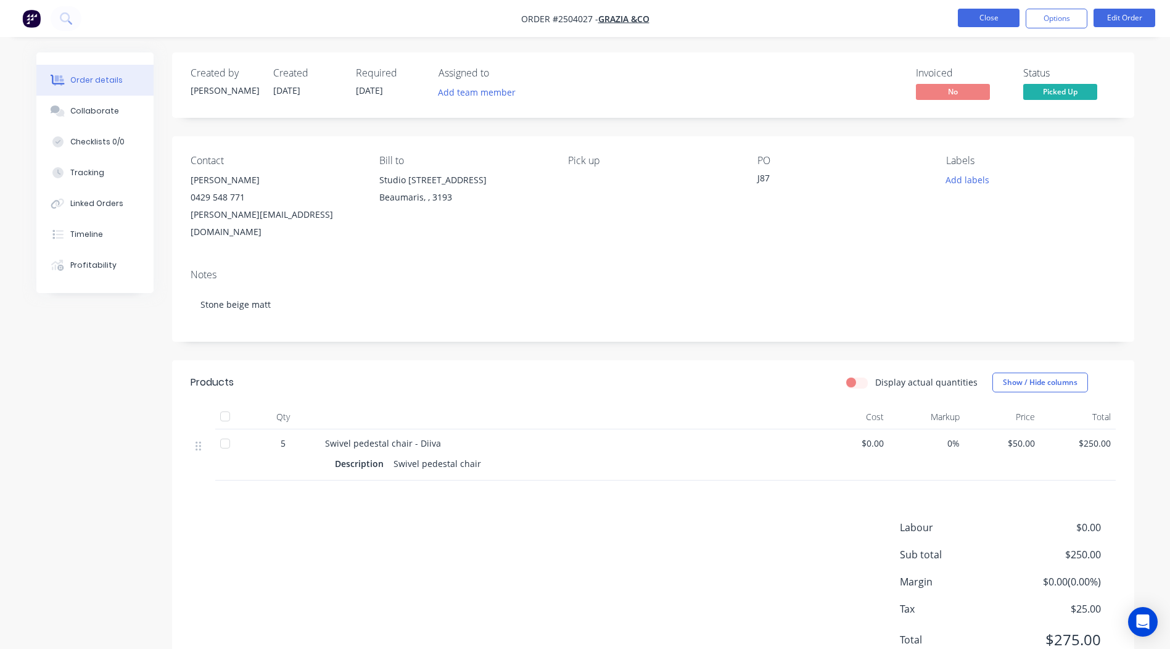
click at [1001, 24] on button "Close" at bounding box center [989, 18] width 62 height 19
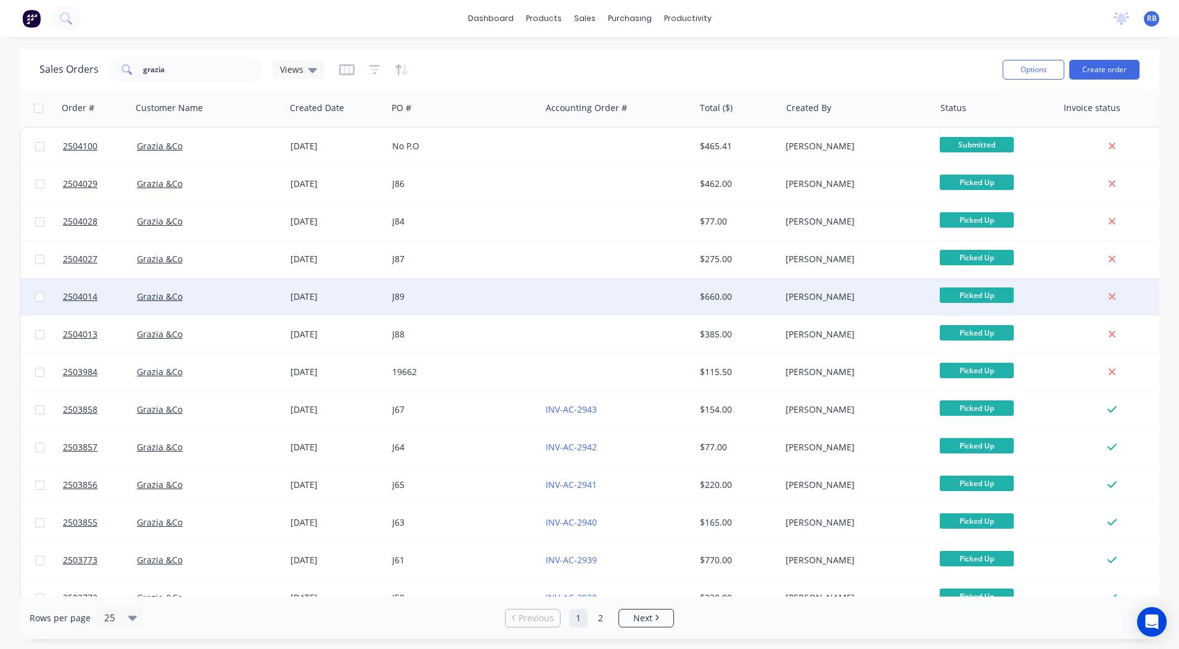
click at [621, 300] on div at bounding box center [618, 296] width 154 height 37
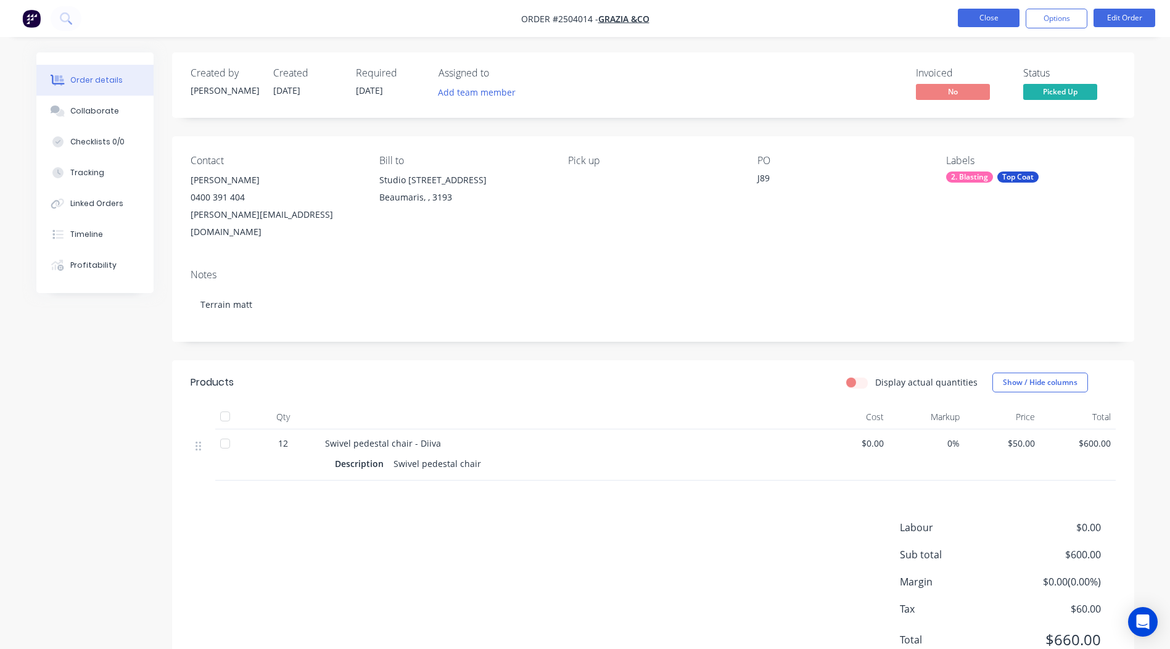
click at [962, 26] on button "Close" at bounding box center [989, 18] width 62 height 19
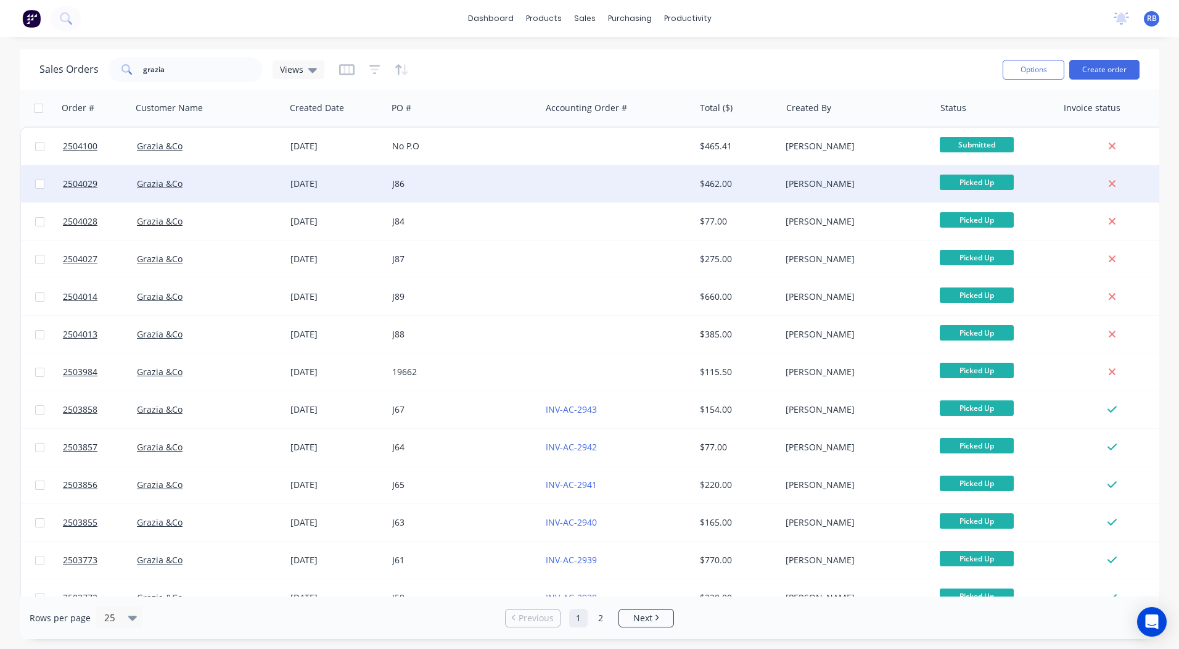
click at [577, 196] on div at bounding box center [618, 183] width 154 height 37
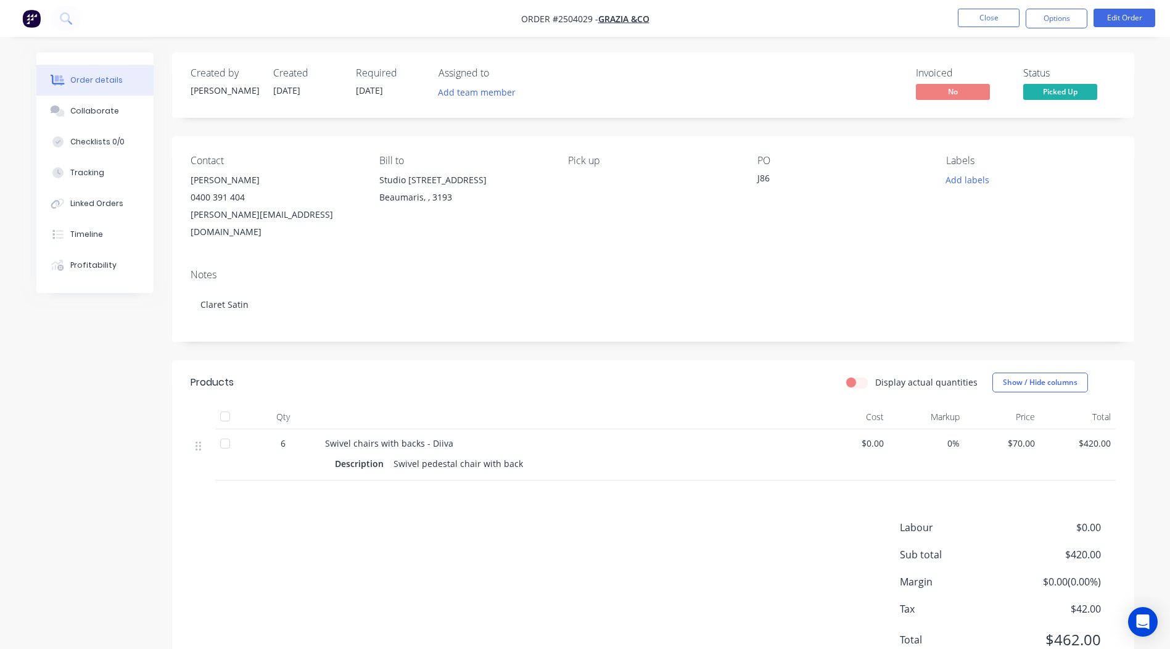
click at [994, 27] on li "Close" at bounding box center [989, 19] width 62 height 20
click at [993, 25] on button "Close" at bounding box center [989, 18] width 62 height 19
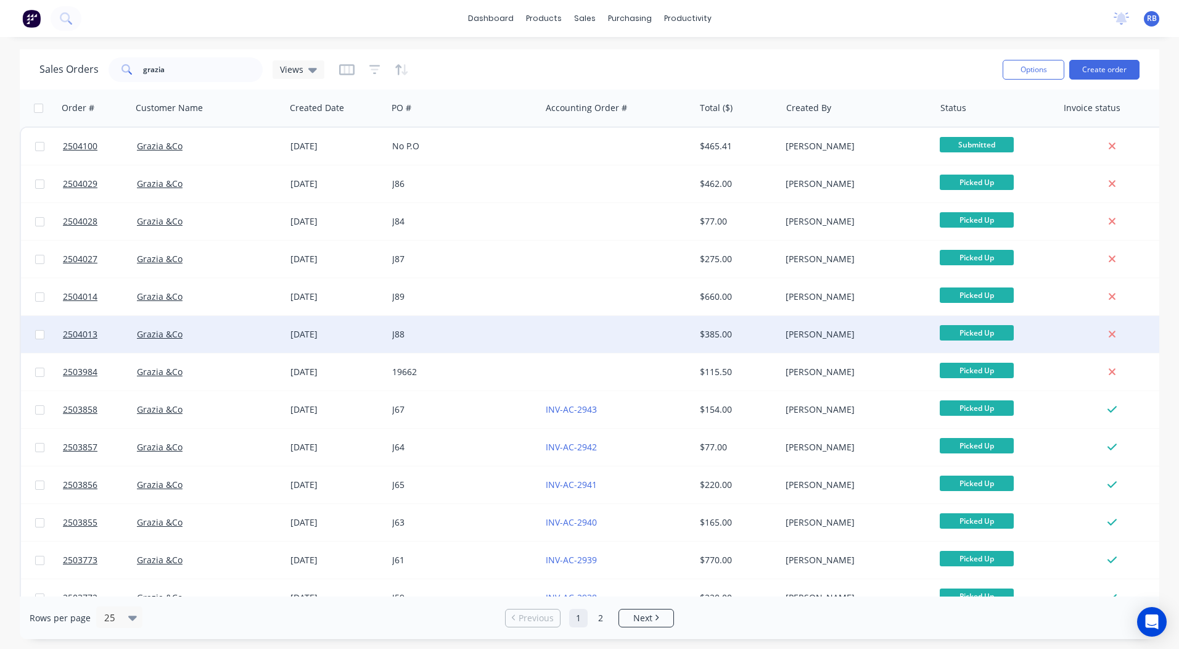
click at [661, 329] on div at bounding box center [618, 334] width 154 height 37
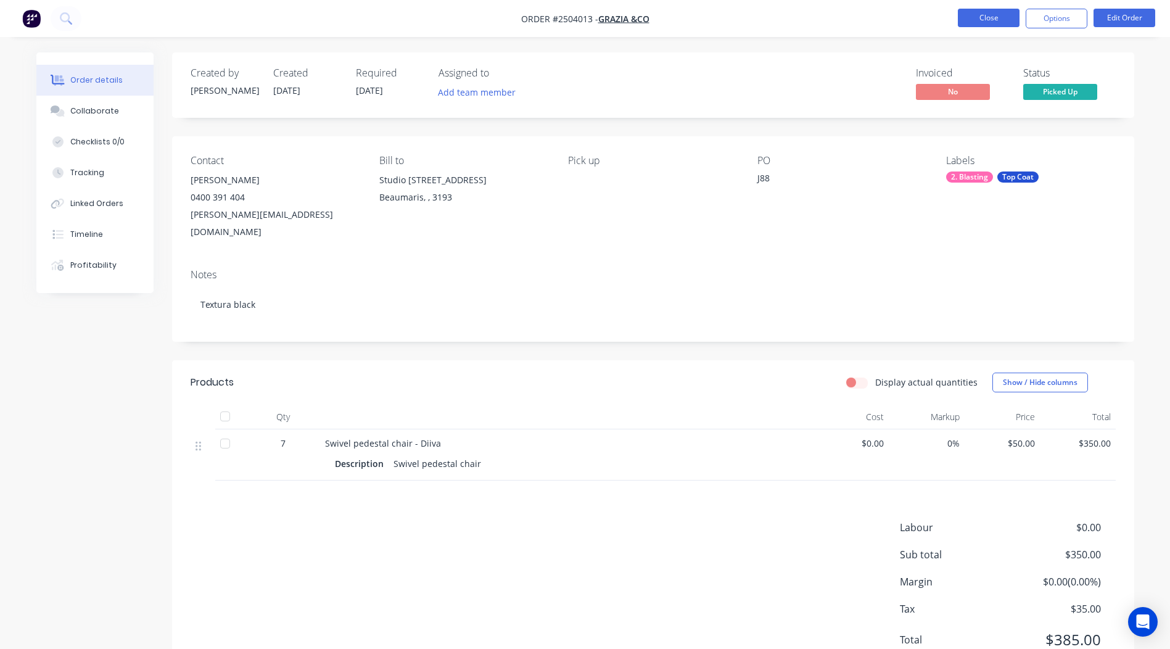
click at [975, 23] on button "Close" at bounding box center [989, 18] width 62 height 19
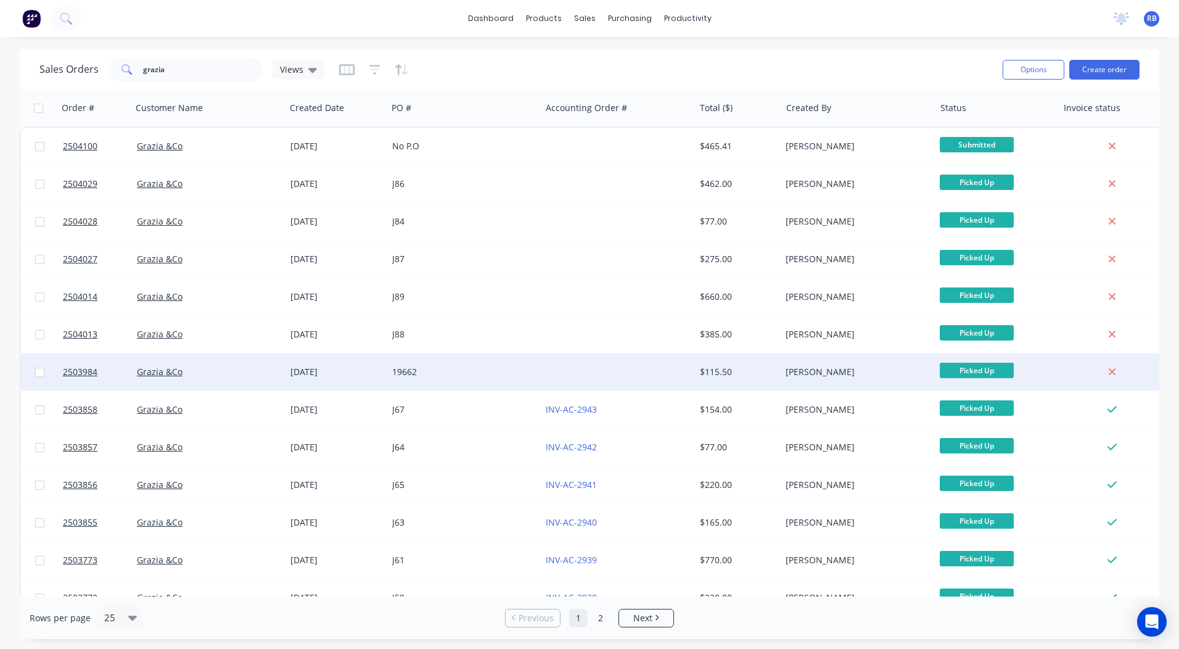
click at [693, 365] on div at bounding box center [618, 371] width 154 height 37
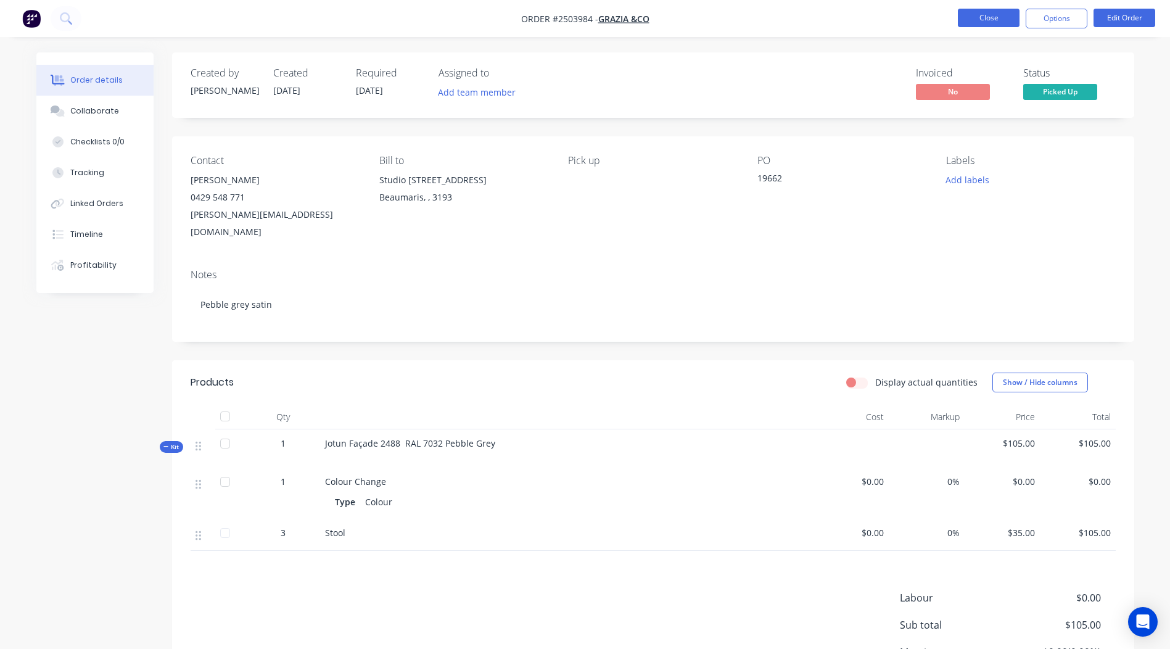
click at [999, 22] on button "Close" at bounding box center [989, 18] width 62 height 19
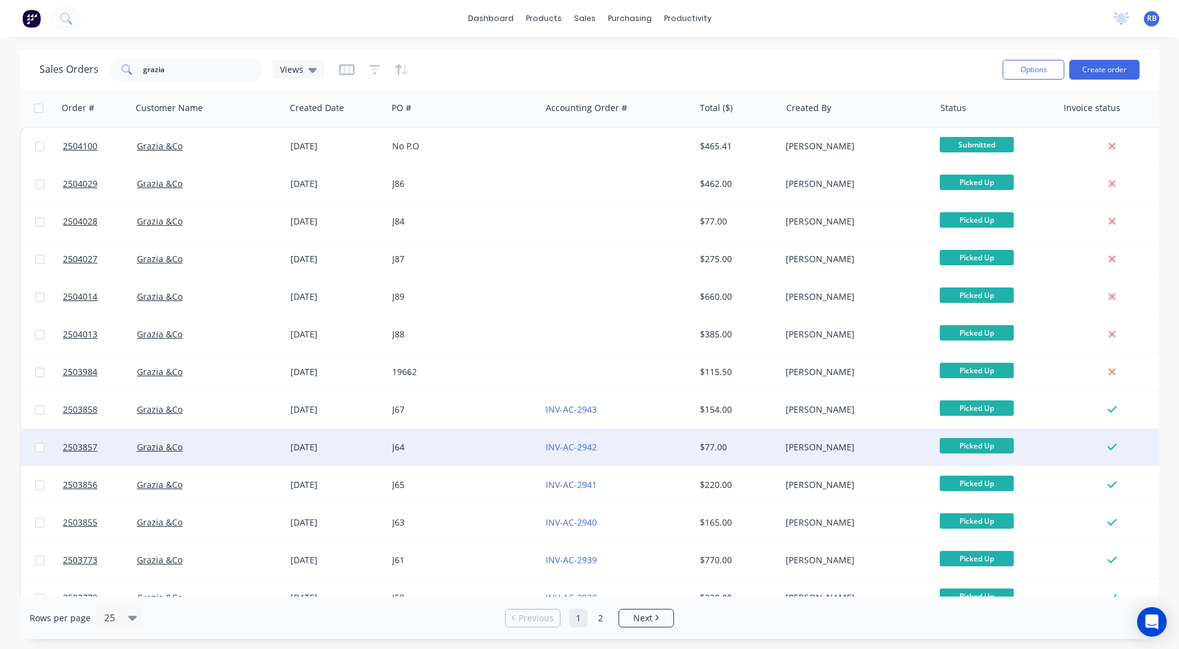
click at [682, 431] on div "INV-AC-2942" at bounding box center [618, 447] width 154 height 37
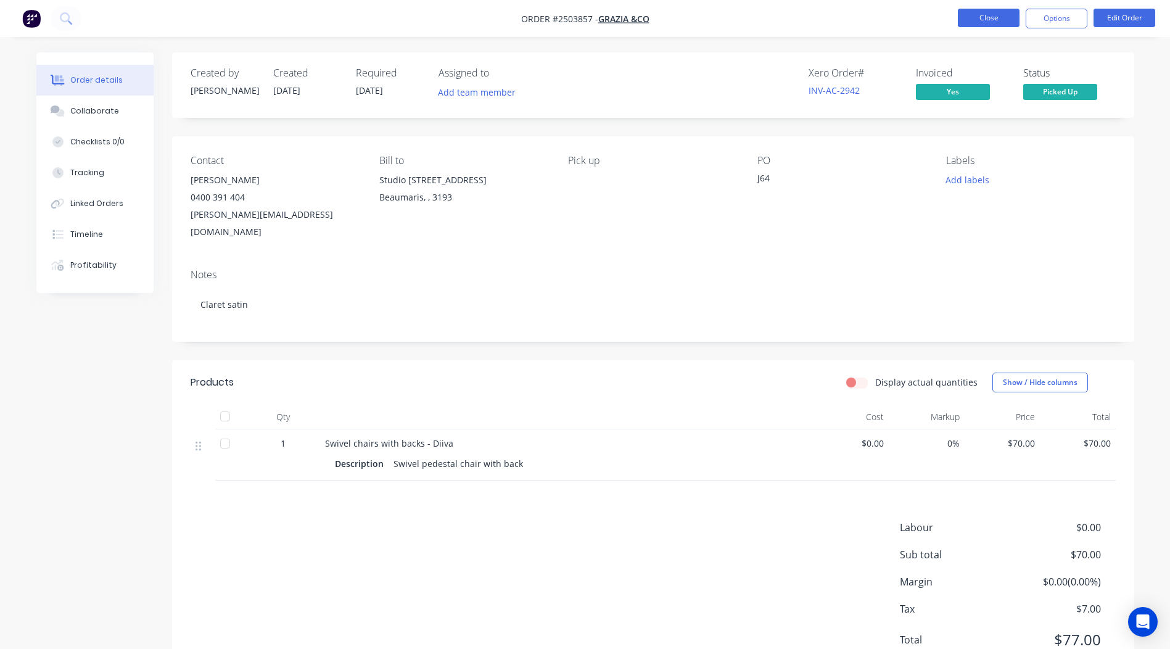
click at [992, 9] on button "Close" at bounding box center [989, 18] width 62 height 19
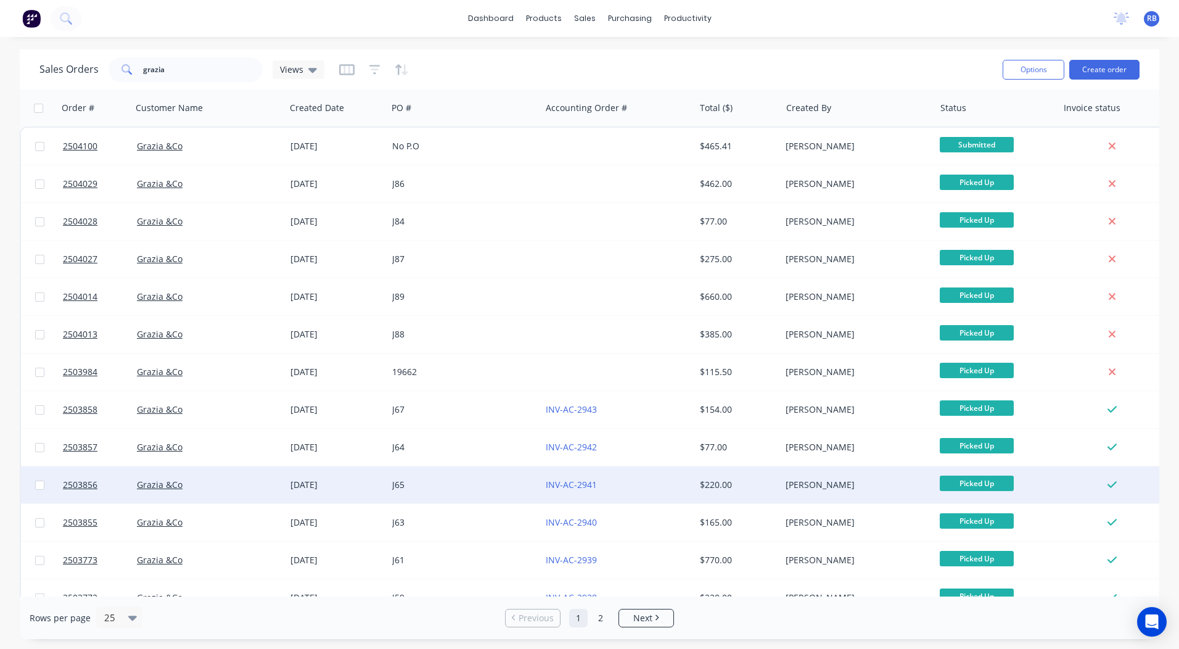
click at [682, 489] on div "INV-AC-2941" at bounding box center [614, 485] width 137 height 12
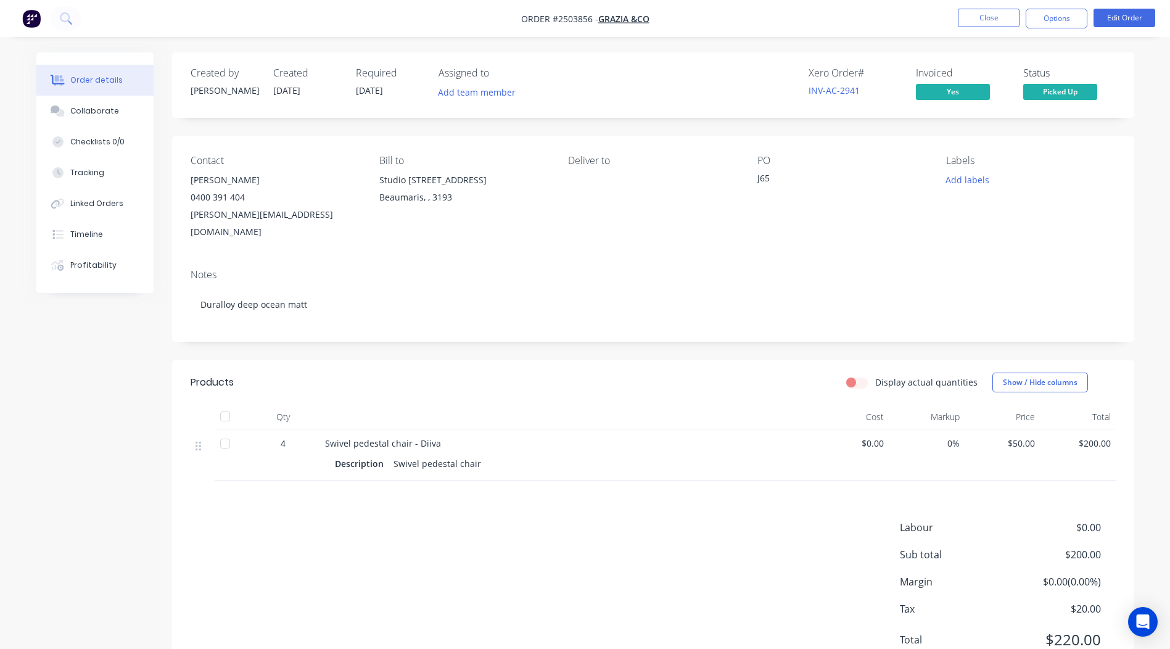
click at [1068, 91] on span "Picked Up" at bounding box center [1060, 91] width 74 height 15
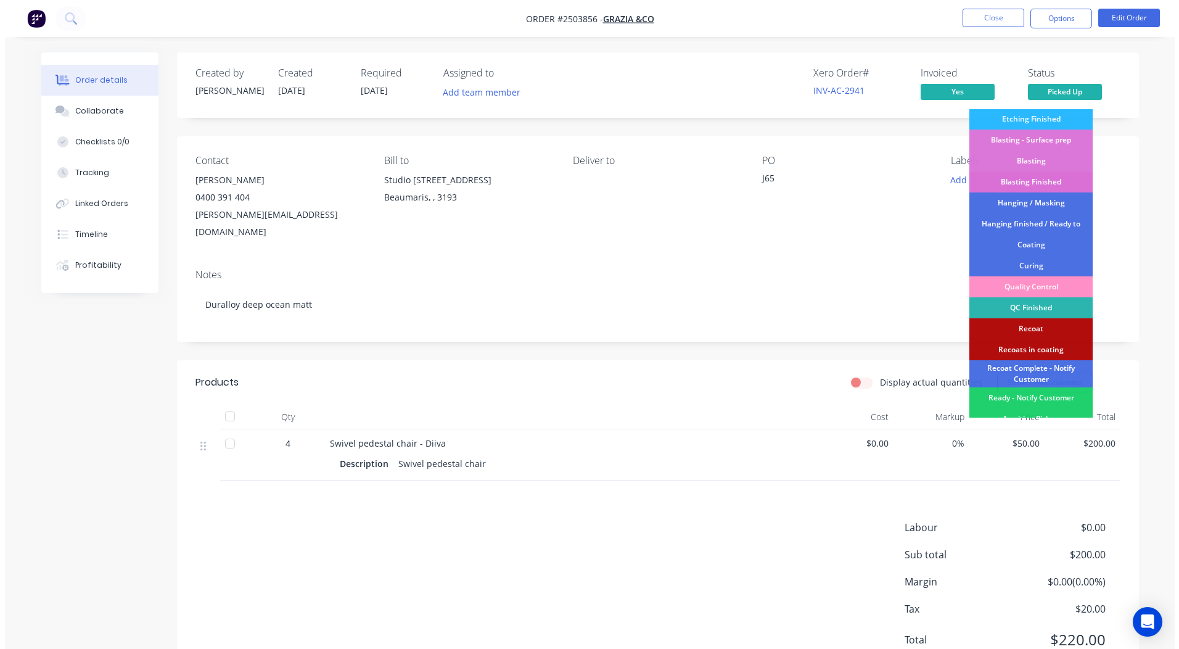
scroll to position [264, 0]
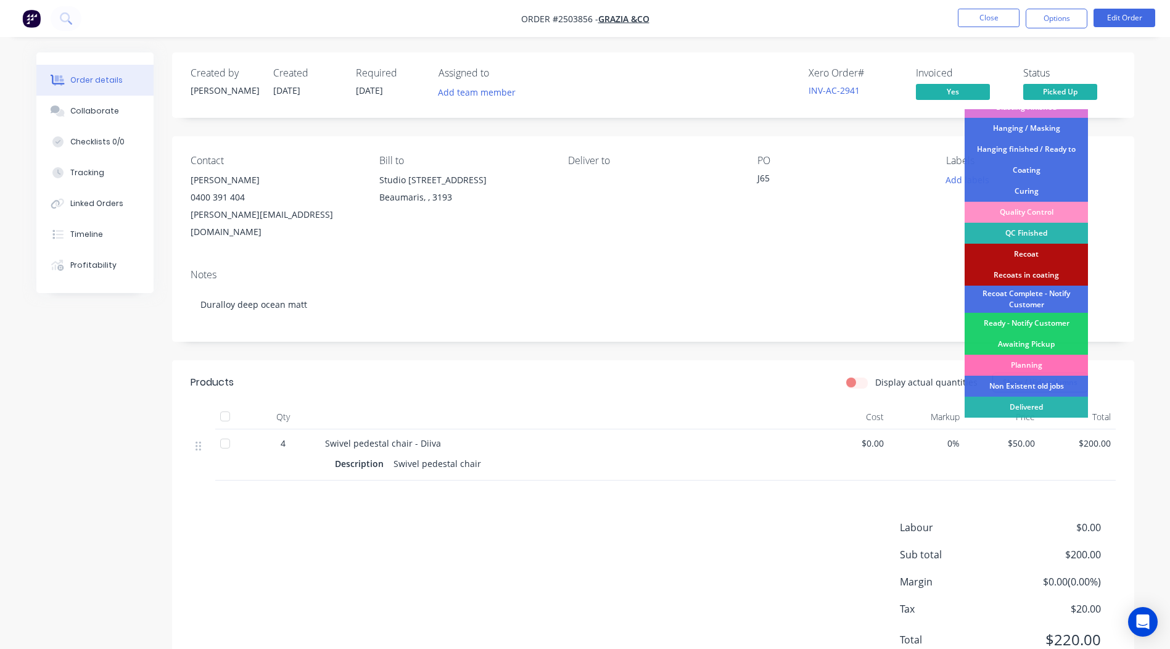
click at [1033, 256] on div "Recoat" at bounding box center [1026, 254] width 123 height 21
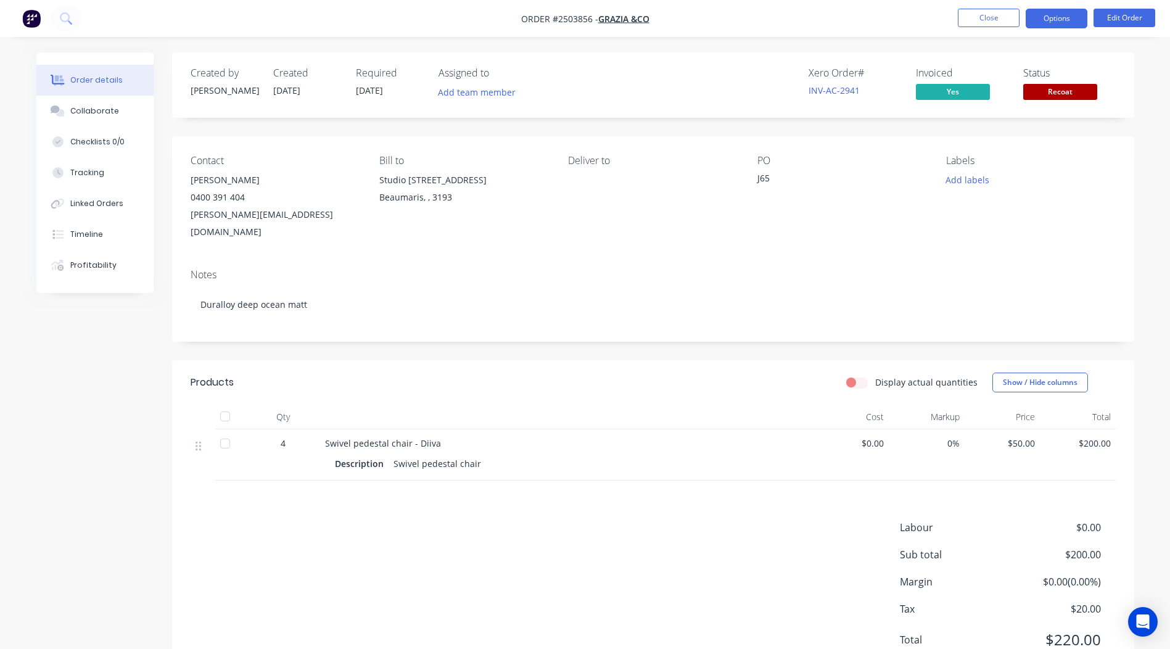
click at [1042, 23] on button "Options" at bounding box center [1057, 19] width 62 height 20
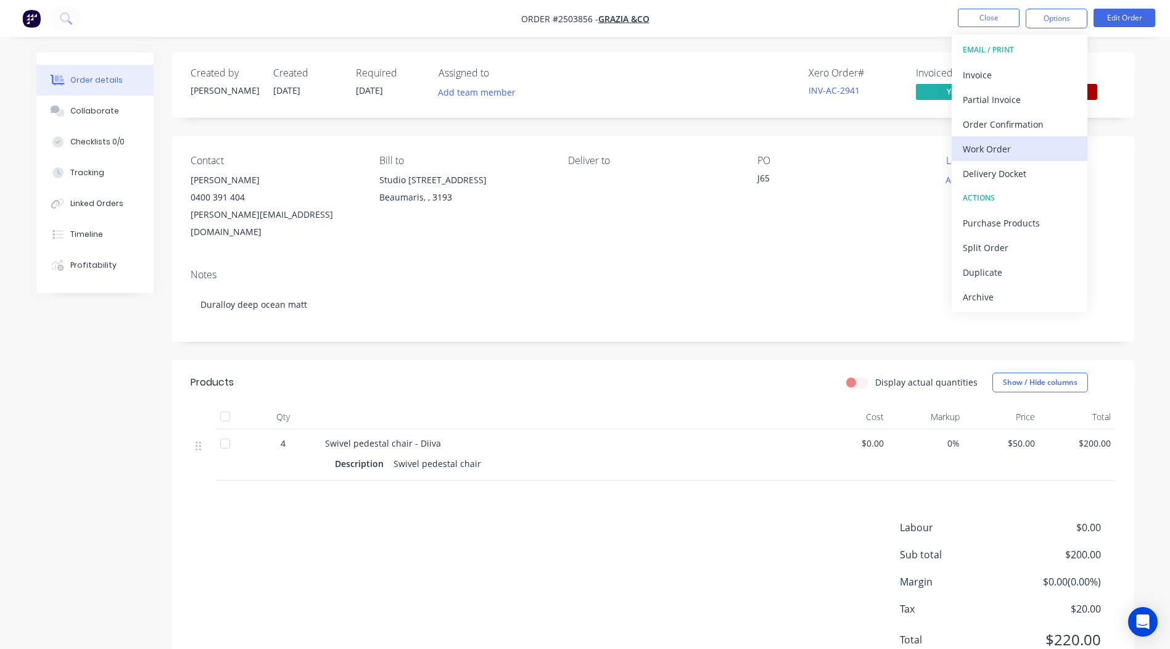
click at [1015, 139] on button "Work Order" at bounding box center [1020, 148] width 136 height 25
click at [1022, 128] on div "Without pricing" at bounding box center [1020, 124] width 114 height 18
click at [906, 149] on div "Contact [PERSON_NAME] [PHONE_NUMBER] [EMAIL_ADDRESS][DOMAIN_NAME] Bill to Studi…" at bounding box center [653, 197] width 962 height 123
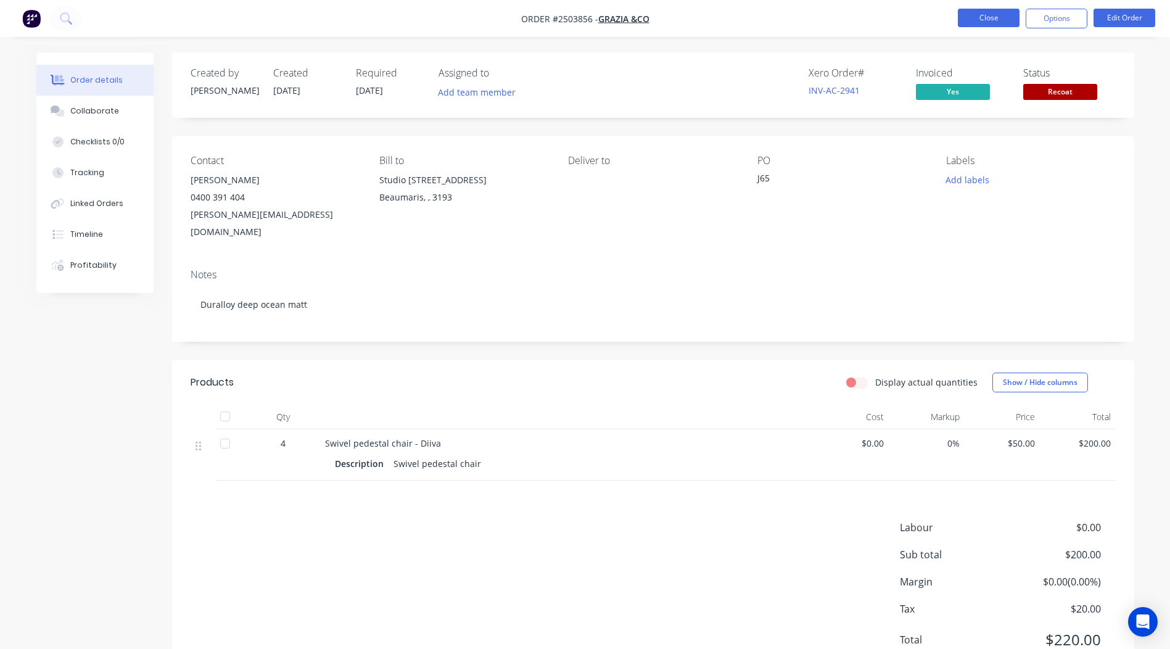
click at [986, 17] on button "Close" at bounding box center [989, 18] width 62 height 19
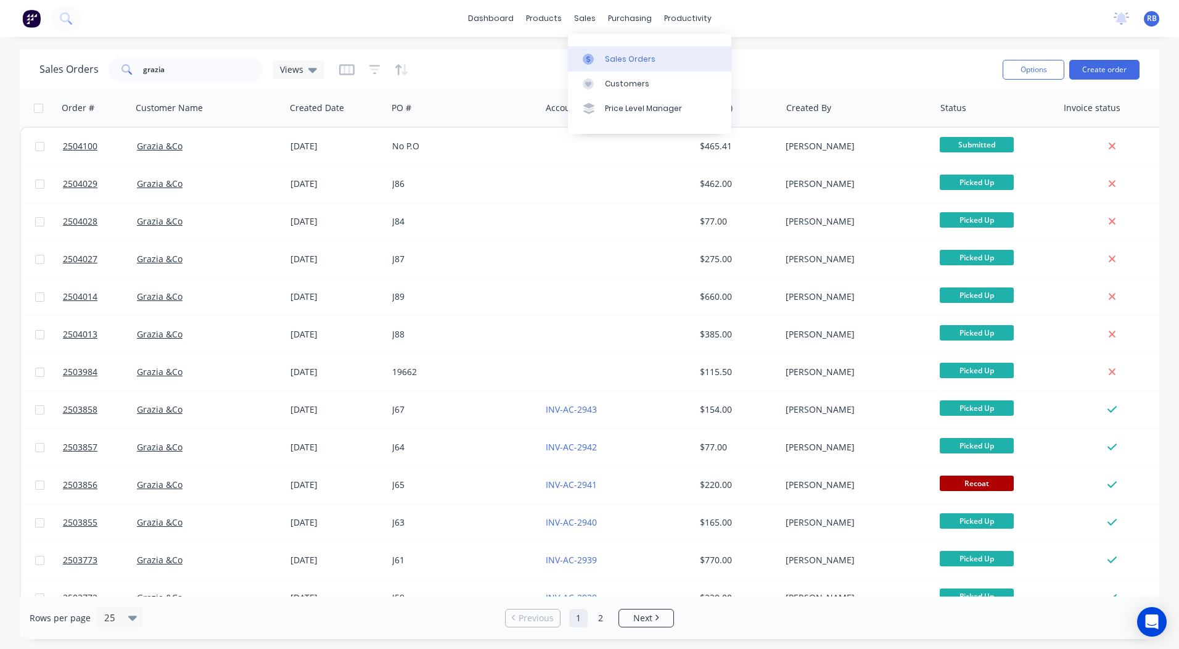
drag, startPoint x: 603, startPoint y: 51, endPoint x: 627, endPoint y: 49, distance: 24.7
click at [603, 51] on link "Sales Orders" at bounding box center [649, 58] width 163 height 25
click at [481, 15] on link "dashboard" at bounding box center [491, 18] width 58 height 19
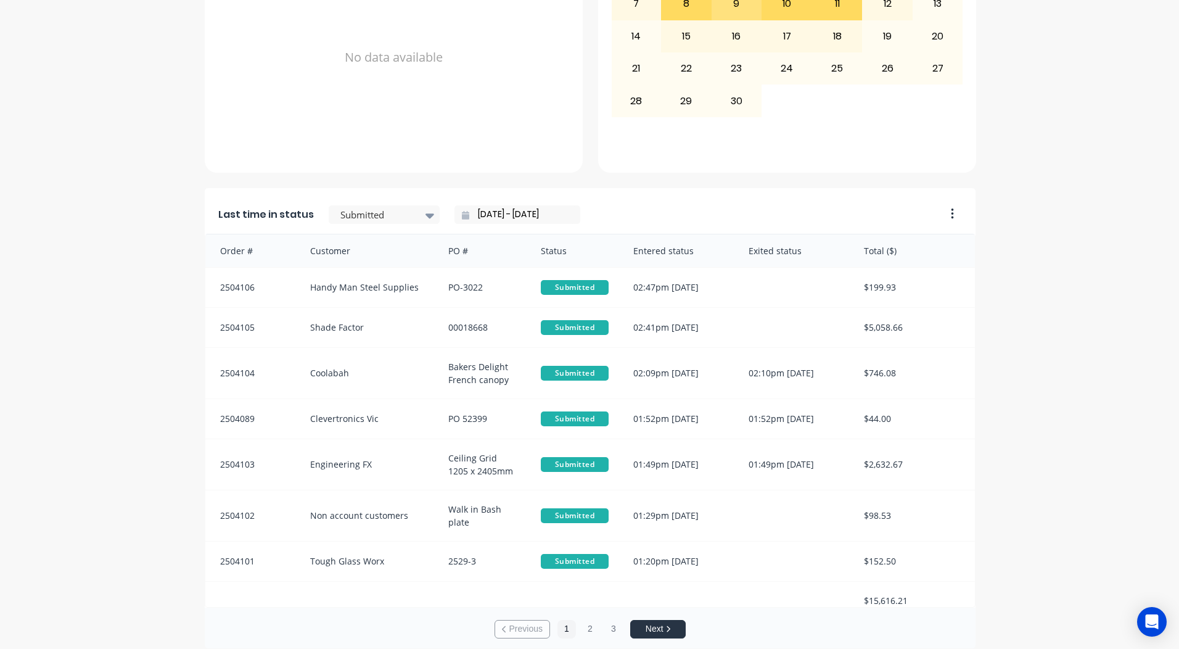
scroll to position [532, 0]
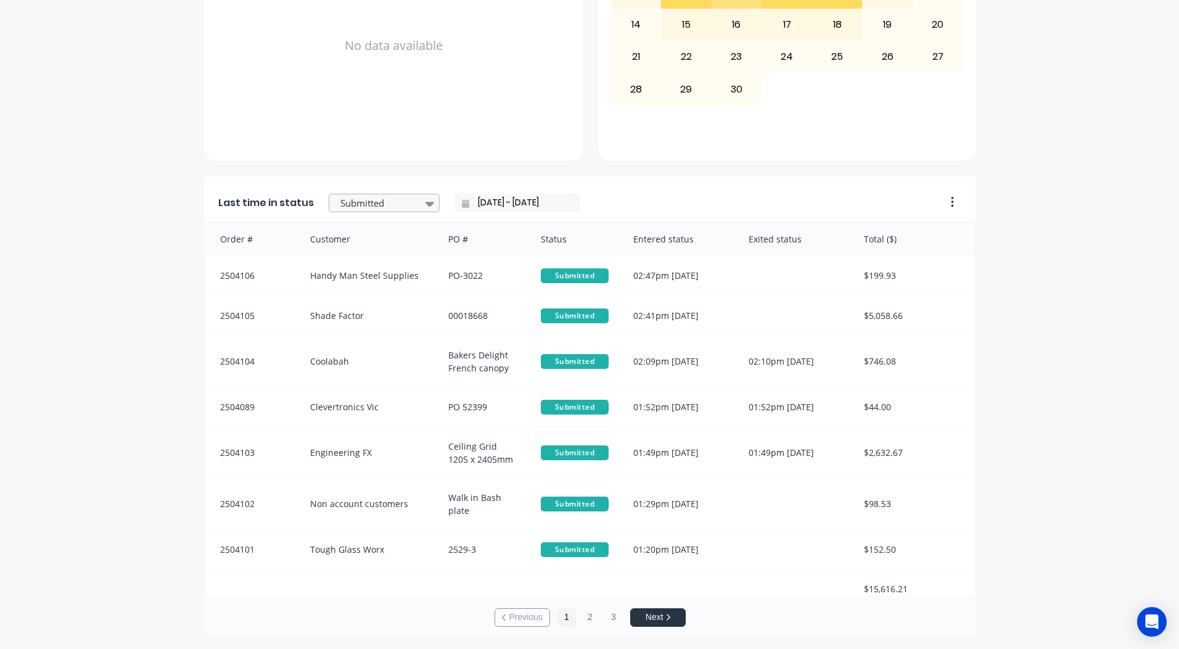
click at [408, 204] on div "Submitted" at bounding box center [378, 203] width 85 height 19
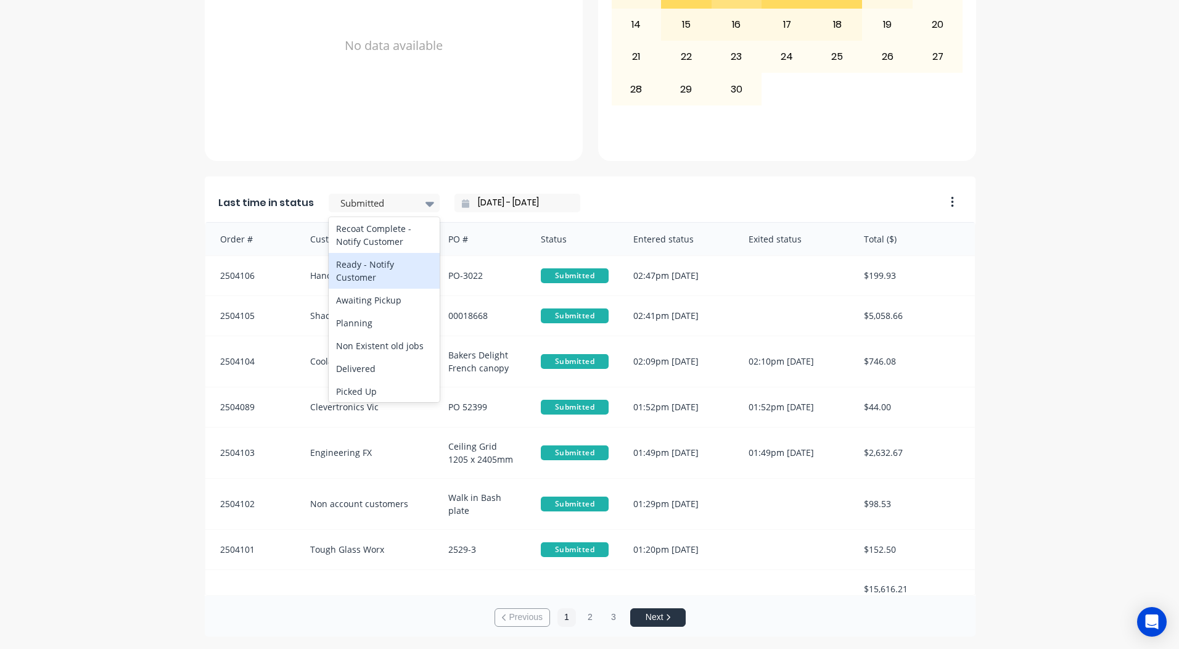
scroll to position [641, 0]
click at [361, 270] on div "Ready - Notify Customer" at bounding box center [384, 268] width 111 height 36
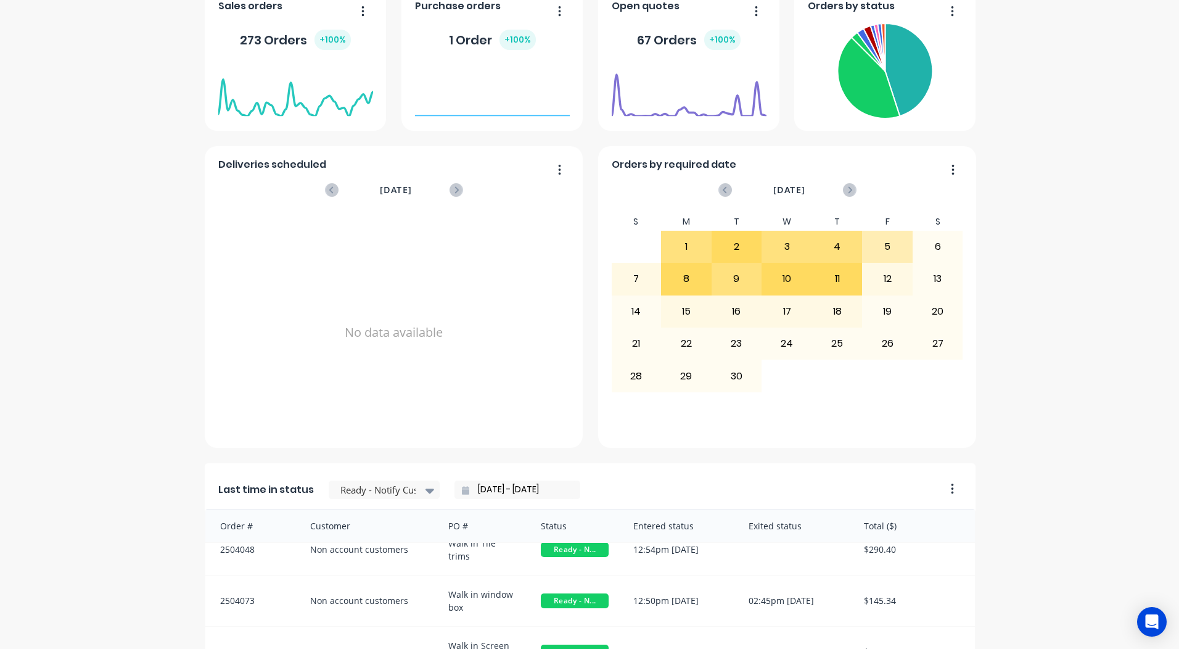
scroll to position [0, 0]
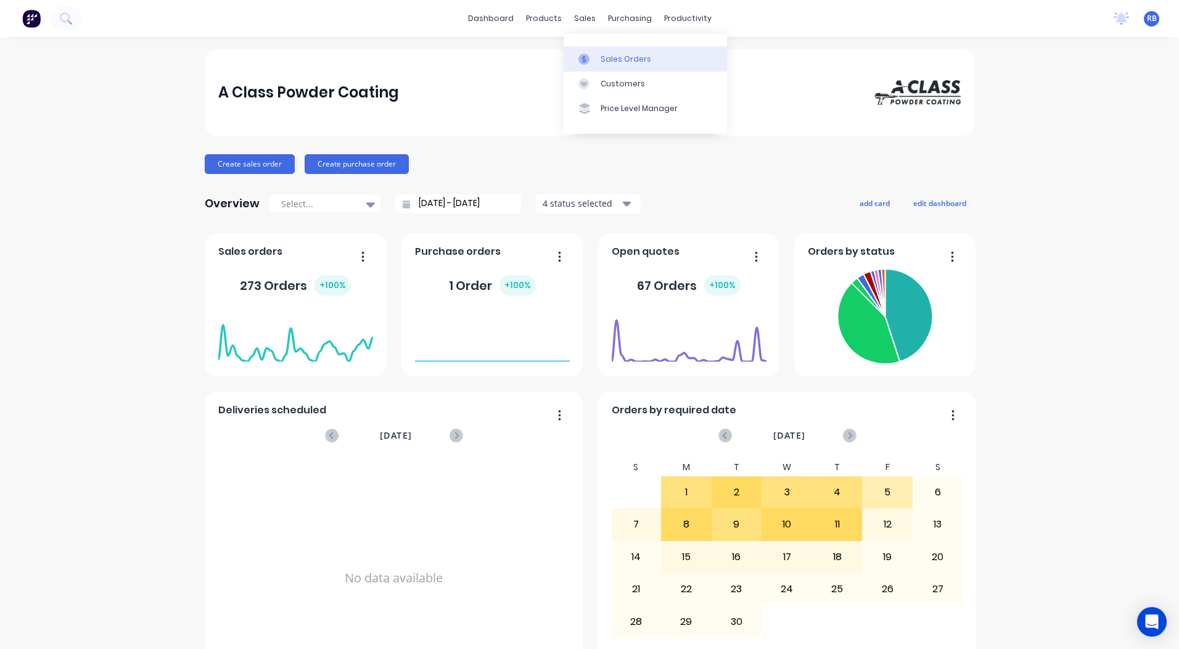
click at [610, 59] on div "Sales Orders" at bounding box center [626, 59] width 51 height 11
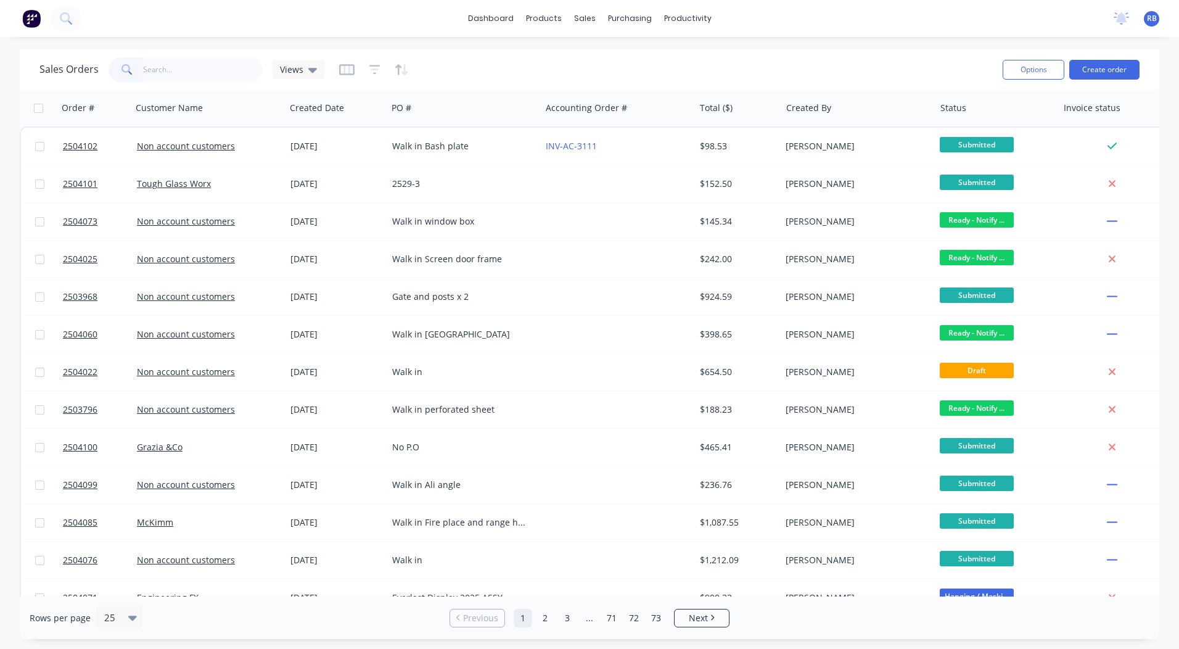
click at [171, 73] on input "text" at bounding box center [203, 69] width 120 height 25
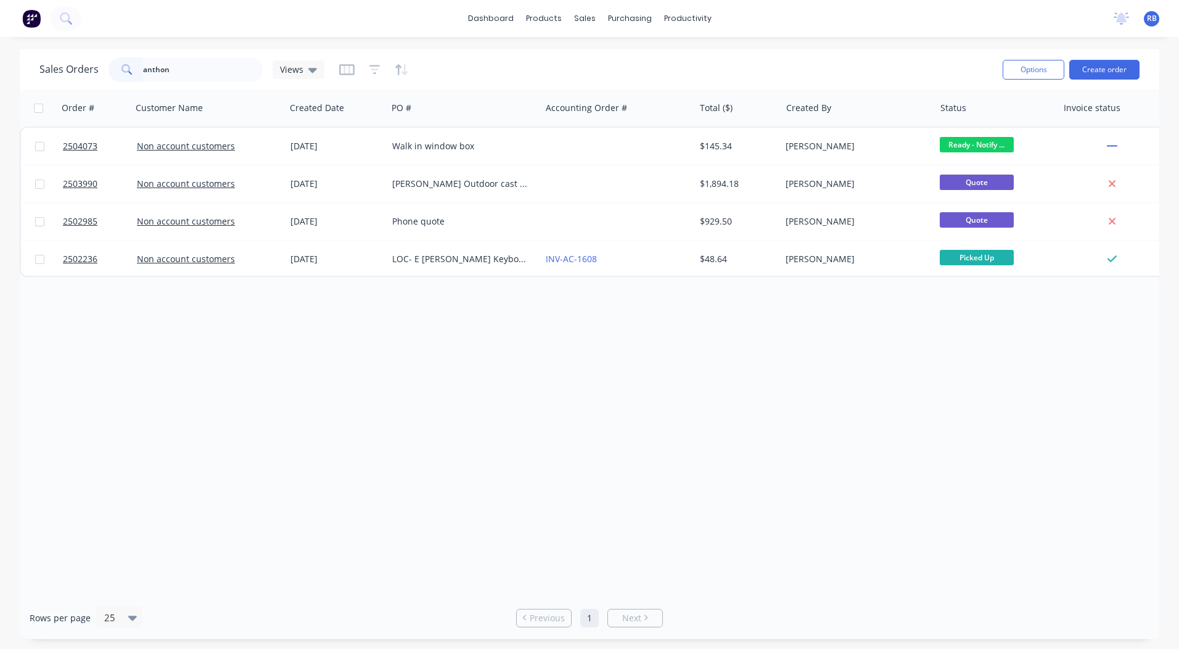
drag, startPoint x: 201, startPoint y: 71, endPoint x: 0, endPoint y: 41, distance: 203.3
click at [0, 51] on html "dashboard products sales purchasing productivity dashboard products Product Cat…" at bounding box center [589, 324] width 1179 height 649
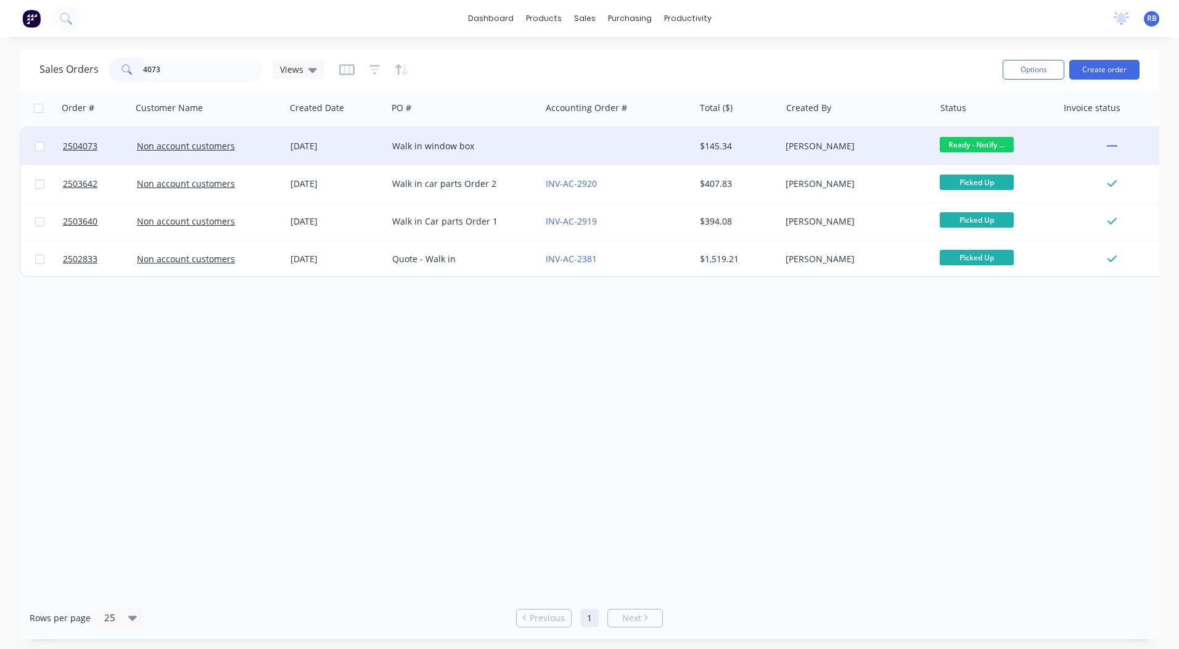
type input "4073"
click at [585, 146] on div at bounding box center [618, 146] width 154 height 37
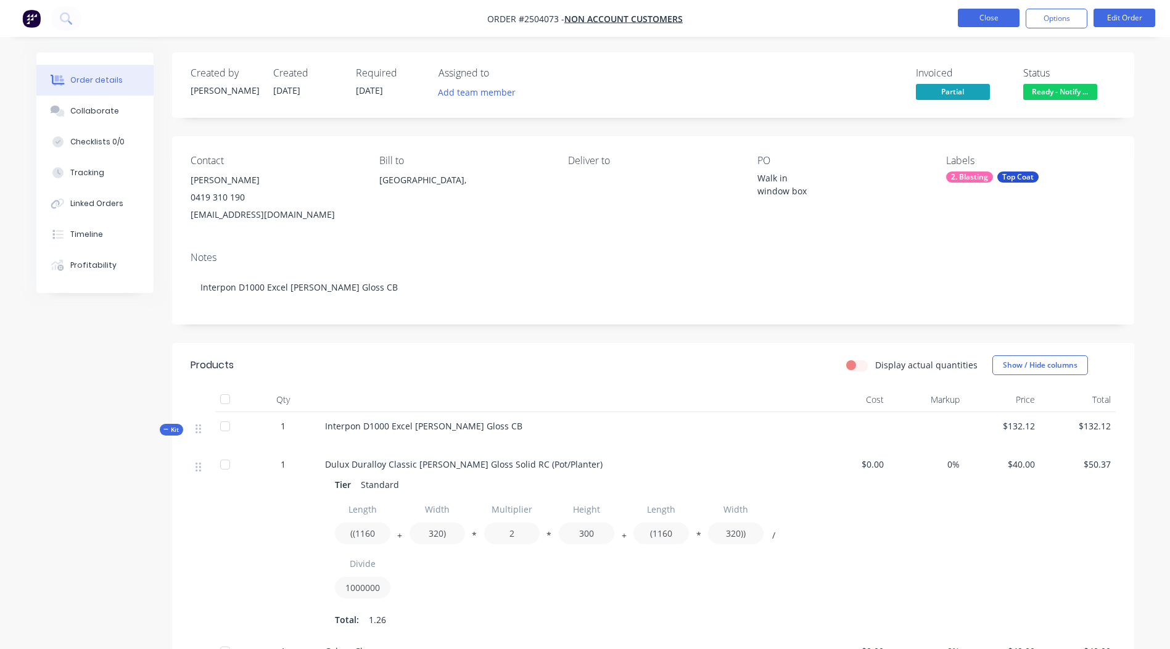
click at [1010, 15] on button "Close" at bounding box center [989, 18] width 62 height 19
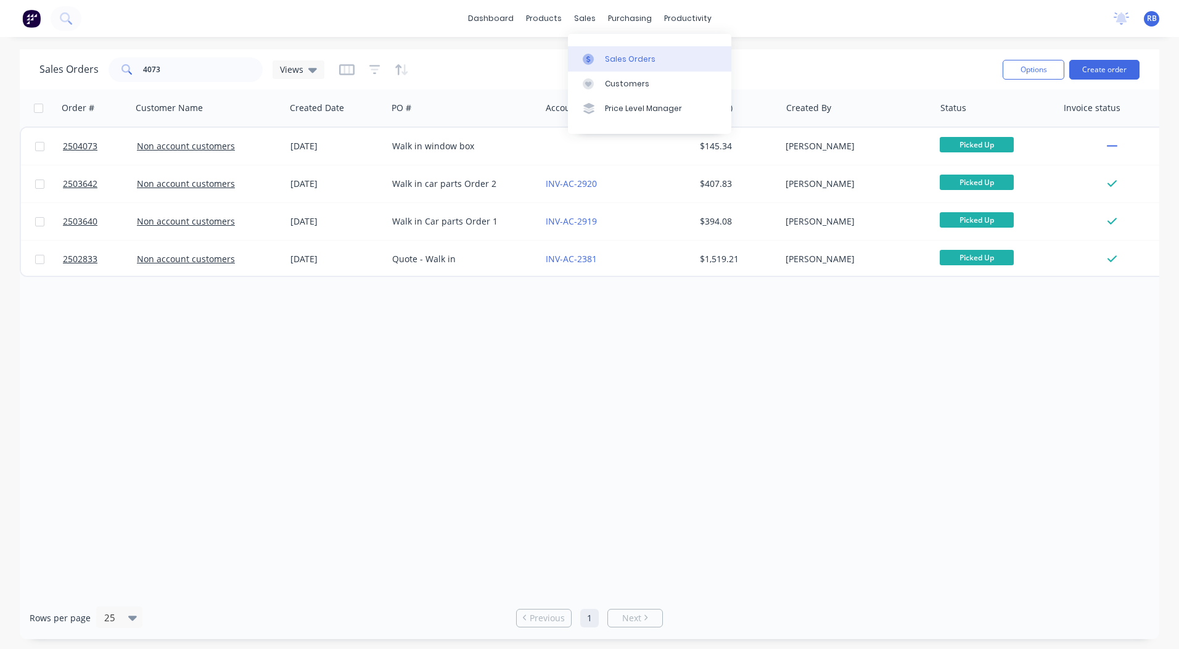
click at [619, 52] on link "Sales Orders" at bounding box center [649, 58] width 163 height 25
click at [797, 41] on div "dashboard products sales purchasing productivity dashboard products Product Cat…" at bounding box center [589, 324] width 1179 height 649
click at [496, 12] on link "dashboard" at bounding box center [491, 18] width 58 height 19
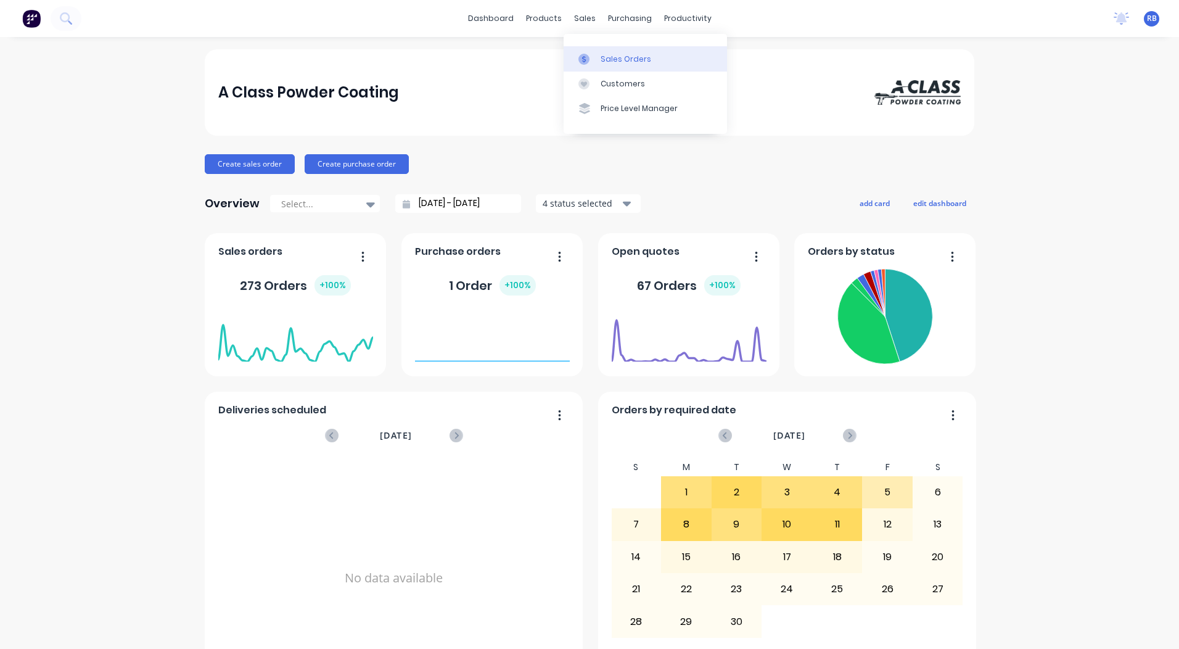
click at [610, 57] on div "Sales Orders" at bounding box center [626, 59] width 51 height 11
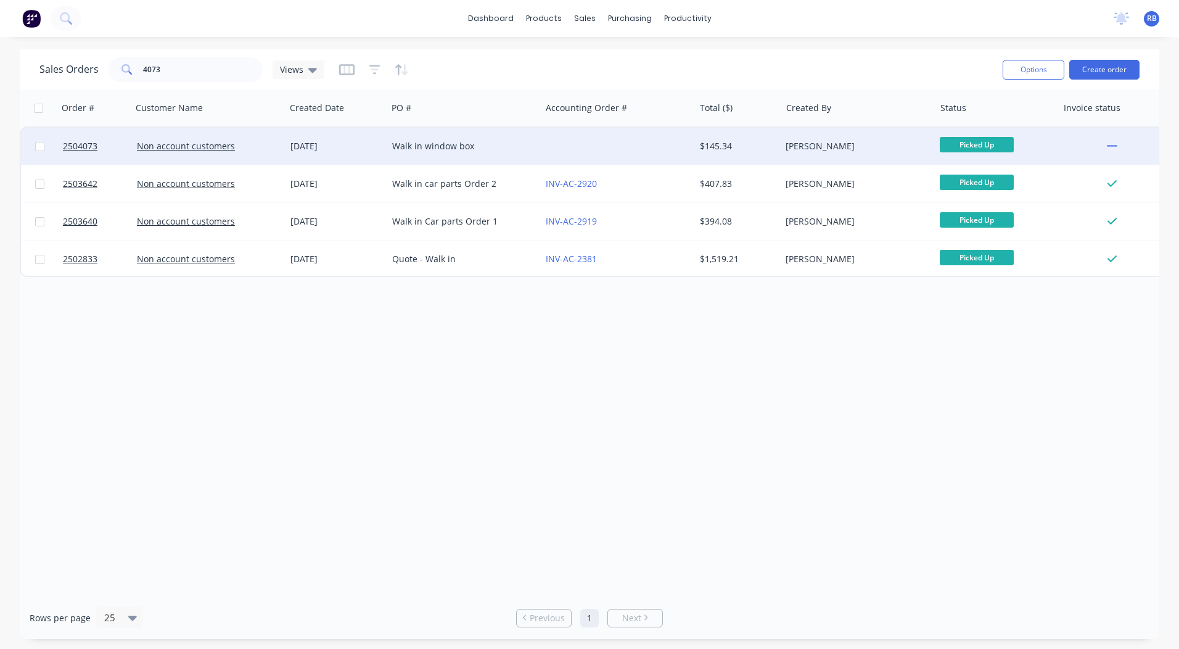
click at [597, 149] on div at bounding box center [618, 146] width 154 height 37
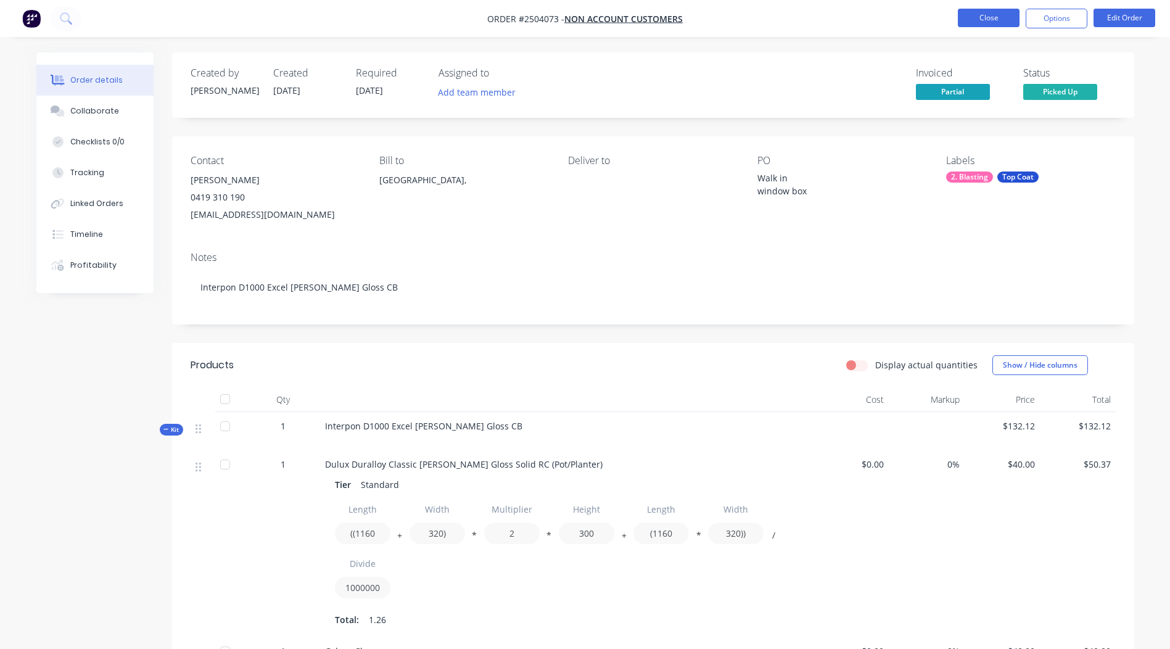
click at [998, 14] on button "Close" at bounding box center [989, 18] width 62 height 19
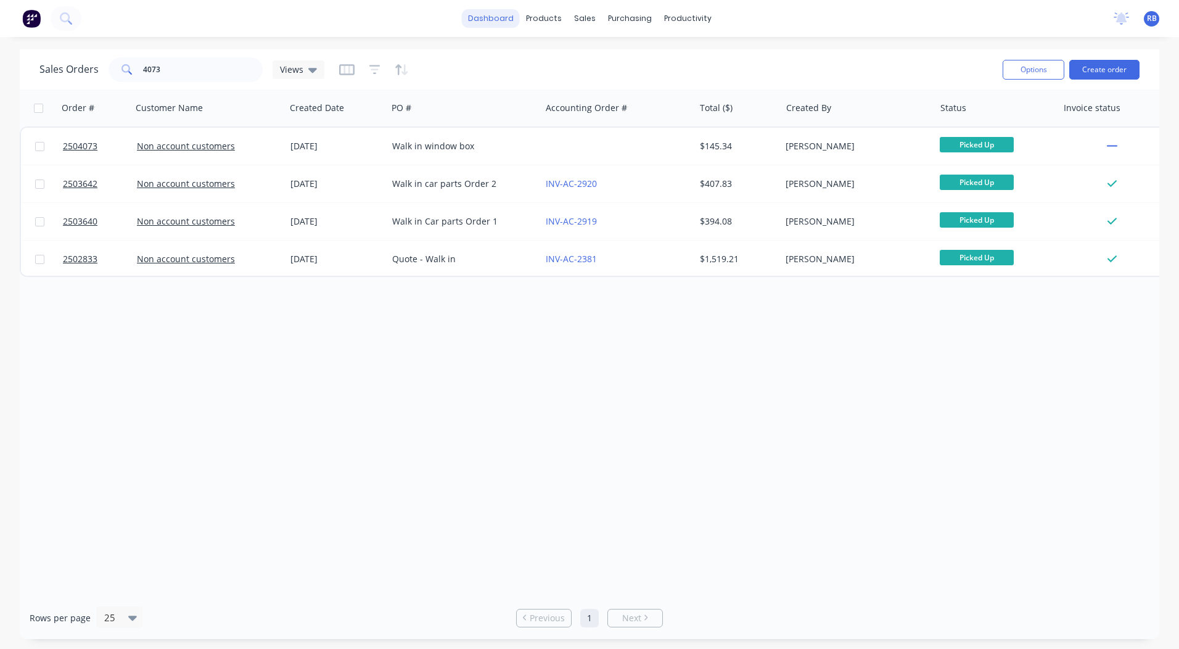
click at [486, 23] on link "dashboard" at bounding box center [491, 18] width 58 height 19
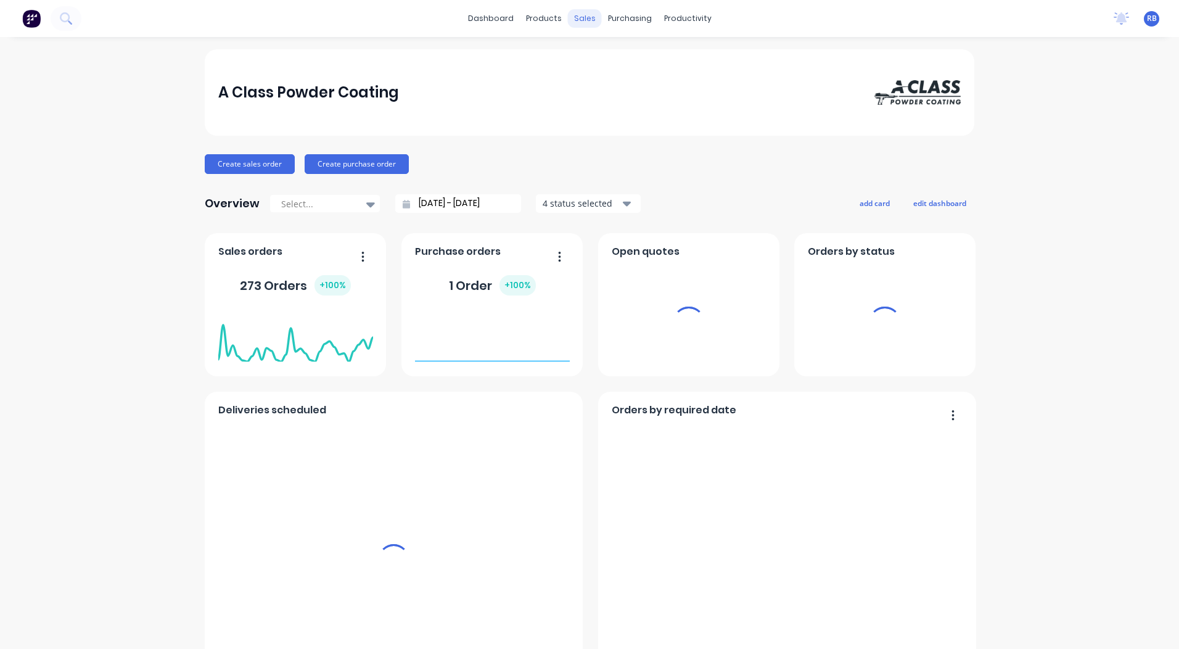
click at [577, 20] on div "sales" at bounding box center [585, 18] width 34 height 19
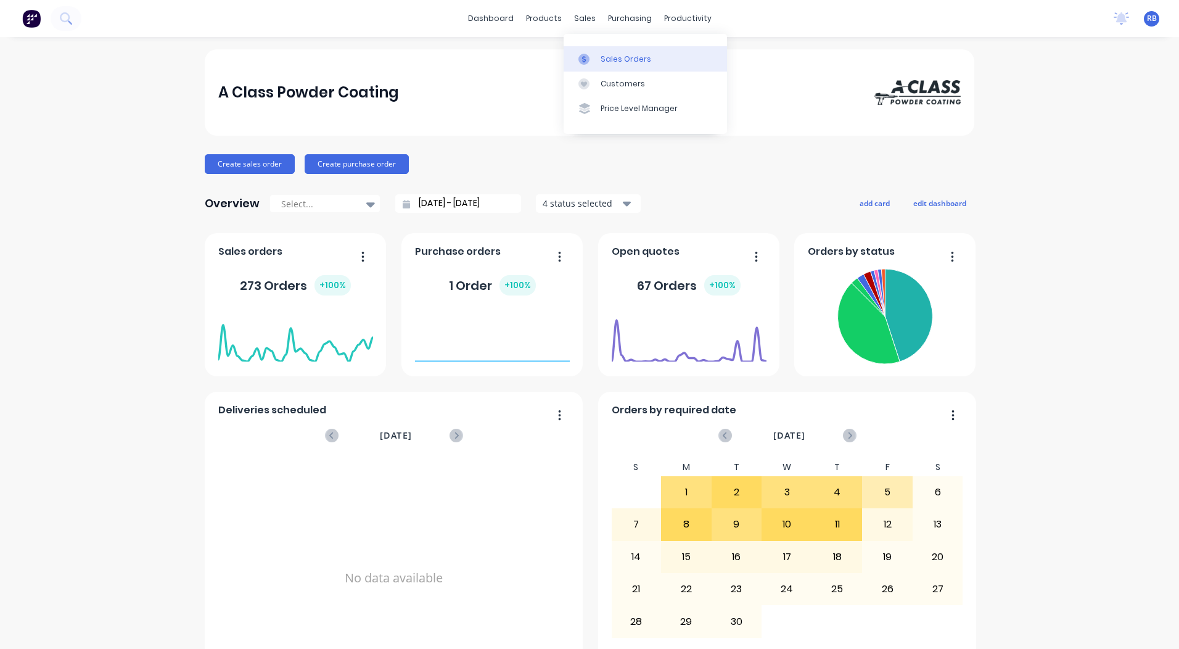
click at [610, 58] on div "Sales Orders" at bounding box center [626, 59] width 51 height 11
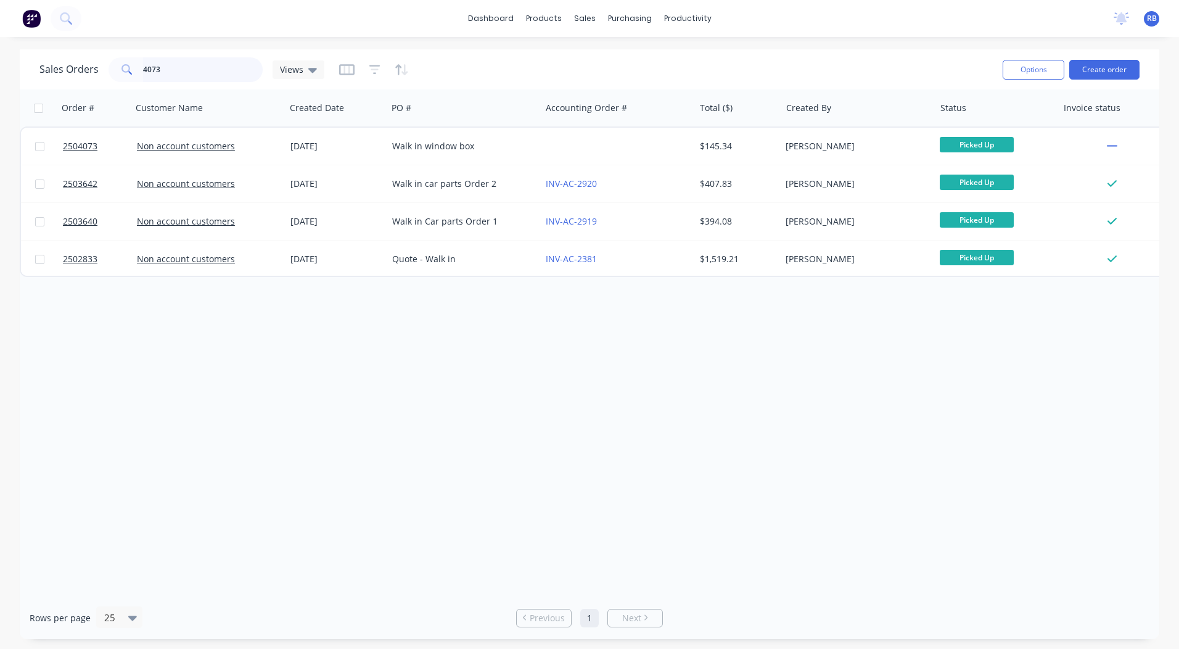
drag, startPoint x: 219, startPoint y: 72, endPoint x: 0, endPoint y: 62, distance: 219.2
click at [0, 62] on html "dashboard products sales purchasing productivity dashboard products Product Cat…" at bounding box center [589, 324] width 1179 height 649
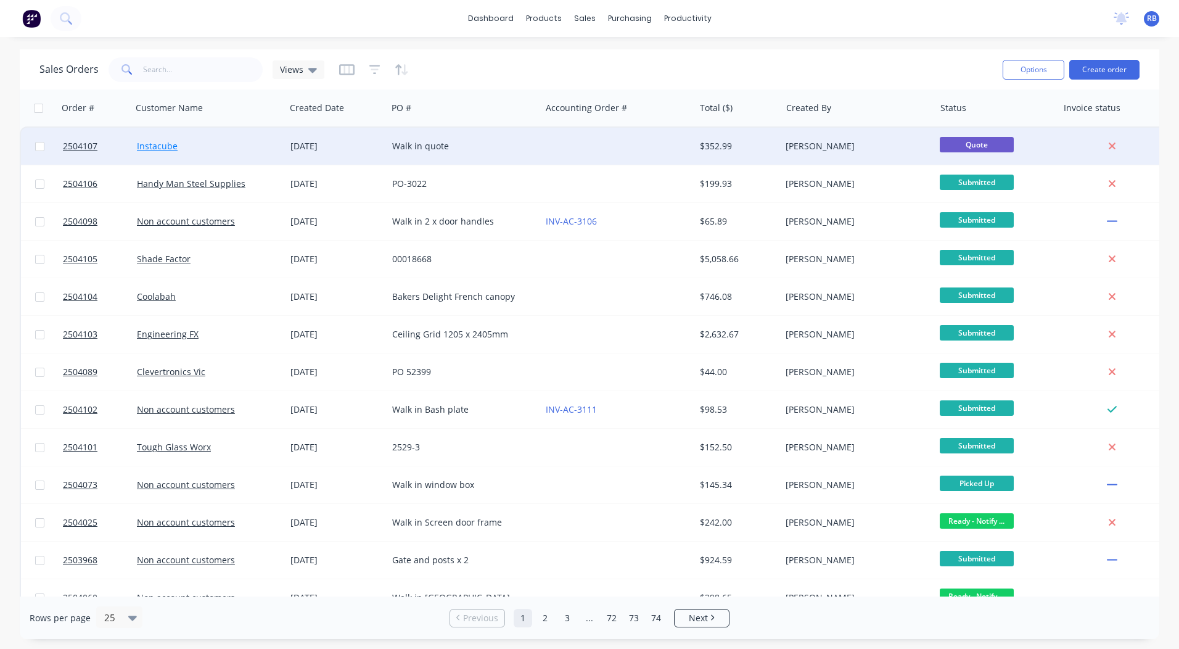
click at [174, 144] on link "Instacube" at bounding box center [157, 146] width 41 height 12
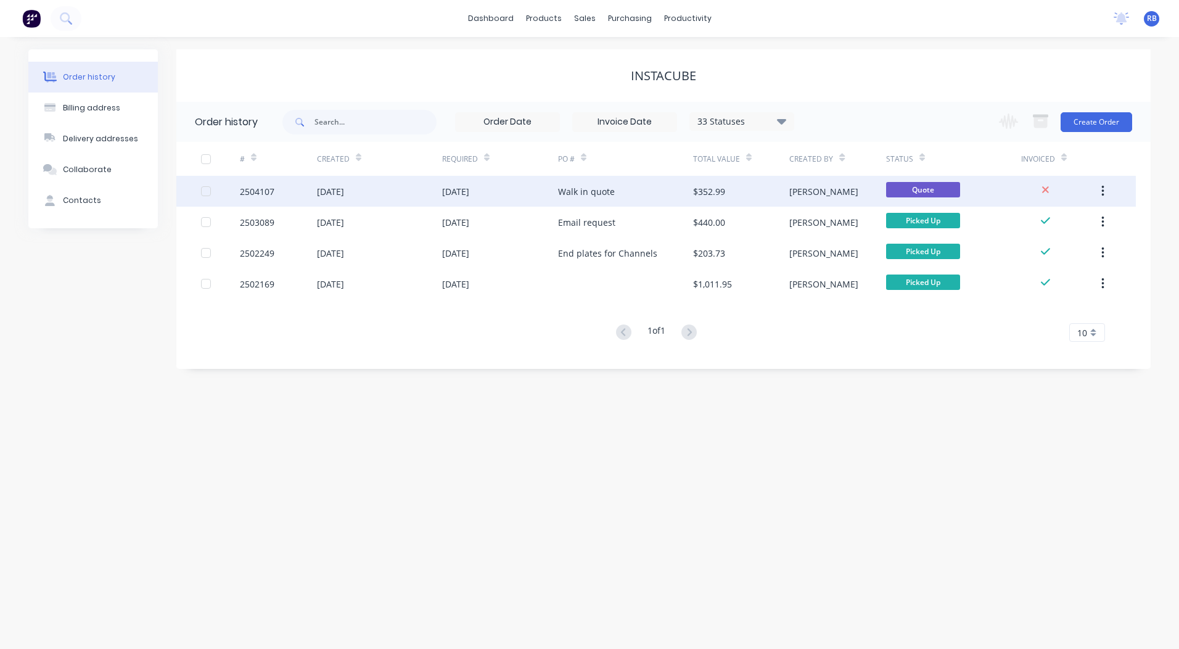
click at [574, 185] on div "Walk in quote" at bounding box center [586, 191] width 57 height 13
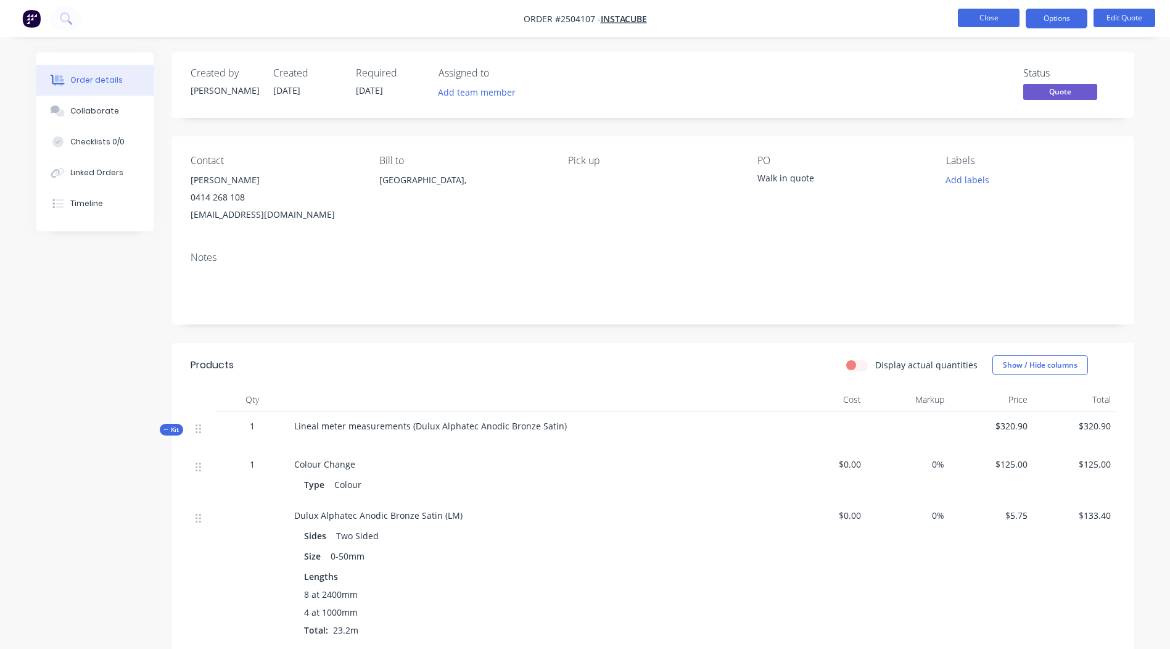
click at [967, 19] on button "Close" at bounding box center [989, 18] width 62 height 19
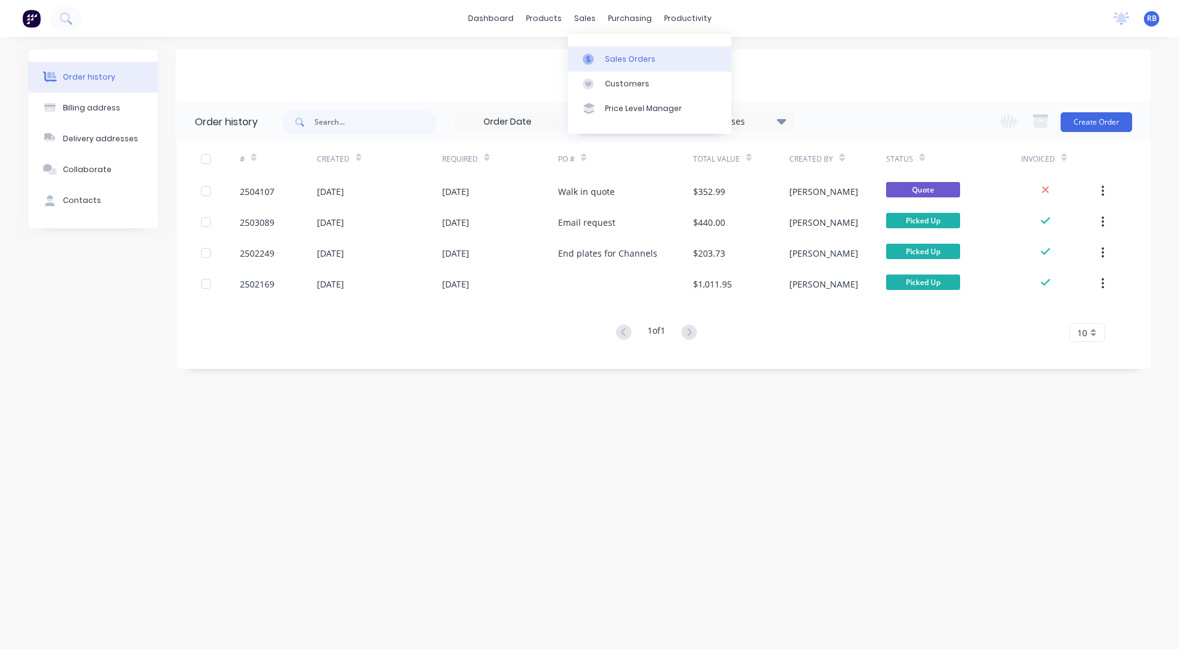
click at [614, 54] on div "Sales Orders" at bounding box center [630, 59] width 51 height 11
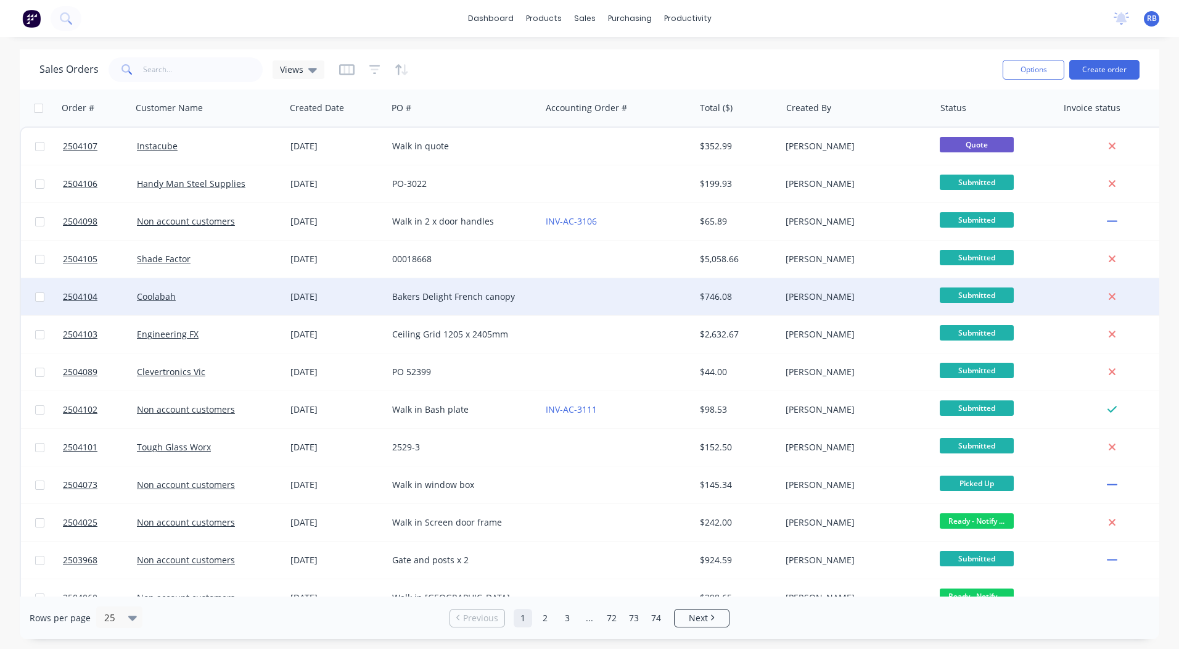
click at [485, 294] on div "Bakers Delight French canopy" at bounding box center [460, 297] width 137 height 12
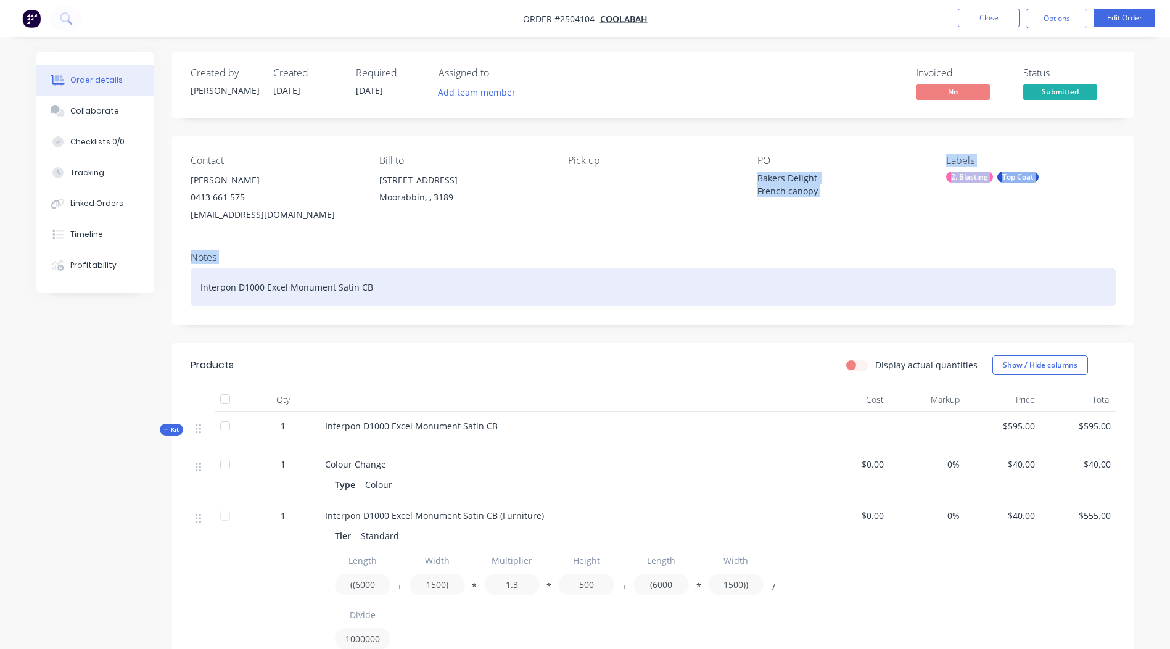
drag, startPoint x: 760, startPoint y: 175, endPoint x: 844, endPoint y: 284, distance: 137.7
click at [844, 284] on div "Contact Peter Carradus 0413 661 575 info@coolabahshades.com.au Bill to 10 Capel…" at bounding box center [653, 230] width 962 height 188
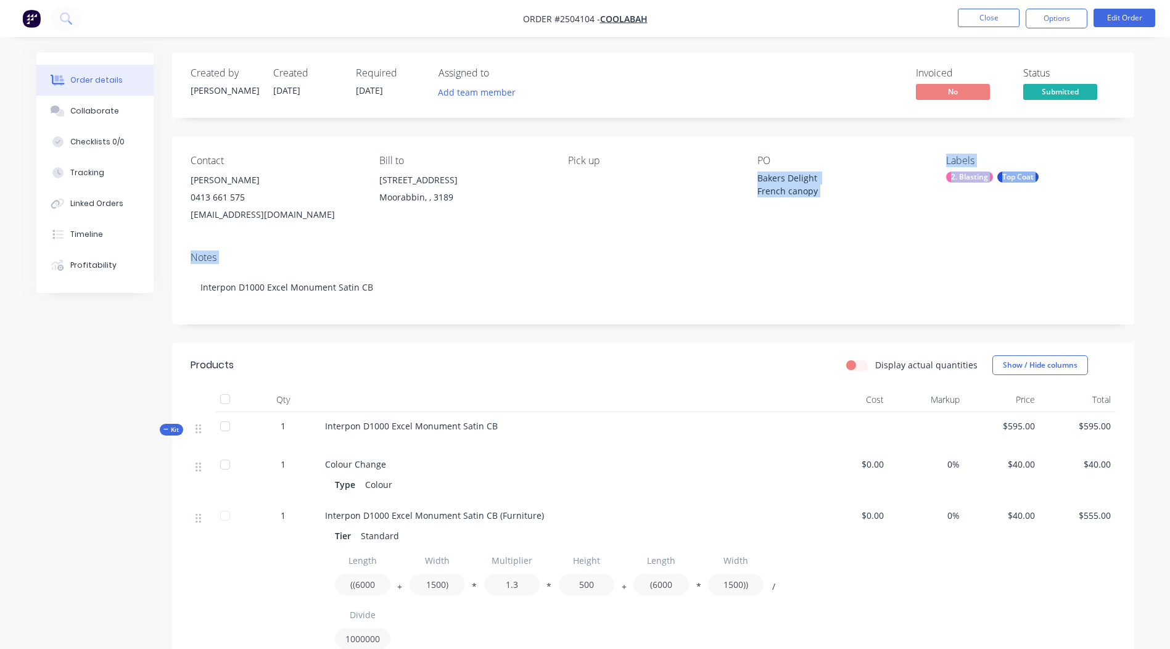
click at [842, 231] on div "Contact Peter Carradus 0413 661 575 info@coolabahshades.com.au Bill to 10 Capel…" at bounding box center [653, 188] width 962 height 105
click at [982, 10] on button "Close" at bounding box center [989, 18] width 62 height 19
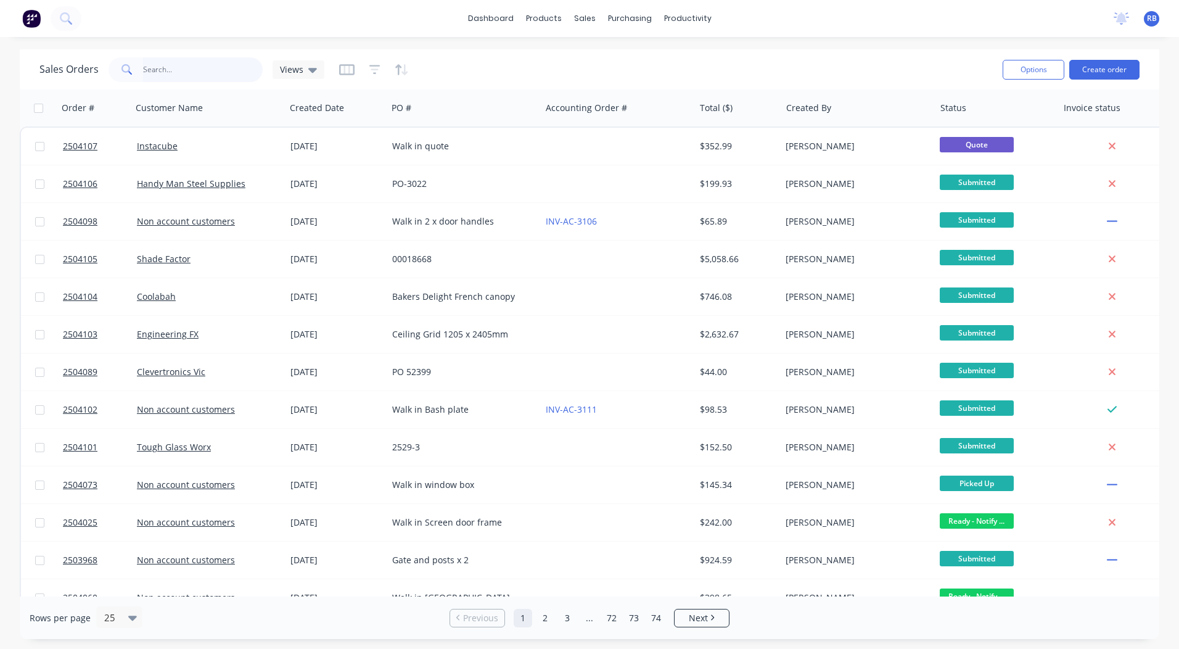
click at [193, 70] on input "text" at bounding box center [203, 69] width 120 height 25
